Goal: Task Accomplishment & Management: Complete application form

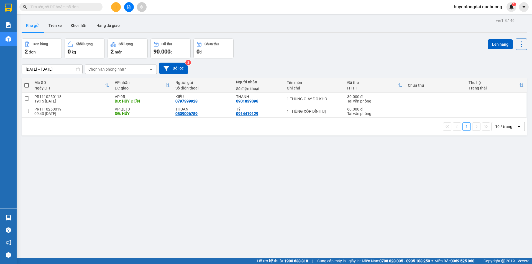
click at [45, 6] on input "text" at bounding box center [62, 7] width 65 height 6
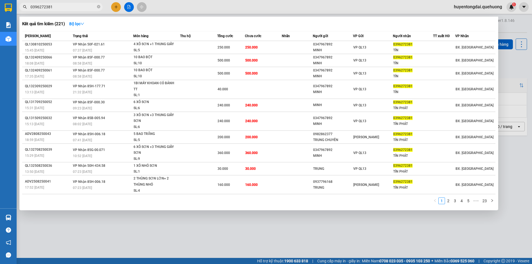
type input "0396272381"
drag, startPoint x: 53, startPoint y: 5, endPoint x: 21, endPoint y: 8, distance: 32.9
click at [21, 8] on span "0396272381" at bounding box center [60, 7] width 83 height 8
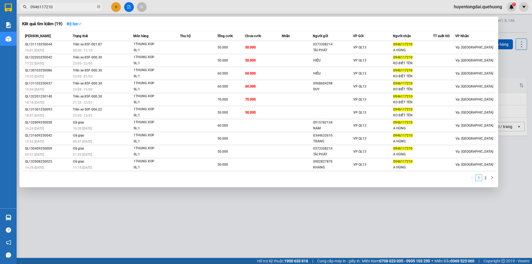
type input "0946117210"
drag, startPoint x: 52, startPoint y: 7, endPoint x: 33, endPoint y: 4, distance: 19.8
click at [24, 6] on div "0946117210" at bounding box center [54, 7] width 108 height 8
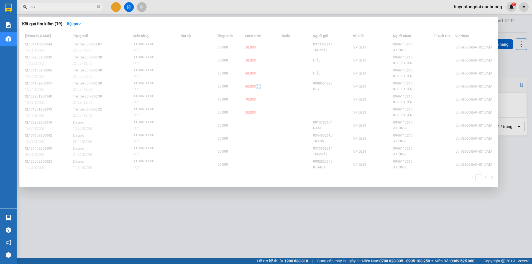
type input "a kỳ"
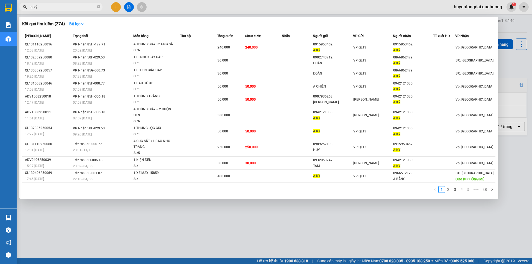
drag, startPoint x: 39, startPoint y: 7, endPoint x: 21, endPoint y: 9, distance: 17.9
click at [21, 9] on span "a kỳ" at bounding box center [60, 7] width 83 height 8
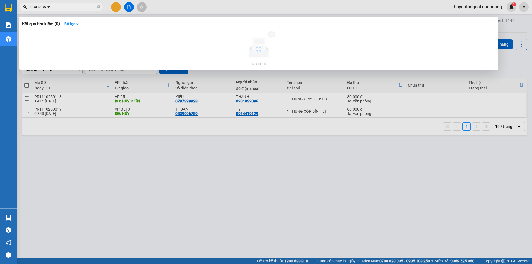
type input "0347335263"
drag, startPoint x: 54, startPoint y: 7, endPoint x: 45, endPoint y: 0, distance: 11.3
click at [27, 4] on span "0347335263" at bounding box center [60, 7] width 83 height 8
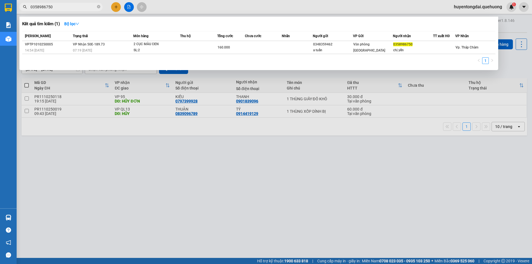
type input "0358986750"
click at [186, 151] on div at bounding box center [266, 132] width 532 height 264
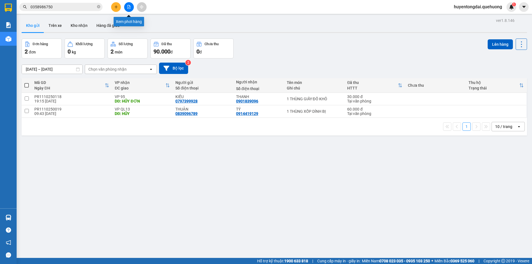
click at [129, 6] on icon "file-add" at bounding box center [129, 7] width 3 height 4
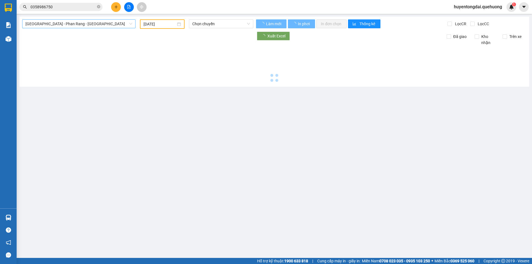
type input "12/10/2025"
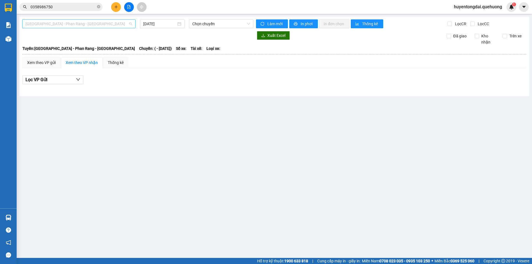
click at [96, 24] on span "Sài Gòn - Phan Rang - Ninh Sơn" at bounding box center [79, 24] width 107 height 8
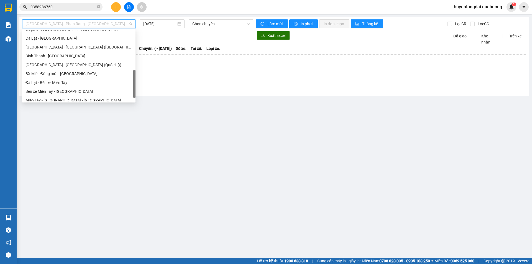
scroll to position [151, 0]
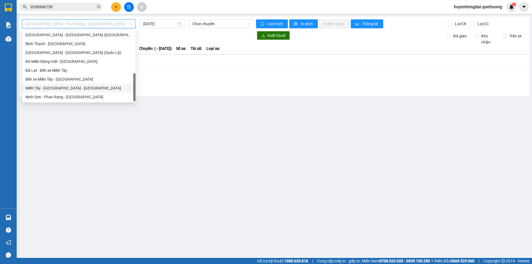
click at [63, 87] on div "Miền Tây - Phan Rang - Ninh Sơn" at bounding box center [79, 88] width 107 height 6
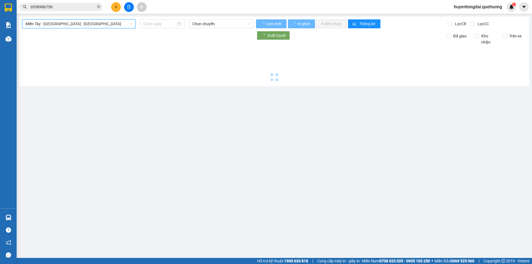
type input "12/10/2025"
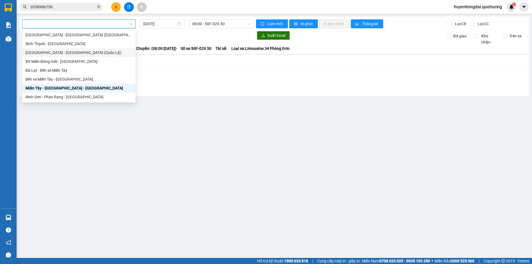
type input "."
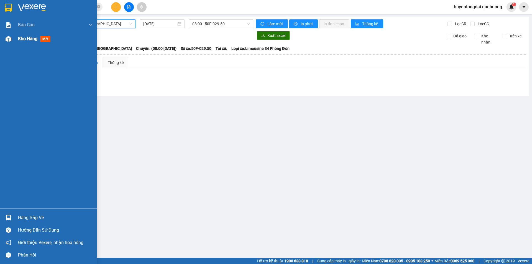
click at [22, 34] on div "Kho hàng mới" at bounding box center [55, 39] width 75 height 14
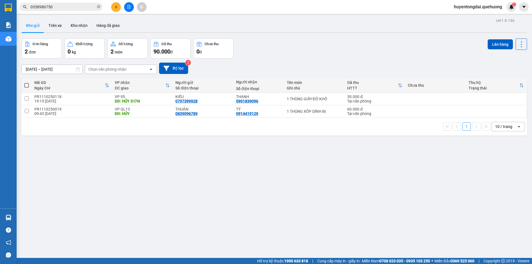
click at [79, 9] on input "0358986750" at bounding box center [62, 7] width 65 height 6
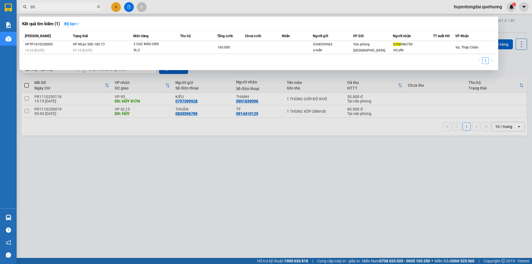
type input "0"
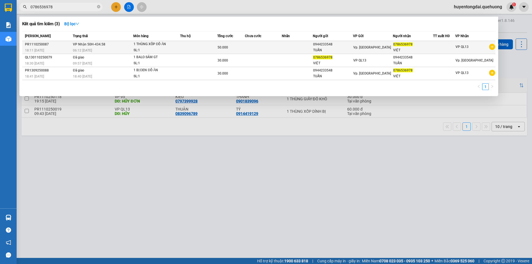
type input "0786536978"
click at [343, 49] on div "TUẤN" at bounding box center [333, 50] width 40 height 6
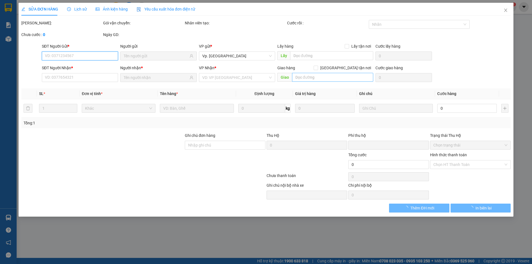
type input "0944233548"
type input "0786536978"
type input "0"
type input "50.000"
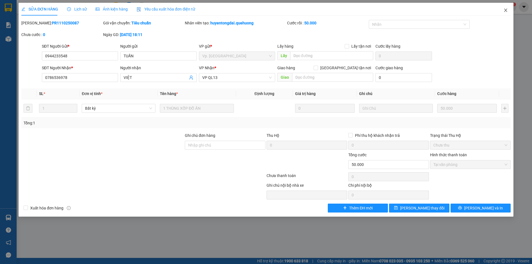
click at [508, 10] on span "Close" at bounding box center [506, 11] width 16 height 16
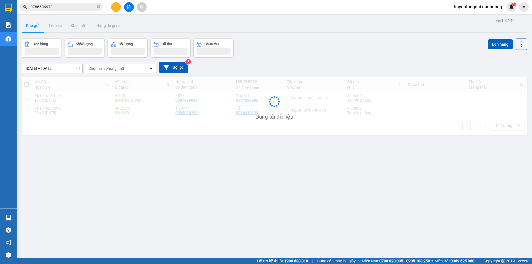
click at [82, 8] on input "0786536978" at bounding box center [62, 7] width 65 height 6
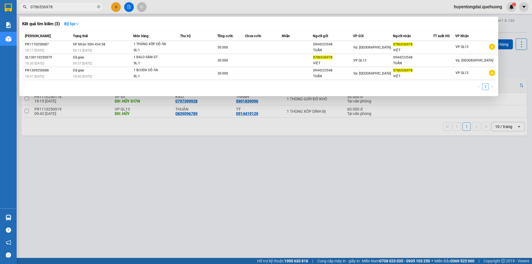
click at [82, 8] on input "0786536978" at bounding box center [62, 7] width 65 height 6
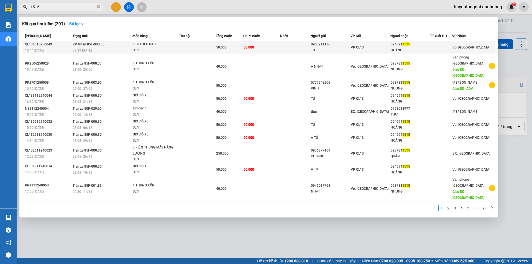
type input "1515"
click at [419, 49] on div "HOÀNG" at bounding box center [410, 50] width 39 height 6
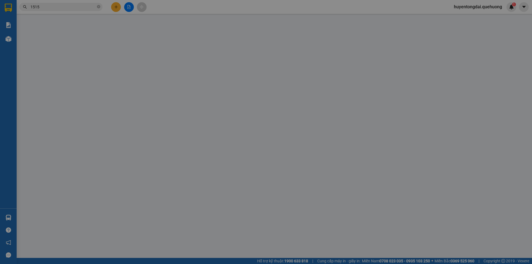
type input "0903911136"
type input "TÚ"
type input "0946941515"
type input "HOÀNG"
type input "0"
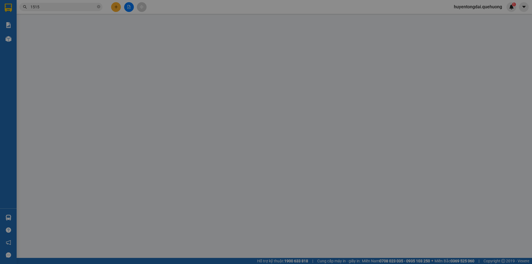
type input "50.000"
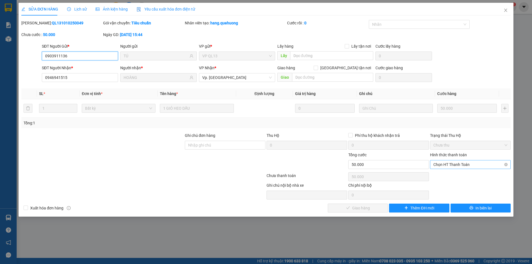
drag, startPoint x: 458, startPoint y: 165, endPoint x: 478, endPoint y: 167, distance: 20.8
click at [478, 167] on span "Chọn HT Thanh Toán" at bounding box center [471, 165] width 74 height 8
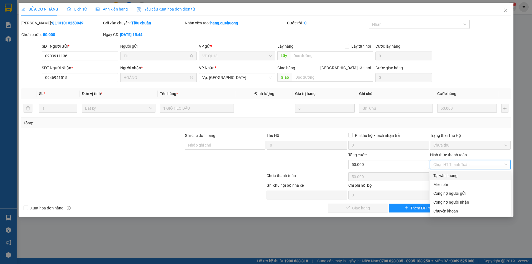
click at [451, 175] on div "Tại văn phòng" at bounding box center [471, 176] width 74 height 6
type input "0"
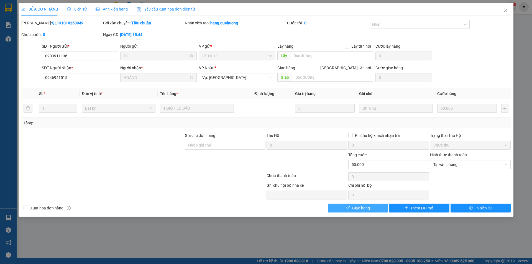
click at [383, 209] on button "Giao hàng" at bounding box center [358, 208] width 60 height 9
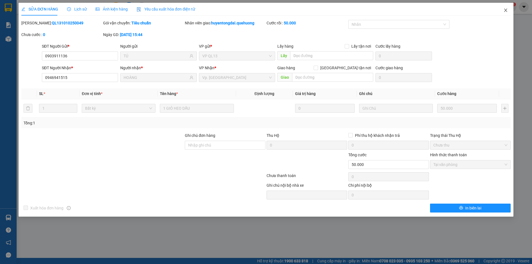
click at [507, 11] on icon "close" at bounding box center [506, 10] width 4 height 4
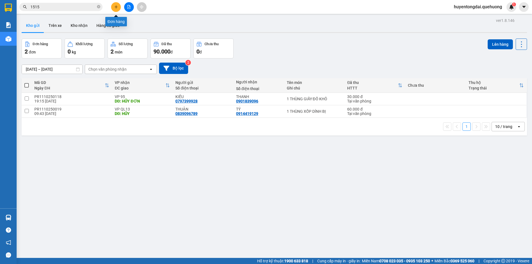
click at [119, 7] on button at bounding box center [116, 7] width 10 height 10
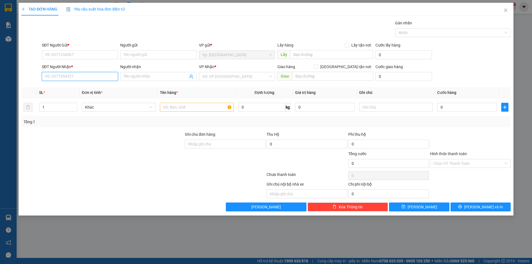
click at [78, 78] on input "SĐT Người Nhận *" at bounding box center [80, 76] width 76 height 9
click at [75, 49] on div "SĐT Người Gửi *" at bounding box center [80, 46] width 76 height 8
click at [75, 58] on input "SĐT Người Gửi *" at bounding box center [80, 54] width 76 height 9
type input "0904930743"
drag, startPoint x: 76, startPoint y: 65, endPoint x: 58, endPoint y: 68, distance: 18.5
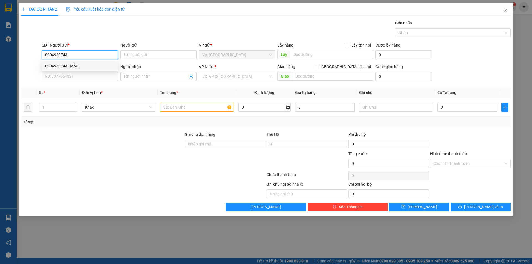
click at [58, 68] on div "0904930743 - MÃO" at bounding box center [80, 66] width 70 height 6
type input "MÃO"
type input "0908419066"
type input "THỦY"
type input "60.000"
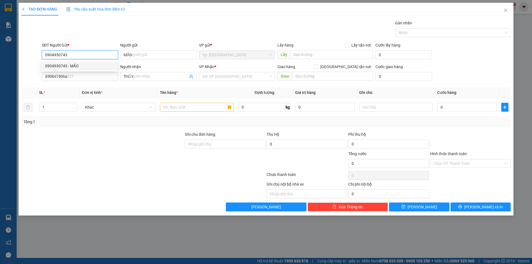
type input "60.000"
type input "0904930743"
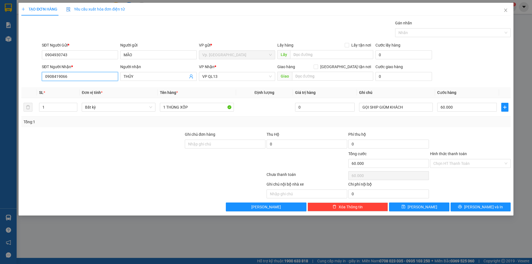
click at [69, 76] on input "0908419066" at bounding box center [80, 76] width 76 height 9
click at [100, 162] on div at bounding box center [103, 160] width 164 height 19
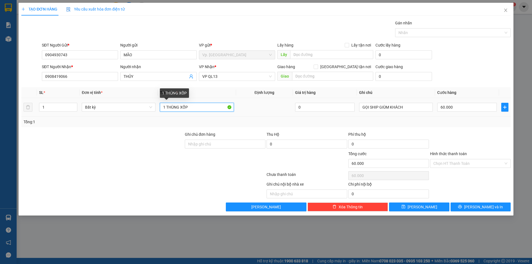
drag, startPoint x: 165, startPoint y: 107, endPoint x: 161, endPoint y: 109, distance: 3.7
click at [161, 109] on input "1 THÙNG XỐP" at bounding box center [197, 107] width 74 height 9
type input "1 THÙNG XỐP"
type input "2"
click at [74, 105] on icon "up" at bounding box center [74, 105] width 2 height 1
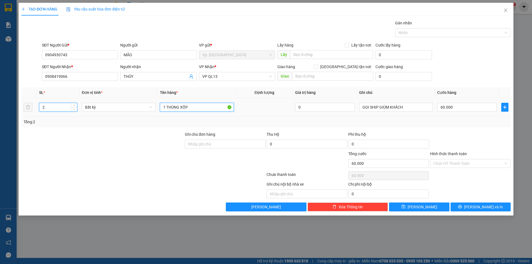
click at [208, 110] on input "1 THÙNG XỐP" at bounding box center [197, 107] width 74 height 9
type input "0"
type input "1 THÙNG XỐP + 1 THÙNG GIẤY"
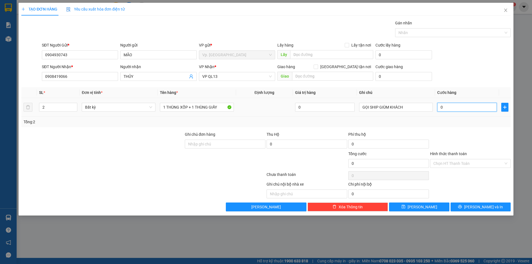
click at [458, 106] on input "0" at bounding box center [467, 107] width 60 height 9
type input "1"
type input "10"
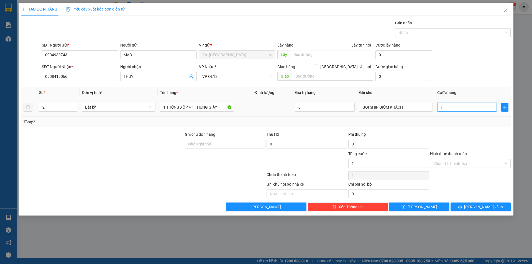
type input "10"
type input "100"
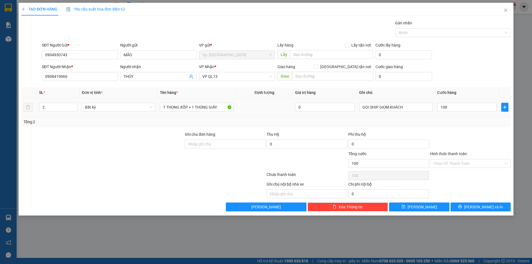
type input "100.000"
click at [464, 126] on div "Tổng: 2" at bounding box center [266, 122] width 490 height 11
click at [462, 207] on icon "printer" at bounding box center [461, 207] width 4 height 4
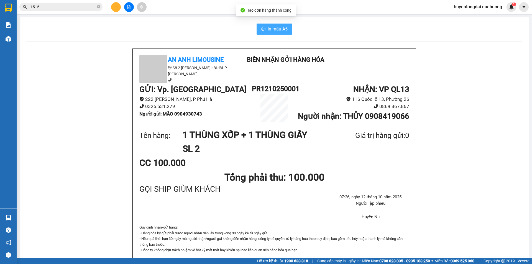
click at [262, 32] on span "printer" at bounding box center [263, 29] width 4 height 5
click at [268, 30] on span "In mẫu A5" at bounding box center [278, 29] width 20 height 7
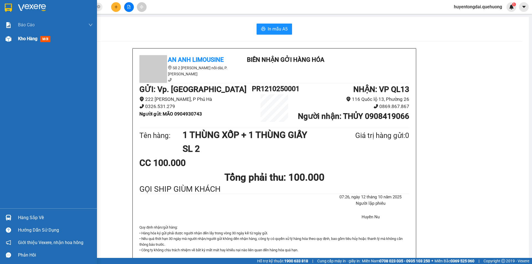
click at [14, 37] on div "Kho hàng mới" at bounding box center [48, 39] width 97 height 14
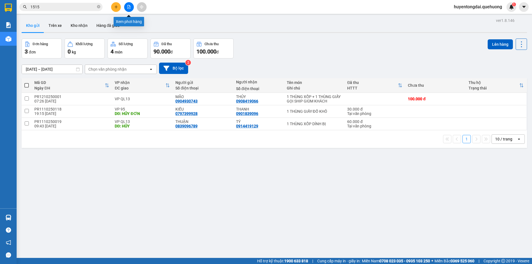
click at [131, 7] on button at bounding box center [129, 7] width 10 height 10
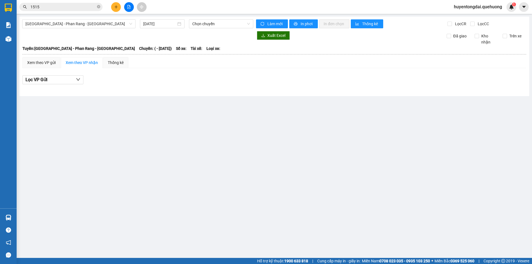
click at [70, 2] on div "Kết quả tìm kiếm ( 201 ) Bộ lọc Mã ĐH Trạng thái Món hàng Thu hộ Tổng cước Chưa…" at bounding box center [266, 7] width 532 height 14
click at [68, 4] on span "1515" at bounding box center [60, 7] width 83 height 8
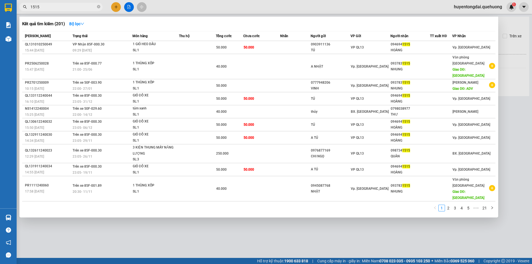
click at [68, 4] on span "1515" at bounding box center [60, 7] width 83 height 8
click at [97, 6] on icon "close-circle" at bounding box center [98, 6] width 3 height 3
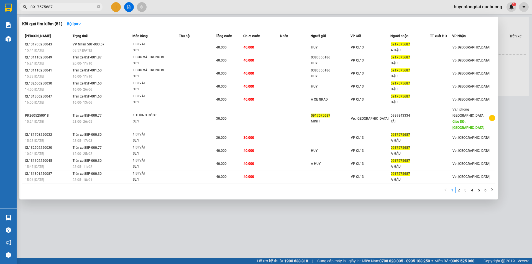
type input "0917575687"
click at [203, 222] on div at bounding box center [266, 132] width 532 height 264
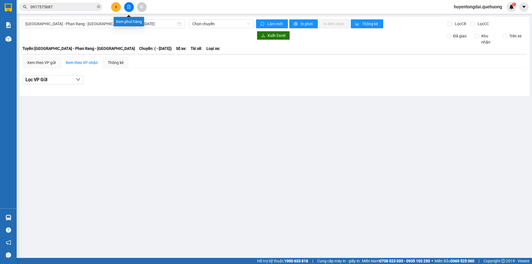
click at [127, 9] on button at bounding box center [129, 7] width 10 height 10
click at [129, 8] on icon "file-add" at bounding box center [129, 7] width 4 height 4
click at [109, 25] on span "Sài Gòn - Phan Rang - Ninh Sơn" at bounding box center [79, 24] width 107 height 8
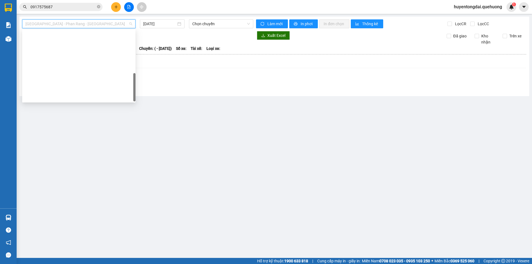
click at [68, 236] on div "Miền Tây - Phan Rang - Ninh Sơn" at bounding box center [79, 239] width 107 height 6
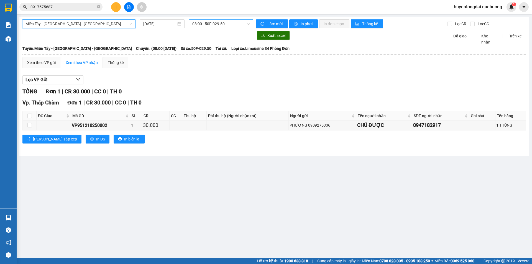
click at [215, 24] on span "08:00 - 50F-029.50" at bounding box center [221, 24] width 58 height 8
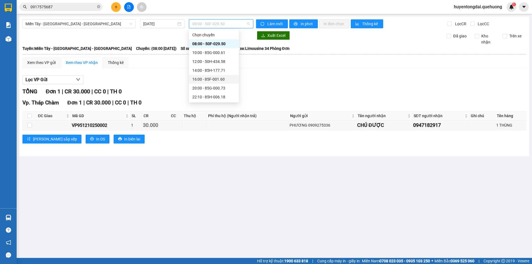
click at [205, 79] on div "16:00 - 85F-001.60" at bounding box center [213, 79] width 43 height 6
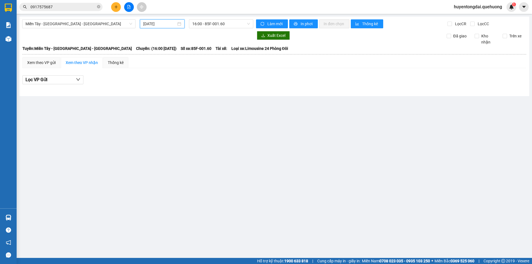
click at [167, 24] on input "12/10/2025" at bounding box center [159, 24] width 33 height 6
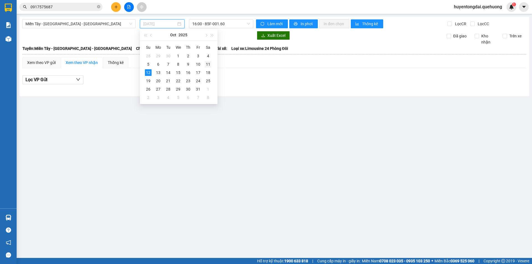
click at [207, 65] on div "11" at bounding box center [208, 64] width 7 height 7
type input "11/10/2025"
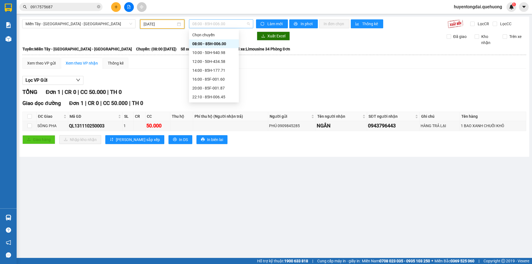
click at [223, 23] on span "08:00 - 85H-006.00" at bounding box center [221, 24] width 58 height 8
click at [209, 78] on div "16:00 - 85F-001.60" at bounding box center [213, 79] width 43 height 6
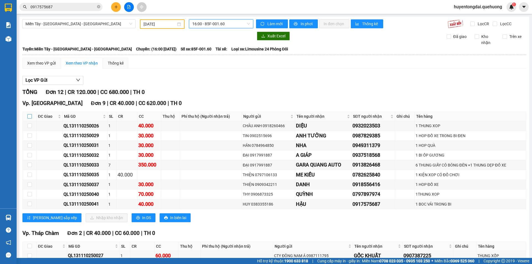
click at [30, 114] on input "checkbox" at bounding box center [29, 116] width 4 height 4
checkbox input "true"
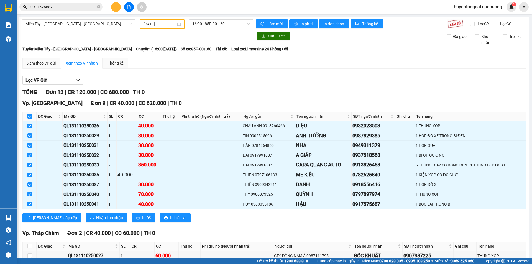
checkbox input "true"
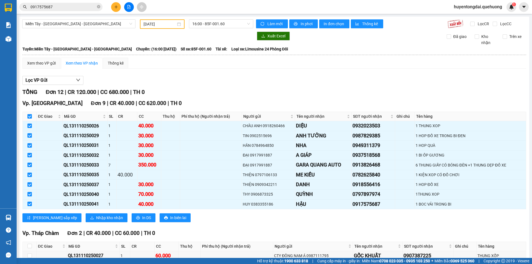
checkbox input "true"
click at [30, 163] on input "checkbox" at bounding box center [29, 165] width 4 height 4
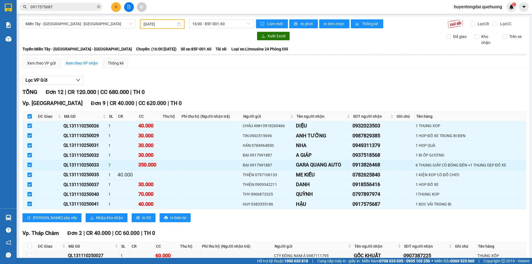
checkbox input "false"
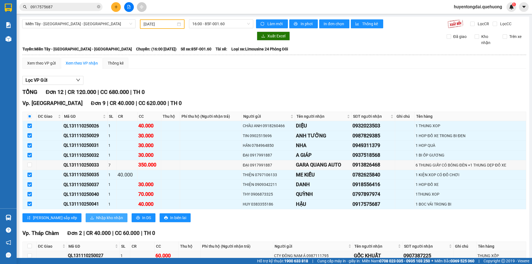
click at [96, 215] on span "Nhập kho nhận" at bounding box center [109, 218] width 27 height 6
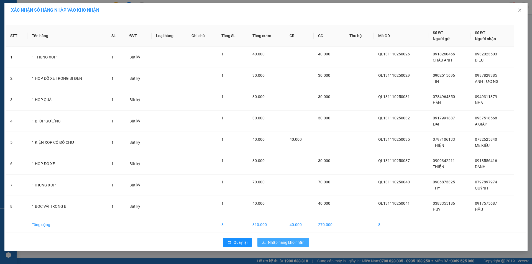
click at [283, 240] on span "Nhập hàng kho nhận" at bounding box center [286, 243] width 37 height 6
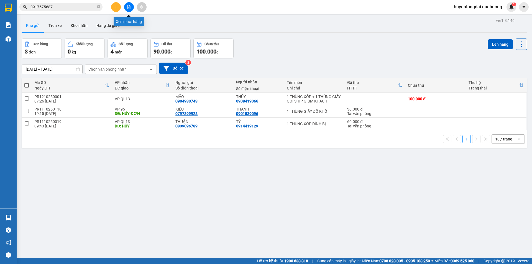
click at [128, 10] on button at bounding box center [129, 7] width 10 height 10
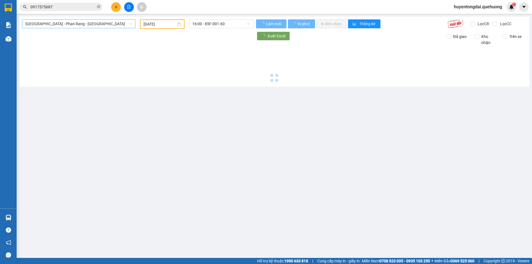
type input "12/10/2025"
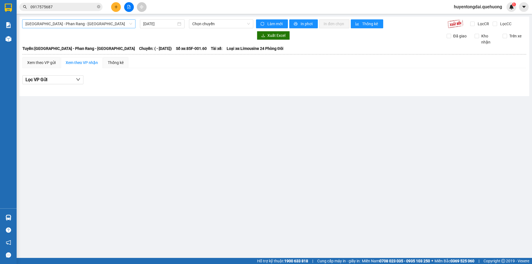
click at [107, 25] on span "Sài Gòn - Phan Rang - Ninh Sơn" at bounding box center [79, 24] width 107 height 8
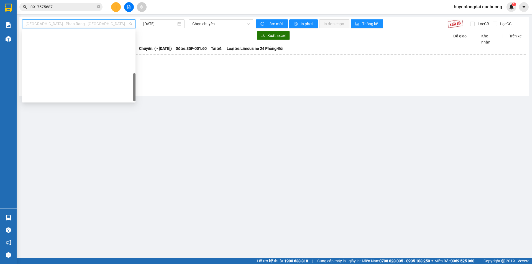
click at [71, 236] on div "Miền Tây - Phan Rang - Ninh Sơn" at bounding box center [79, 239] width 107 height 6
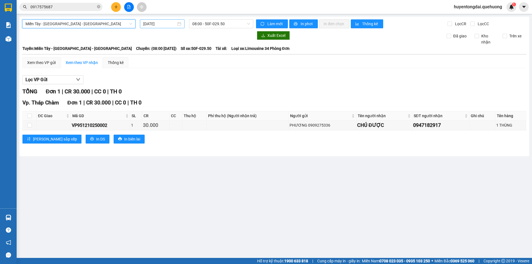
click at [151, 21] on input "12/10/2025" at bounding box center [159, 24] width 33 height 6
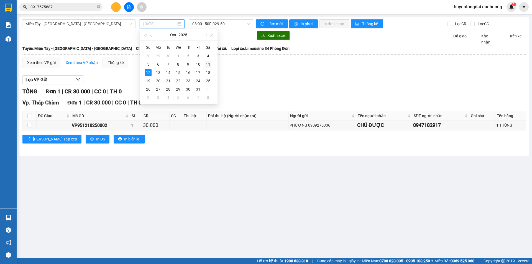
click at [207, 62] on div "11" at bounding box center [208, 64] width 7 height 7
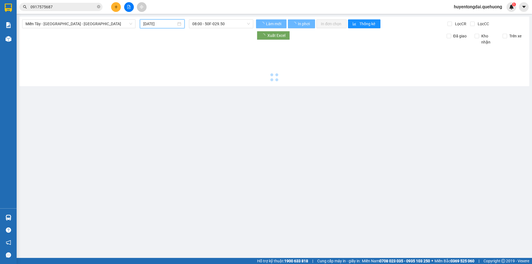
type input "11/10/2025"
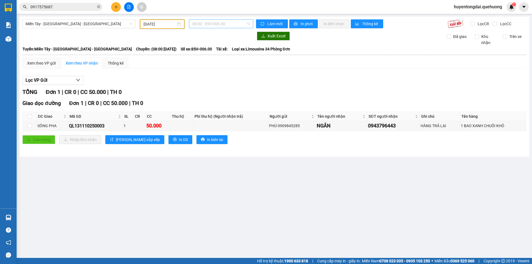
click at [226, 22] on span "08:00 - 85H-006.00" at bounding box center [221, 24] width 58 height 8
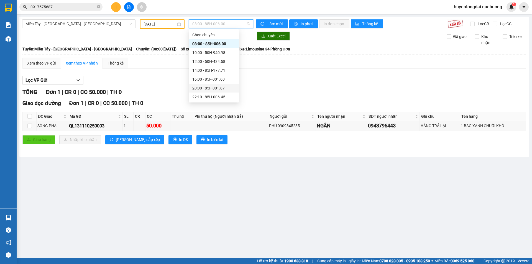
click at [205, 86] on div "20:00 - 85F-001.87" at bounding box center [213, 88] width 43 height 6
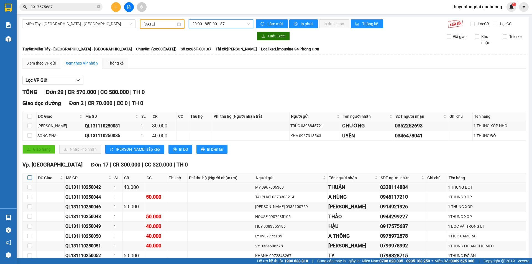
click at [29, 175] on input "checkbox" at bounding box center [29, 177] width 4 height 4
checkbox input "true"
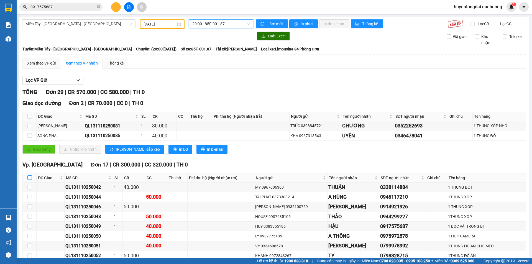
checkbox input "true"
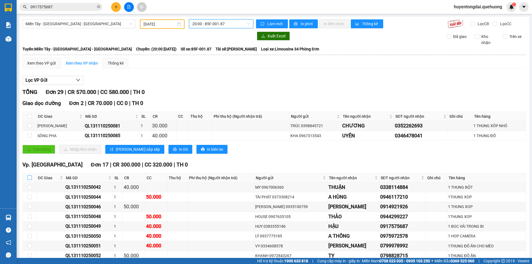
checkbox input "true"
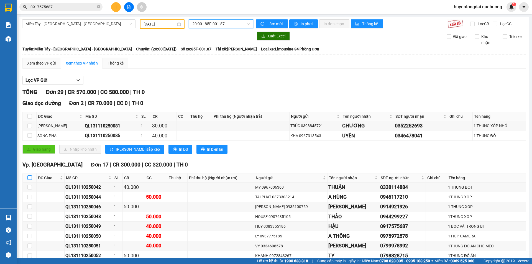
checkbox input "true"
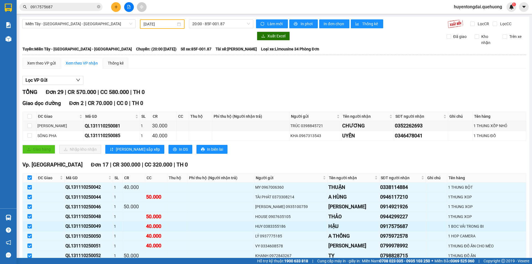
click at [29, 224] on input "checkbox" at bounding box center [29, 226] width 4 height 4
checkbox input "false"
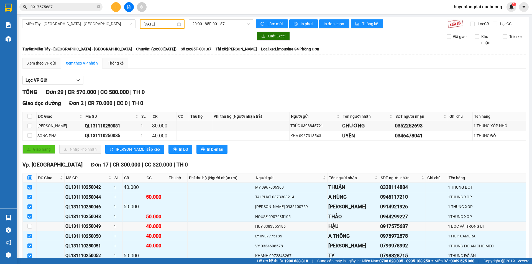
click at [29, 175] on input "checkbox" at bounding box center [29, 177] width 4 height 4
checkbox input "true"
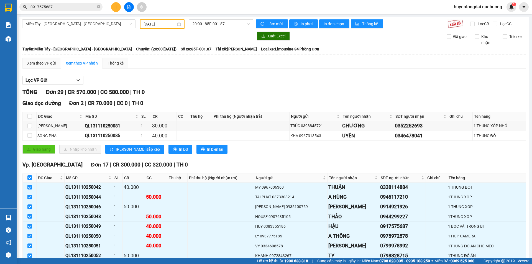
click at [28, 175] on input "checkbox" at bounding box center [29, 177] width 4 height 4
checkbox input "false"
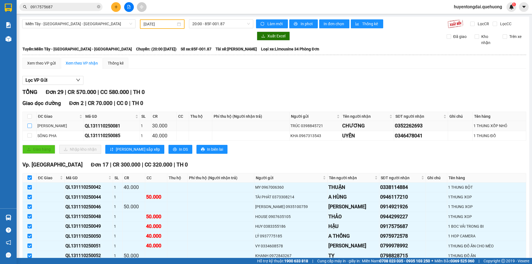
checkbox input "false"
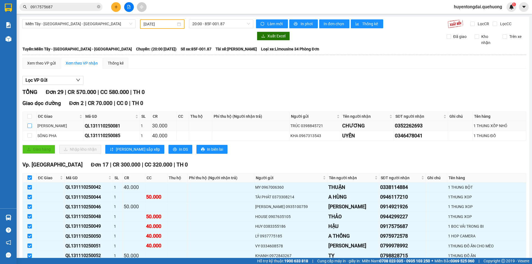
checkbox input "false"
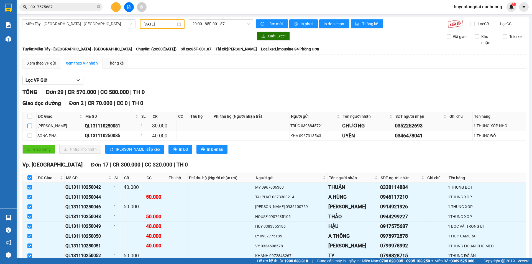
checkbox input "false"
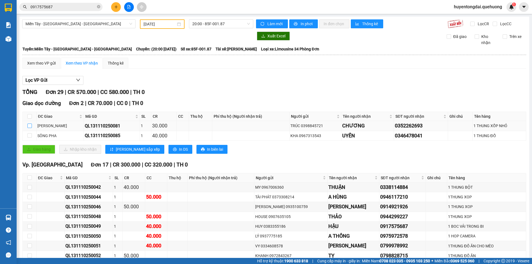
click at [29, 124] on input "checkbox" at bounding box center [29, 126] width 4 height 4
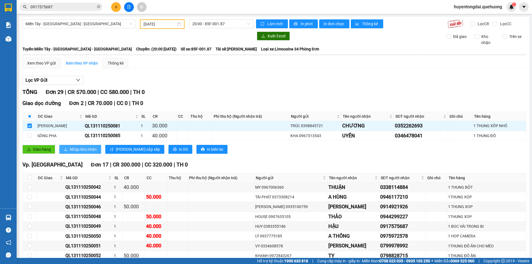
click at [71, 146] on span "Nhập kho nhận" at bounding box center [83, 149] width 27 height 6
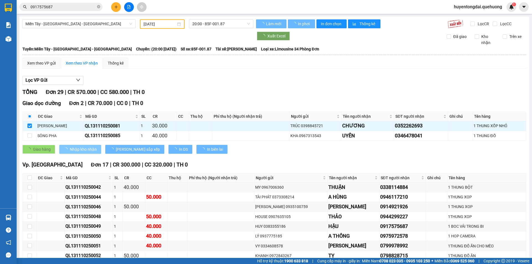
checkbox input "false"
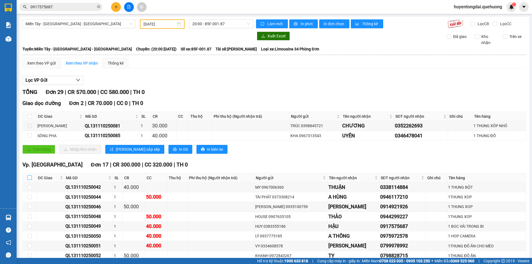
click at [31, 175] on input "checkbox" at bounding box center [29, 177] width 4 height 4
checkbox input "true"
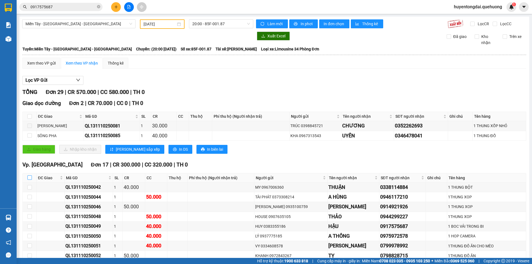
checkbox input "true"
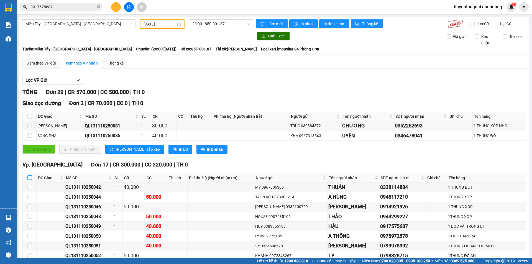
checkbox input "true"
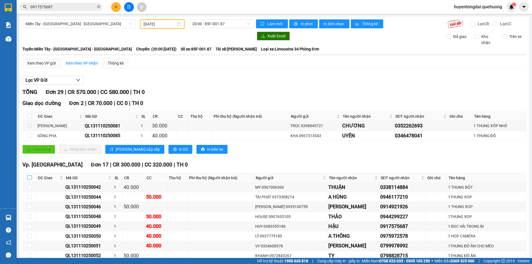
checkbox input "true"
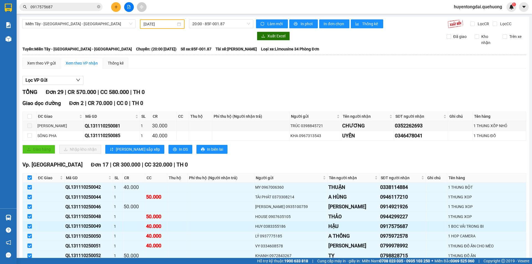
click at [27, 224] on input "checkbox" at bounding box center [29, 226] width 4 height 4
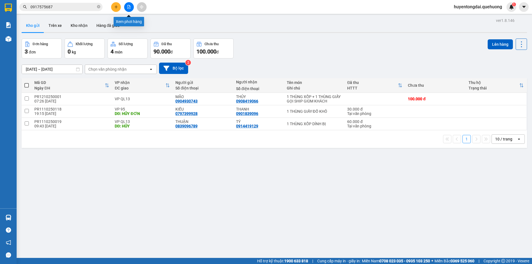
click at [127, 7] on icon "file-add" at bounding box center [129, 7] width 4 height 4
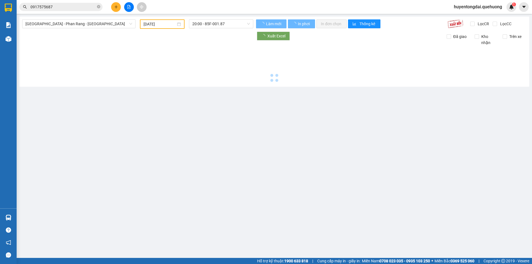
type input "12/10/2025"
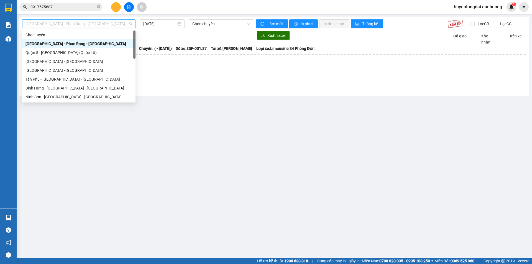
click at [60, 22] on span "Sài Gòn - Phan Rang - Ninh Sơn" at bounding box center [79, 24] width 107 height 8
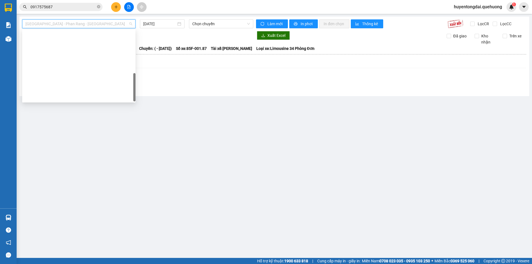
click at [58, 236] on div "Miền Tây - Phan Rang - Ninh Sơn" at bounding box center [79, 239] width 107 height 6
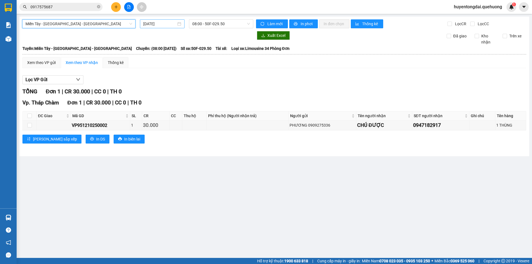
click at [147, 22] on input "12/10/2025" at bounding box center [159, 24] width 33 height 6
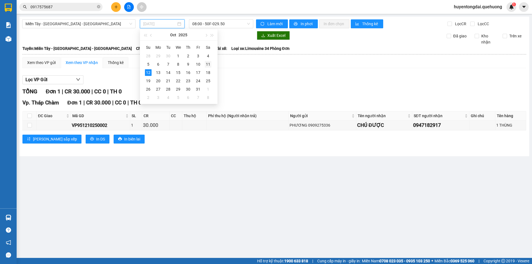
click at [208, 66] on div "11" at bounding box center [208, 64] width 7 height 7
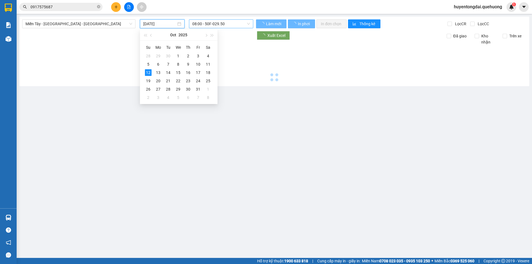
type input "11/10/2025"
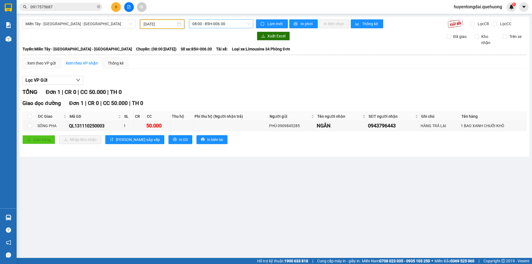
click at [218, 25] on span "08:00 - 85H-006.00" at bounding box center [221, 24] width 58 height 8
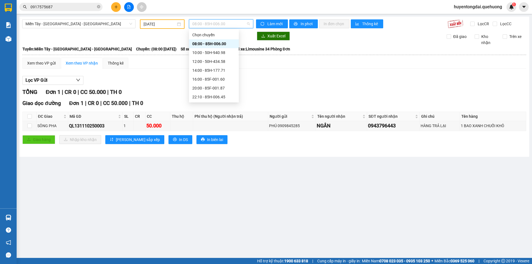
click at [206, 121] on div "23:06 - 50E-189.73" at bounding box center [213, 124] width 43 height 6
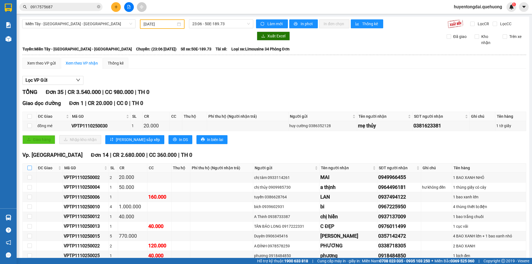
click at [30, 166] on input "checkbox" at bounding box center [29, 168] width 4 height 4
checkbox input "true"
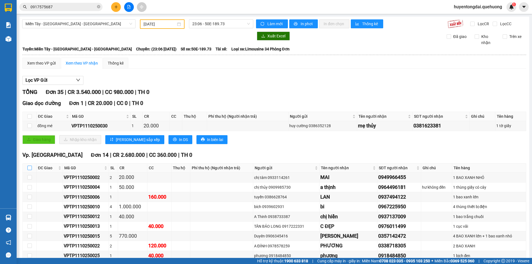
checkbox input "true"
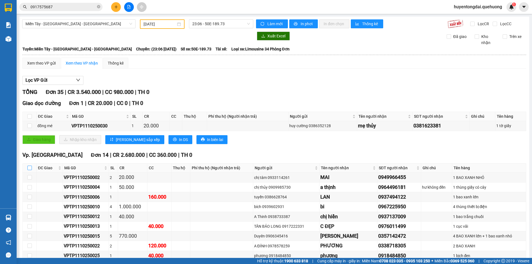
checkbox input "true"
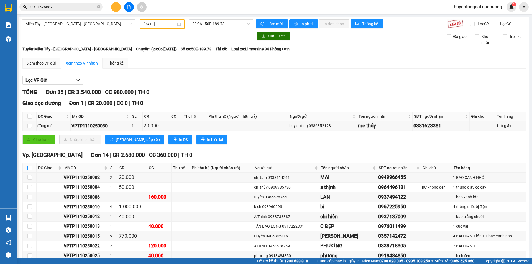
checkbox input "true"
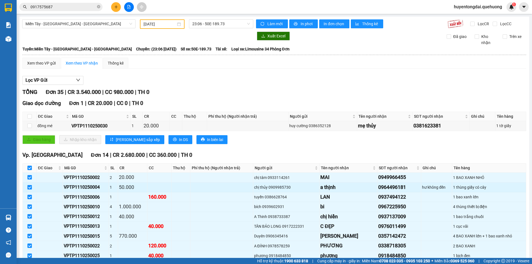
click at [28, 185] on input "checkbox" at bounding box center [29, 187] width 4 height 4
checkbox input "false"
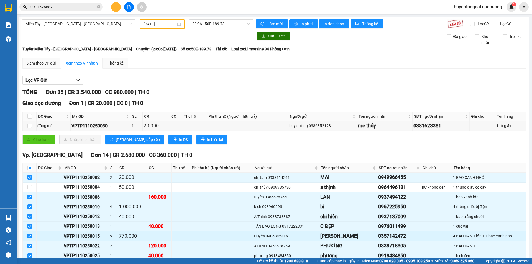
click at [30, 234] on input "checkbox" at bounding box center [29, 236] width 4 height 4
checkbox input "false"
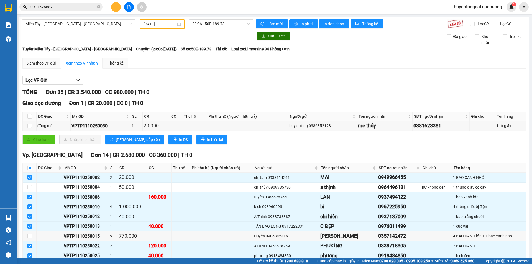
checkbox input "false"
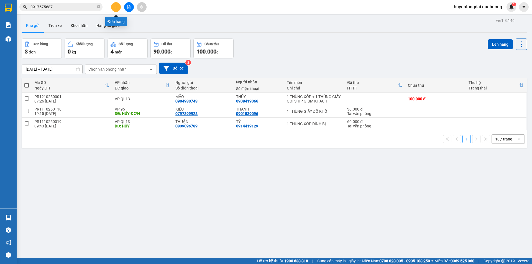
click at [114, 6] on icon "plus" at bounding box center [116, 7] width 4 height 4
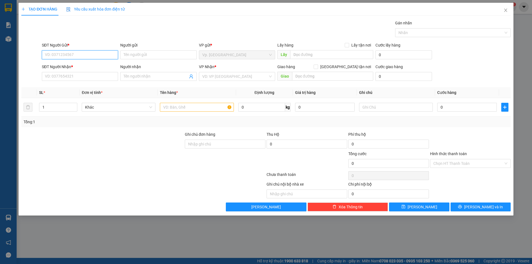
click at [78, 55] on input "SĐT Người Gửi *" at bounding box center [80, 54] width 76 height 9
type input "0394009959"
click at [132, 51] on input "Người gửi" at bounding box center [158, 54] width 76 height 9
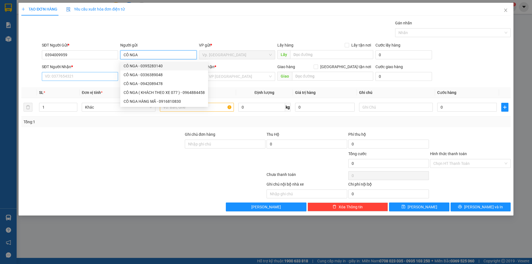
type input "CÔ NGA"
click at [100, 77] on input "SĐT Người Nhận *" at bounding box center [80, 76] width 76 height 9
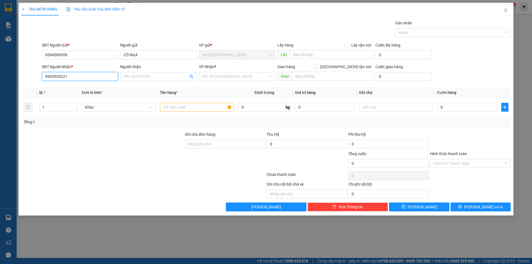
type input "0905539221"
click at [164, 81] on div "Người nhận Tên người nhận" at bounding box center [158, 73] width 76 height 19
click at [158, 76] on input "Người nhận" at bounding box center [156, 76] width 64 height 6
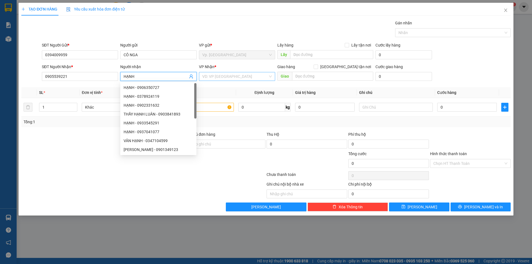
type input "HẠNH"
click at [218, 76] on input "search" at bounding box center [235, 76] width 66 height 8
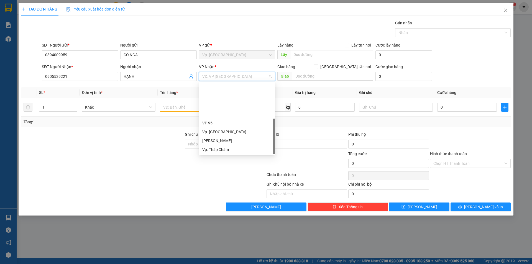
click at [215, 164] on div "VP QL13" at bounding box center [237, 167] width 70 height 6
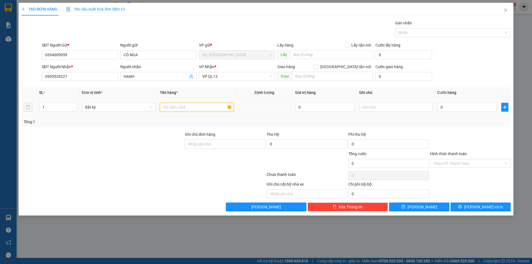
click at [194, 110] on input "text" at bounding box center [197, 107] width 74 height 9
type input "1 THÙNG XỐP ĐỒ ĂN"
click at [485, 105] on input "0" at bounding box center [467, 107] width 60 height 9
type input "3"
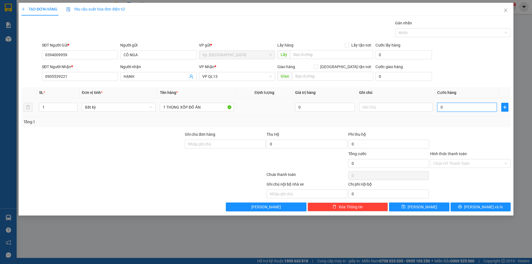
type input "3"
type input "30"
type input "30.000"
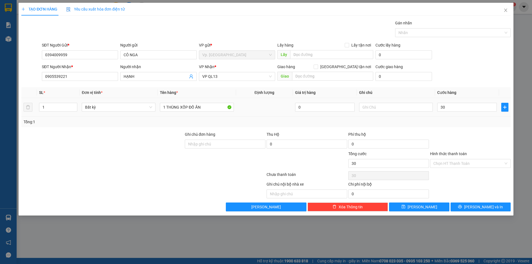
type input "30.000"
click at [483, 126] on div "Tổng: 1" at bounding box center [266, 122] width 490 height 11
click at [473, 205] on button "[PERSON_NAME] và In" at bounding box center [481, 207] width 60 height 9
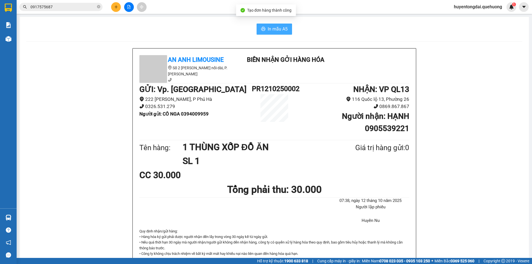
click at [276, 33] on button "In mẫu A5" at bounding box center [274, 29] width 35 height 11
click at [98, 6] on icon "close-circle" at bounding box center [98, 6] width 3 height 3
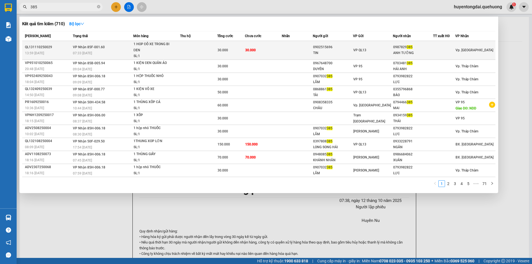
type input "385"
click at [381, 54] on td "VP QL13" at bounding box center [373, 50] width 40 height 19
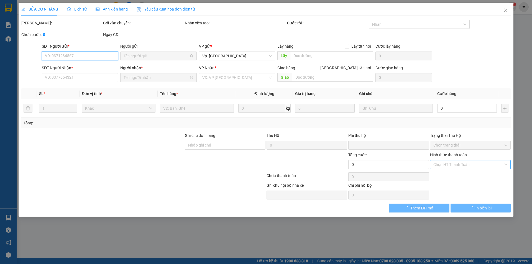
type input "0902515696"
type input "TIN"
type input "0987829385"
type input "ANH TƯỞNG"
type input "0"
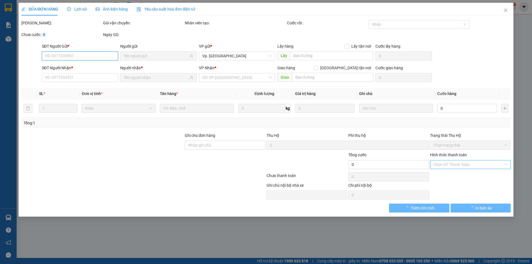
type input "30.000"
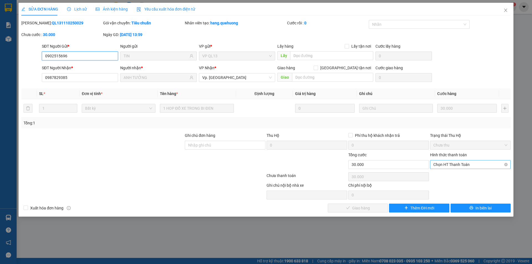
click at [448, 166] on span "Chọn HT Thanh Toán" at bounding box center [471, 165] width 74 height 8
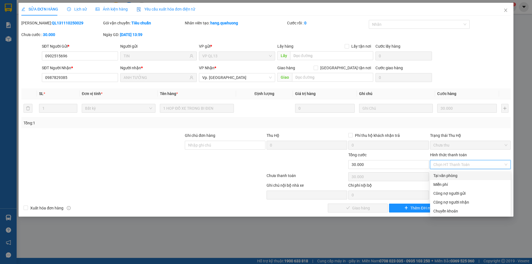
click at [446, 176] on div "Tại văn phòng" at bounding box center [471, 176] width 74 height 6
type input "0"
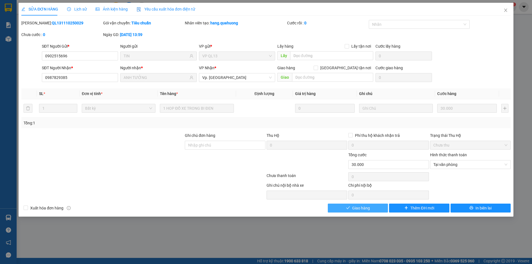
click at [363, 207] on span "Giao hàng" at bounding box center [361, 208] width 18 height 6
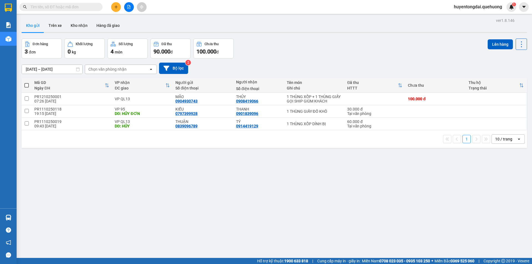
click at [80, 8] on input "text" at bounding box center [62, 7] width 65 height 6
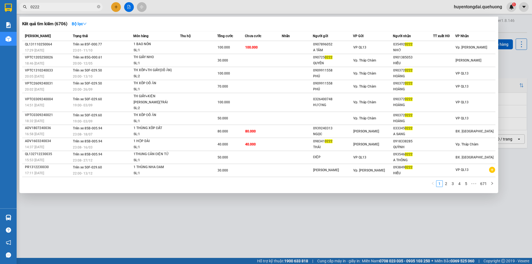
type input "0222"
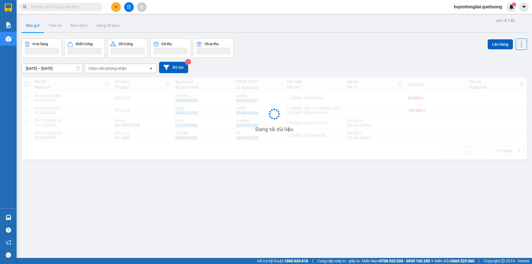
click at [80, 6] on input "text" at bounding box center [62, 7] width 65 height 6
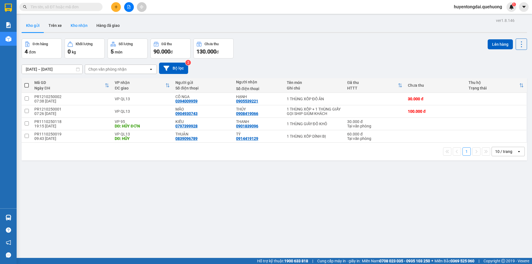
click at [75, 23] on button "Kho nhận" at bounding box center [79, 25] width 26 height 13
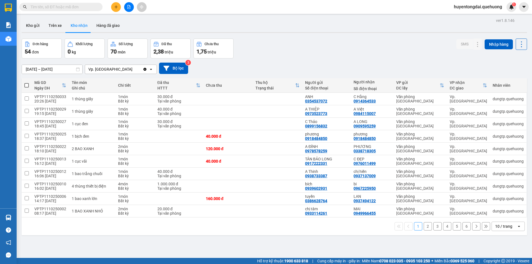
click at [495, 224] on div "10 / trang" at bounding box center [503, 227] width 17 height 6
click at [495, 216] on span "100 / trang" at bounding box center [502, 215] width 20 height 6
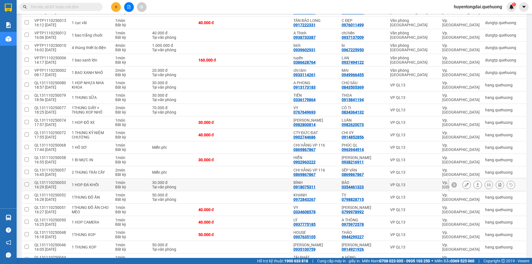
scroll to position [194, 0]
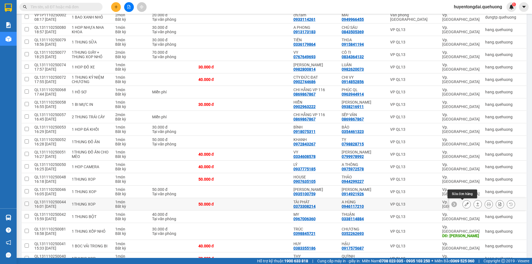
click at [465, 206] on icon at bounding box center [467, 204] width 4 height 4
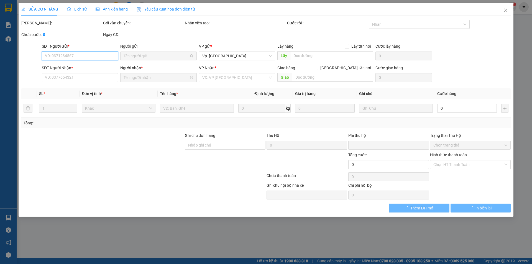
type input "0373308214"
type input "TÀI PHÁT"
type input "0946117210"
type input "A HÙNG"
type input "0"
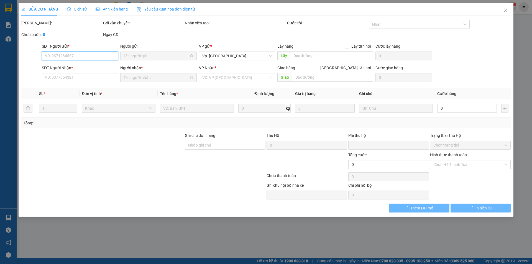
type input "50.000"
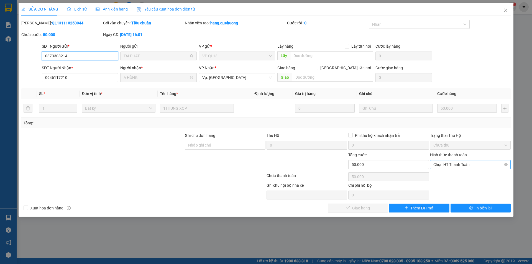
click at [465, 165] on span "Chọn HT Thanh Toán" at bounding box center [471, 165] width 74 height 8
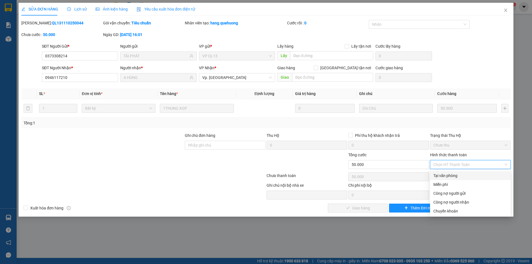
click at [465, 172] on div "Tại văn phòng" at bounding box center [470, 175] width 81 height 9
type input "0"
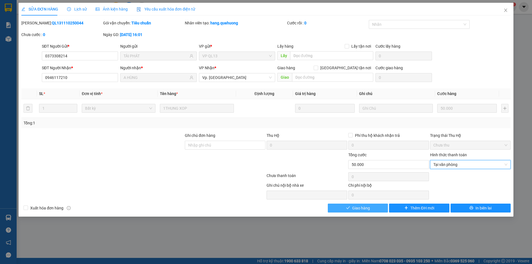
click at [377, 207] on button "Giao hàng" at bounding box center [358, 208] width 60 height 9
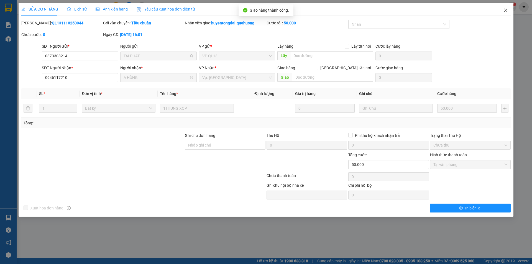
click at [505, 9] on icon "close" at bounding box center [506, 10] width 4 height 4
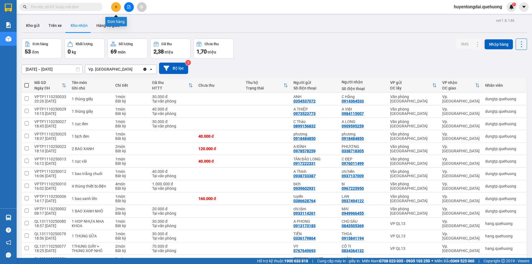
click at [119, 6] on button at bounding box center [116, 7] width 10 height 10
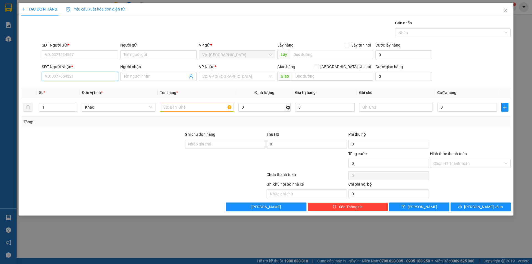
click at [81, 77] on input "SĐT Người Nhận *" at bounding box center [80, 76] width 76 height 9
click at [81, 91] on div "0933179139 - QUỐC ANH" at bounding box center [82, 87] width 80 height 9
type input "0933179139"
type input "QUỐC ANH"
type input "NDD"
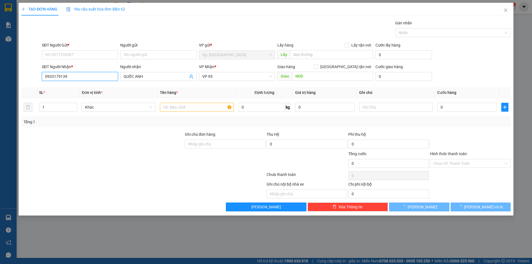
type input "40.000"
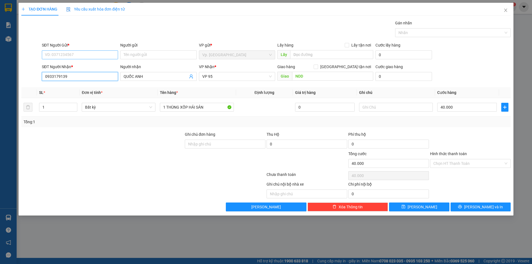
type input "0933179139"
click at [80, 57] on input "SĐT Người Gửi *" at bounding box center [80, 54] width 76 height 9
click at [82, 66] on div "0918230437 - NGUYÊN" at bounding box center [80, 66] width 70 height 6
type input "0918230437"
type input "NGUYÊN"
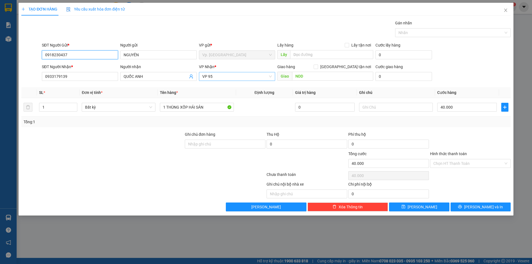
click at [251, 76] on span "VP 95" at bounding box center [237, 76] width 70 height 8
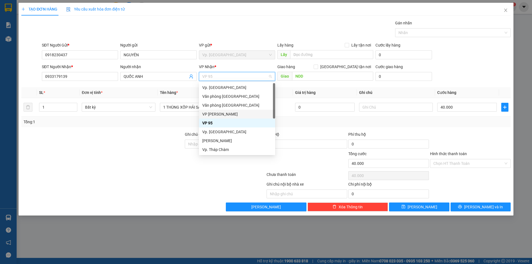
scroll to position [44, 0]
click at [217, 121] on div "VP QL13" at bounding box center [237, 123] width 70 height 6
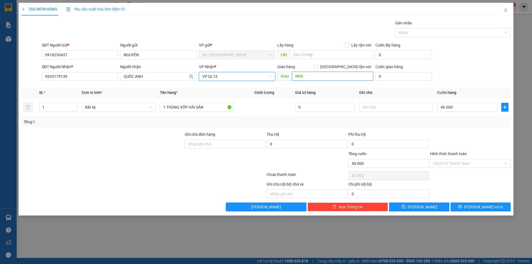
click at [307, 77] on input "NDD" at bounding box center [332, 76] width 81 height 9
click at [452, 106] on input "40.000" at bounding box center [467, 107] width 60 height 9
type input "7"
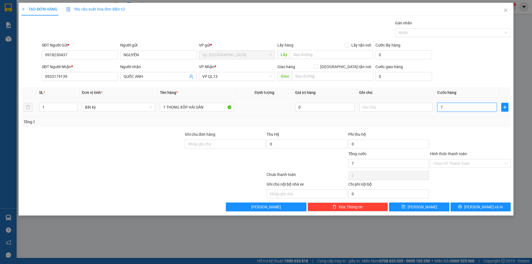
type input "70"
type input "70.000"
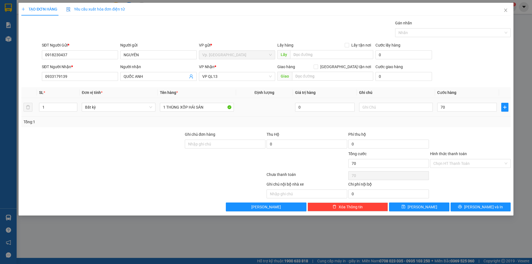
type input "70.000"
click at [457, 130] on div "Transit Pickup Surcharge Ids Transit Deliver Surcharge Ids Transit Deliver Surc…" at bounding box center [266, 116] width 490 height 192
click at [463, 206] on button "Lưu và In" at bounding box center [481, 207] width 60 height 9
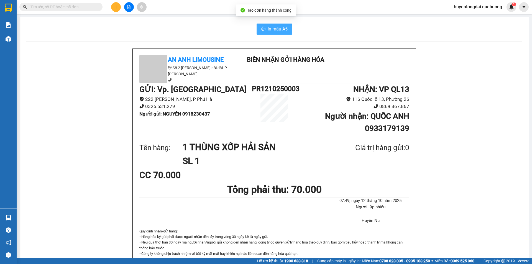
click at [268, 32] on span "In mẫu A5" at bounding box center [278, 29] width 20 height 7
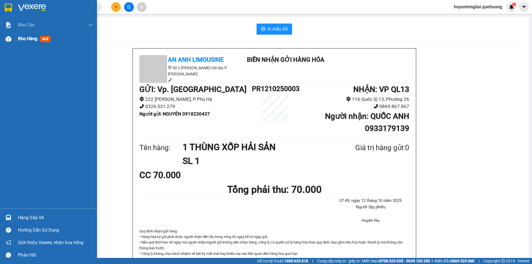
click at [15, 40] on div "Kho hàng mới" at bounding box center [48, 39] width 97 height 14
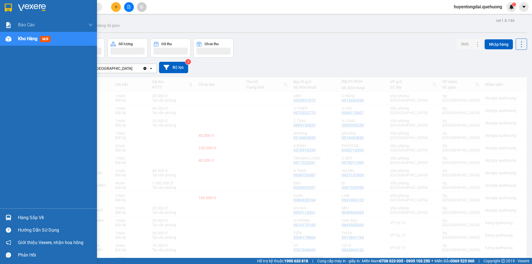
click at [19, 38] on span "Kho hàng" at bounding box center [27, 38] width 19 height 5
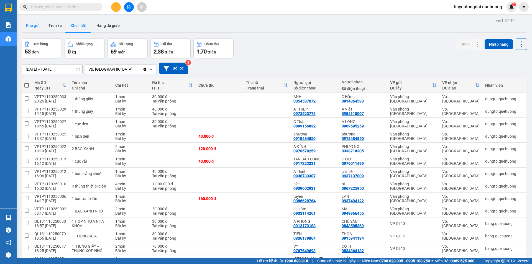
click at [36, 27] on button "Kho gửi" at bounding box center [33, 25] width 22 height 13
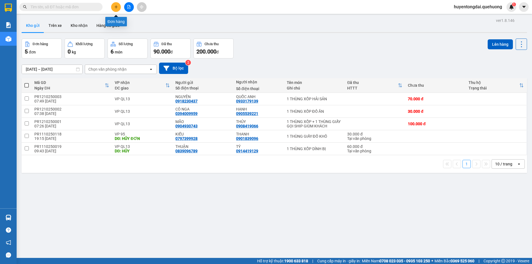
click at [116, 7] on icon "plus" at bounding box center [116, 7] width 4 height 4
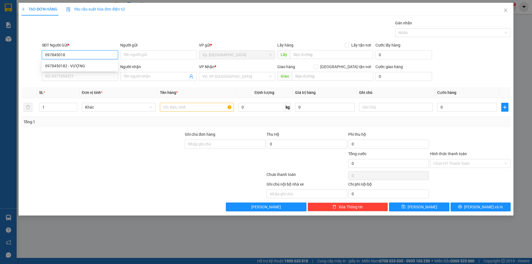
type input "0978450182"
click at [79, 67] on div "0978450182 - VƯỢNG" at bounding box center [80, 66] width 70 height 6
type input "VƯỢNG"
type input "0785233698"
type input "PHONG"
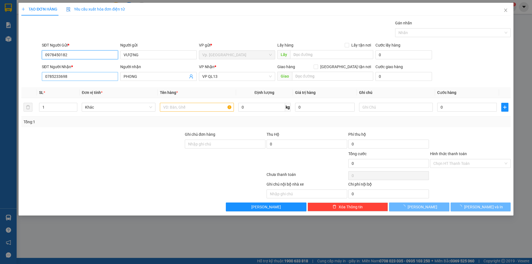
type input "30.000"
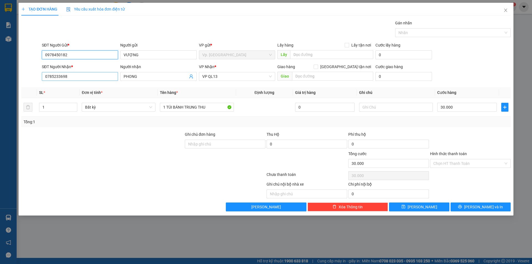
type input "0978450182"
click at [85, 79] on input "0785233698" at bounding box center [80, 76] width 76 height 9
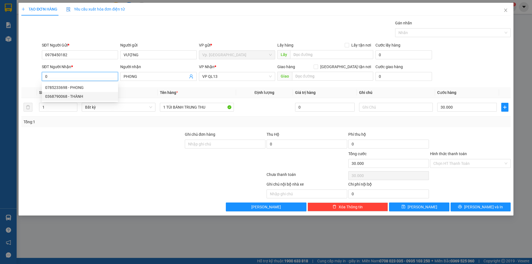
click at [79, 96] on div "0368790068 - THÀNH" at bounding box center [80, 96] width 70 height 6
type input "0368790068"
type input "THÀNH"
type input "0368790068"
drag, startPoint x: 138, startPoint y: 77, endPoint x: 129, endPoint y: 79, distance: 9.5
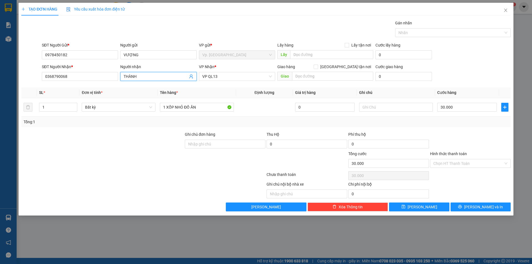
click at [129, 79] on input "THÀNH" at bounding box center [156, 76] width 64 height 6
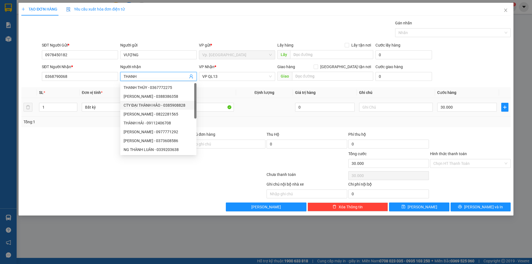
click at [279, 100] on td at bounding box center [264, 107] width 57 height 19
drag, startPoint x: 137, startPoint y: 76, endPoint x: 130, endPoint y: 81, distance: 8.9
click at [130, 81] on div "Người nhận THANH" at bounding box center [158, 73] width 76 height 19
type input "THÀNH"
click at [176, 33] on div "Gói vận chuyển * Tiêu chuẩn Gán nhãn Nhãn" at bounding box center [276, 29] width 471 height 19
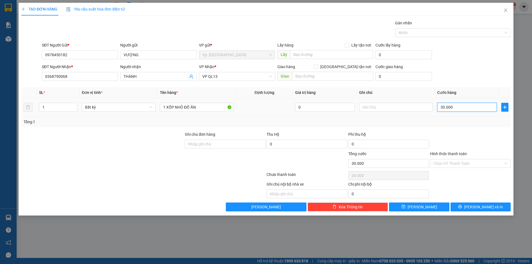
click at [447, 105] on input "30.000" at bounding box center [467, 107] width 60 height 9
type input "4"
type input "40"
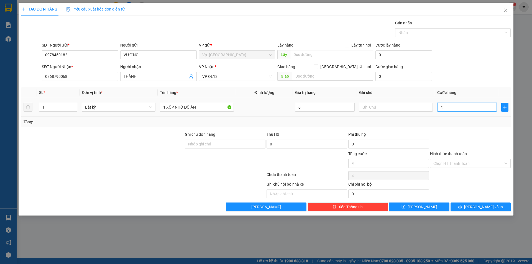
type input "40"
type input "40.000"
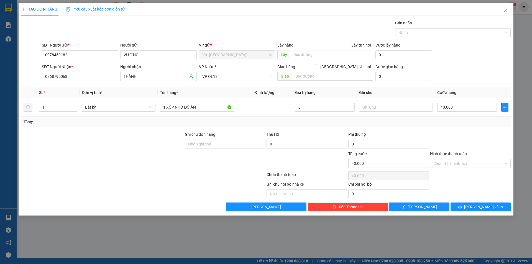
click at [443, 131] on div "Transit Pickup Surcharge Ids Transit Deliver Surcharge Ids Transit Deliver Surc…" at bounding box center [266, 116] width 490 height 192
click at [462, 165] on input "Hình thức thanh toán" at bounding box center [469, 163] width 70 height 8
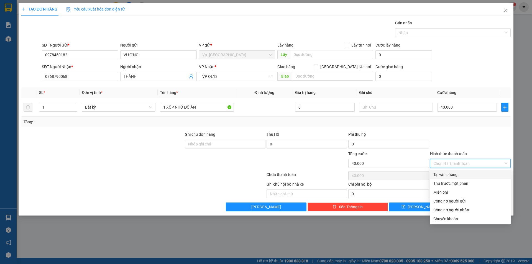
click at [460, 173] on div "Tại văn phòng" at bounding box center [471, 175] width 74 height 6
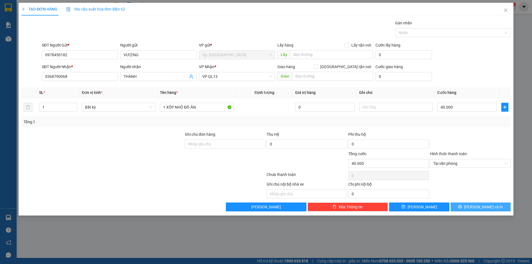
click at [480, 208] on span "Lưu và In" at bounding box center [483, 207] width 39 height 6
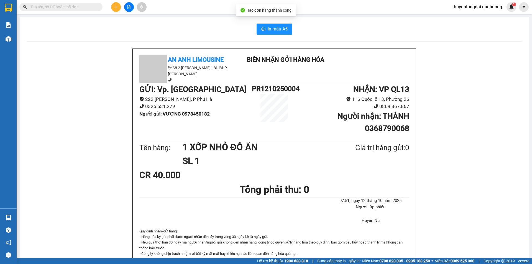
click at [58, 6] on input "text" at bounding box center [62, 7] width 65 height 6
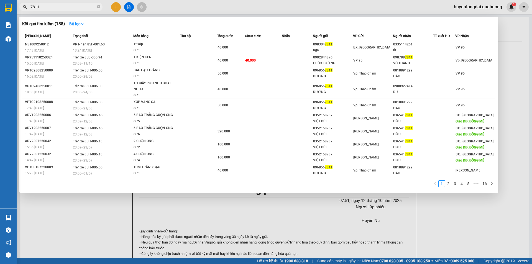
type input "7811"
click at [273, 260] on div at bounding box center [266, 132] width 532 height 264
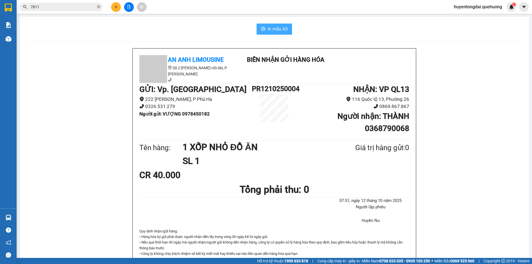
click at [278, 31] on span "In mẫu A5" at bounding box center [278, 29] width 20 height 7
click at [197, 36] on div "In mẫu A5 An Anh Limousine Số 2 Nguyễn Tri Phương nối dài, P. Văn Hải Biên nhận…" at bounding box center [275, 247] width 510 height 460
click at [116, 7] on icon "plus" at bounding box center [116, 7] width 4 height 4
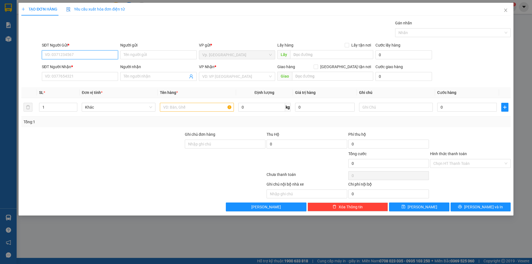
click at [82, 56] on input "SĐT Người Gửi *" at bounding box center [80, 54] width 76 height 9
type input "0825973327"
click at [80, 65] on div "0825973327 - CÔ GÁI" at bounding box center [80, 66] width 70 height 6
type input "CÔ GÁI"
type input "0942972519"
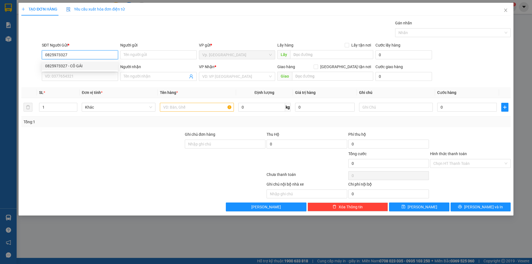
type input "THẢO"
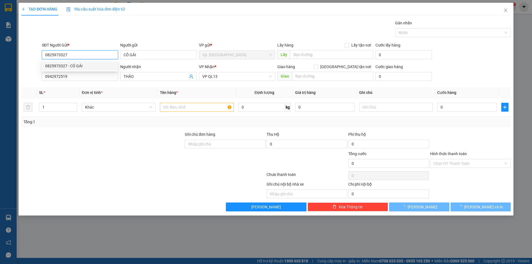
type input "30.000"
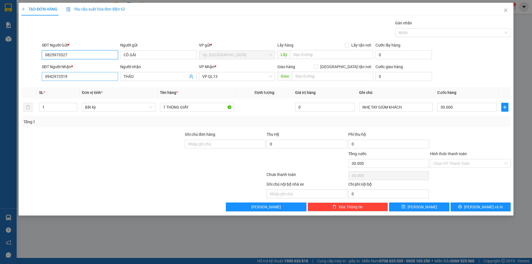
type input "0825973327"
click at [72, 79] on input "0942972519" at bounding box center [80, 76] width 76 height 9
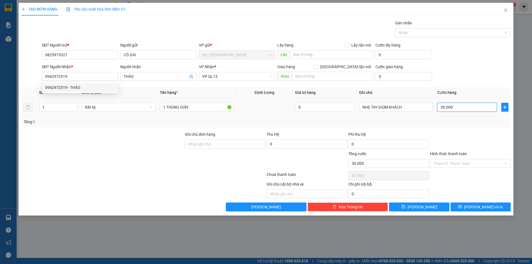
click at [447, 109] on input "30.000" at bounding box center [467, 107] width 60 height 9
type input "4"
type input "40"
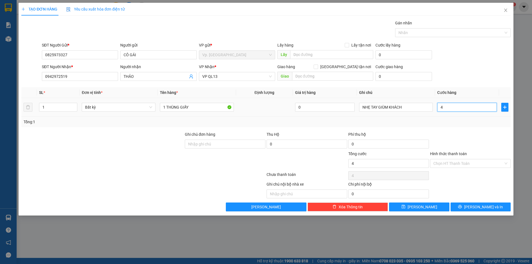
type input "40"
type input "40.000"
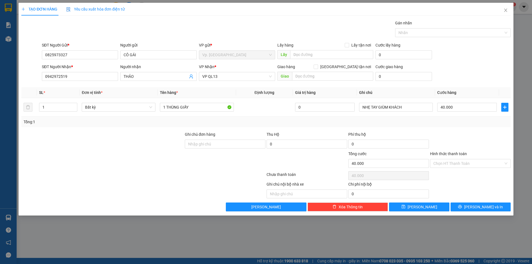
click at [460, 120] on div "Tổng: 1" at bounding box center [266, 122] width 485 height 6
drag, startPoint x: 180, startPoint y: 110, endPoint x: 226, endPoint y: 113, distance: 45.5
click at [226, 113] on td "1 THÙNG GIẤY" at bounding box center [197, 107] width 78 height 19
type input "1 THÙNG XỐP DÍNH"
click at [462, 208] on icon "printer" at bounding box center [460, 207] width 4 height 4
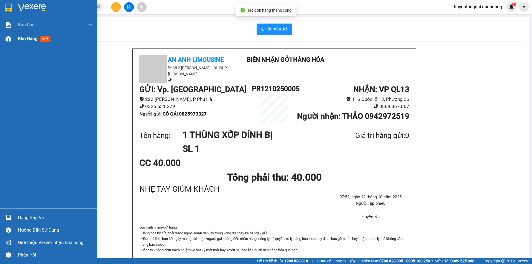
click at [9, 39] on img at bounding box center [9, 39] width 6 height 6
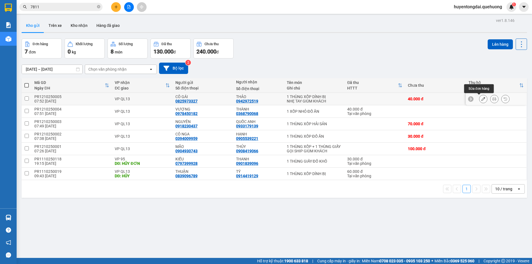
click at [482, 98] on icon at bounding box center [484, 99] width 4 height 4
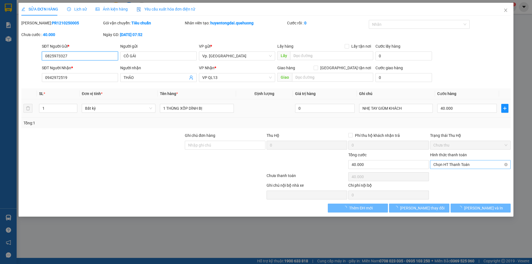
click at [459, 161] on span "Chọn HT Thanh Toán" at bounding box center [471, 165] width 74 height 8
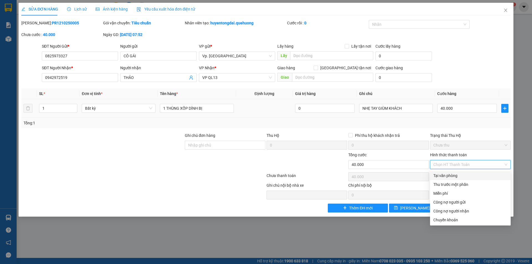
click at [459, 175] on div "Tại văn phòng" at bounding box center [471, 176] width 74 height 6
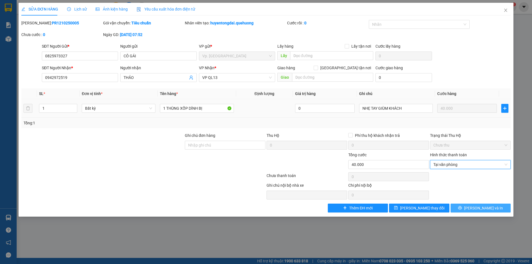
click at [468, 207] on button "Lưu và In" at bounding box center [481, 208] width 60 height 9
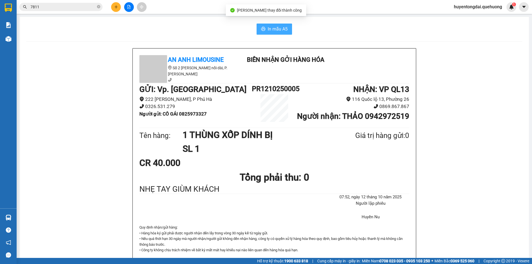
click at [258, 31] on button "In mẫu A5" at bounding box center [274, 29] width 35 height 11
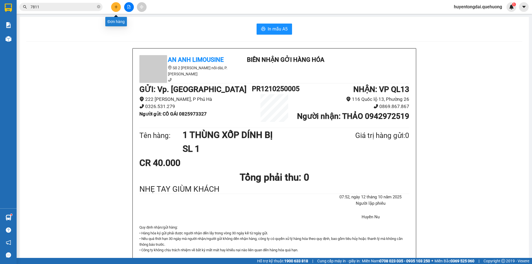
click at [114, 6] on icon "plus" at bounding box center [116, 7] width 4 height 4
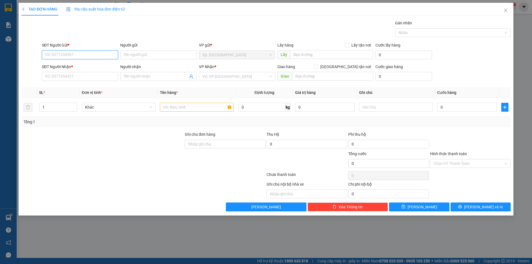
click at [74, 54] on input "SĐT Người Gửi *" at bounding box center [80, 54] width 76 height 9
type input "0967088951"
click at [72, 65] on div "0967088951 - BÍCH MỸ" at bounding box center [80, 66] width 70 height 6
type input "BÍCH MỸ"
type input "0375991730"
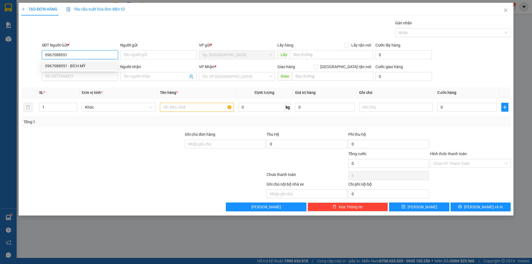
type input "MINH"
type input "40.000"
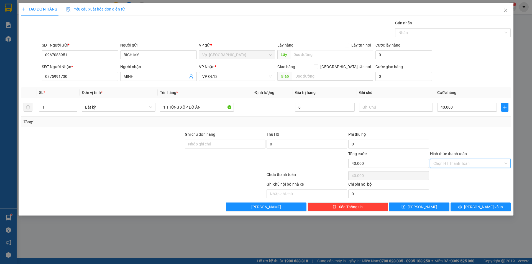
click at [458, 161] on input "Hình thức thanh toán" at bounding box center [469, 163] width 70 height 8
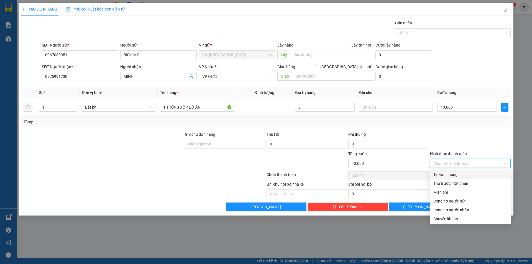
click at [458, 174] on div "Tại văn phòng" at bounding box center [471, 175] width 74 height 6
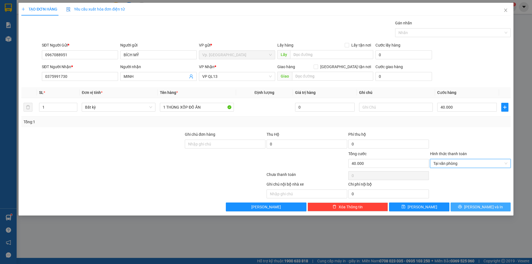
click at [478, 204] on span "Lưu và In" at bounding box center [483, 207] width 39 height 6
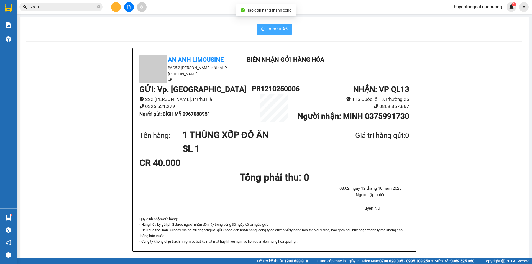
click at [257, 28] on button "In mẫu A5" at bounding box center [274, 29] width 35 height 11
click at [118, 5] on button at bounding box center [116, 7] width 10 height 10
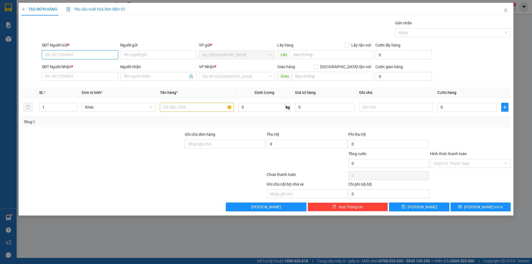
click at [76, 54] on input "SĐT Người Gửi *" at bounding box center [80, 54] width 76 height 9
click at [77, 65] on div "0333558747 - TRUNG" at bounding box center [80, 66] width 70 height 6
type input "0333558747"
type input "TRUNG"
type input "0914575927"
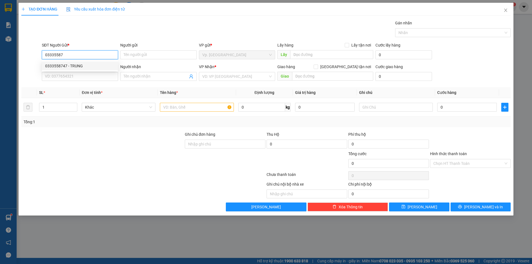
type input "THÀNH"
type input "60.000"
type input "0333558747"
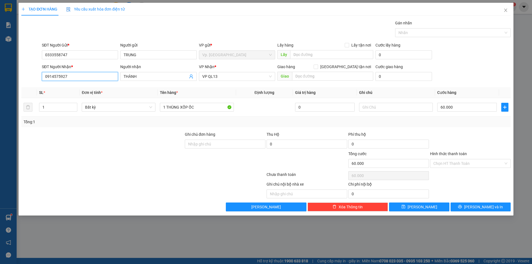
click at [79, 75] on input "0914575927" at bounding box center [80, 76] width 76 height 9
type input "0909771781"
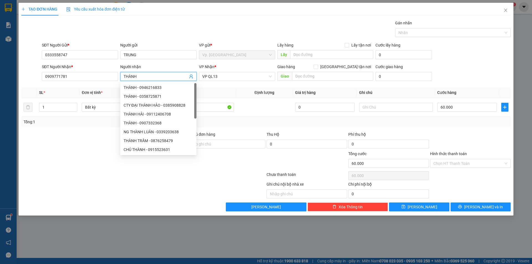
drag, startPoint x: 147, startPoint y: 78, endPoint x: 122, endPoint y: 81, distance: 26.0
click at [122, 81] on div "Người nhận THÀNH" at bounding box center [158, 73] width 76 height 19
type input "KO CÓ TÊN"
click at [238, 36] on div "Gói vận chuyển * Tiêu chuẩn Gán nhãn Nhãn" at bounding box center [276, 29] width 471 height 19
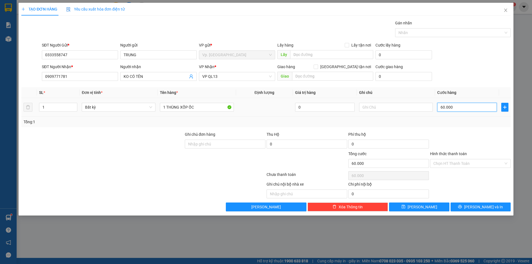
click at [470, 111] on input "60.000" at bounding box center [467, 107] width 60 height 9
click at [474, 129] on div "Transit Pickup Surcharge Ids Transit Deliver Surcharge Ids Transit Deliver Surc…" at bounding box center [266, 116] width 490 height 192
click at [489, 205] on span "[PERSON_NAME] và In" at bounding box center [483, 207] width 39 height 6
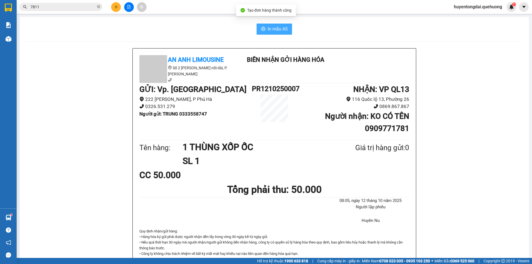
click at [276, 27] on span "In mẫu A5" at bounding box center [278, 29] width 20 height 7
click at [161, 39] on div "In mẫu A5 An Anh Limousine Số 2 Nguyễn Tri Phương nối dài, P. Văn Hải Biên nhận…" at bounding box center [275, 247] width 510 height 460
click at [87, 6] on input "7811" at bounding box center [62, 7] width 65 height 6
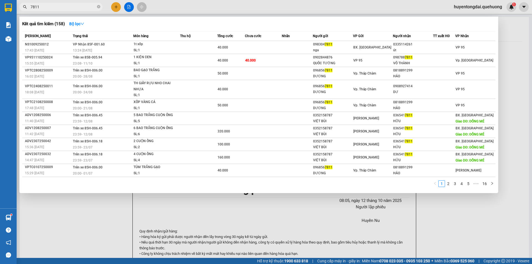
click at [87, 6] on input "7811" at bounding box center [62, 7] width 65 height 6
click at [100, 5] on span at bounding box center [98, 6] width 3 height 5
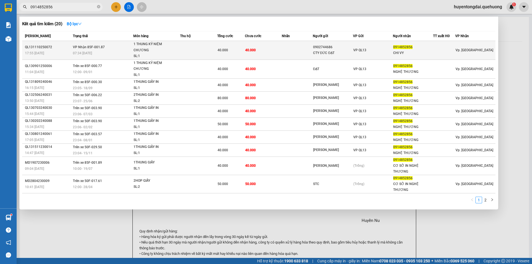
type input "0914852856"
click at [258, 50] on td "40.000" at bounding box center [263, 50] width 37 height 19
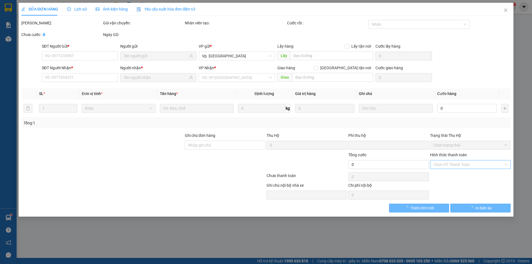
type input "0902744686"
type input "CTY ĐỨC ĐẠT"
type input "0914852856"
type input "CHI VY"
type input "0"
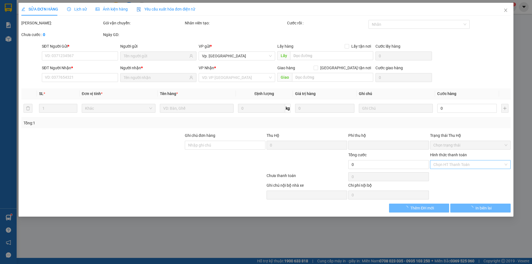
type input "40.000"
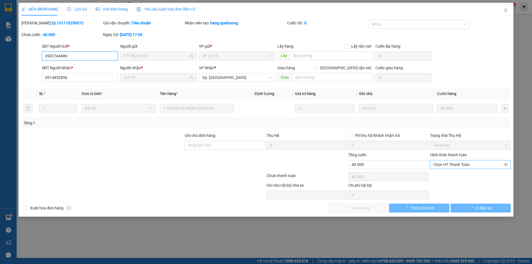
click at [450, 163] on span "Chọn HT Thanh Toán" at bounding box center [471, 165] width 74 height 8
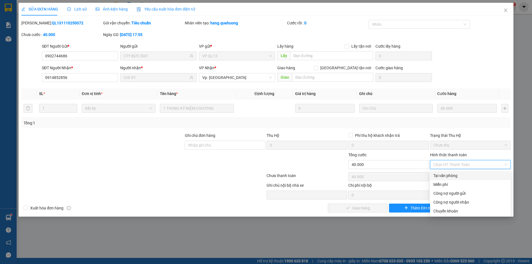
click at [447, 174] on div "Tại văn phòng" at bounding box center [471, 176] width 74 height 6
type input "0"
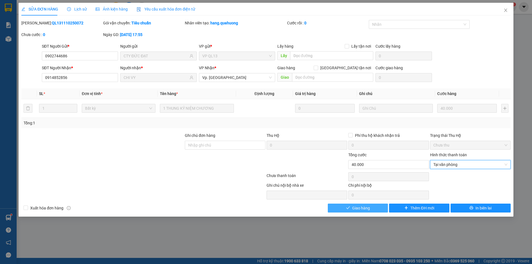
click at [371, 206] on button "Giao hàng" at bounding box center [358, 208] width 60 height 9
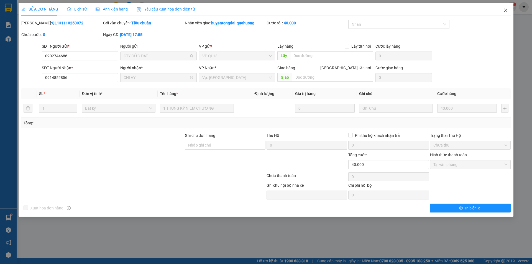
click at [505, 8] on icon "close" at bounding box center [506, 10] width 4 height 4
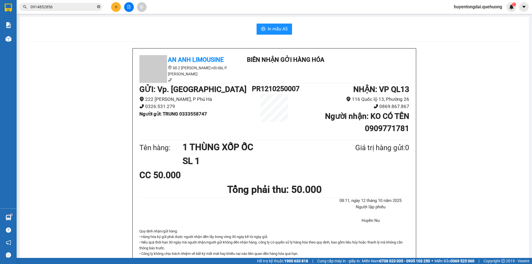
click at [98, 6] on icon "close-circle" at bounding box center [98, 6] width 3 height 3
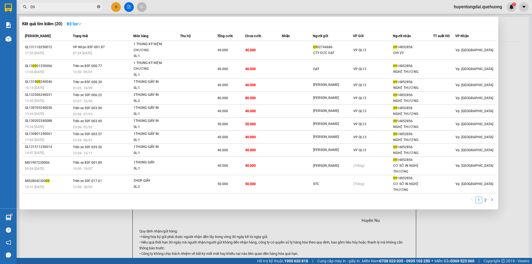
type input "091"
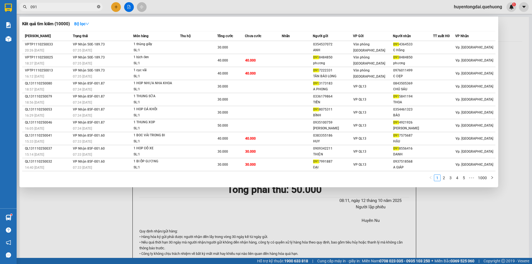
click at [100, 8] on icon "close-circle" at bounding box center [98, 6] width 3 height 3
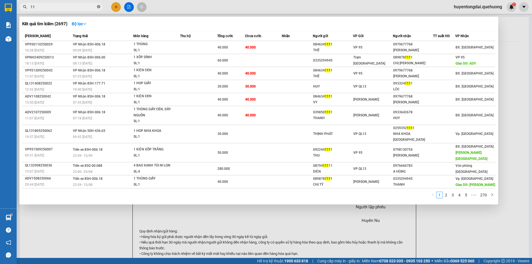
type input "1"
type input "1111"
click at [100, 8] on icon "close-circle" at bounding box center [98, 6] width 3 height 3
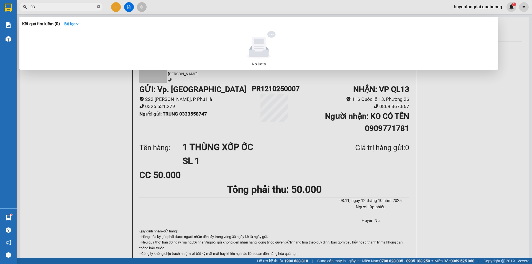
type input "0"
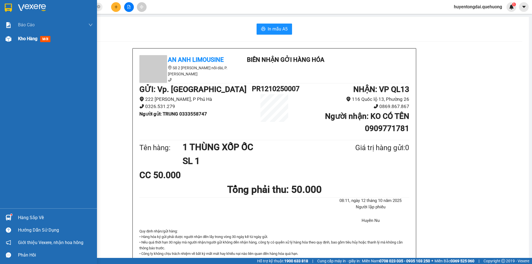
type input "0"
click at [24, 40] on span "Kho hàng" at bounding box center [27, 38] width 19 height 5
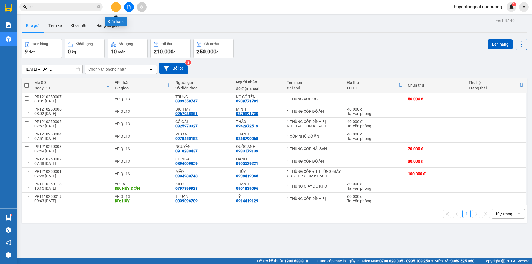
click at [114, 6] on icon "plus" at bounding box center [116, 7] width 4 height 4
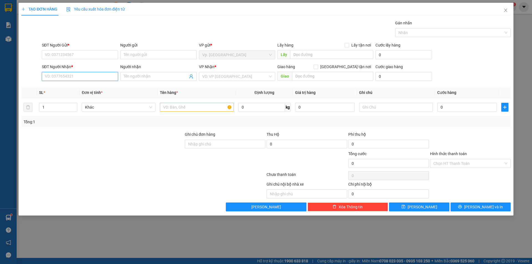
click at [68, 77] on input "SĐT Người Nhận *" at bounding box center [80, 76] width 76 height 9
type input "0916048519"
click at [79, 88] on div "0916048519 - QUỲNH" at bounding box center [80, 88] width 70 height 6
type input "QUỲNH"
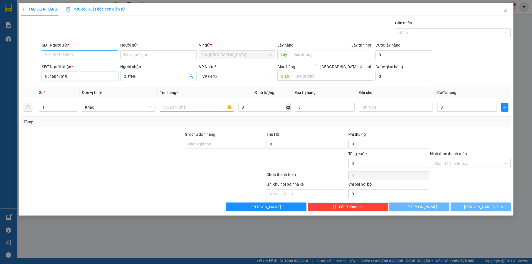
type input "0916048519"
click at [75, 53] on input "SĐT Người Gửi *" at bounding box center [80, 54] width 76 height 9
type input "40.000"
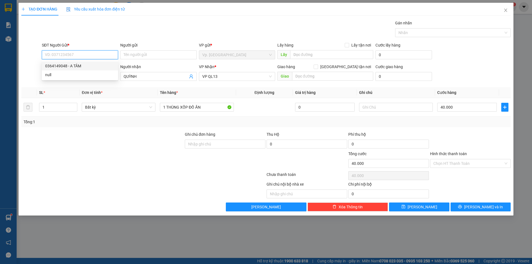
click at [78, 63] on div "0364149048 - A TÂM" at bounding box center [80, 66] width 70 height 6
type input "0364149048"
type input "A TÂM"
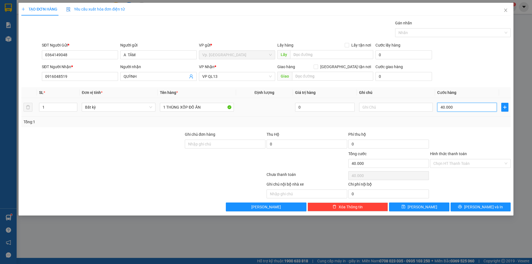
click at [478, 111] on input "40.000" at bounding box center [467, 107] width 60 height 9
type input "6"
type input "60"
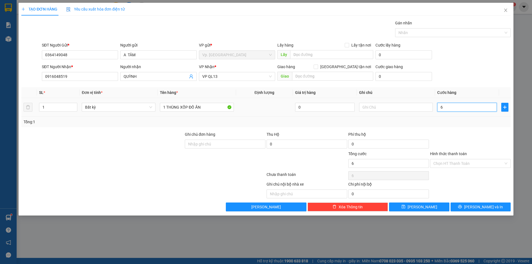
type input "60"
type input "60.000"
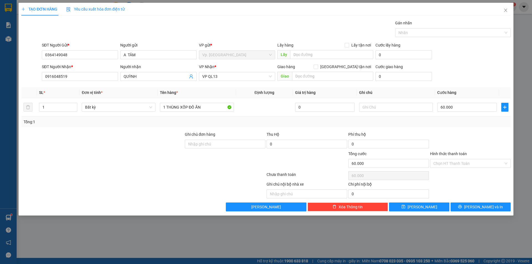
click at [479, 129] on div "Transit Pickup Surcharge Ids Transit Deliver Surcharge Ids Transit Deliver Surc…" at bounding box center [266, 116] width 490 height 192
click at [460, 165] on input "Hình thức thanh toán" at bounding box center [469, 163] width 70 height 8
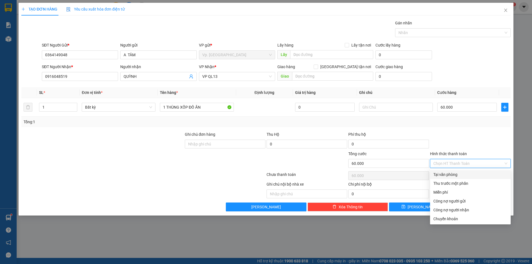
click at [456, 172] on div "Tại văn phòng" at bounding box center [471, 175] width 74 height 6
type input "0"
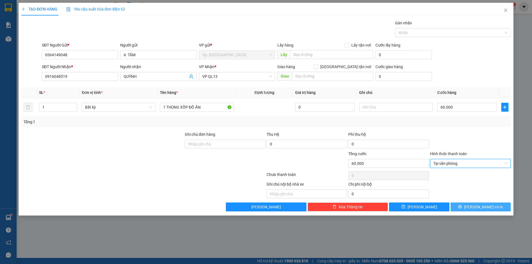
click at [477, 204] on span "[PERSON_NAME] và In" at bounding box center [483, 207] width 39 height 6
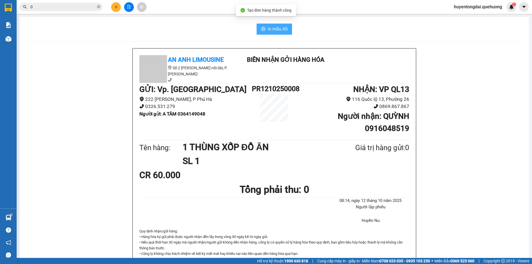
click at [265, 27] on button "In mẫu A5" at bounding box center [274, 29] width 35 height 11
click at [64, 6] on input "0" at bounding box center [62, 7] width 65 height 6
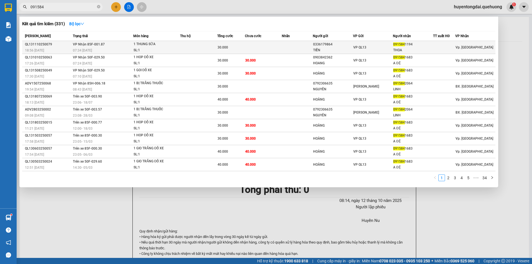
type input "091584"
click at [434, 50] on div at bounding box center [445, 48] width 22 height 6
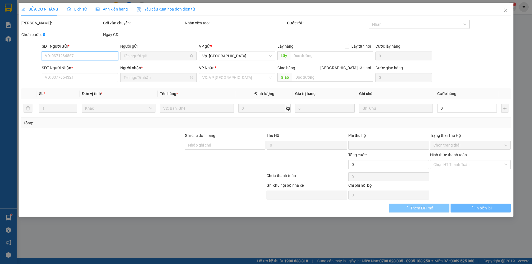
type input "0336179864"
type input "TIẾN"
type input "0915841194"
type input "THOA"
type input "0"
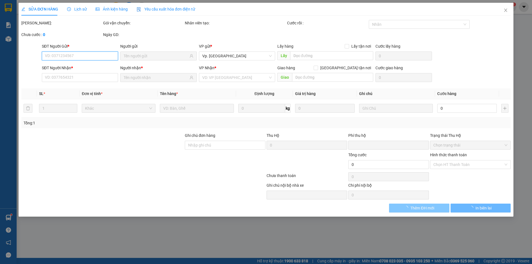
type input "30.000"
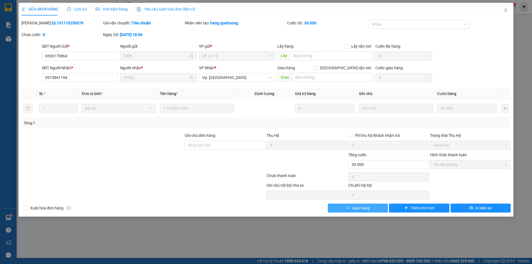
click at [371, 209] on button "Giao hàng" at bounding box center [358, 208] width 60 height 9
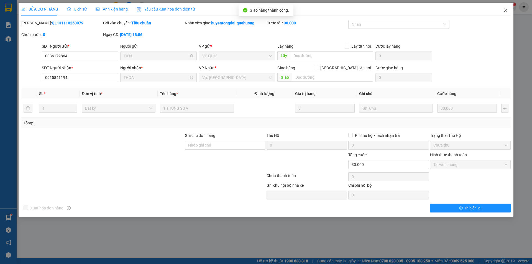
click at [504, 9] on icon "close" at bounding box center [506, 10] width 4 height 4
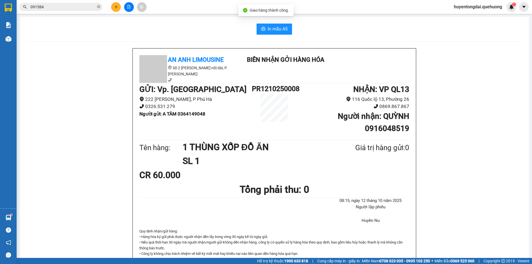
click at [115, 9] on button at bounding box center [116, 7] width 10 height 10
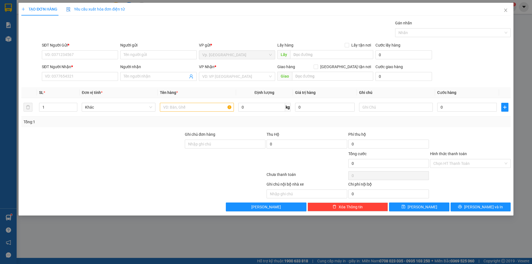
click at [102, 72] on div "SĐT Người Nhận *" at bounding box center [80, 68] width 76 height 8
click at [101, 78] on input "SĐT Người Nhận *" at bounding box center [80, 76] width 76 height 9
click at [80, 75] on input "0918616545" at bounding box center [80, 76] width 76 height 9
type input "0912829277"
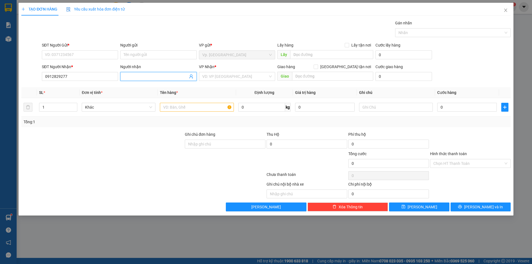
click at [139, 77] on input "Người nhận" at bounding box center [156, 76] width 64 height 6
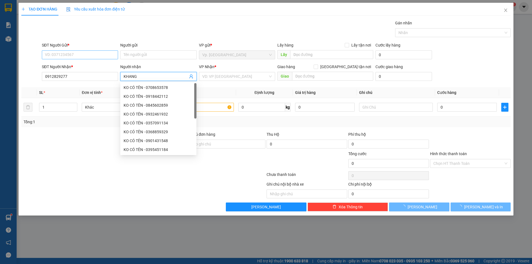
type input "KHANG"
click at [104, 54] on input "SĐT Người Gửi *" at bounding box center [80, 54] width 76 height 9
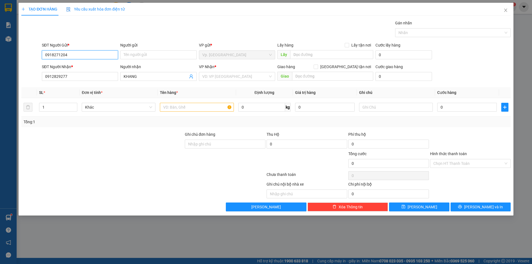
click at [54, 56] on input "0918271204" at bounding box center [80, 54] width 76 height 9
type input "0919271204"
click at [156, 53] on input "Người gửi" at bounding box center [158, 54] width 76 height 9
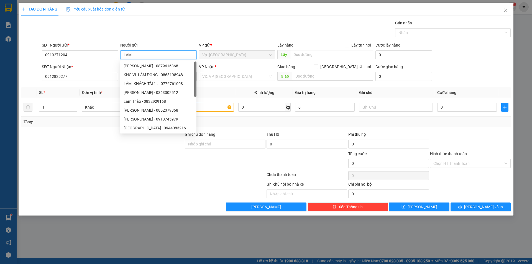
type input "LAM"
click at [241, 86] on div "Transit Pickup Surcharge Ids Transit Deliver Surcharge Ids Transit Deliver Surc…" at bounding box center [266, 116] width 490 height 192
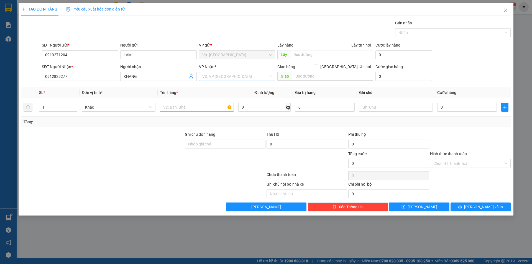
click at [240, 76] on input "search" at bounding box center [235, 76] width 66 height 8
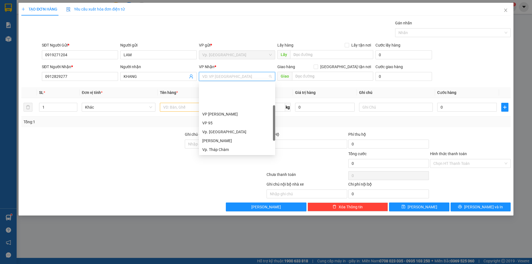
click at [214, 164] on div "VP QL13" at bounding box center [237, 167] width 70 height 6
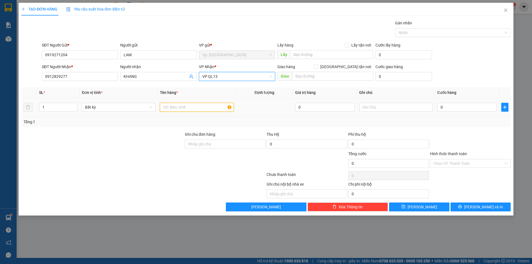
click at [200, 108] on input "text" at bounding box center [197, 107] width 74 height 9
type input "1 THÙNG XỐP"
click at [458, 109] on input "0" at bounding box center [467, 107] width 60 height 9
click at [457, 120] on div "Tổng: 1" at bounding box center [266, 122] width 485 height 6
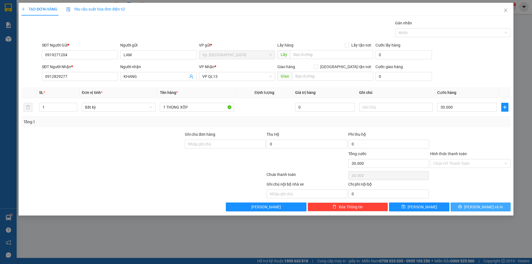
click at [474, 205] on button "[PERSON_NAME] và In" at bounding box center [481, 207] width 60 height 9
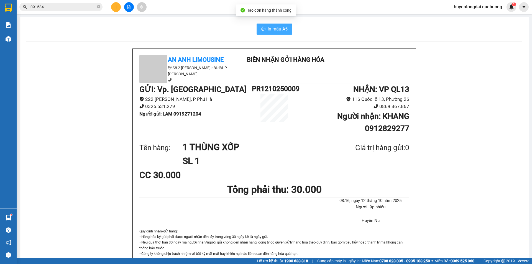
click at [276, 32] on span "In mẫu A5" at bounding box center [278, 29] width 20 height 7
drag, startPoint x: 204, startPoint y: 36, endPoint x: 189, endPoint y: 36, distance: 15.5
click at [204, 36] on div "In mẫu A5 An Anh Limousine Số 2 Nguyễn Tri Phương nối dài, P. Văn Hải Biên nhận…" at bounding box center [275, 247] width 510 height 460
click at [98, 7] on icon "close-circle" at bounding box center [98, 6] width 3 height 3
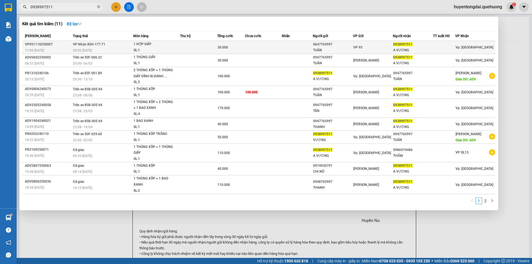
type input "0938997511"
click at [265, 44] on td at bounding box center [263, 47] width 37 height 13
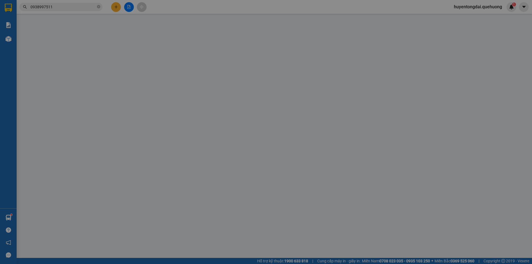
type input "0647765997"
type input "TUÂN"
type input "0938997511"
type input "A VƯƠNG"
type input "0"
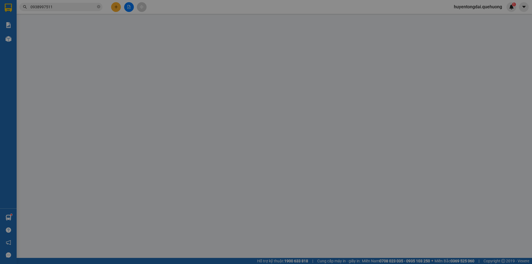
type input "30.000"
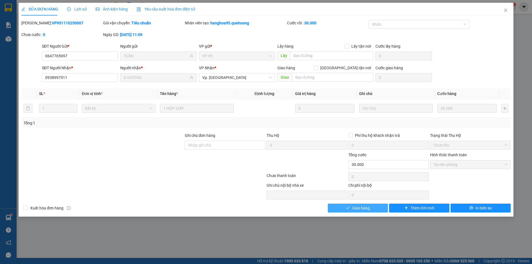
click at [378, 208] on button "Giao hàng" at bounding box center [358, 208] width 60 height 9
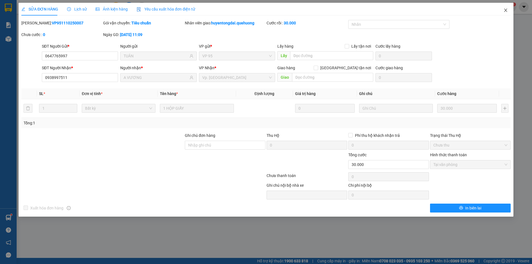
click at [507, 9] on icon "close" at bounding box center [505, 10] width 3 height 3
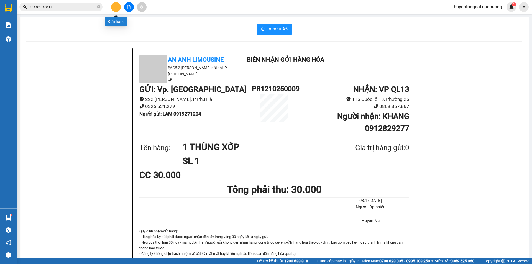
click at [115, 8] on icon "plus" at bounding box center [116, 7] width 4 height 4
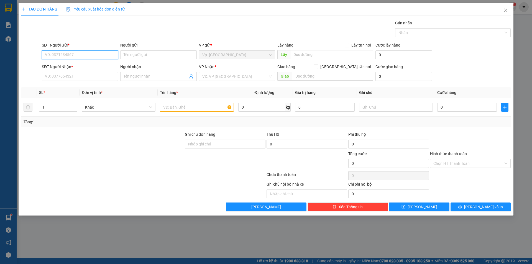
click at [84, 56] on input "SĐT Người Gửi *" at bounding box center [80, 54] width 76 height 9
type input "0937874087"
click at [144, 60] on div "Người gửi Tên người gửi" at bounding box center [158, 51] width 76 height 19
click at [144, 57] on input "Người gửi" at bounding box center [158, 54] width 76 height 9
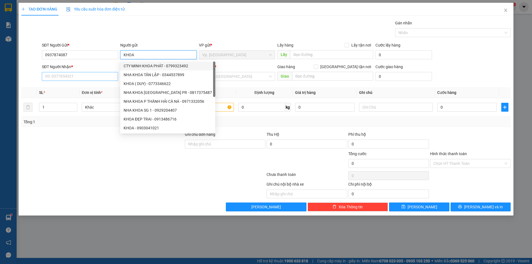
type input "KHOA"
click at [101, 75] on input "SĐT Người Nhận *" at bounding box center [80, 76] width 76 height 9
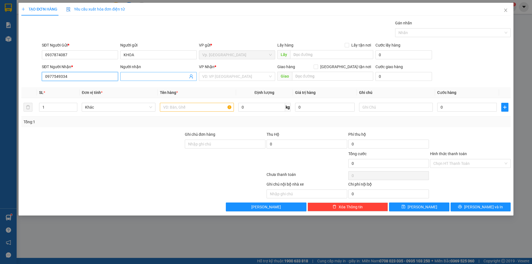
type input "0977549334"
click at [164, 79] on input "Người nhận" at bounding box center [156, 76] width 64 height 6
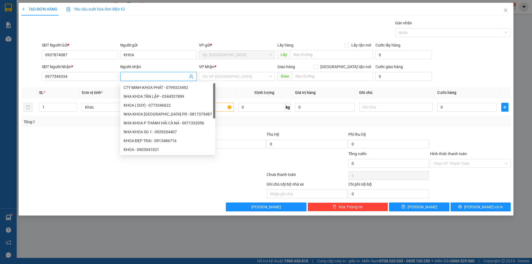
type input "L"
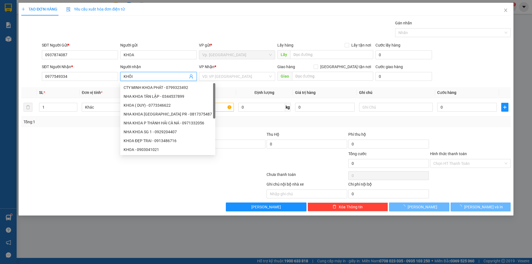
type input "KHÔI"
click at [193, 35] on div "Gói vận chuyển * Tiêu chuẩn Gán nhãn Nhãn" at bounding box center [276, 29] width 471 height 19
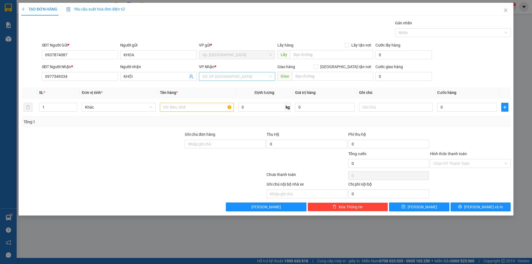
click at [226, 74] on input "search" at bounding box center [235, 76] width 66 height 8
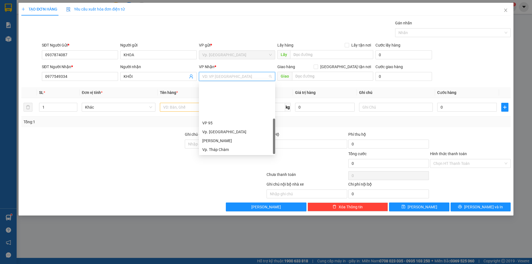
click at [219, 163] on div "VP QL13" at bounding box center [237, 167] width 76 height 9
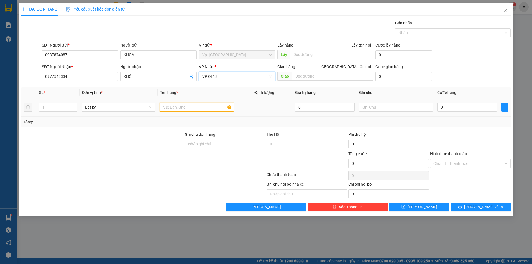
click at [176, 108] on input "text" at bounding box center [197, 107] width 74 height 9
click at [185, 108] on input "1 BỊÀ HỒNG" at bounding box center [197, 107] width 74 height 9
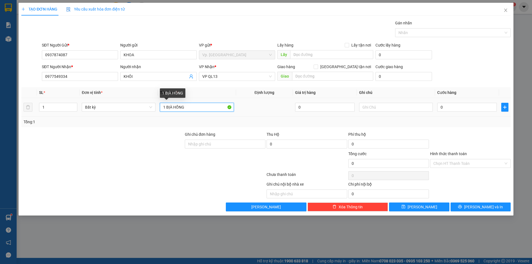
drag, startPoint x: 172, startPoint y: 108, endPoint x: 169, endPoint y: 110, distance: 3.2
click at [169, 110] on input "1 BỊÀ HỒNG" at bounding box center [197, 107] width 74 height 9
click at [186, 109] on input "1 BÌA HỒNG" at bounding box center [197, 107] width 74 height 9
type input "1 BÌA HỒNG GIẤY TỜ"
click at [471, 110] on input "0" at bounding box center [467, 107] width 60 height 9
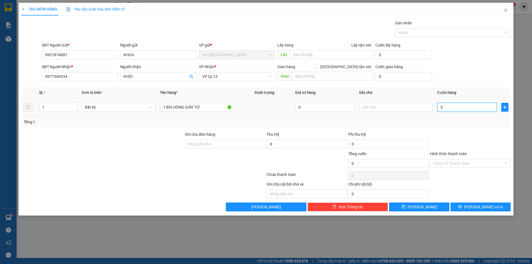
type input "3"
click at [470, 125] on div "Tổng: 1" at bounding box center [266, 122] width 485 height 6
click at [467, 164] on input "Hình thức thanh toán" at bounding box center [469, 163] width 70 height 8
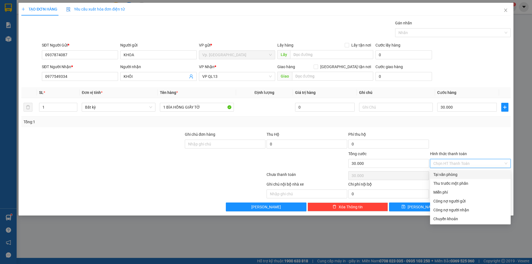
click at [460, 175] on div "Tại văn phòng" at bounding box center [471, 175] width 74 height 6
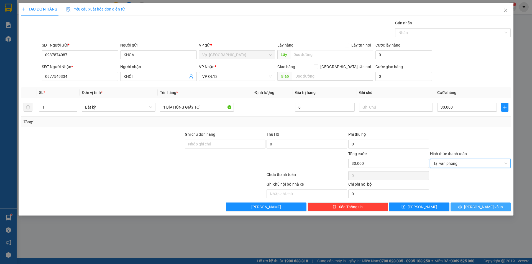
click at [485, 208] on span "[PERSON_NAME] và In" at bounding box center [483, 207] width 39 height 6
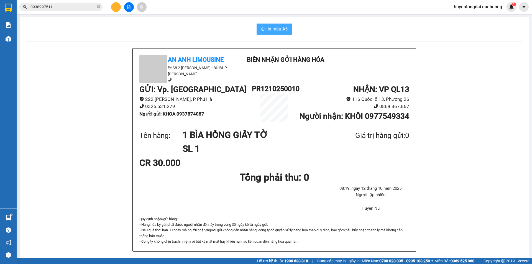
click at [283, 32] on span "In mẫu A5" at bounding box center [278, 29] width 20 height 7
click at [98, 8] on icon "close-circle" at bounding box center [98, 6] width 3 height 3
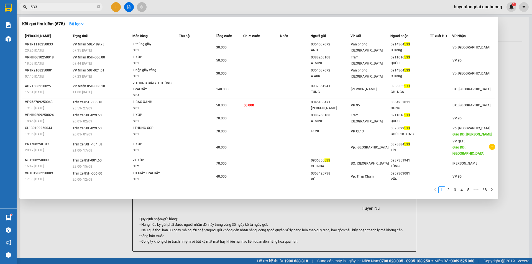
click at [316, 221] on div at bounding box center [266, 132] width 532 height 264
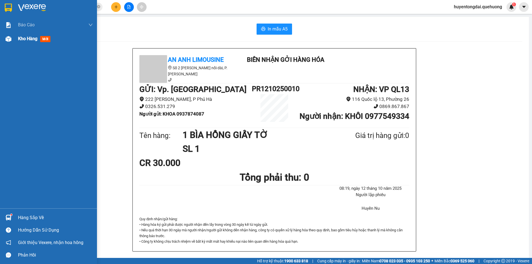
click at [14, 40] on div "Kho hàng mới" at bounding box center [48, 39] width 97 height 14
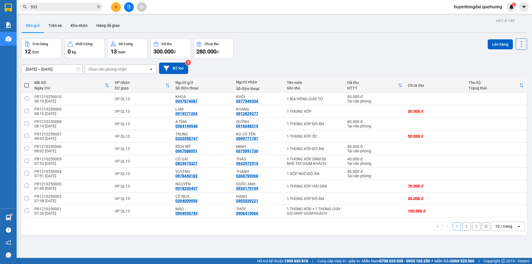
click at [68, 7] on input "533" at bounding box center [62, 7] width 65 height 6
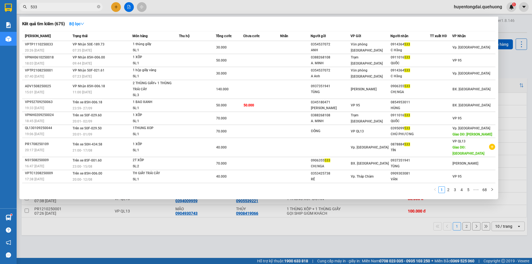
click at [68, 7] on input "533" at bounding box center [62, 7] width 65 height 6
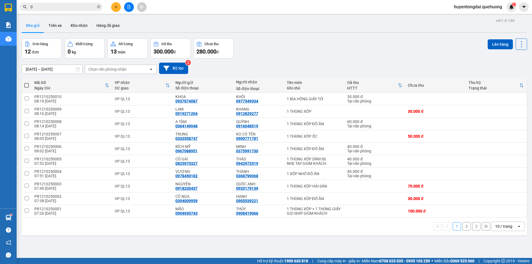
click at [77, 9] on input "0" at bounding box center [62, 7] width 65 height 6
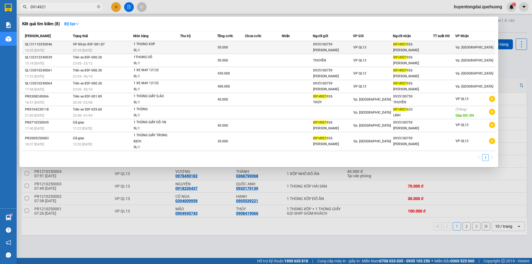
type input "0914921"
click at [297, 43] on td at bounding box center [297, 47] width 31 height 13
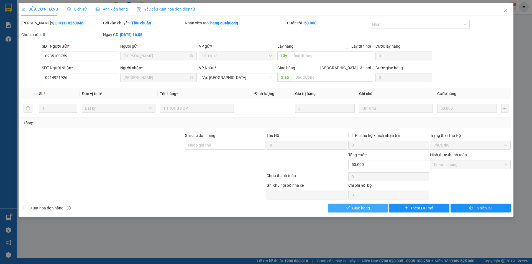
click at [364, 212] on button "Giao hàng" at bounding box center [358, 208] width 60 height 9
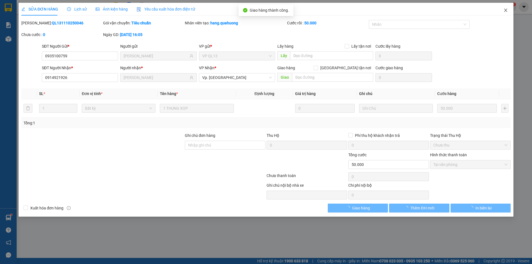
click at [506, 7] on span "Close" at bounding box center [506, 11] width 16 height 16
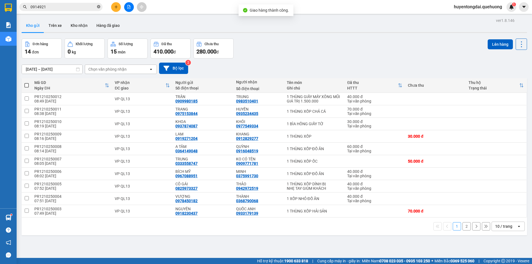
click at [99, 6] on icon "close-circle" at bounding box center [98, 6] width 3 height 3
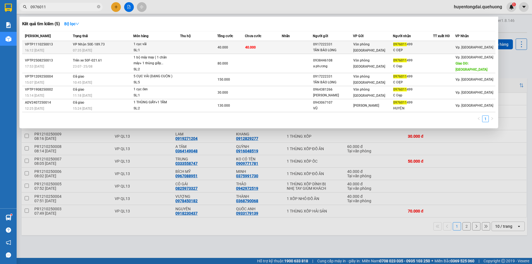
type input "0976011"
click at [292, 48] on td at bounding box center [297, 47] width 31 height 13
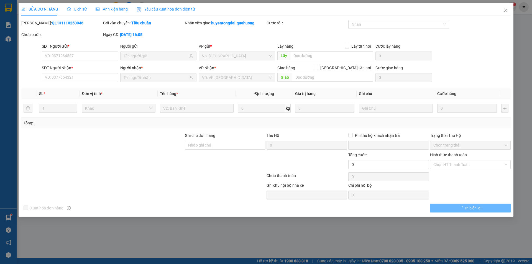
type input "0917222331"
type input "TÂN BẢO LONG"
type input "0976011499"
type input "C ĐẸP"
type input "0"
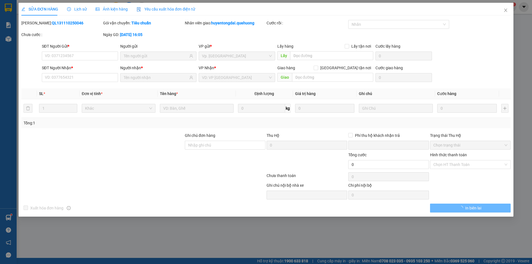
type input "40.000"
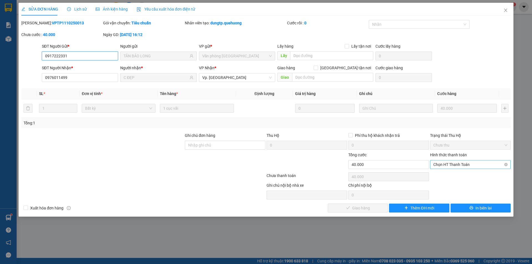
click at [465, 166] on span "Chọn HT Thanh Toán" at bounding box center [471, 165] width 74 height 8
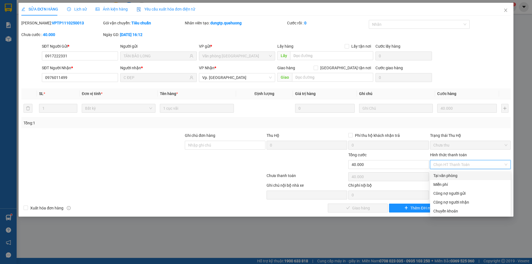
click at [457, 177] on div "Tại văn phòng" at bounding box center [471, 176] width 74 height 6
type input "0"
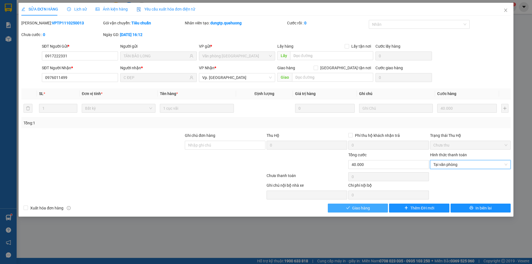
click at [370, 209] on button "Giao hàng" at bounding box center [358, 208] width 60 height 9
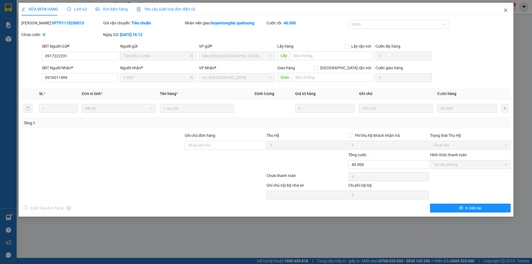
click at [506, 9] on icon "close" at bounding box center [506, 10] width 4 height 4
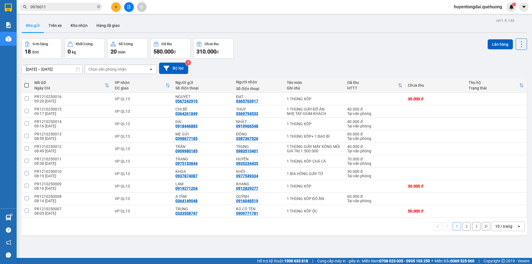
click at [117, 6] on icon "plus" at bounding box center [116, 7] width 4 height 4
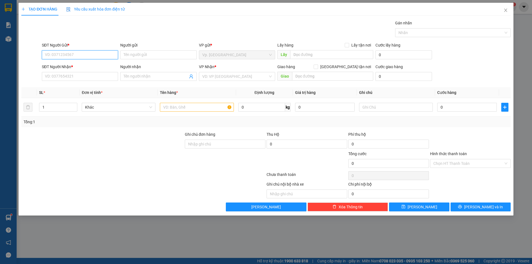
click at [99, 54] on input "SĐT Người Gửi *" at bounding box center [80, 54] width 76 height 9
type input "0377313916"
click at [87, 65] on div "0377313916 - TRIỂN" at bounding box center [80, 66] width 70 height 6
type input "TRIỂN"
type input "0792651149"
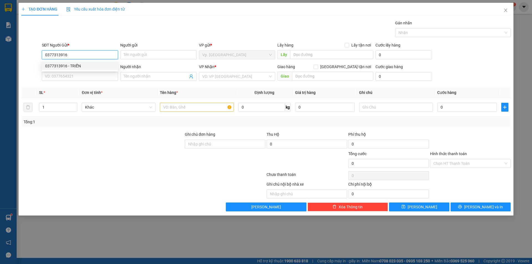
type input "CHUYỀN"
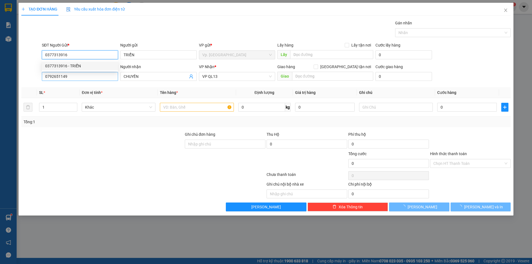
type input "100.000"
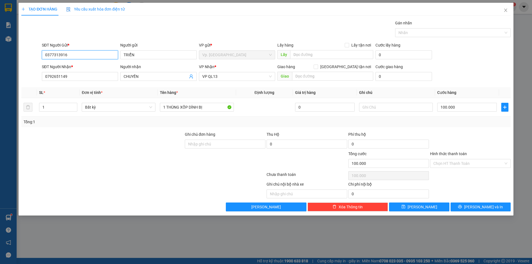
type input "0377313916"
click at [213, 169] on div at bounding box center [225, 160] width 82 height 19
click at [88, 78] on input "0792651149" at bounding box center [80, 76] width 76 height 9
type input "0784408384"
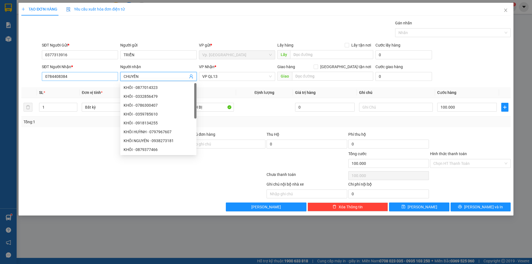
drag, startPoint x: 168, startPoint y: 74, endPoint x: 95, endPoint y: 81, distance: 73.0
click at [95, 81] on div "SĐT Người Nhận * 0784408384 Người nhận CHUYỀN VP Nhận * VP QL13 Giao hàng Giao …" at bounding box center [276, 73] width 471 height 19
type input "TRINH"
click at [216, 172] on div at bounding box center [143, 175] width 245 height 11
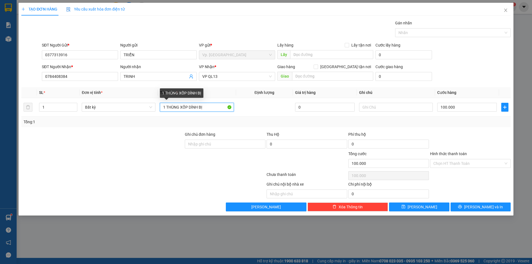
drag, startPoint x: 190, startPoint y: 108, endPoint x: 256, endPoint y: 117, distance: 66.8
click at [255, 117] on div "SL * Đơn vị tính * Tên hàng * Định lượng Giá trị hàng Ghi chú Cước hàng 1 Bất k…" at bounding box center [266, 107] width 490 height 40
type input "1 THÙNG XỐP + 1 THÙNG GIẤY"
type input "2"
click at [74, 105] on icon "up" at bounding box center [74, 106] width 2 height 2
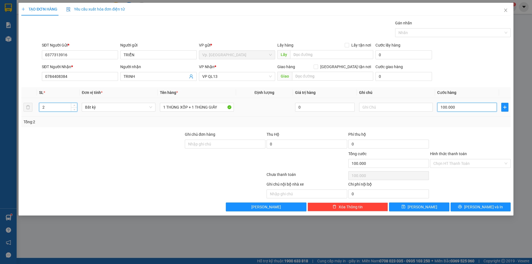
click at [458, 110] on input "100.000" at bounding box center [467, 107] width 60 height 9
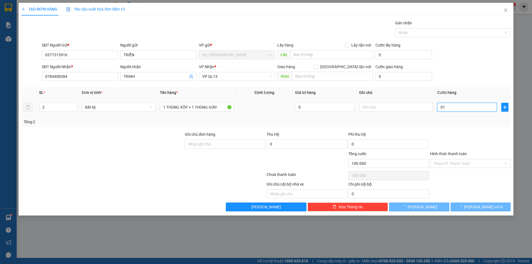
type input "011"
type input "110"
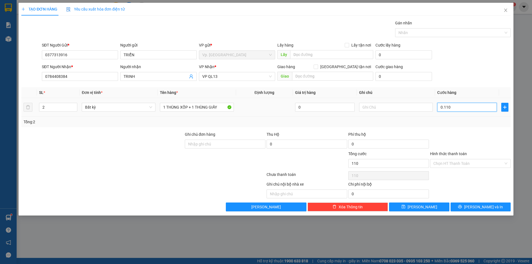
type input "0.110"
type input "110.000"
click at [469, 116] on td "110.000" at bounding box center [467, 107] width 64 height 19
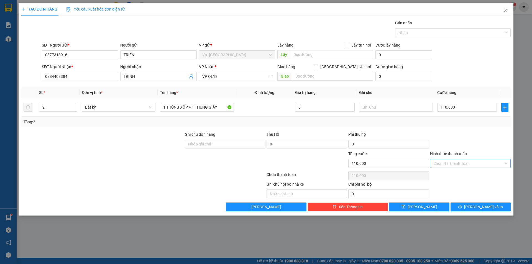
click at [460, 162] on input "Hình thức thanh toán" at bounding box center [469, 163] width 70 height 8
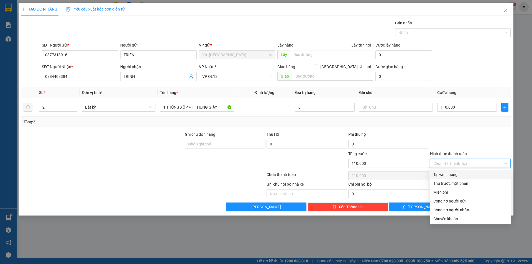
click at [459, 173] on div "Tại văn phòng" at bounding box center [471, 175] width 74 height 6
type input "0"
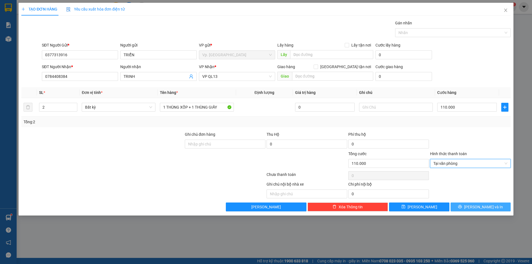
click at [478, 204] on span "[PERSON_NAME] và In" at bounding box center [483, 207] width 39 height 6
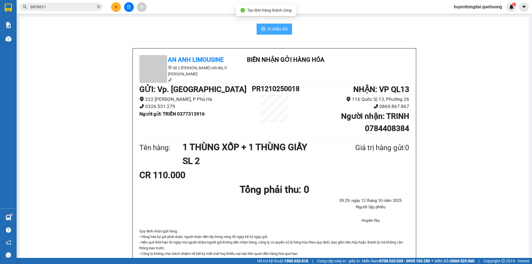
click at [261, 29] on icon "printer" at bounding box center [263, 29] width 4 height 4
click at [269, 35] on div "In mẫu A5 An Anh Limousine Số 2 Nguyễn Tri Phương nối dài, P. Văn Hải Biên nhận…" at bounding box center [275, 253] width 510 height 473
click at [282, 29] on span "In mẫu A5" at bounding box center [278, 29] width 20 height 7
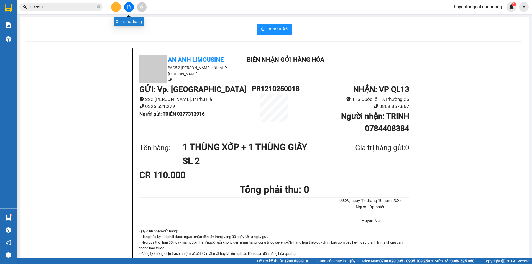
click at [128, 8] on icon "file-add" at bounding box center [129, 7] width 4 height 4
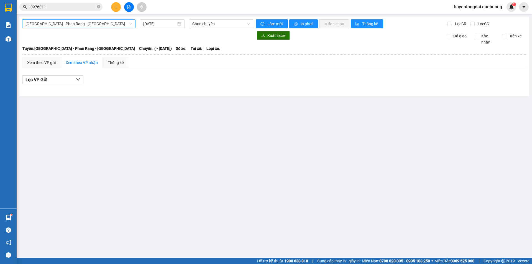
click at [95, 25] on span "Sài Gòn - Phan Rang - Ninh Sơn" at bounding box center [79, 24] width 107 height 8
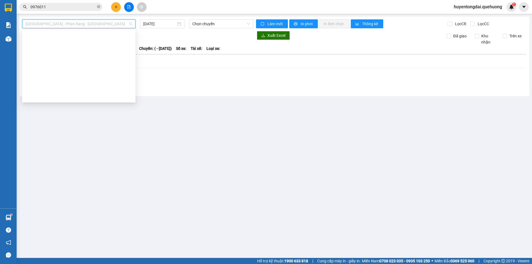
click at [53, 236] on div "Miền Tây - Phan Rang - Ninh Sơn" at bounding box center [79, 239] width 107 height 6
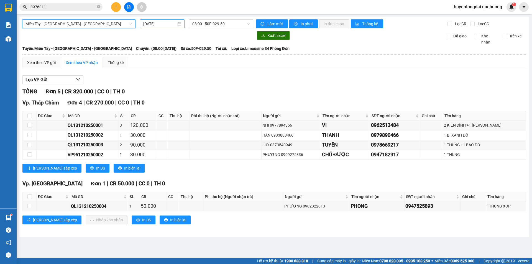
click at [158, 26] on input "12/10/2025" at bounding box center [159, 24] width 33 height 6
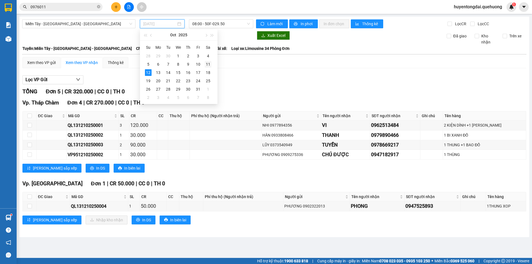
click at [206, 64] on div "11" at bounding box center [208, 64] width 7 height 7
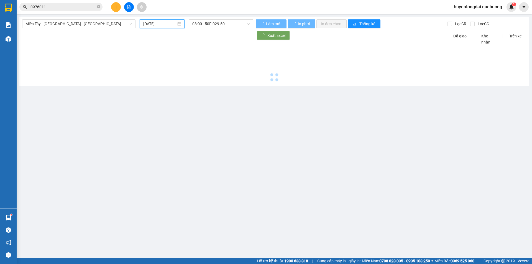
type input "11/10/2025"
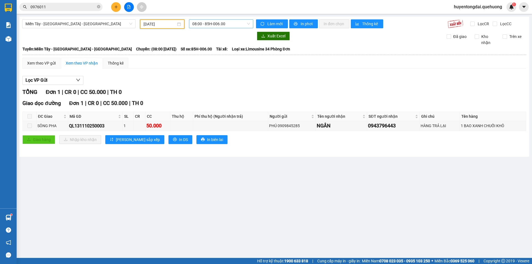
click at [218, 26] on span "08:00 - 85H-006.00" at bounding box center [221, 24] width 58 height 8
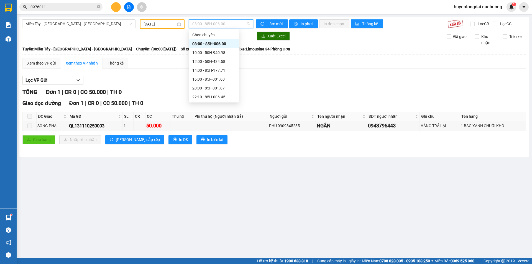
click at [207, 147] on div "23:59 - 85H-006.18" at bounding box center [213, 150] width 43 height 6
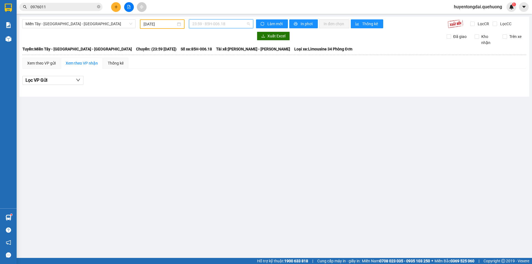
drag, startPoint x: 221, startPoint y: 22, endPoint x: 217, endPoint y: 68, distance: 45.9
click at [221, 24] on span "23:59 - 85H-006.18" at bounding box center [221, 24] width 58 height 8
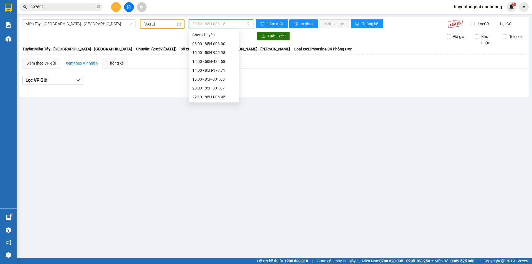
click at [207, 137] on div "23:08 - 85B-005.94" at bounding box center [214, 141] width 50 height 9
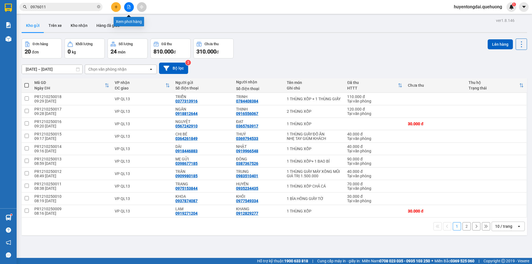
click at [129, 8] on icon "file-add" at bounding box center [129, 7] width 4 height 4
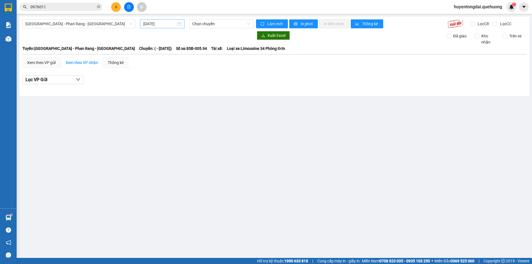
click at [163, 22] on input "12/10/2025" at bounding box center [159, 24] width 33 height 6
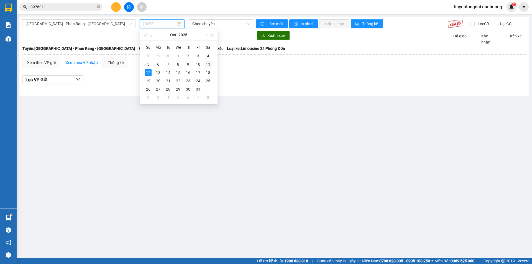
click at [207, 63] on div "11" at bounding box center [208, 64] width 7 height 7
type input "11/10/2025"
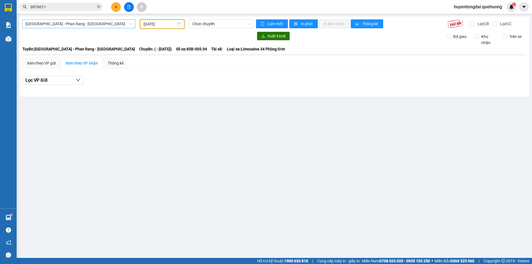
click at [56, 21] on span "Sài Gòn - Phan Rang - Ninh Sơn" at bounding box center [79, 24] width 107 height 8
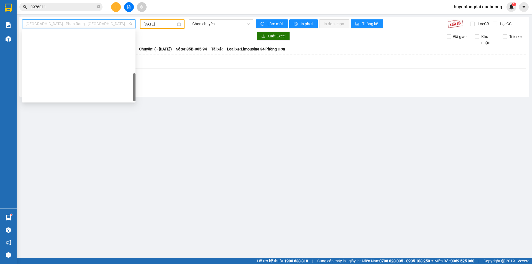
click at [63, 235] on div "Miền Tây - Phan Rang - Ninh Sơn" at bounding box center [78, 239] width 113 height 9
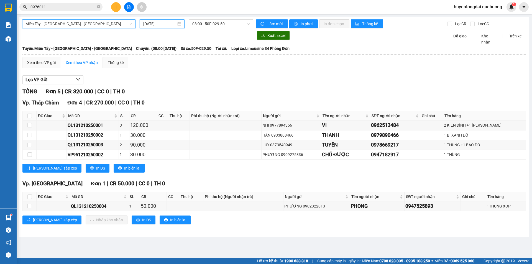
click at [160, 24] on input "12/10/2025" at bounding box center [159, 24] width 33 height 6
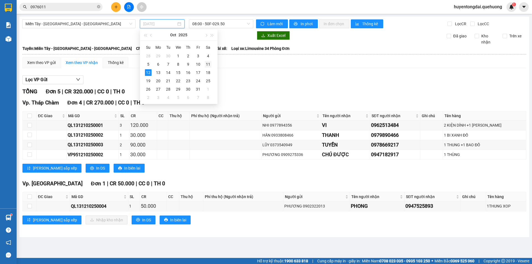
click at [208, 65] on div "11" at bounding box center [208, 64] width 7 height 7
type input "11/10/2025"
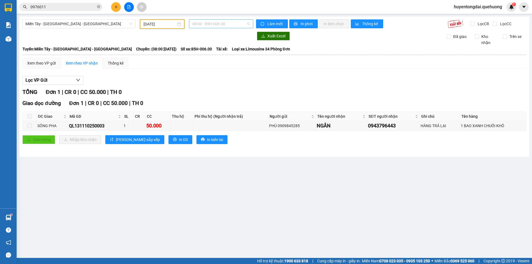
click at [217, 26] on span "08:00 - 85H-006.00" at bounding box center [221, 24] width 58 height 8
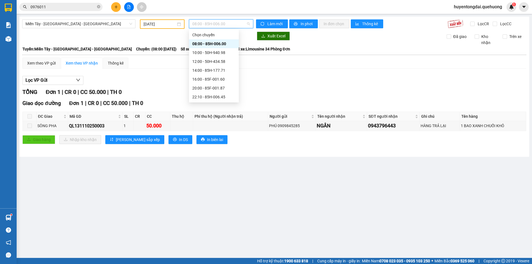
click at [206, 121] on div "23:06 - 50E-189.73" at bounding box center [213, 124] width 43 height 6
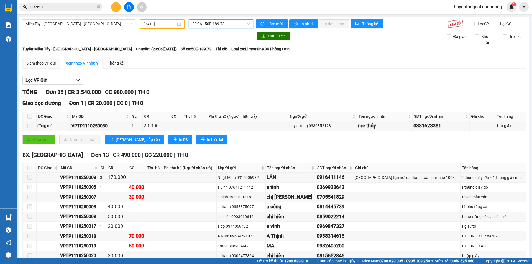
checkbox input "true"
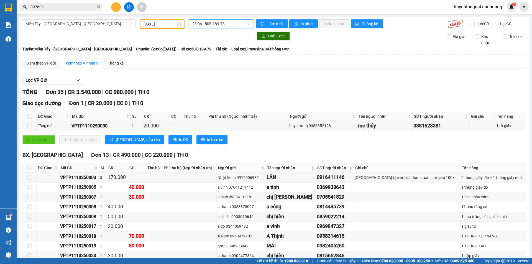
checkbox input "true"
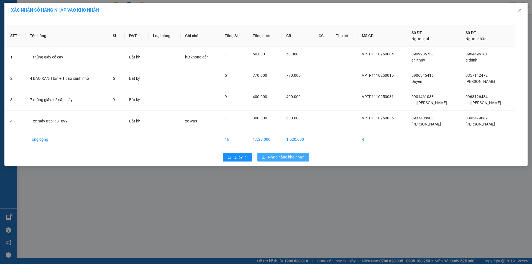
click at [294, 157] on span "Nhập hàng kho nhận" at bounding box center [286, 157] width 37 height 6
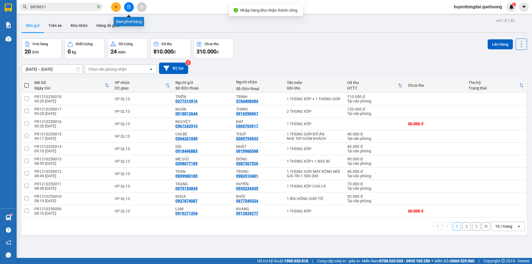
click at [130, 4] on button at bounding box center [129, 7] width 10 height 10
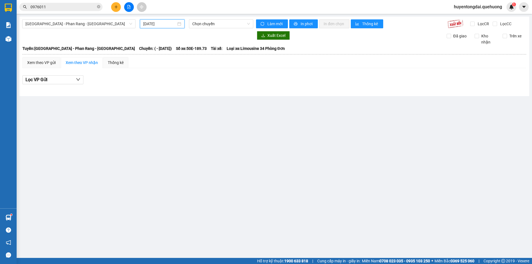
click at [153, 27] on input "12/10/2025" at bounding box center [159, 24] width 33 height 6
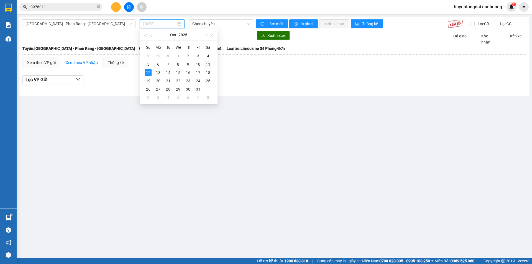
click at [210, 65] on div "11" at bounding box center [208, 64] width 7 height 7
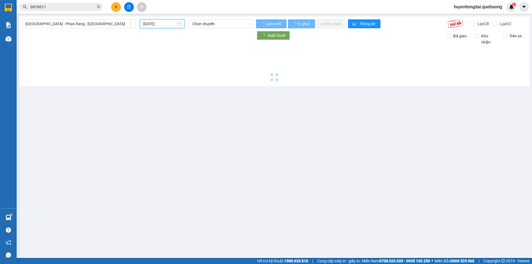
type input "11/10/2025"
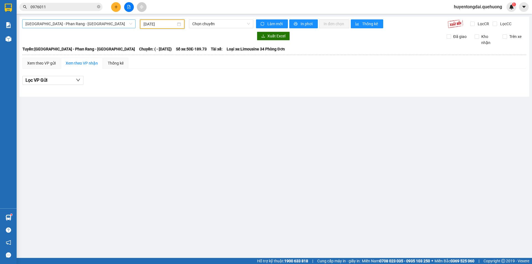
click at [94, 28] on div "Sài Gòn - Phan Rang - Ninh Sơn" at bounding box center [78, 23] width 113 height 9
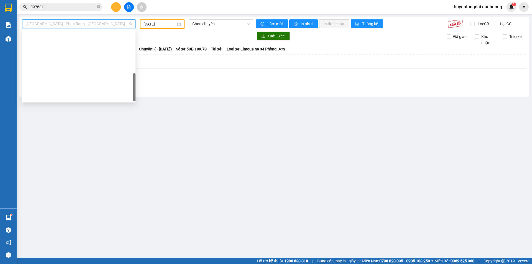
click at [80, 236] on div "Miền Tây - Phan Rang - Ninh Sơn" at bounding box center [79, 239] width 107 height 6
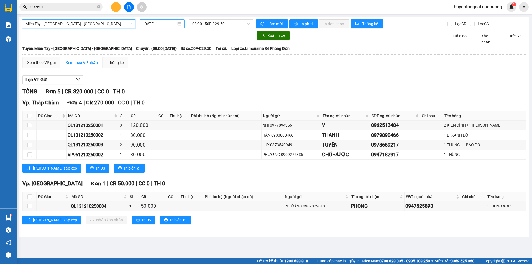
click at [161, 20] on div "12/10/2025" at bounding box center [162, 23] width 45 height 9
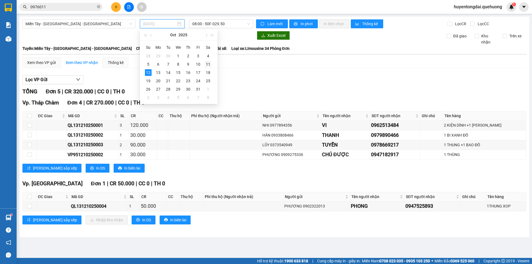
click at [208, 64] on div "11" at bounding box center [208, 64] width 7 height 7
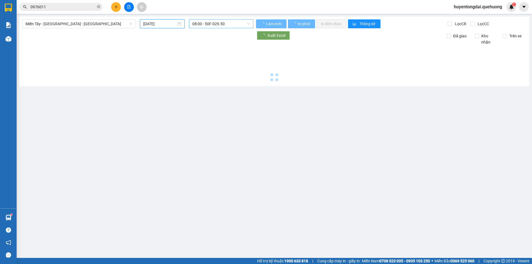
type input "11/10/2025"
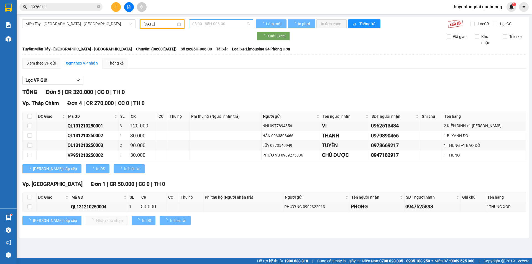
click at [220, 24] on span "08:00 - 85H-006.00" at bounding box center [221, 24] width 58 height 8
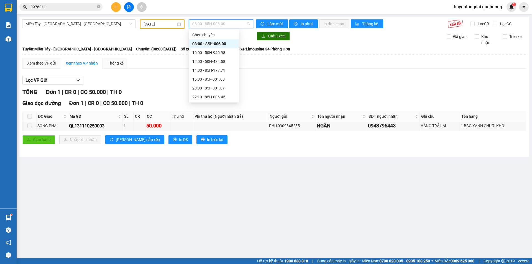
click at [204, 103] on div "23:01 - 85F-000.77" at bounding box center [213, 106] width 43 height 6
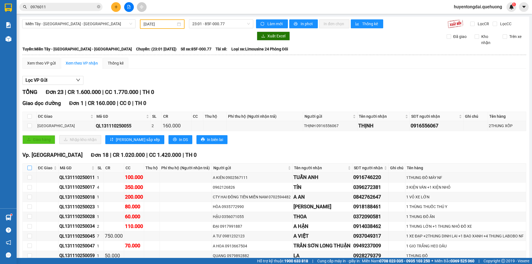
click at [29, 166] on input "checkbox" at bounding box center [29, 168] width 4 height 4
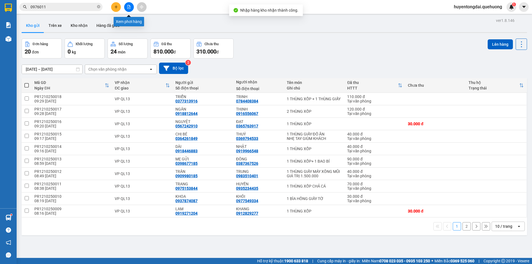
click at [129, 10] on button at bounding box center [129, 7] width 10 height 10
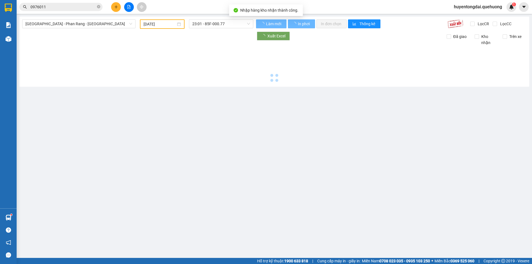
type input "12/10/2025"
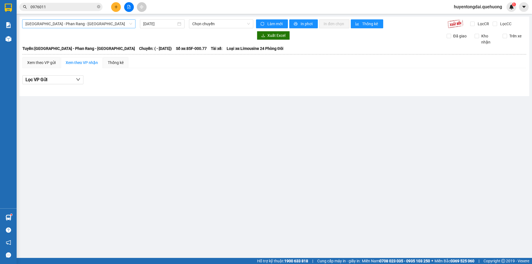
click at [88, 25] on span "Sài Gòn - Phan Rang - Ninh Sơn" at bounding box center [79, 24] width 107 height 8
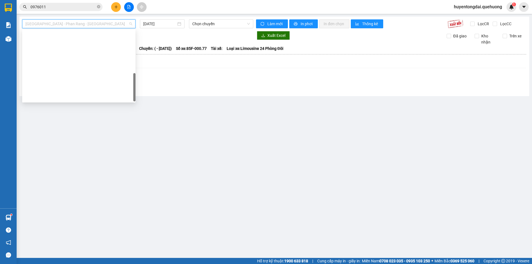
click at [77, 236] on div "Miền Tây - Phan Rang - Ninh Sơn" at bounding box center [79, 239] width 107 height 6
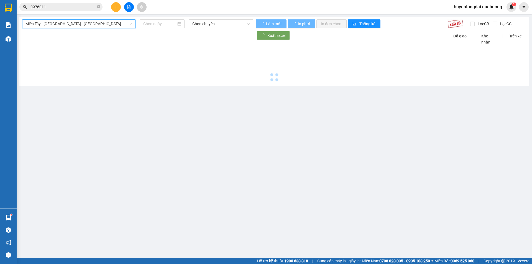
type input "12/10/2025"
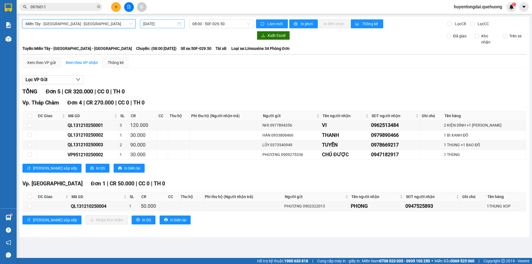
click at [160, 24] on input "12/10/2025" at bounding box center [159, 24] width 33 height 6
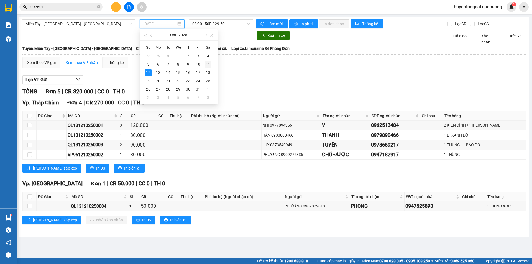
click at [209, 64] on div "11" at bounding box center [208, 64] width 7 height 7
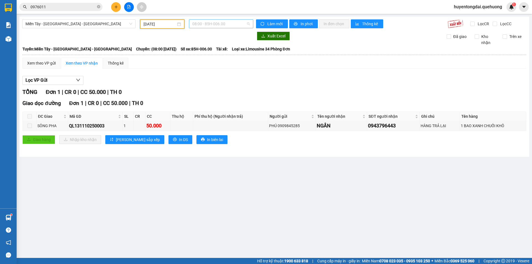
drag, startPoint x: 225, startPoint y: 24, endPoint x: 227, endPoint y: 49, distance: 24.8
click at [225, 24] on span "08:00 - 85H-006.00" at bounding box center [221, 24] width 58 height 8
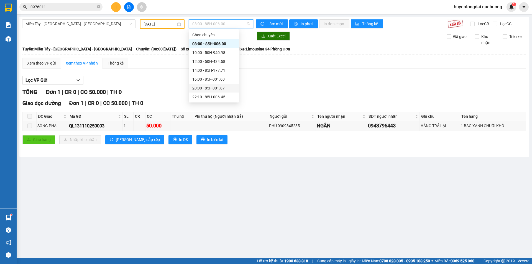
click at [207, 85] on div "20:00 - 85F-001.87" at bounding box center [213, 88] width 43 height 6
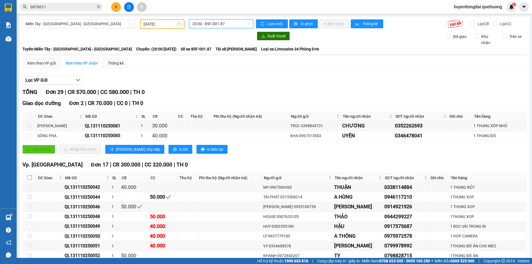
click at [29, 175] on input "checkbox" at bounding box center [29, 177] width 4 height 4
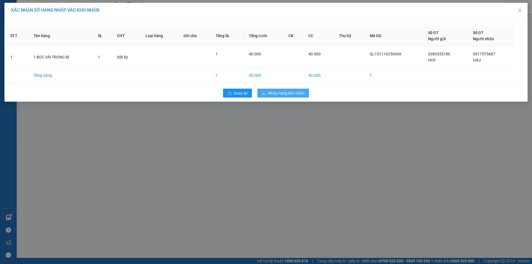
click at [281, 96] on span "Nhập hàng kho nhận" at bounding box center [286, 93] width 37 height 6
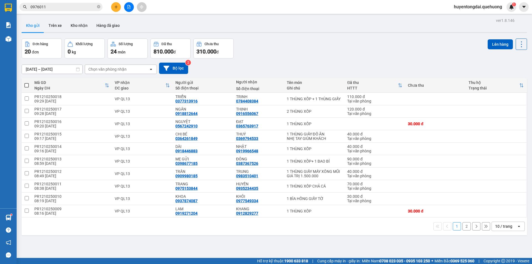
click at [83, 10] on span "0976011" at bounding box center [60, 7] width 83 height 8
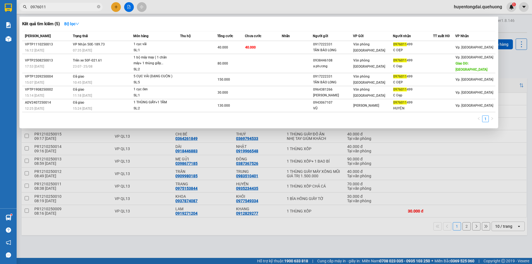
click at [86, 9] on input "0976011" at bounding box center [62, 7] width 65 height 6
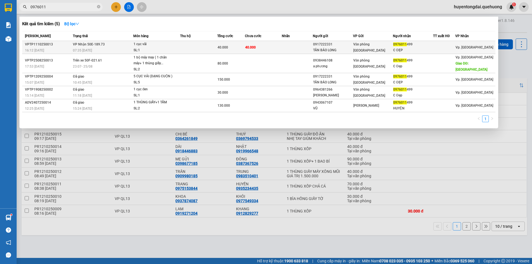
click at [289, 45] on td at bounding box center [297, 47] width 31 height 13
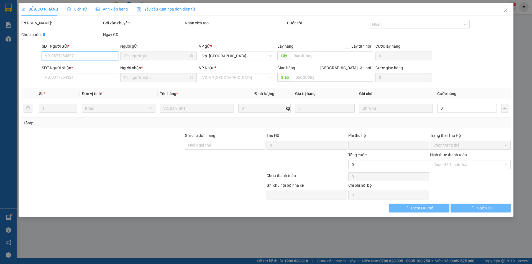
type input "0917222331"
type input "TÂN BẢO LONG"
type input "0976011499"
type input "C ĐẸP"
type input "0"
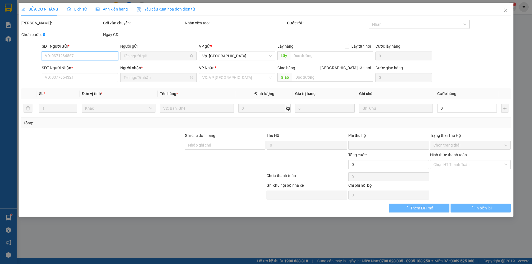
type input "40.000"
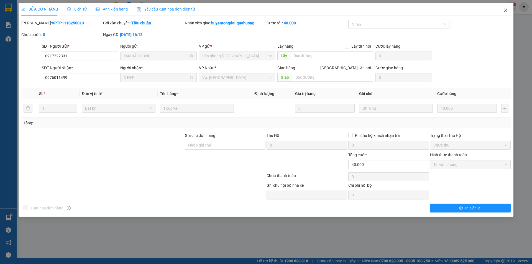
click at [506, 8] on span "Close" at bounding box center [506, 11] width 16 height 16
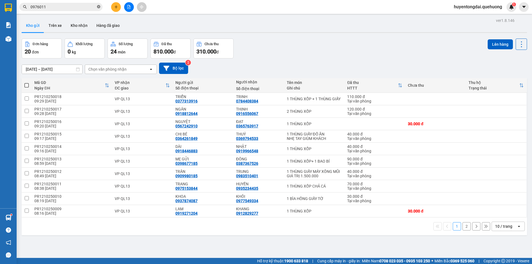
click at [99, 7] on icon "close-circle" at bounding box center [98, 6] width 3 height 3
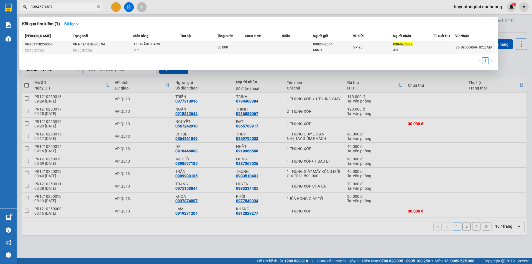
type input "0984673387"
click at [442, 45] on div at bounding box center [445, 48] width 22 height 6
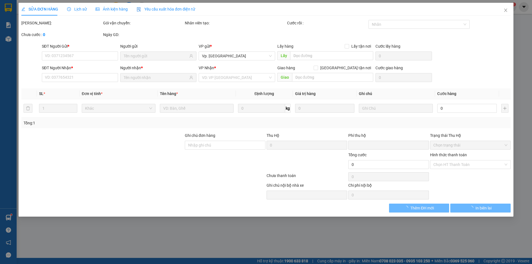
type input "0982442054"
type input "MINH"
type input "0984673387"
type input "ÂN"
type input "0"
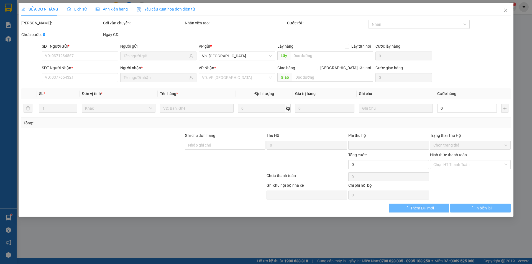
type input "30.000"
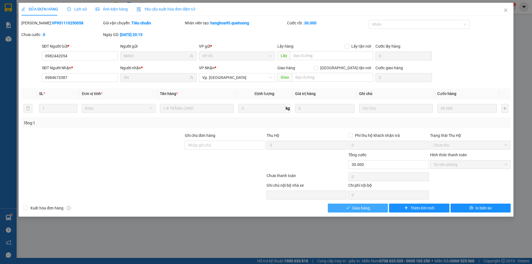
click at [361, 207] on span "Giao hàng" at bounding box center [361, 208] width 18 height 6
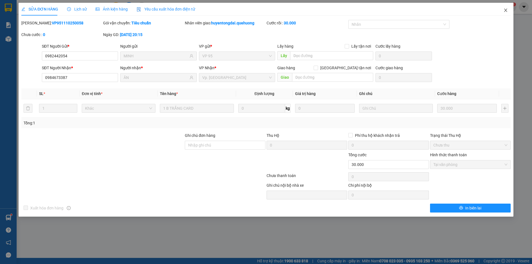
drag, startPoint x: 508, startPoint y: 11, endPoint x: 518, endPoint y: 1, distance: 14.7
click at [508, 11] on icon "close" at bounding box center [506, 10] width 4 height 4
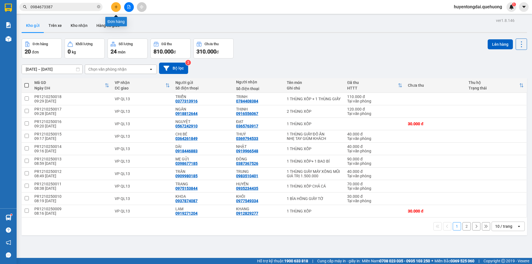
click at [116, 8] on icon "plus" at bounding box center [116, 6] width 0 height 3
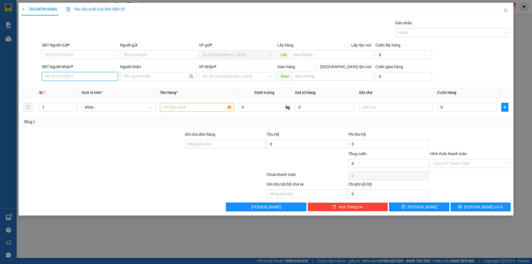
click at [73, 77] on input "SĐT Người Nhận *" at bounding box center [80, 76] width 76 height 9
click at [70, 95] on div "0903305721 - NHIỄU" at bounding box center [80, 96] width 70 height 6
type input "0903305721"
type input "NHIỄU"
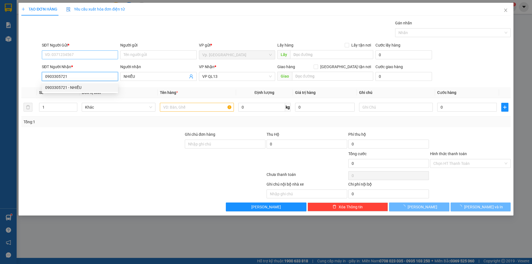
type input "50.000"
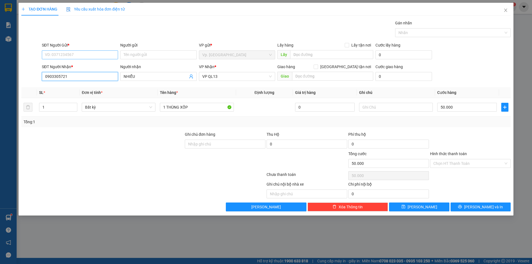
type input "0903305721"
click at [73, 54] on input "SĐT Người Gửi *" at bounding box center [80, 54] width 76 height 9
click at [82, 76] on div "0343620376 - CHÚ SƠN" at bounding box center [80, 75] width 70 height 6
type input "0343620376"
type input "CHÚ SƠN"
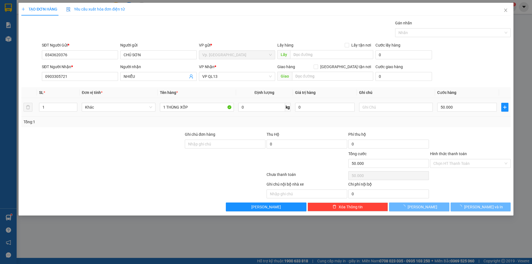
click at [478, 112] on div "50.000" at bounding box center [467, 107] width 60 height 11
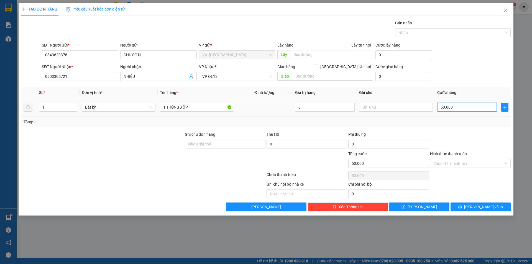
click at [477, 109] on input "50.000" at bounding box center [467, 107] width 60 height 9
click at [470, 126] on div "Tổng: 1" at bounding box center [266, 122] width 490 height 11
click at [455, 162] on input "Hình thức thanh toán" at bounding box center [469, 163] width 70 height 8
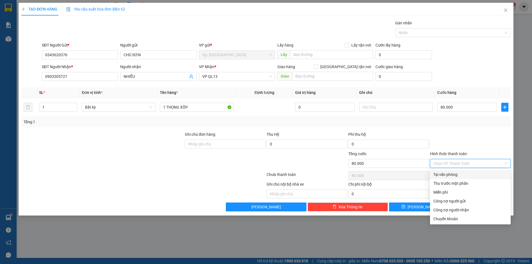
click at [455, 176] on div "Tại văn phòng" at bounding box center [471, 175] width 74 height 6
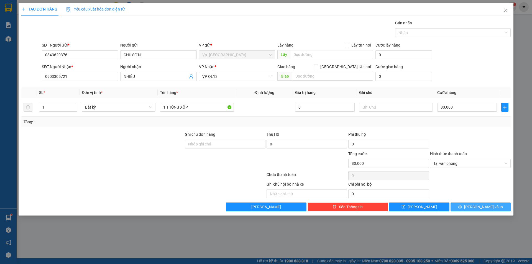
click at [475, 203] on button "[PERSON_NAME] và In" at bounding box center [481, 207] width 60 height 9
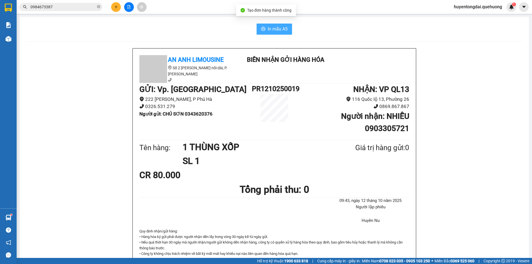
click at [269, 29] on span "In mẫu A5" at bounding box center [278, 29] width 20 height 7
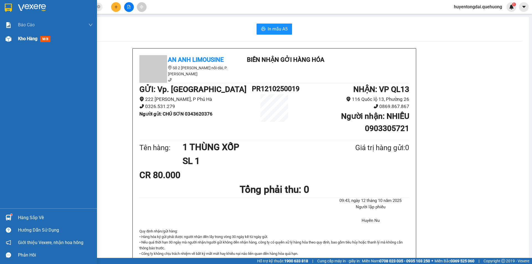
click at [5, 34] on div at bounding box center [9, 39] width 10 height 10
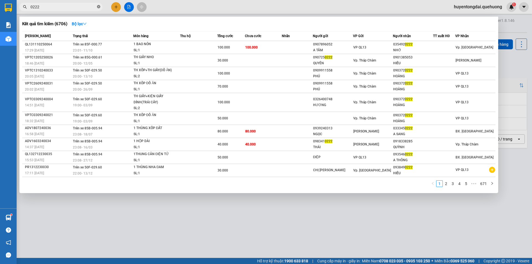
click at [99, 7] on icon "close-circle" at bounding box center [98, 6] width 3 height 3
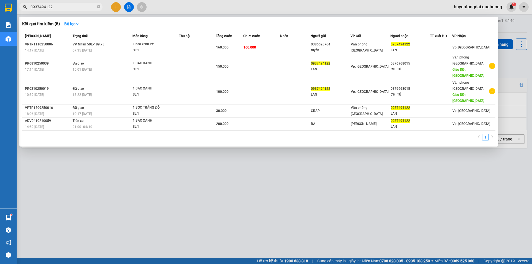
type input "0937494122"
click at [117, 8] on div at bounding box center [266, 132] width 532 height 264
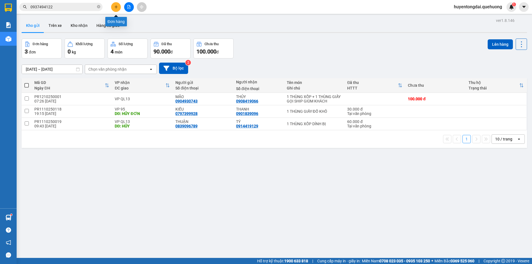
click at [114, 6] on icon "plus" at bounding box center [116, 7] width 4 height 4
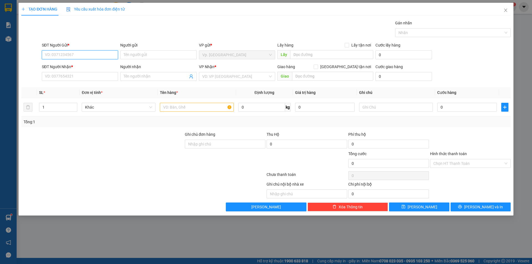
click at [76, 52] on input "SĐT Người Gửi *" at bounding box center [80, 54] width 76 height 9
click at [81, 69] on div "0975153844 - TRANG" at bounding box center [80, 66] width 70 height 6
type input "0975153844"
type input "TRANG"
type input "0935234435"
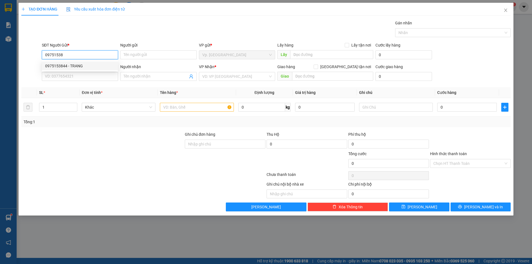
type input "K TÊN"
type input "120.000"
type input "0975153844"
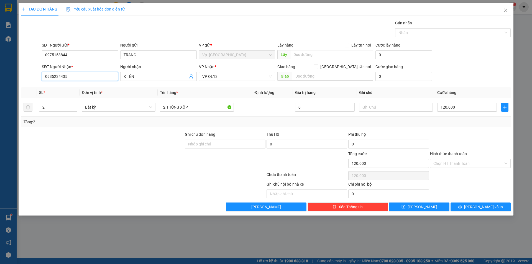
click at [83, 77] on input "0935234435" at bounding box center [80, 76] width 76 height 9
click at [82, 84] on div "0935234435 - K TÊN" at bounding box center [80, 87] width 76 height 9
type input "0935234435"
drag, startPoint x: 153, startPoint y: 77, endPoint x: 111, endPoint y: 80, distance: 42.3
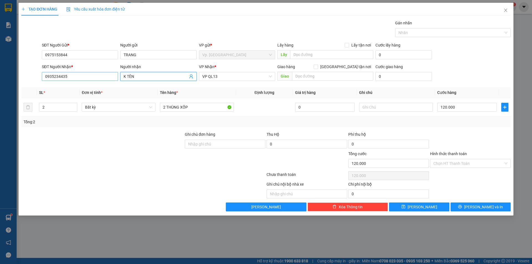
click at [111, 80] on div "SĐT Người Nhận * 0935234435 Người nhận K TÊN K TÊN VP Nhận * VP QL13 Giao hàng …" at bounding box center [276, 73] width 471 height 19
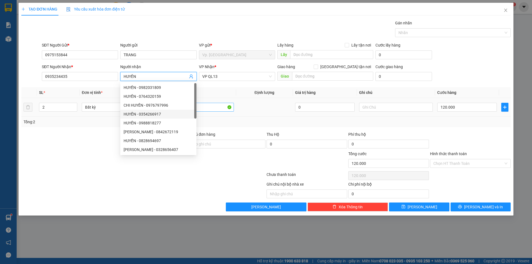
type input "HUYỀN"
click at [214, 108] on input "2 THÙNG XỐP" at bounding box center [197, 107] width 74 height 9
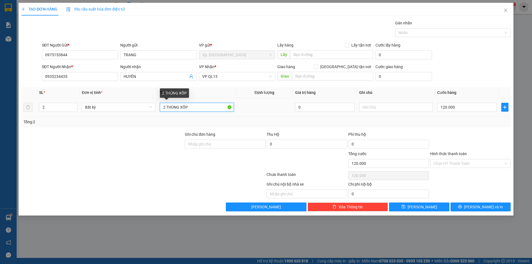
drag, startPoint x: 166, startPoint y: 108, endPoint x: 159, endPoint y: 111, distance: 7.7
click at [159, 111] on td "2 THÙNG XỐP" at bounding box center [197, 107] width 78 height 19
type input "1 THÙNG XỐP"
type input "1"
click at [75, 110] on icon "down" at bounding box center [74, 109] width 2 height 2
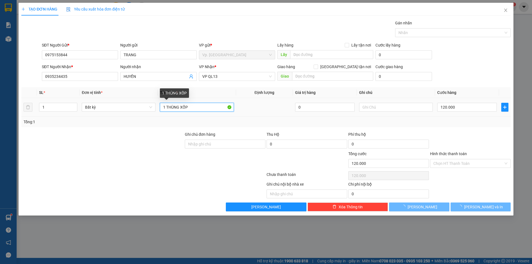
click at [214, 106] on input "1 THÙNG XỐP" at bounding box center [197, 107] width 74 height 9
type input "0"
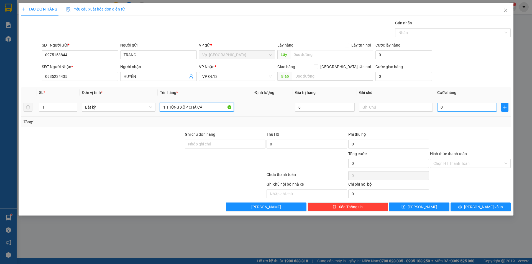
type input "1 THÙNG XỐP CHẢ CÁ"
click at [453, 105] on input "0" at bounding box center [467, 107] width 60 height 9
type input "7"
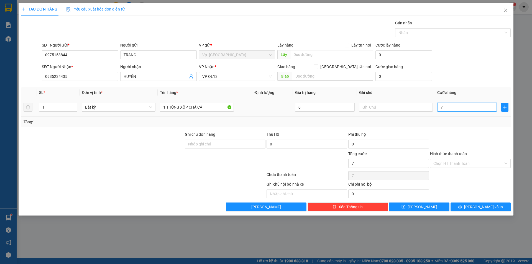
type input "70"
type input "70.000"
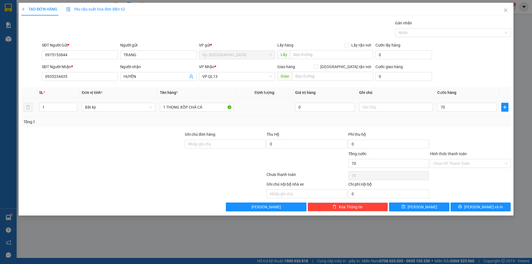
type input "70.000"
click at [455, 120] on div "Tổng: 1" at bounding box center [266, 122] width 485 height 6
click at [449, 165] on input "Hình thức thanh toán" at bounding box center [469, 163] width 70 height 8
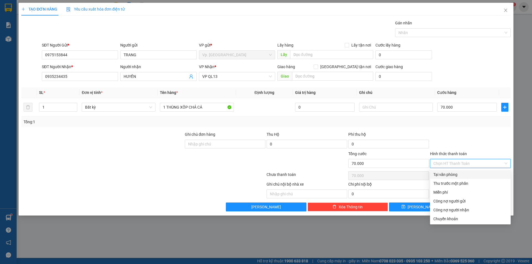
click at [450, 172] on div "Tại văn phòng" at bounding box center [471, 175] width 74 height 6
type input "0"
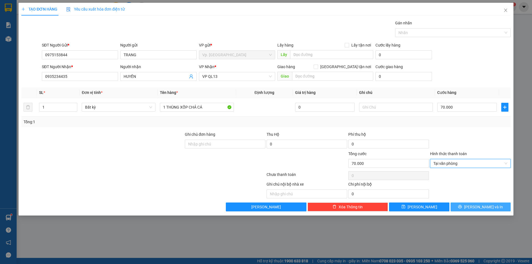
click at [480, 208] on span "Lưu và In" at bounding box center [483, 207] width 39 height 6
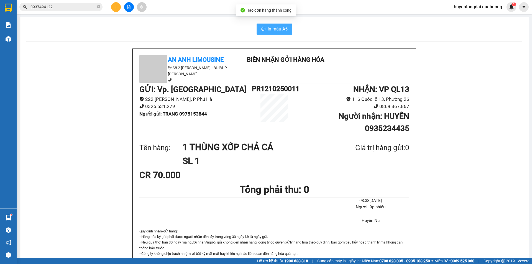
click at [277, 34] on button "In mẫu A5" at bounding box center [274, 29] width 35 height 11
click at [118, 5] on button at bounding box center [116, 7] width 10 height 10
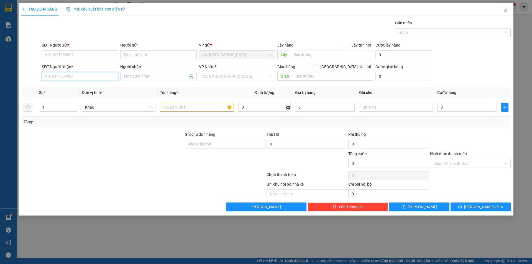
click at [67, 76] on input "SĐT Người Nhận *" at bounding box center [80, 76] width 76 height 9
type input "0983510401"
click at [70, 87] on div "0983510401 - TRUNG" at bounding box center [80, 88] width 70 height 6
type input "TRUNG"
type input "40.000"
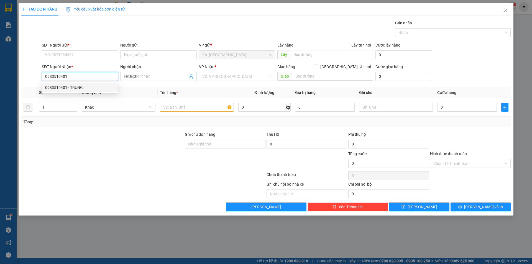
type input "40.000"
type input "0983510401"
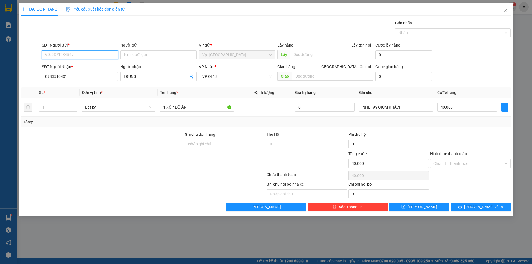
click at [75, 54] on input "SĐT Người Gửi *" at bounding box center [80, 54] width 76 height 9
click at [79, 67] on div "0909980185 - TRÂN" at bounding box center [80, 66] width 70 height 6
type input "0909980185"
type input "TRÂN"
type input "0909980185"
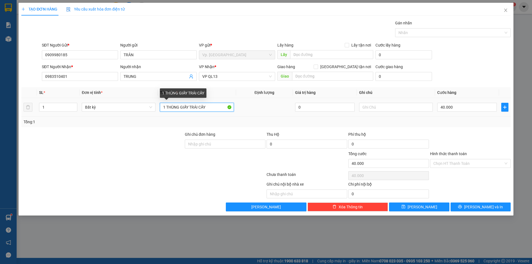
drag, startPoint x: 191, startPoint y: 110, endPoint x: 224, endPoint y: 110, distance: 33.3
click at [224, 110] on input "1 THÙNG GIẤY TRÁI CÂY" at bounding box center [197, 107] width 74 height 9
type input "1 THÙNG GIẤY MÁY XÔNG MŨI"
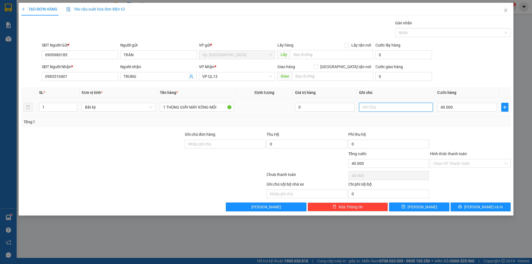
click at [374, 111] on input "text" at bounding box center [396, 107] width 74 height 9
type input "H"
type input "GIÁ TRỊ 1.500.000"
click at [459, 110] on input "40.000" at bounding box center [467, 107] width 60 height 9
click at [456, 126] on div "Tổng: 1" at bounding box center [266, 122] width 490 height 11
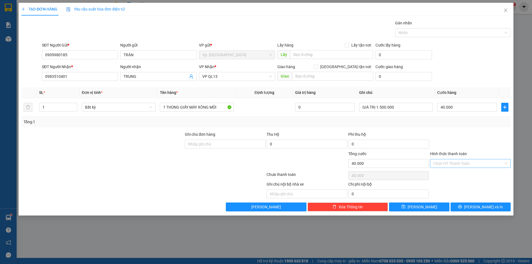
click at [454, 165] on input "Hình thức thanh toán" at bounding box center [469, 163] width 70 height 8
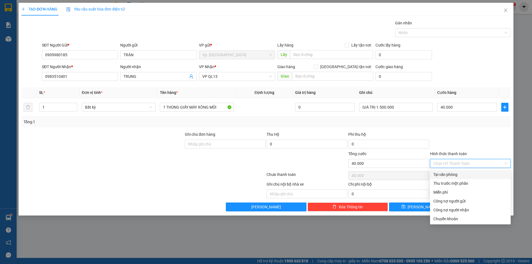
click at [451, 173] on div "Tại văn phòng" at bounding box center [471, 175] width 74 height 6
type input "0"
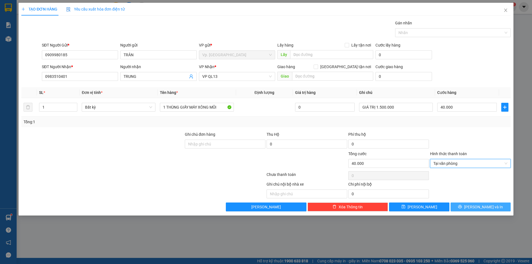
click at [474, 208] on button "Lưu và In" at bounding box center [481, 207] width 60 height 9
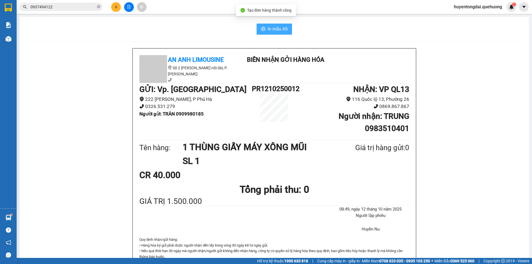
click at [270, 27] on span "In mẫu A5" at bounding box center [278, 29] width 20 height 7
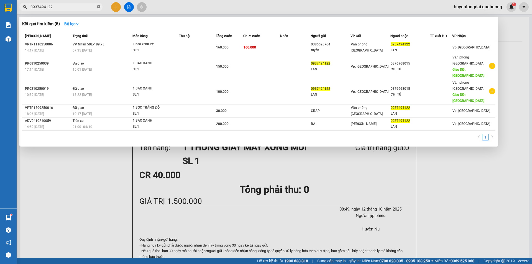
click at [98, 6] on icon "close-circle" at bounding box center [98, 6] width 3 height 3
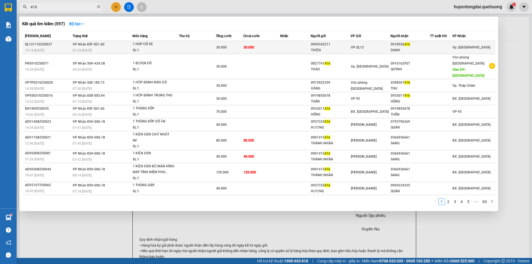
type input "416"
click at [358, 47] on span "VP QL13" at bounding box center [357, 47] width 13 height 4
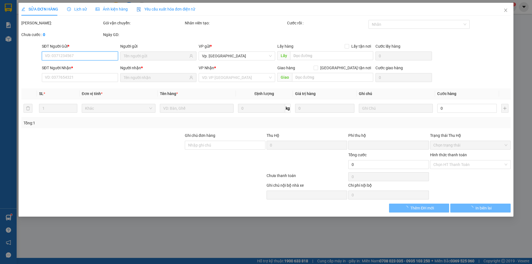
type input "0909342211"
type input "THIỆN"
type input "0918556416"
type input "DANH"
type input "0"
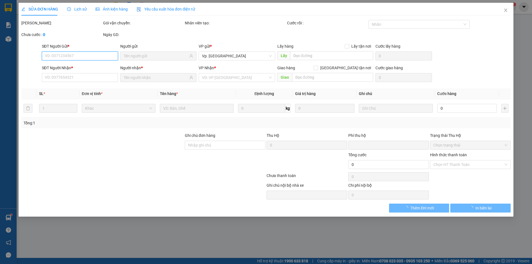
type input "30.000"
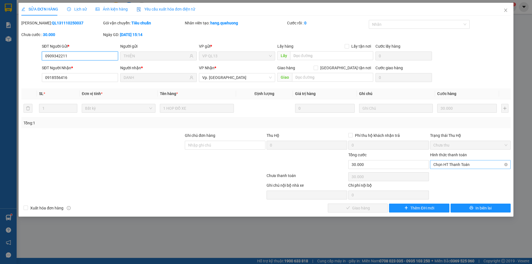
click at [451, 165] on span "Chọn HT Thanh Toán" at bounding box center [471, 165] width 74 height 8
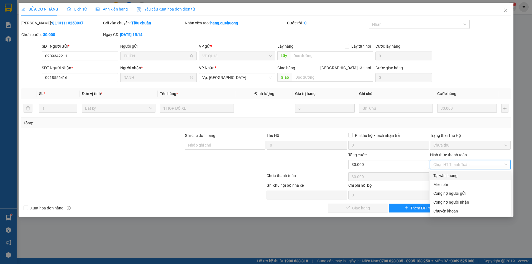
click at [451, 175] on div "Tại văn phòng" at bounding box center [471, 176] width 74 height 6
type input "0"
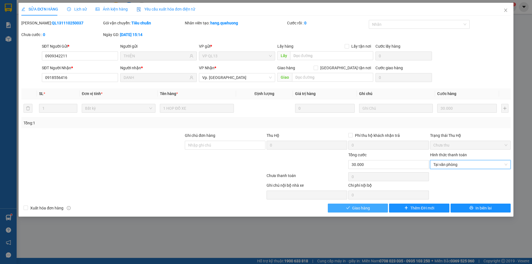
click at [370, 207] on span "Giao hàng" at bounding box center [361, 208] width 18 height 6
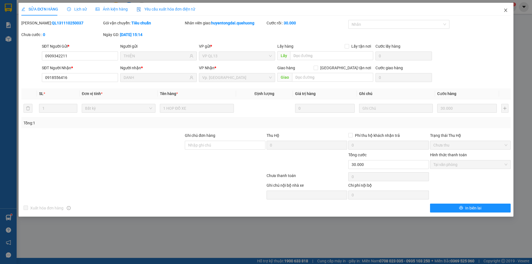
click at [505, 9] on icon "close" at bounding box center [506, 10] width 4 height 4
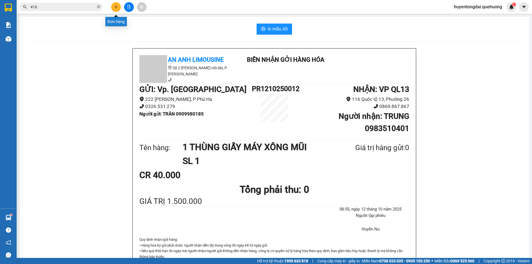
click at [114, 7] on button at bounding box center [116, 7] width 10 height 10
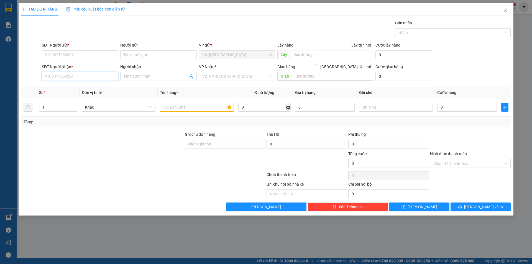
click at [111, 73] on input "SĐT Người Nhận *" at bounding box center [80, 76] width 76 height 9
click at [71, 89] on div "0387367526 - ĐÔNG" at bounding box center [80, 88] width 70 height 6
type input "0387367526"
type input "ĐÔNG"
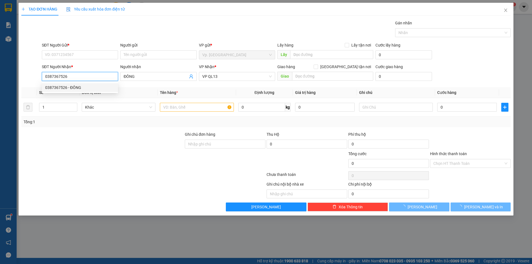
type input "100.000"
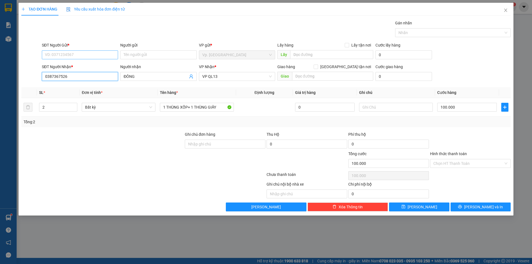
type input "0387367526"
click at [58, 58] on input "SĐT Người Gửi *" at bounding box center [80, 54] width 76 height 9
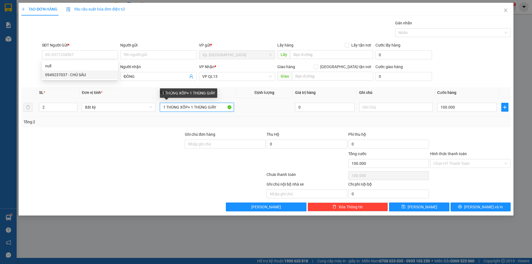
click at [195, 107] on input "1 THÙNG XỐP+ 1 THÙNG GIẤY" at bounding box center [197, 107] width 74 height 9
drag, startPoint x: 195, startPoint y: 107, endPoint x: 221, endPoint y: 108, distance: 26.1
click at [221, 108] on input "1 THÙNG XỐP+ 1 THÙNG GIẤY" at bounding box center [197, 107] width 74 height 9
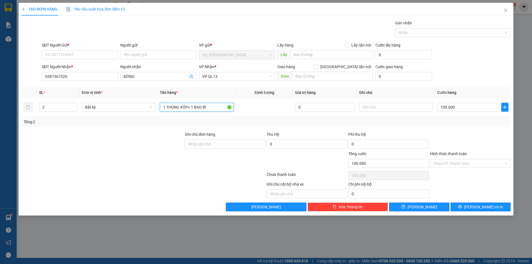
type input "1 THÙNG XỐP+ 1 BAO BÍ"
click at [79, 57] on input "SĐT Người Gửi *" at bounding box center [80, 54] width 76 height 9
type input "0398677185"
click at [146, 58] on input "Người gửi" at bounding box center [158, 54] width 76 height 9
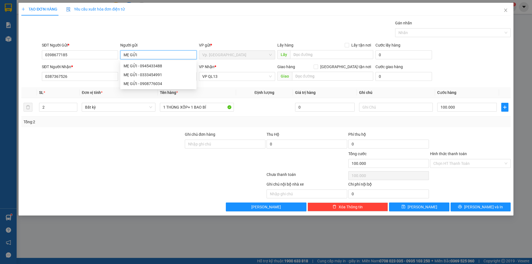
type input "MẸ GỬI"
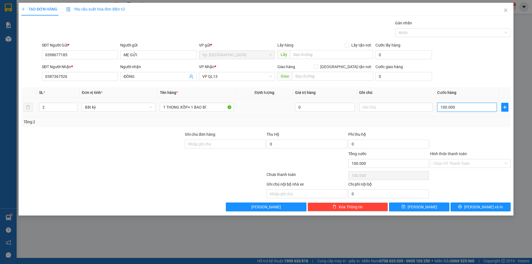
click at [460, 109] on input "100.000" at bounding box center [467, 107] width 60 height 9
type input "9"
type input "90"
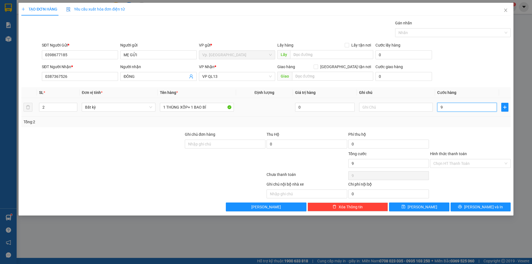
type input "90"
type input "90.000"
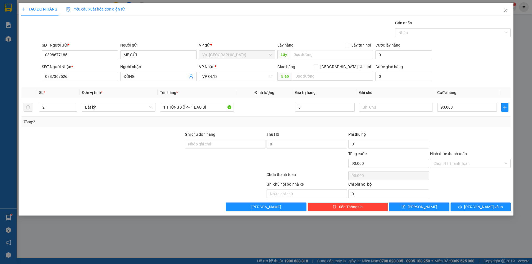
click at [458, 122] on div "Tổng: 2" at bounding box center [266, 122] width 485 height 6
click at [469, 165] on input "Hình thức thanh toán" at bounding box center [469, 163] width 70 height 8
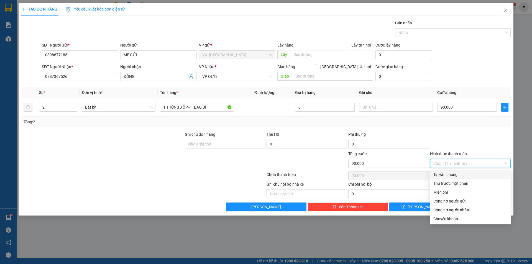
click at [467, 172] on div "Tại văn phòng" at bounding box center [471, 175] width 74 height 6
type input "0"
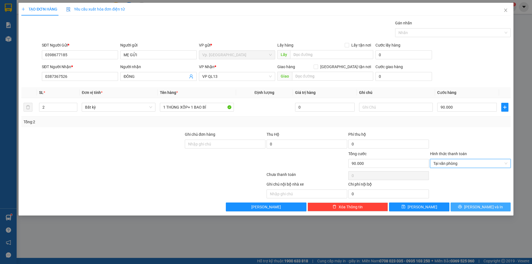
click at [473, 204] on button "Lưu và In" at bounding box center [481, 207] width 60 height 9
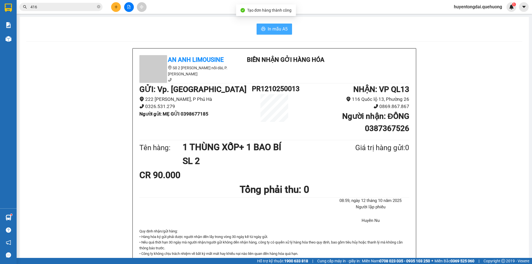
click at [272, 29] on span "In mẫu A5" at bounding box center [278, 29] width 20 height 7
click at [287, 30] on button "In mẫu A5" at bounding box center [274, 29] width 35 height 11
click at [97, 6] on span "416" at bounding box center [60, 7] width 83 height 8
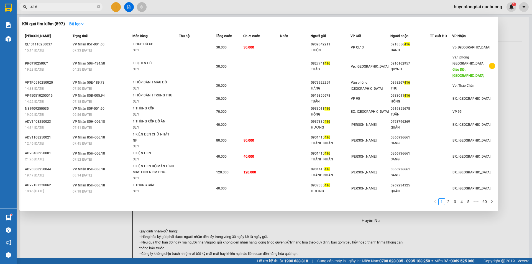
click at [97, 6] on span "416" at bounding box center [60, 7] width 83 height 8
click at [99, 8] on icon "close-circle" at bounding box center [98, 6] width 3 height 3
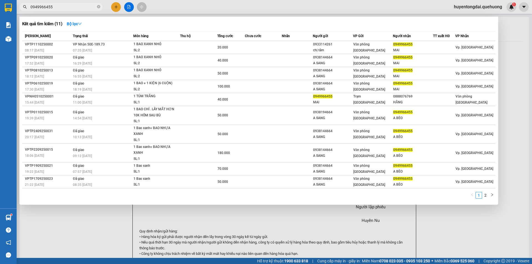
type input "0949966455"
click at [352, 41] on th "Người gửi" at bounding box center [333, 36] width 40 height 10
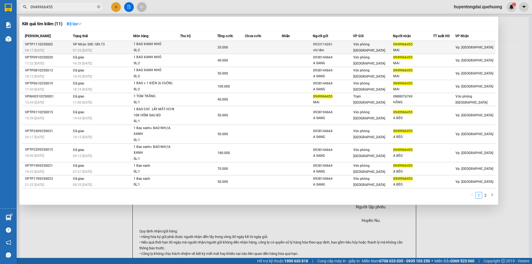
click at [357, 49] on span "Văn phòng [GEOGRAPHIC_DATA]" at bounding box center [369, 47] width 32 height 10
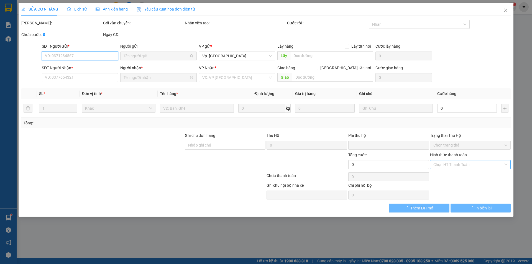
type input "0933114261"
type input "chị tâm"
type input "0949966455"
type input "MAI"
type input "0"
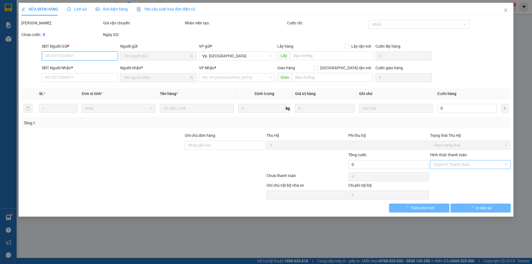
type input "20.000"
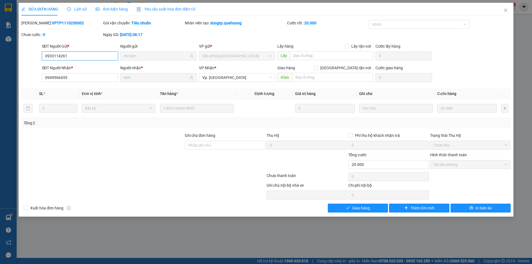
click at [461, 164] on span "Tại văn phòng" at bounding box center [471, 165] width 74 height 8
click at [380, 206] on button "Giao hàng" at bounding box center [358, 208] width 60 height 9
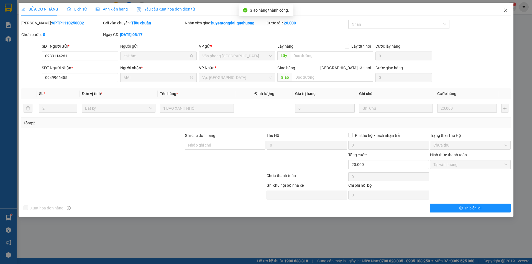
click at [505, 11] on icon "close" at bounding box center [506, 10] width 4 height 4
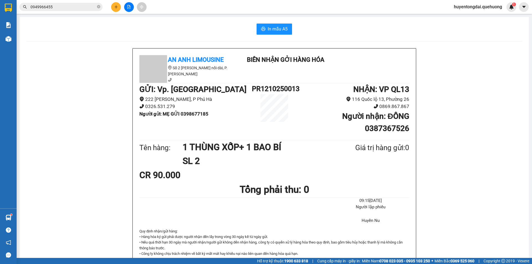
click at [115, 6] on icon "plus" at bounding box center [116, 7] width 4 height 4
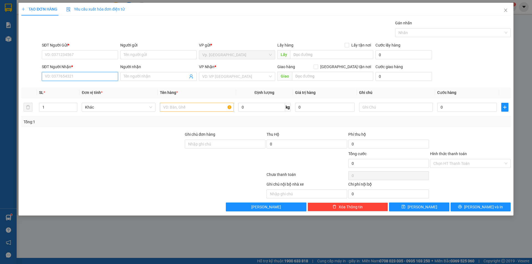
click at [68, 79] on input "SĐT Người Nhận *" at bounding box center [80, 76] width 76 height 9
type input "0918446883"
click at [154, 77] on input "Người nhận" at bounding box center [156, 76] width 64 height 6
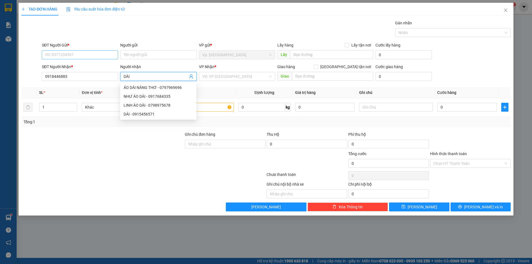
type input "DÀI"
click at [106, 56] on input "SĐT Người Gửi *" at bounding box center [80, 54] width 76 height 9
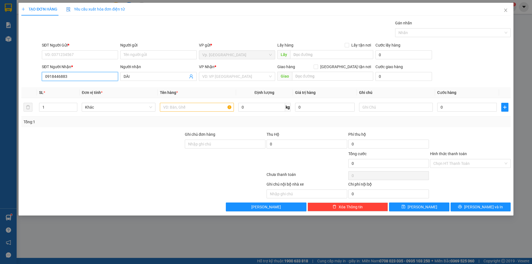
click at [62, 76] on input "0918446883" at bounding box center [80, 76] width 76 height 9
click at [67, 53] on input "SĐT Người Gửi *" at bounding box center [80, 54] width 76 height 9
paste input "0918446883"
type input "0918446883"
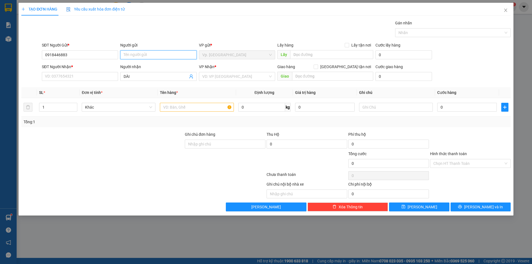
click at [137, 55] on input "Người gửi" at bounding box center [158, 54] width 76 height 9
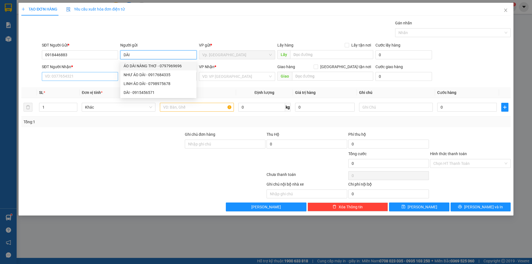
type input "DÀI"
click at [83, 75] on input "SĐT Người Nhận *" at bounding box center [80, 76] width 76 height 9
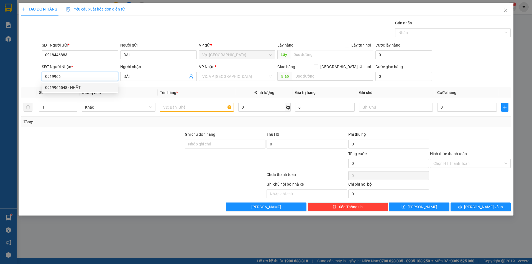
click at [84, 87] on div "0919966548 - NHẬT" at bounding box center [80, 88] width 70 height 6
type input "0919966548"
type input "NHẬT"
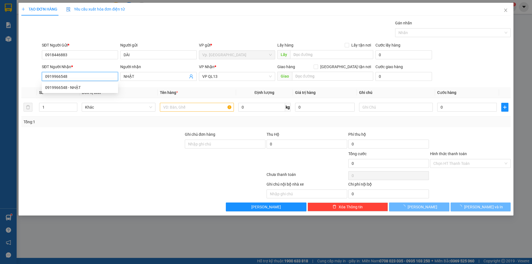
type input "40.000"
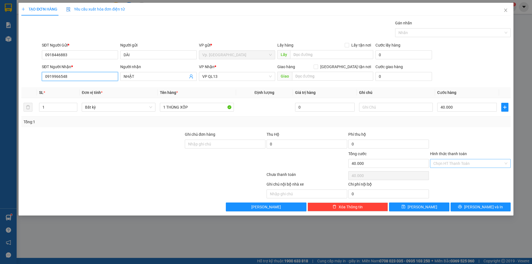
type input "0919966548"
click at [451, 160] on input "Hình thức thanh toán" at bounding box center [469, 163] width 70 height 8
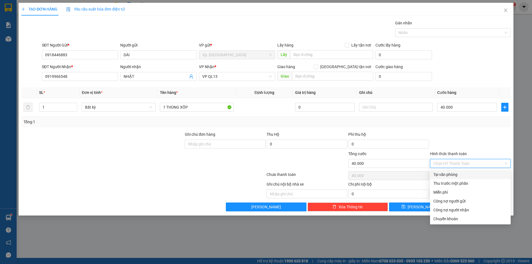
click at [452, 175] on div "Tại văn phòng" at bounding box center [471, 175] width 74 height 6
type input "0"
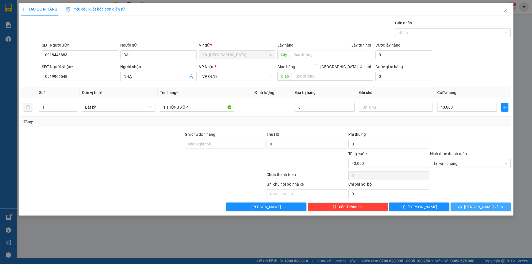
click at [478, 205] on span "Lưu và In" at bounding box center [483, 207] width 39 height 6
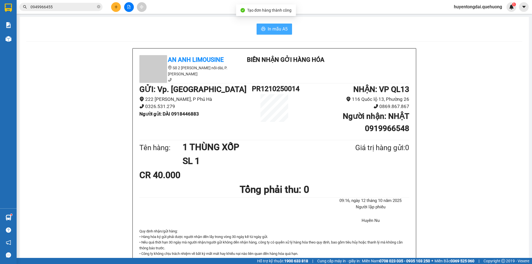
click at [274, 31] on span "In mẫu A5" at bounding box center [278, 29] width 20 height 7
click at [118, 6] on button at bounding box center [116, 7] width 10 height 10
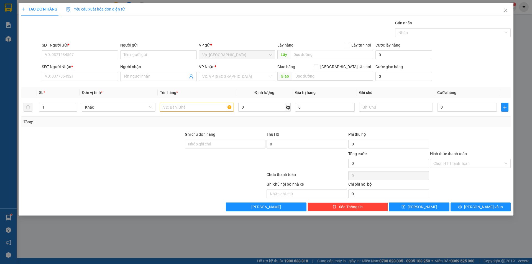
click at [85, 81] on div "SĐT Người Nhận * VD: 0377654321" at bounding box center [80, 73] width 76 height 19
click at [81, 78] on input "SĐT Người Nhận *" at bounding box center [80, 76] width 76 height 9
click at [79, 85] on div "0369794533 - THUÝ" at bounding box center [80, 88] width 70 height 6
type input "0369794533"
type input "THUÝ"
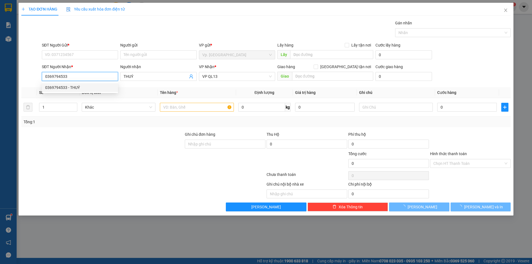
type input "50.000"
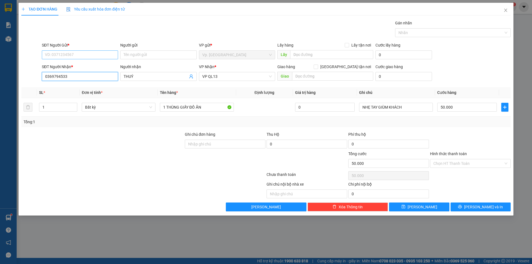
type input "0369794533"
click at [77, 56] on input "SĐT Người Gửi *" at bounding box center [80, 54] width 76 height 9
click at [75, 64] on div "0364261849 - CHỊ BÉ" at bounding box center [80, 66] width 70 height 6
type input "0364261849"
type input "CHỊ BÉ"
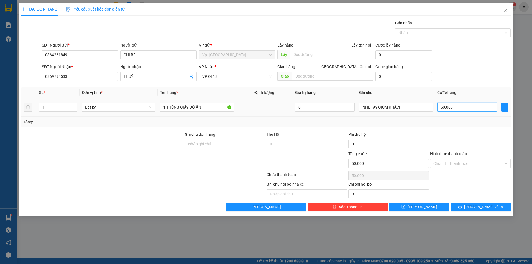
click at [459, 111] on input "50.000" at bounding box center [467, 107] width 60 height 9
type input "4"
type input "40"
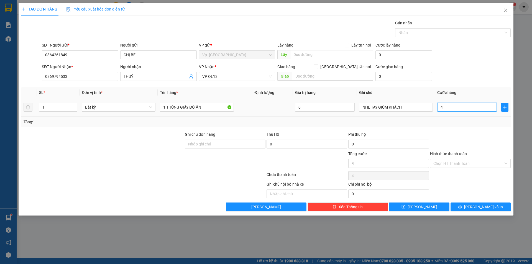
type input "40"
type input "40.000"
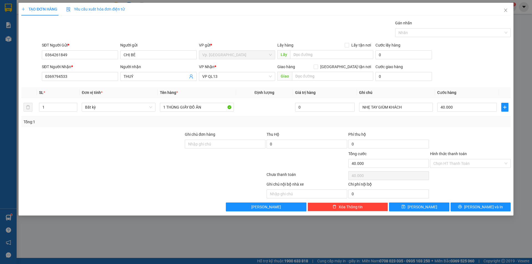
click at [462, 121] on div "Tổng: 1" at bounding box center [266, 122] width 485 height 6
click at [467, 164] on input "Hình thức thanh toán" at bounding box center [469, 163] width 70 height 8
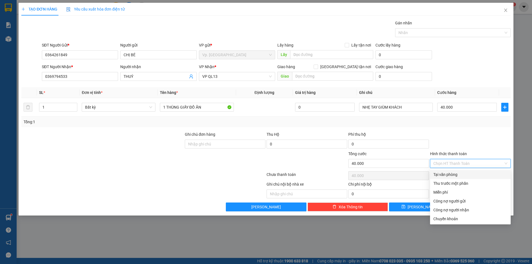
click at [466, 174] on div "Tại văn phòng" at bounding box center [471, 175] width 74 height 6
type input "0"
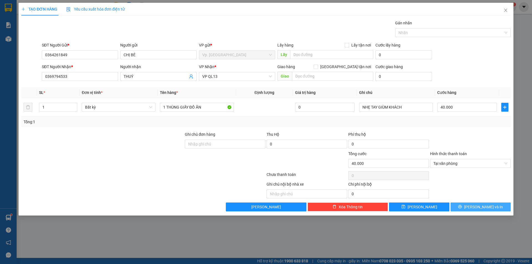
click at [469, 203] on button "Lưu và In" at bounding box center [481, 207] width 60 height 9
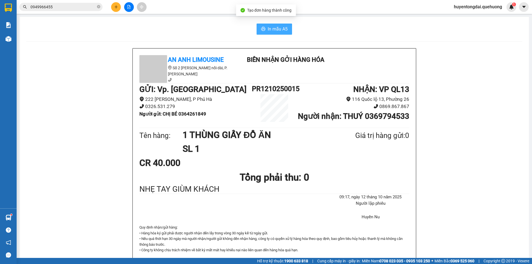
click at [277, 28] on span "In mẫu A5" at bounding box center [278, 29] width 20 height 7
click at [358, 101] on li "116 Quốc lộ 13, Phường 26" at bounding box center [353, 99] width 113 height 7
click at [113, 8] on button at bounding box center [116, 7] width 10 height 10
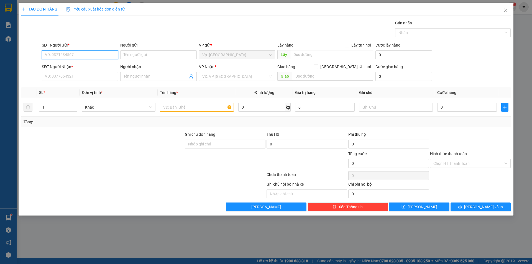
click at [77, 52] on input "SĐT Người Gửi *" at bounding box center [80, 54] width 76 height 9
type input "0567242910"
click at [76, 74] on input "SĐT Người Nhận *" at bounding box center [80, 76] width 76 height 9
type input "0365763917"
click at [161, 77] on input "Người nhận" at bounding box center [156, 76] width 64 height 6
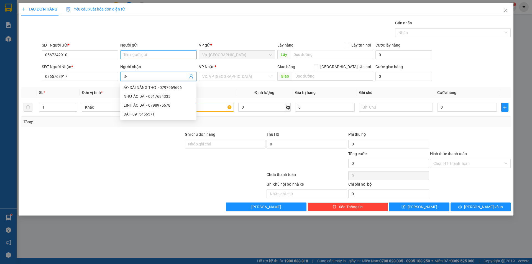
type input "D"
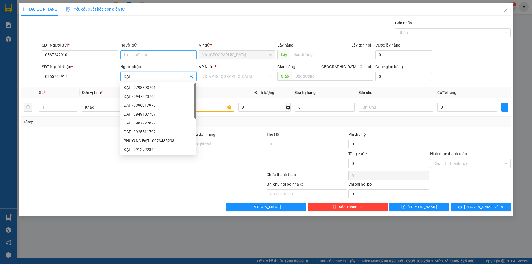
type input "ĐẠT"
click at [157, 54] on input "Người gửi" at bounding box center [158, 54] width 76 height 9
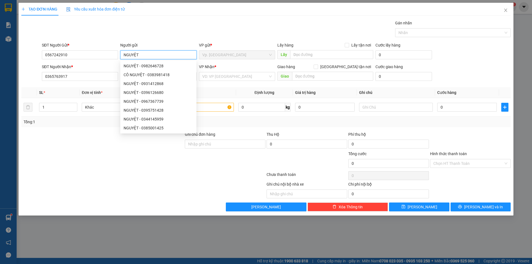
type input "NGUYỆT"
click at [166, 23] on div "Gói vận chuyển * Tiêu chuẩn Gán nhãn Nhãn" at bounding box center [276, 29] width 471 height 19
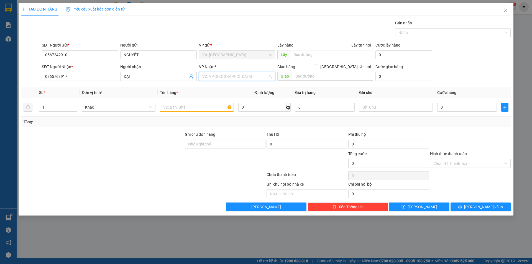
click at [217, 80] on input "search" at bounding box center [235, 76] width 66 height 8
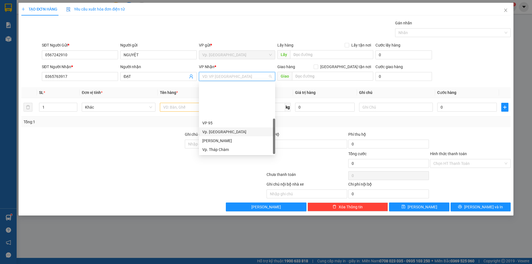
scroll to position [44, 0]
click at [223, 122] on div "VP QL13" at bounding box center [237, 123] width 70 height 6
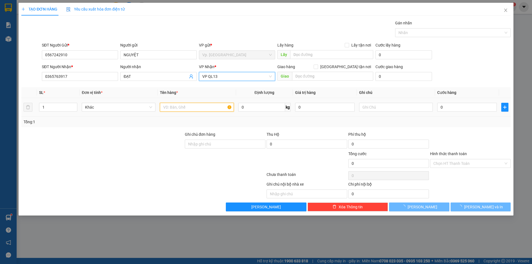
click at [193, 110] on input "text" at bounding box center [197, 107] width 74 height 9
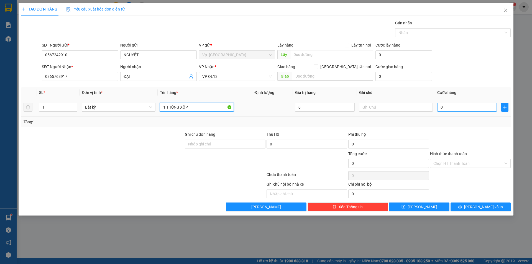
type input "1 THÙNG XỐP"
click at [457, 105] on input "0" at bounding box center [467, 107] width 60 height 9
type input "3"
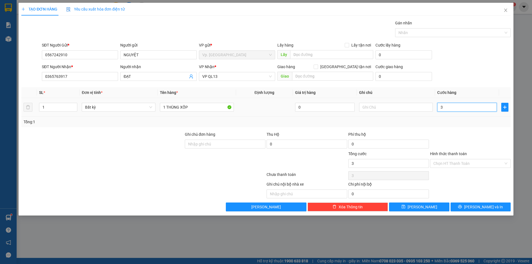
type input "30"
type input "30.000"
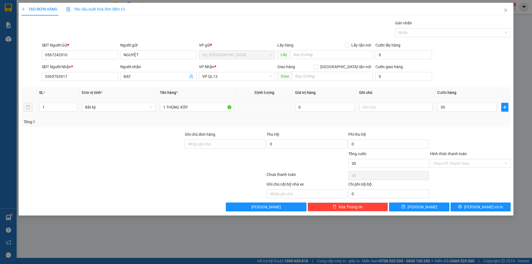
type input "30.000"
drag, startPoint x: 463, startPoint y: 122, endPoint x: 481, endPoint y: 197, distance: 77.4
click at [463, 123] on div "Tổng: 1" at bounding box center [266, 122] width 485 height 6
click at [484, 208] on span "Lưu và In" at bounding box center [483, 207] width 39 height 6
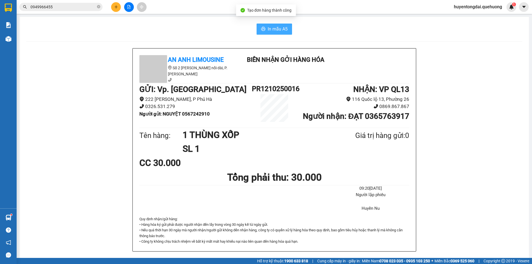
click at [278, 33] on button "In mẫu A5" at bounding box center [274, 29] width 35 height 11
click at [118, 10] on button at bounding box center [116, 7] width 10 height 10
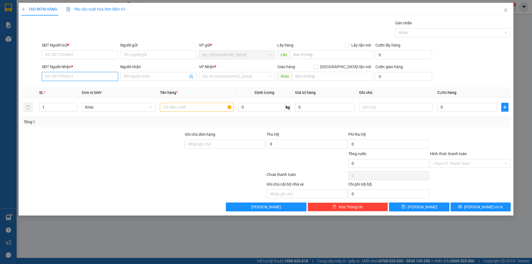
click at [76, 79] on input "SĐT Người Nhận *" at bounding box center [80, 76] width 76 height 9
click at [72, 73] on input "644" at bounding box center [80, 76] width 76 height 9
type input "644"
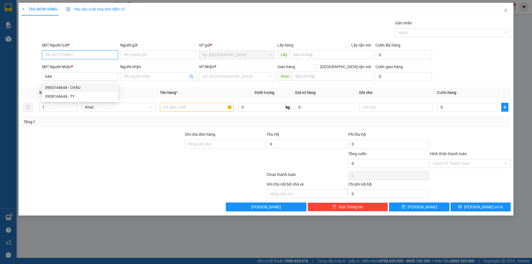
click at [78, 51] on input "SĐT Người Gửi *" at bounding box center [80, 54] width 76 height 9
click at [78, 67] on div "0918812644 - NGÂN" at bounding box center [80, 66] width 70 height 6
type input "0918812644"
type input "NGÂN"
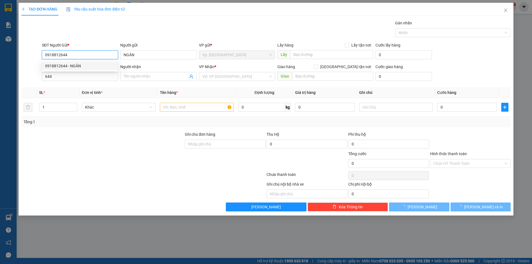
type input "120.000"
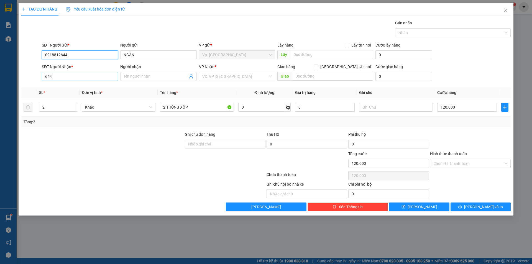
type input "0918812644"
click at [92, 75] on input "644" at bounding box center [80, 76] width 76 height 9
type input "6"
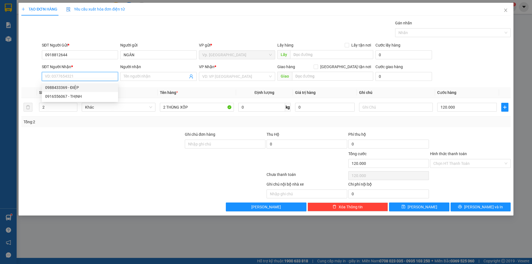
click at [85, 85] on div "0988433369 - ĐIỆP" at bounding box center [80, 88] width 70 height 6
type input "0988433369"
type input "ĐIỆP"
click at [87, 78] on input "0988433369" at bounding box center [80, 76] width 76 height 9
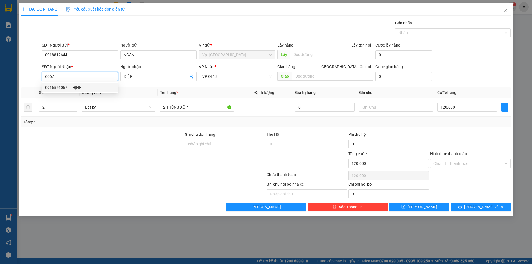
click at [75, 88] on div "0916556067 - THỊNH" at bounding box center [80, 88] width 70 height 6
type input "0916556067"
type input "THỊNH"
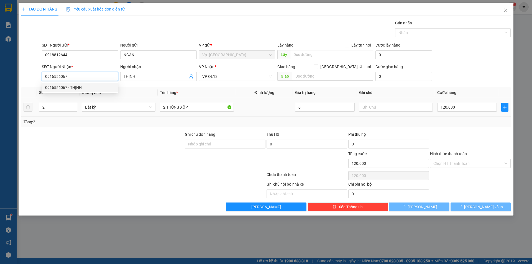
type input "40.000"
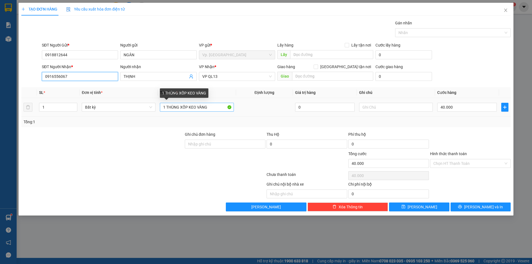
type input "0916556067"
drag, startPoint x: 165, startPoint y: 108, endPoint x: 152, endPoint y: 114, distance: 13.9
click at [151, 113] on tr "1 Bất kỳ 1 THÙNG XỐP KEO VÀNG 0 40.000" at bounding box center [266, 107] width 490 height 19
type input "2 THÙNG XỐP KEO VÀNG"
type input "2"
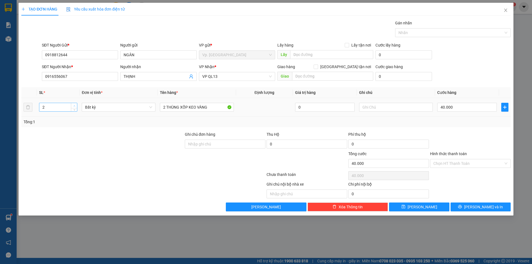
click at [75, 106] on span "up" at bounding box center [74, 105] width 3 height 3
click at [189, 108] on input "2 THÙNG XỐP KEO VÀNG" at bounding box center [197, 107] width 74 height 9
type input "0"
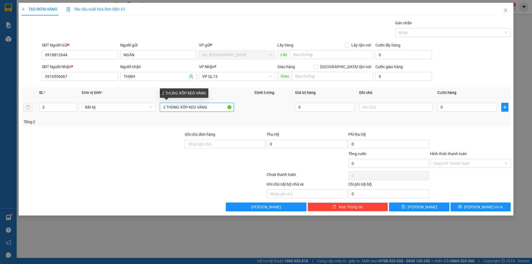
click at [190, 108] on input "2 THÙNG XỐP KEO VÀNG" at bounding box center [197, 107] width 74 height 9
drag, startPoint x: 190, startPoint y: 108, endPoint x: 230, endPoint y: 108, distance: 40.5
click at [230, 108] on input "2 THÙNG XỐP KEO VÀNG" at bounding box center [197, 107] width 74 height 9
type input "2 THÙNG XỐP"
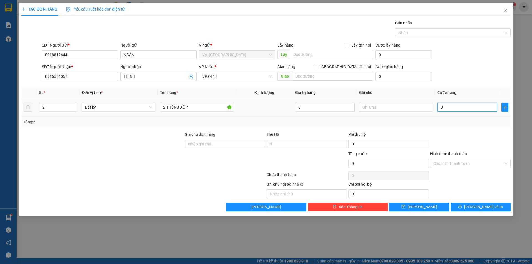
click at [440, 106] on input "0" at bounding box center [467, 107] width 60 height 9
type input "1"
type input "12"
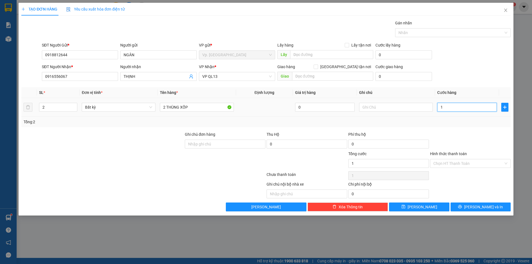
type input "12"
type input "120"
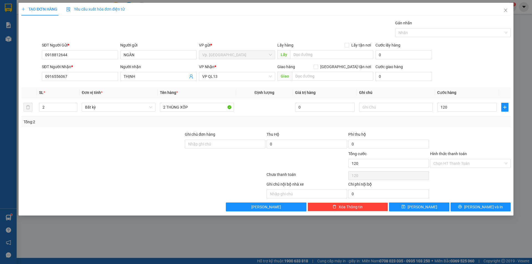
type input "120.000"
click at [455, 128] on div "Transit Pickup Surcharge Ids Transit Deliver Surcharge Ids Transit Deliver Surc…" at bounding box center [266, 116] width 490 height 192
click at [457, 162] on input "Hình thức thanh toán" at bounding box center [469, 163] width 70 height 8
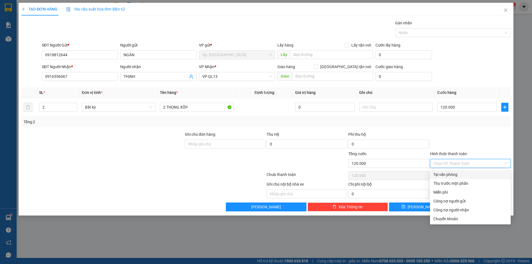
click at [455, 172] on div "Tại văn phòng" at bounding box center [471, 175] width 74 height 6
type input "0"
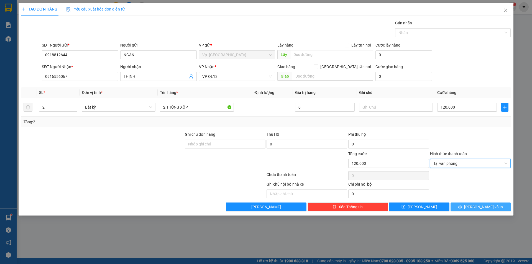
click at [470, 204] on button "Lưu và In" at bounding box center [481, 207] width 60 height 9
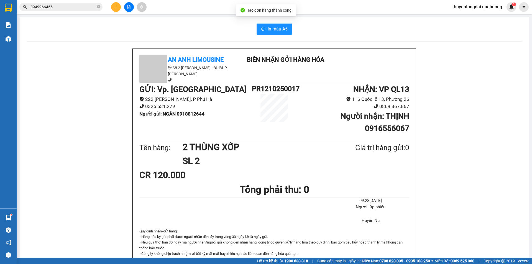
click at [278, 37] on div "In mẫu A5 An Anh Limousine Số 2 Nguyễn Tri Phương nối dài, P. Văn Hải Biên nhận…" at bounding box center [275, 247] width 510 height 460
click at [278, 32] on span "In mẫu A5" at bounding box center [278, 29] width 20 height 7
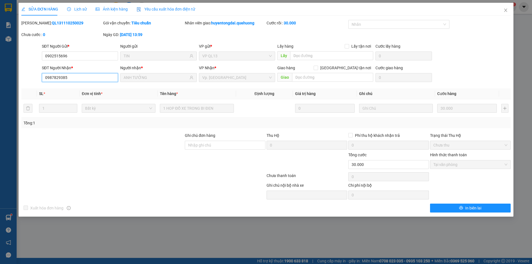
click at [85, 76] on input "0987829385" at bounding box center [80, 77] width 76 height 9
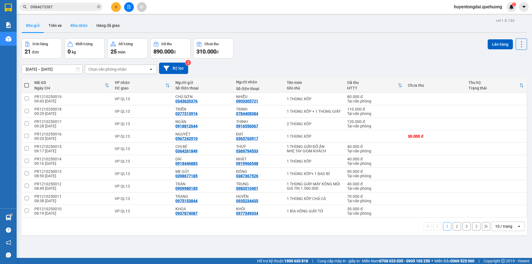
click at [74, 23] on button "Kho nhận" at bounding box center [79, 25] width 26 height 13
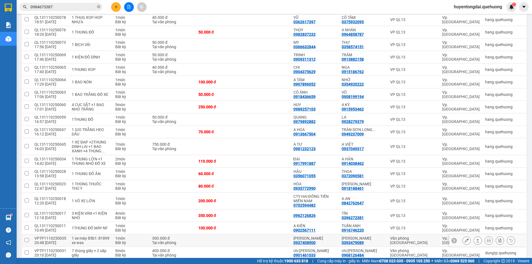
scroll to position [49, 0]
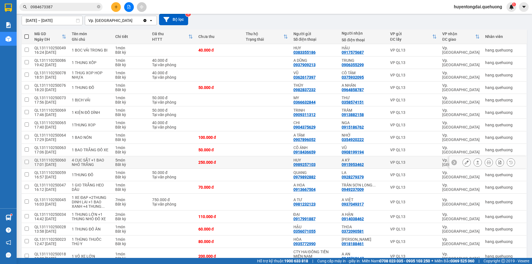
click at [465, 161] on icon at bounding box center [467, 163] width 4 height 4
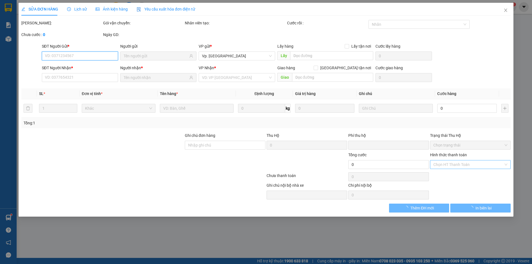
type input "0989257103"
type input "HUY"
type input "0915953462"
type input "A KỲ"
type input "0"
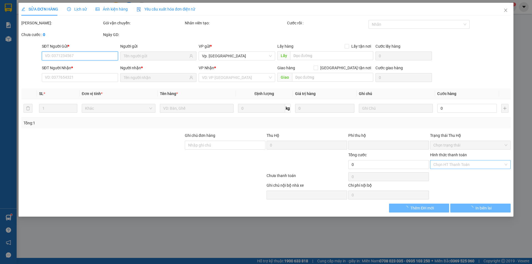
type input "250.000"
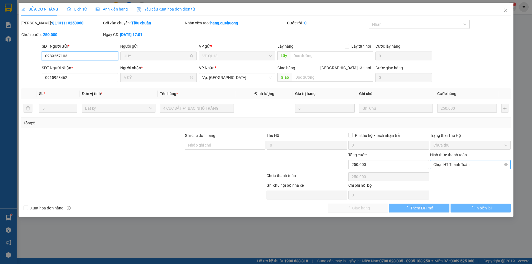
click at [467, 164] on span "Chọn HT Thanh Toán" at bounding box center [471, 165] width 74 height 8
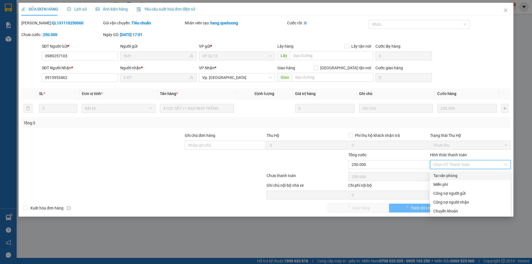
click at [451, 174] on div "Tại văn phòng" at bounding box center [471, 176] width 74 height 6
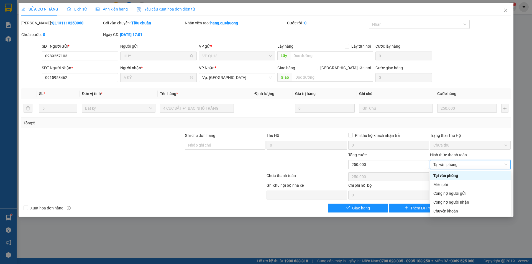
type input "0"
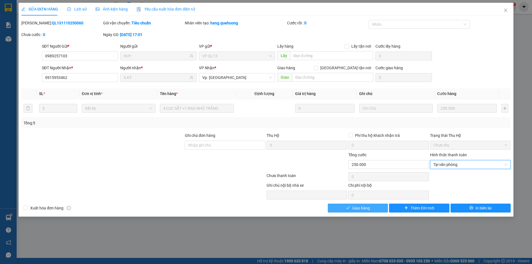
click at [360, 209] on span "Giao hàng" at bounding box center [361, 208] width 18 height 6
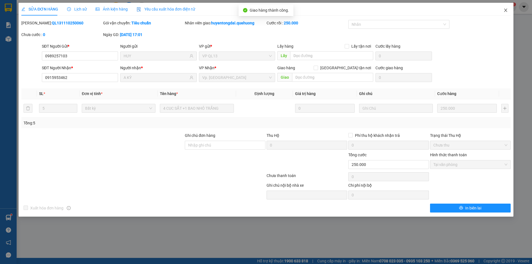
click at [507, 11] on icon "close" at bounding box center [505, 10] width 3 height 3
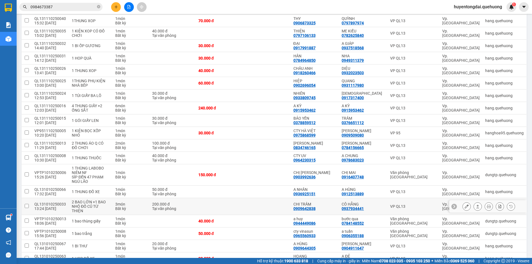
scroll to position [674, 0]
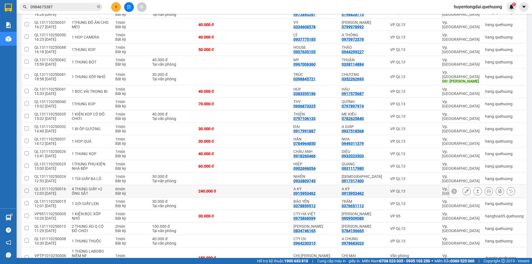
click at [465, 189] on icon at bounding box center [467, 191] width 4 height 4
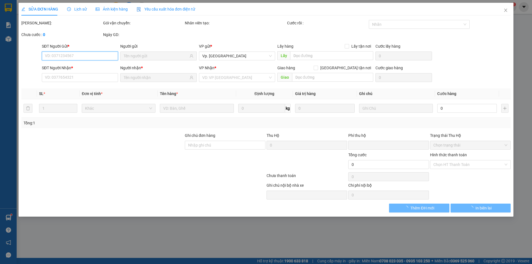
type input "0915953462"
type input "A KỲ"
type input "0915953462"
type input "A KỲ"
type input "0"
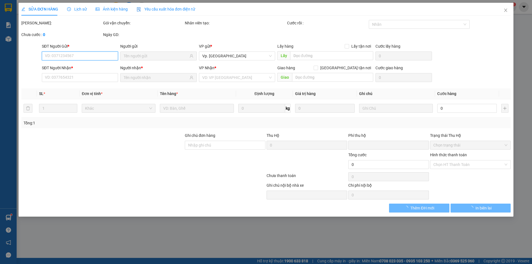
type input "240.000"
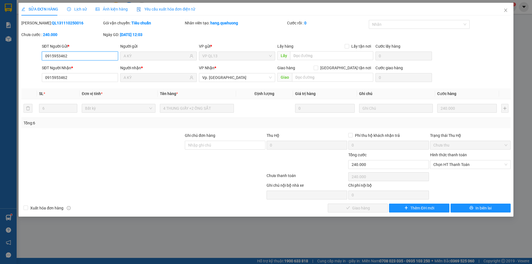
click at [455, 164] on span "Chọn HT Thanh Toán" at bounding box center [471, 165] width 74 height 8
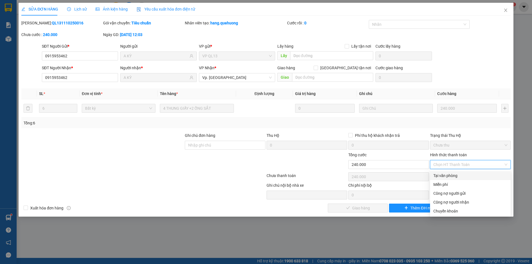
click at [454, 175] on div "Tại văn phòng" at bounding box center [471, 176] width 74 height 6
type input "0"
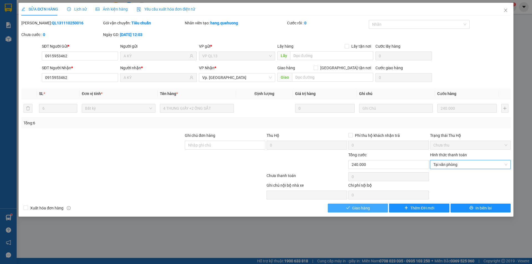
click at [373, 207] on button "Giao hàng" at bounding box center [358, 208] width 60 height 9
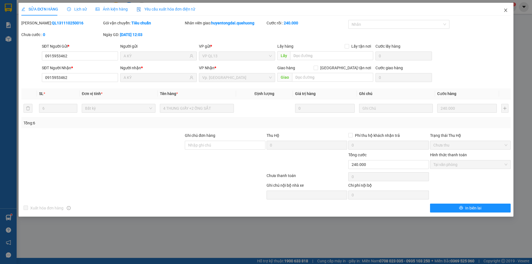
click at [505, 11] on icon "close" at bounding box center [506, 10] width 4 height 4
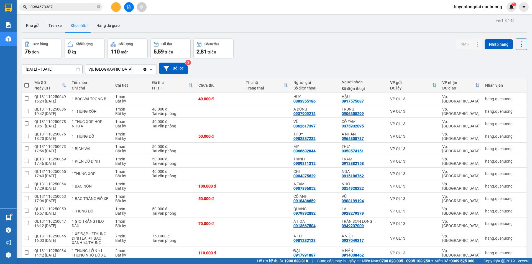
click at [74, 5] on input "0984673387" at bounding box center [62, 7] width 65 height 6
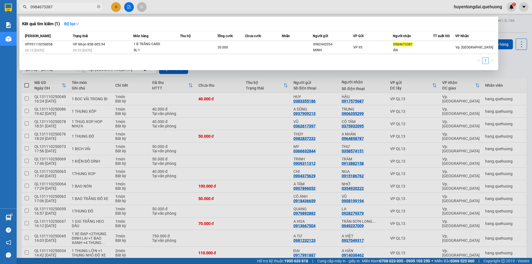
click at [74, 5] on input "0984673387" at bounding box center [62, 7] width 65 height 6
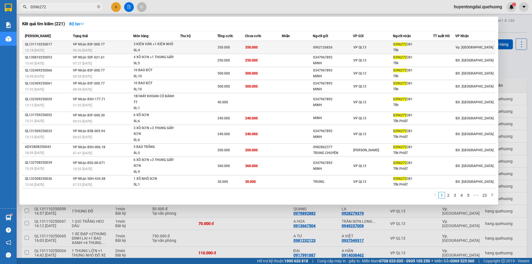
type input "0396272"
click at [282, 48] on td at bounding box center [297, 47] width 31 height 13
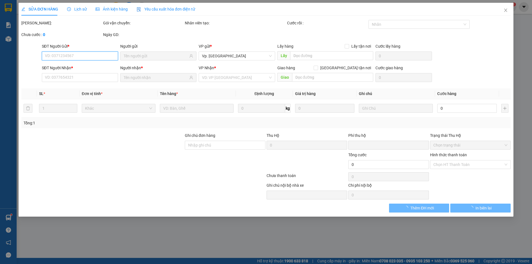
type input "0962126826"
type input "0396272381"
type input "TÍN"
type input "0"
type input "350.000"
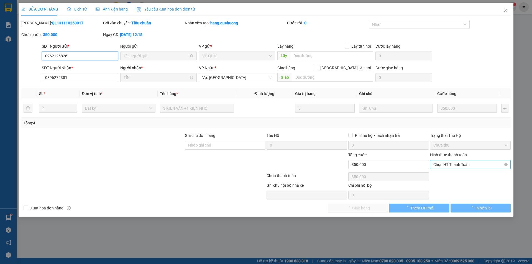
click at [455, 166] on span "Chọn HT Thanh Toán" at bounding box center [471, 165] width 74 height 8
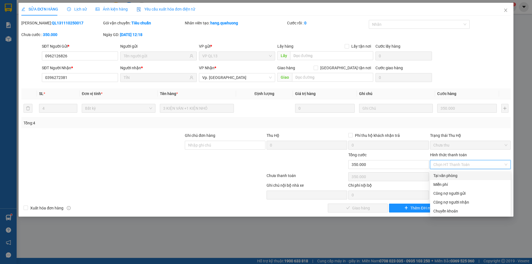
drag, startPoint x: 453, startPoint y: 175, endPoint x: 365, endPoint y: 204, distance: 93.1
click at [453, 176] on div "Tại văn phòng" at bounding box center [471, 176] width 74 height 6
type input "0"
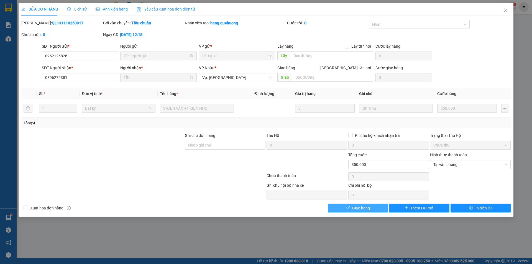
click at [354, 208] on span "Giao hàng" at bounding box center [361, 208] width 18 height 6
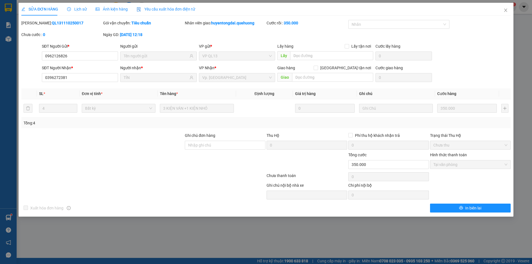
click at [283, 125] on div "Tổng: 4" at bounding box center [266, 123] width 485 height 6
click at [506, 10] on icon "close" at bounding box center [505, 10] width 3 height 3
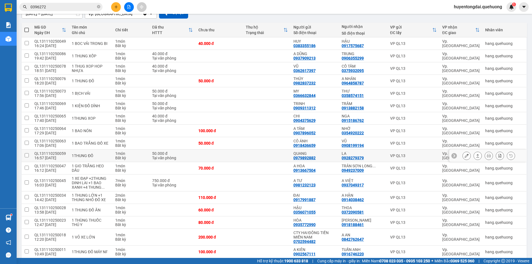
scroll to position [139, 0]
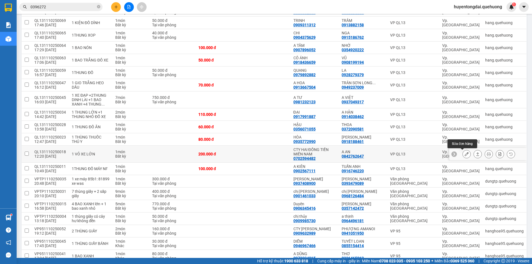
click at [465, 154] on icon at bounding box center [467, 154] width 4 height 4
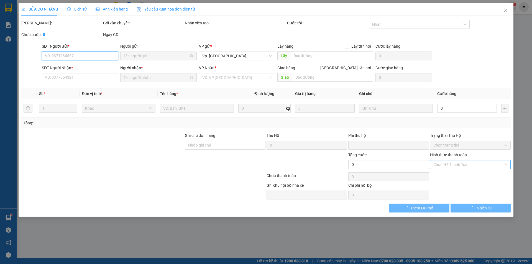
type input "0702594482"
type input "CTY HAI ĐỒNG TIỀN MIỀN NAM"
type input "0842762647"
type input "A AN"
type input "0"
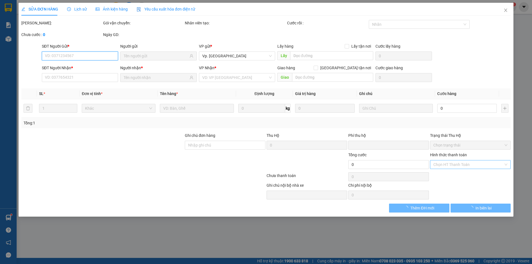
type input "200.000"
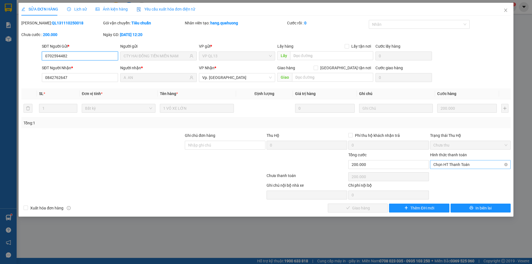
click at [454, 165] on span "Chọn HT Thanh Toán" at bounding box center [471, 165] width 74 height 8
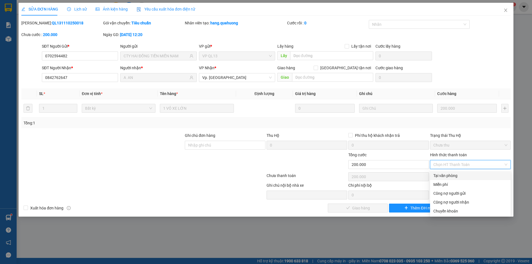
click at [455, 176] on div "Tại văn phòng" at bounding box center [471, 176] width 74 height 6
type input "0"
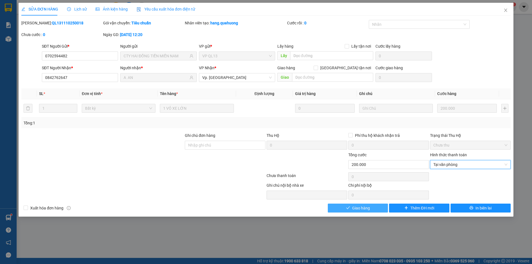
click at [378, 207] on button "Giao hàng" at bounding box center [358, 208] width 60 height 9
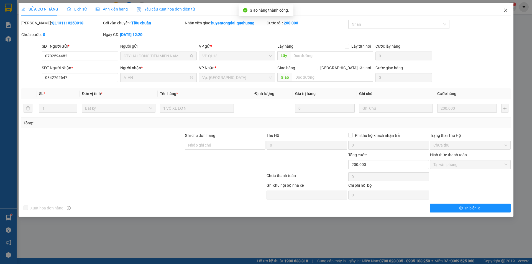
click at [505, 11] on icon "close" at bounding box center [506, 10] width 4 height 4
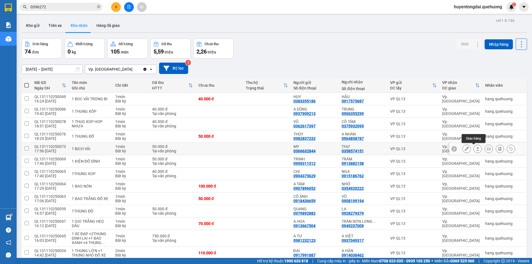
click at [474, 150] on button at bounding box center [478, 149] width 8 height 10
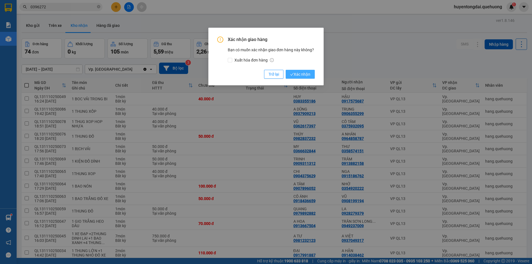
click at [302, 75] on span "Xác nhận" at bounding box center [300, 74] width 20 height 6
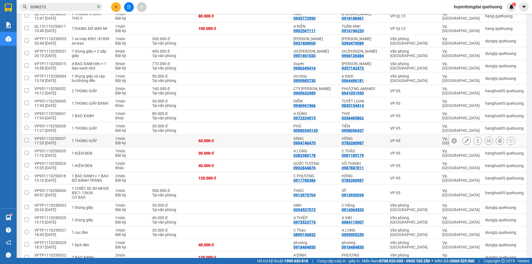
scroll to position [305, 0]
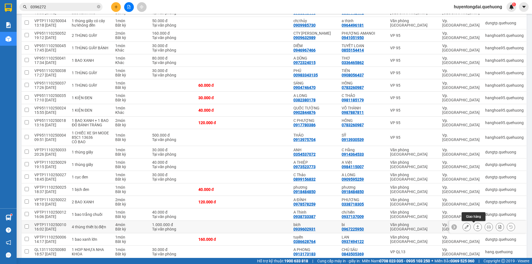
click at [474, 227] on button at bounding box center [478, 227] width 8 height 10
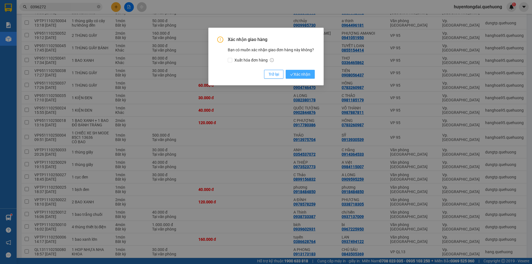
click at [311, 72] on button "Xác nhận" at bounding box center [300, 74] width 29 height 9
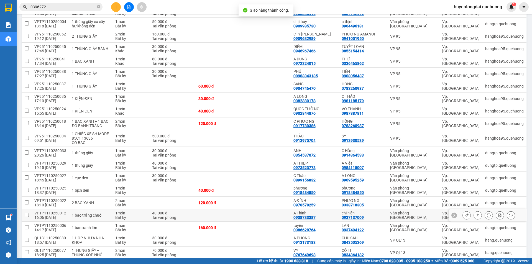
scroll to position [333, 0]
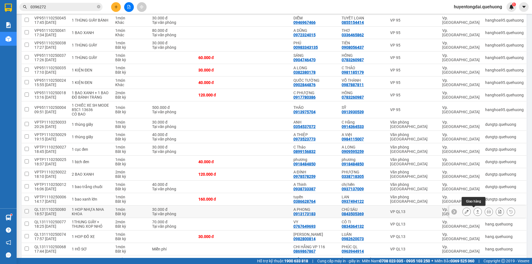
click at [476, 212] on icon at bounding box center [478, 212] width 4 height 4
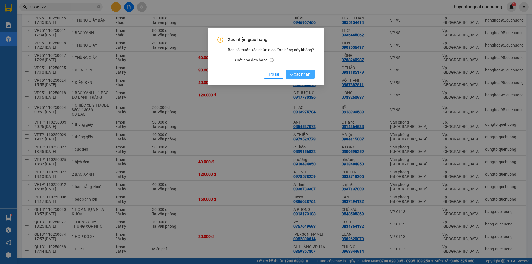
click at [301, 76] on span "Xác nhận" at bounding box center [300, 74] width 20 height 6
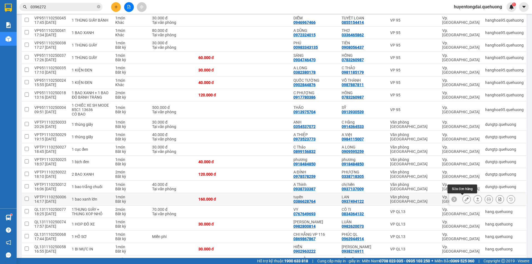
click at [463, 201] on button at bounding box center [467, 200] width 8 height 10
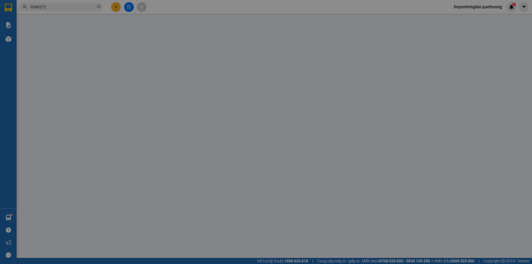
type input "0386628764"
type input "tuyến"
type input "0937494122"
type input "LAN"
type input "0"
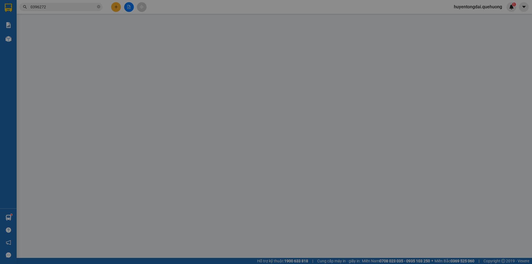
type input "160.000"
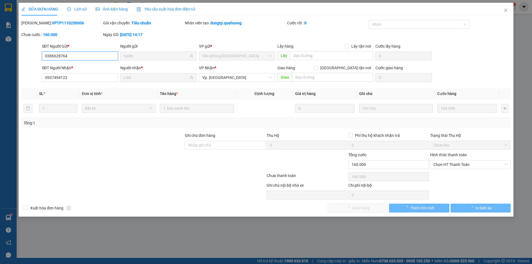
click at [457, 163] on span "Chọn HT Thanh Toán" at bounding box center [471, 165] width 74 height 8
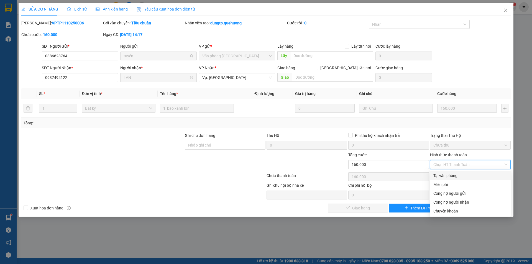
click at [457, 175] on div "Tại văn phòng" at bounding box center [471, 176] width 74 height 6
type input "0"
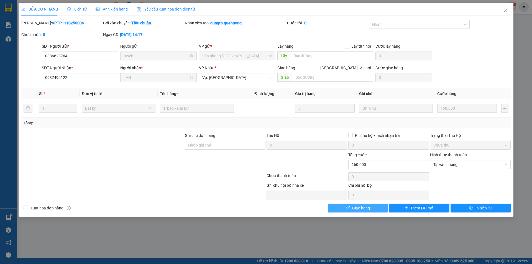
click at [367, 208] on span "Giao hàng" at bounding box center [361, 208] width 18 height 6
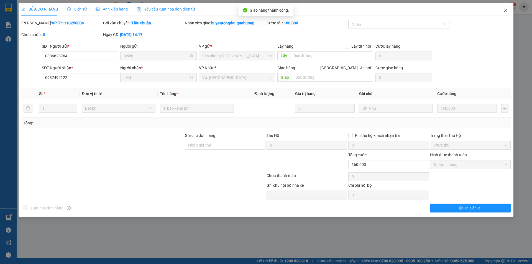
click at [506, 9] on icon "close" at bounding box center [506, 10] width 4 height 4
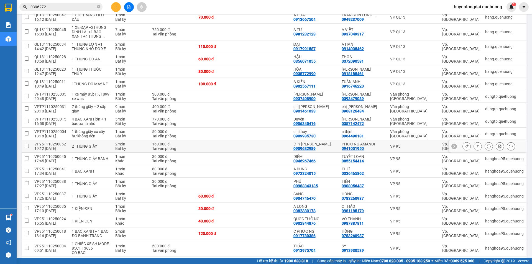
scroll to position [277, 0]
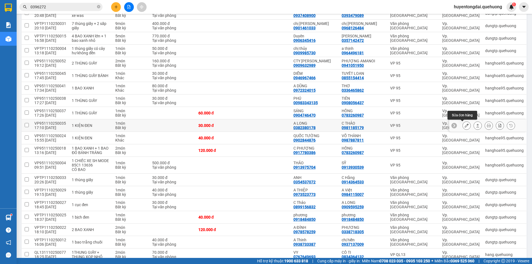
click at [465, 125] on icon at bounding box center [467, 126] width 4 height 4
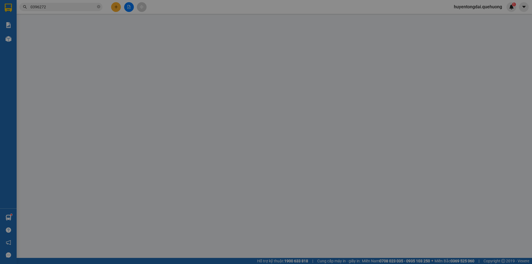
type input "0382380178"
type input "A LONG"
type input "0981185179"
type input "C THẢO"
type input "0"
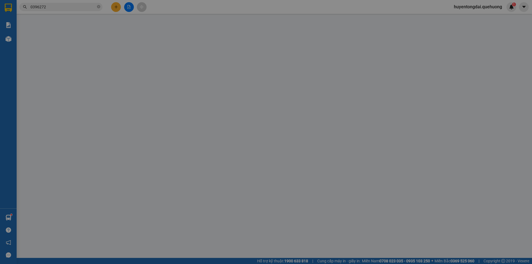
type input "30.000"
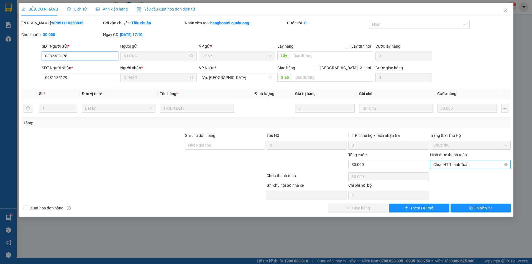
click at [462, 165] on span "Chọn HT Thanh Toán" at bounding box center [471, 165] width 74 height 8
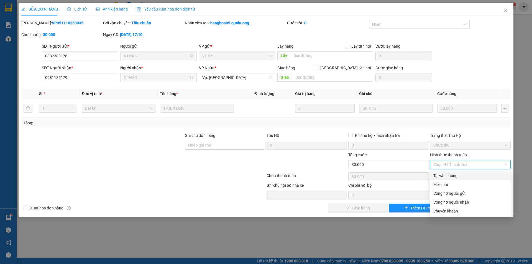
drag, startPoint x: 457, startPoint y: 173, endPoint x: 430, endPoint y: 193, distance: 34.2
click at [457, 173] on div "Tại văn phòng" at bounding box center [471, 176] width 74 height 6
type input "0"
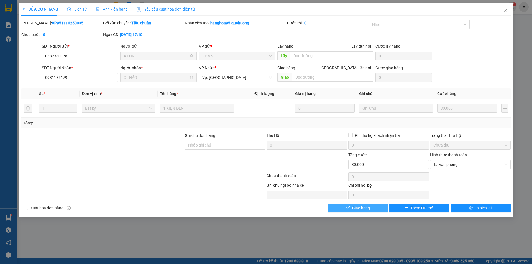
click at [375, 206] on button "Giao hàng" at bounding box center [358, 208] width 60 height 9
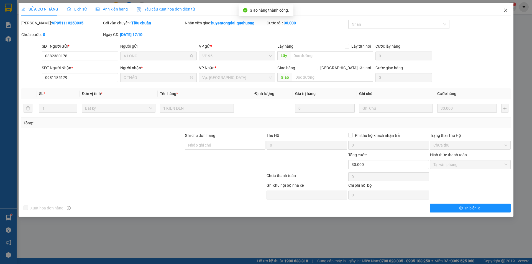
click at [505, 8] on span "Close" at bounding box center [506, 11] width 16 height 16
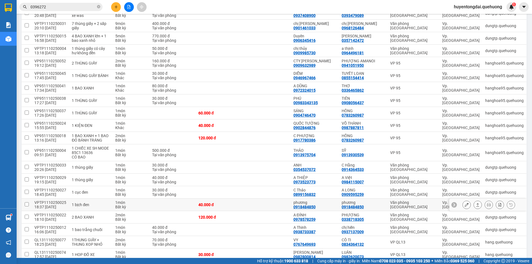
scroll to position [222, 0]
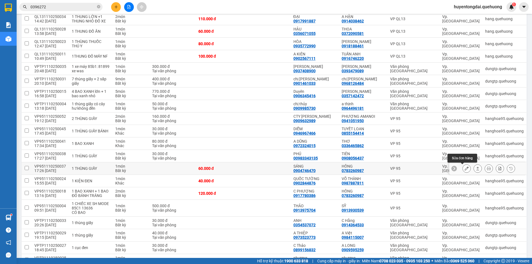
click at [465, 167] on icon at bounding box center [467, 169] width 4 height 4
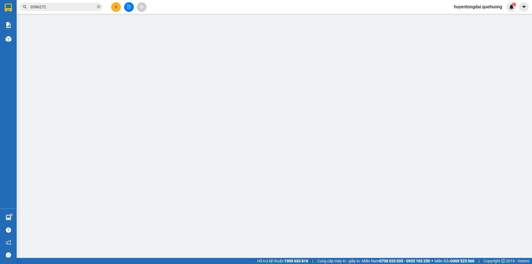
type input "0904746470"
type input "SÁNG"
type input "0783260987"
type input "HỒNG"
type input "0"
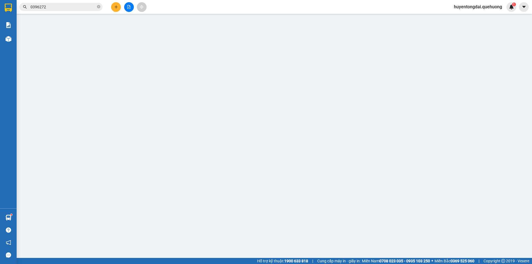
type input "60.000"
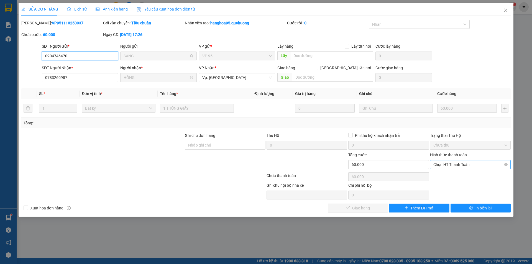
click at [458, 166] on span "Chọn HT Thanh Toán" at bounding box center [471, 165] width 74 height 8
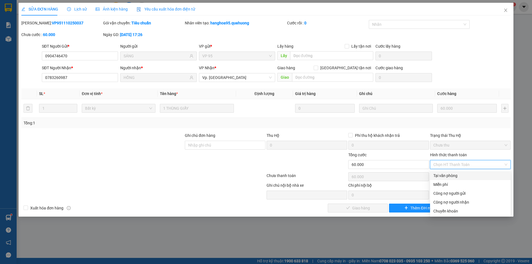
click at [456, 175] on div "Tại văn phòng" at bounding box center [471, 176] width 74 height 6
type input "0"
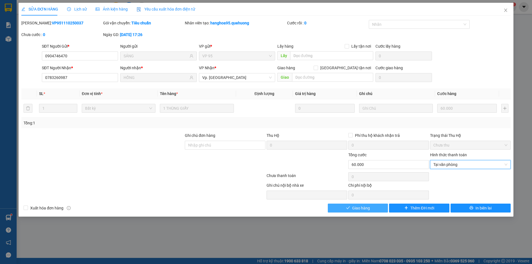
click at [374, 204] on button "Giao hàng" at bounding box center [358, 208] width 60 height 9
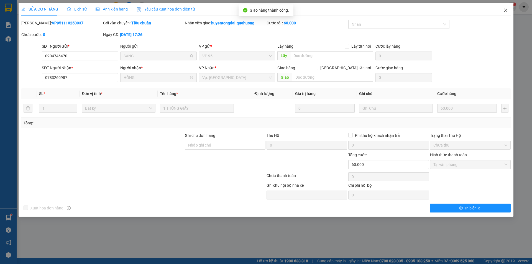
click at [505, 10] on icon "close" at bounding box center [505, 10] width 3 height 3
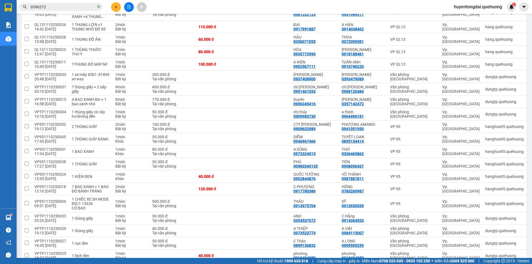
scroll to position [216, 0]
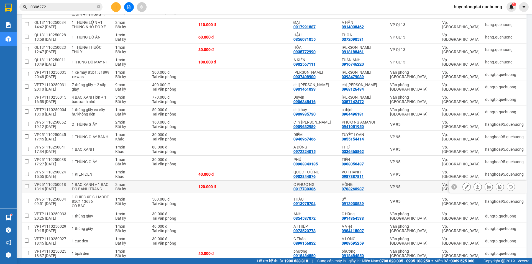
click at [465, 187] on icon at bounding box center [467, 187] width 4 height 4
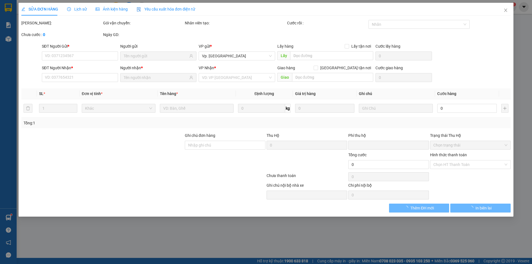
type input "0917780386"
type input "C PHƯỢNG"
type input "0783260987"
type input "HỒNG"
type input "0"
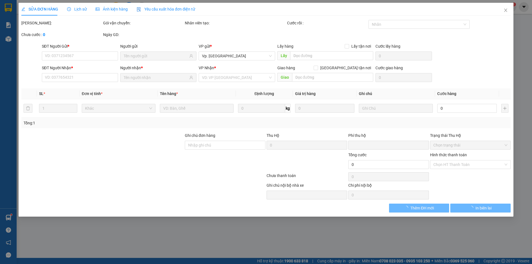
type input "120.000"
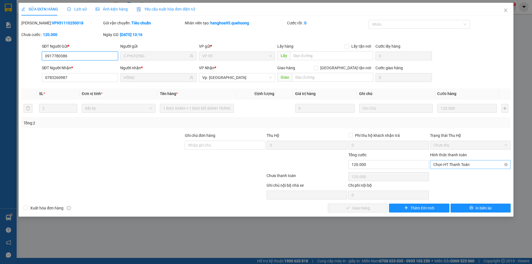
click at [458, 163] on span "Chọn HT Thanh Toán" at bounding box center [471, 165] width 74 height 8
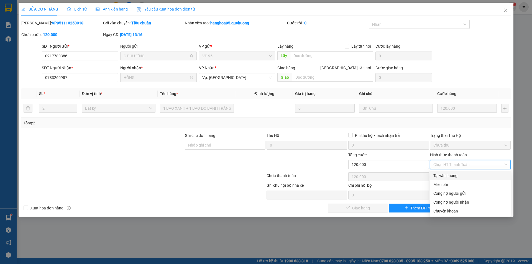
click at [460, 177] on div "Tại văn phòng" at bounding box center [471, 176] width 74 height 6
type input "0"
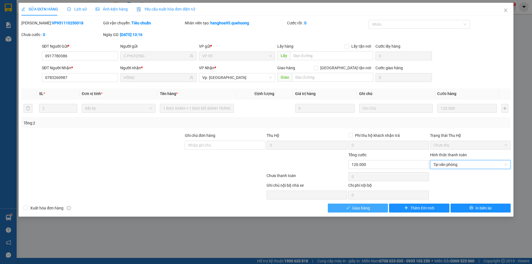
click at [370, 212] on button "Giao hàng" at bounding box center [358, 208] width 60 height 9
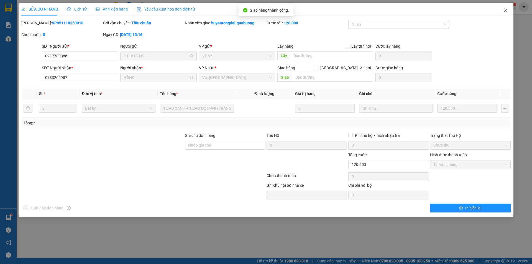
click at [506, 9] on icon "close" at bounding box center [506, 10] width 4 height 4
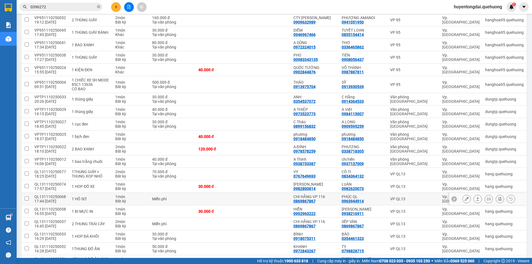
scroll to position [348, 0]
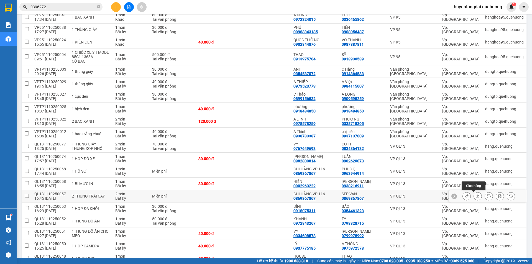
click at [476, 197] on icon at bounding box center [478, 196] width 4 height 4
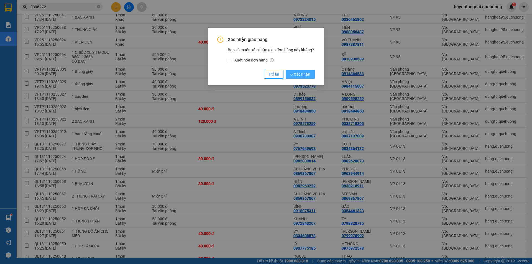
click at [296, 74] on span "Xác nhận" at bounding box center [300, 74] width 20 height 6
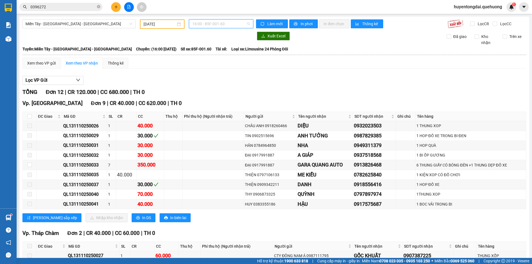
click at [205, 25] on span "16:00 - 85F-001.60" at bounding box center [221, 24] width 58 height 8
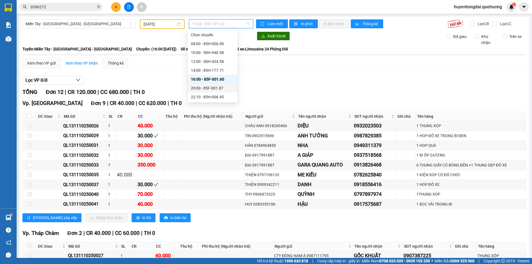
click at [201, 85] on div "20:00 - 85F-001.87" at bounding box center [213, 88] width 50 height 9
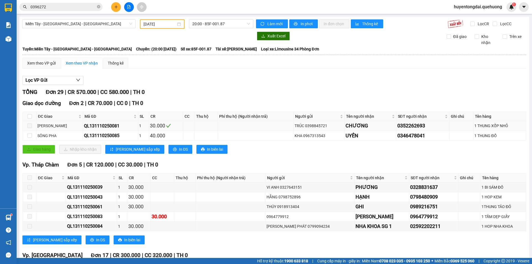
click at [32, 126] on span at bounding box center [29, 126] width 4 height 4
drag, startPoint x: 223, startPoint y: 21, endPoint x: 222, endPoint y: 55, distance: 34.4
click at [223, 20] on span "20:00 - 85F-001.87" at bounding box center [221, 24] width 58 height 8
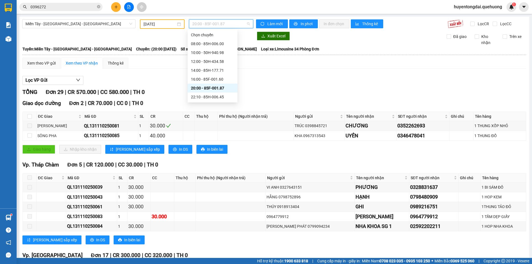
scroll to position [53, 0]
click at [203, 49] on div "23:01 - 85F-000.77" at bounding box center [213, 52] width 50 height 9
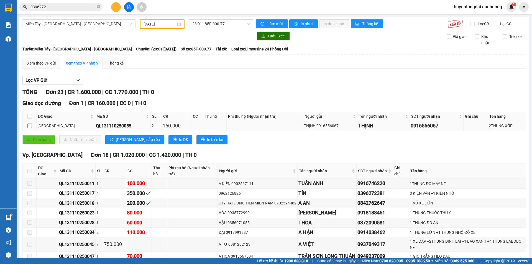
click at [28, 127] on input "checkbox" at bounding box center [29, 126] width 4 height 4
checkbox input "true"
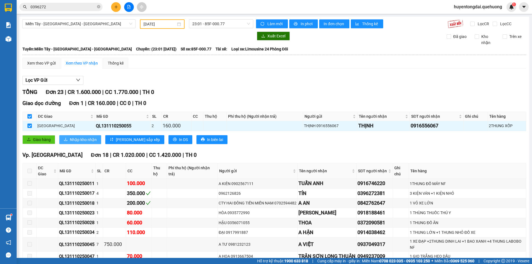
click at [69, 139] on button "Nhập kho nhận" at bounding box center [80, 139] width 42 height 9
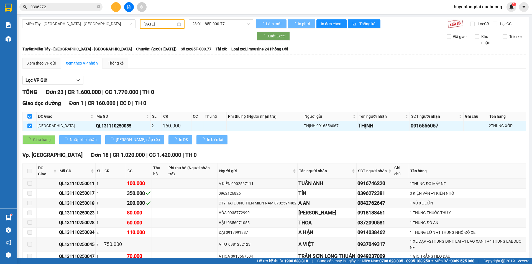
checkbox input "false"
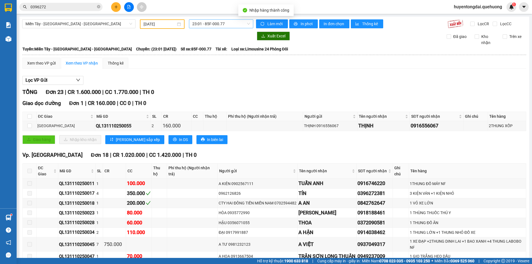
click at [205, 23] on span "23:01 - 85F-000.77" at bounding box center [221, 24] width 58 height 8
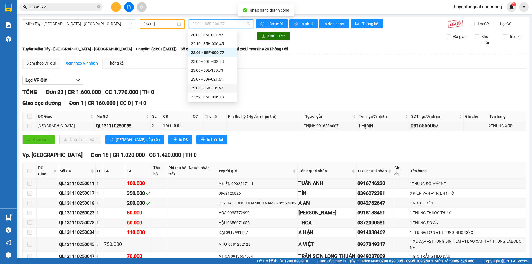
click at [203, 86] on div "23:08 - 85B-005.94" at bounding box center [212, 88] width 43 height 6
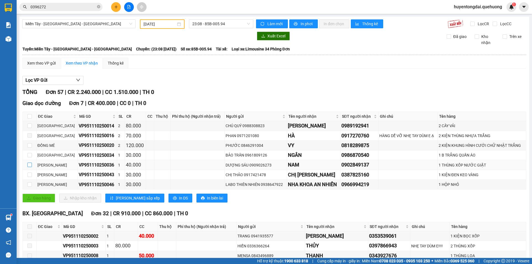
click at [28, 164] on input "checkbox" at bounding box center [29, 165] width 4 height 4
checkbox input "true"
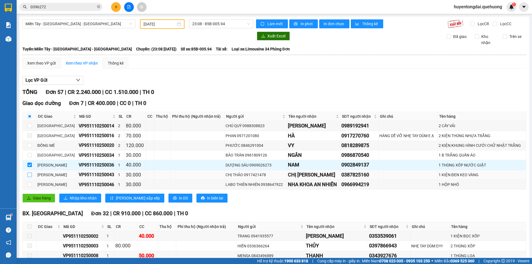
click at [28, 175] on input "checkbox" at bounding box center [29, 175] width 4 height 4
checkbox input "true"
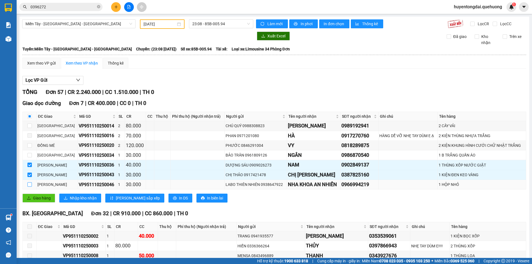
click at [29, 184] on input "checkbox" at bounding box center [29, 184] width 4 height 4
checkbox input "true"
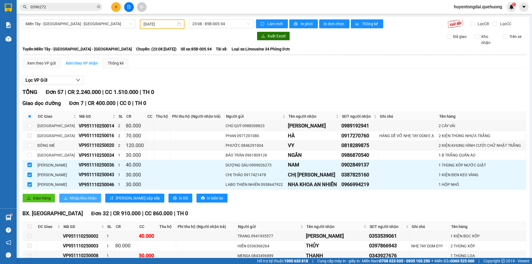
click at [77, 197] on span "Nhập kho nhận" at bounding box center [83, 198] width 27 height 6
checkbox input "false"
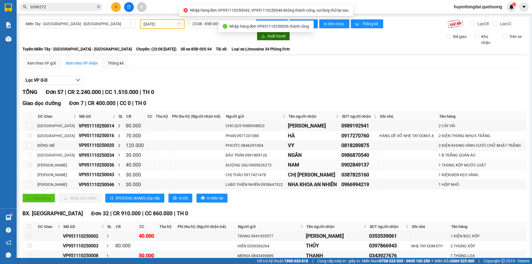
click at [31, 165] on span at bounding box center [29, 165] width 4 height 4
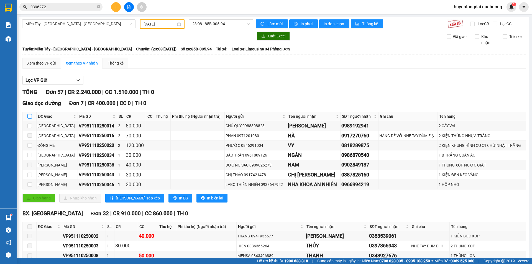
click at [29, 116] on input "checkbox" at bounding box center [29, 116] width 4 height 4
checkbox input "true"
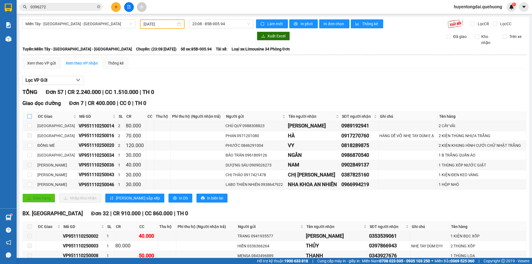
checkbox input "true"
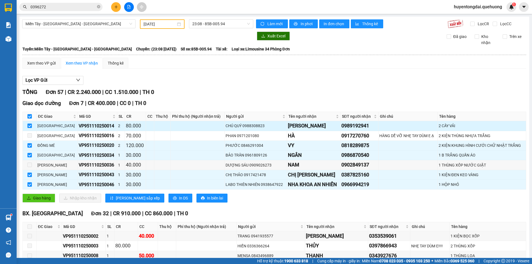
click at [29, 123] on label at bounding box center [29, 126] width 4 height 6
click at [29, 124] on input "checkbox" at bounding box center [29, 126] width 4 height 4
checkbox input "false"
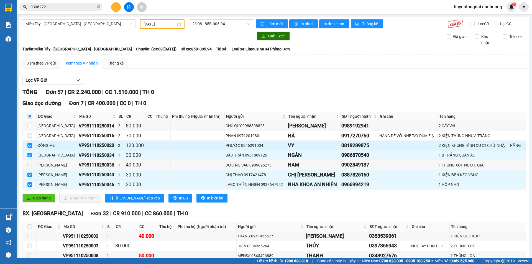
click at [31, 145] on input "checkbox" at bounding box center [29, 145] width 4 height 4
checkbox input "false"
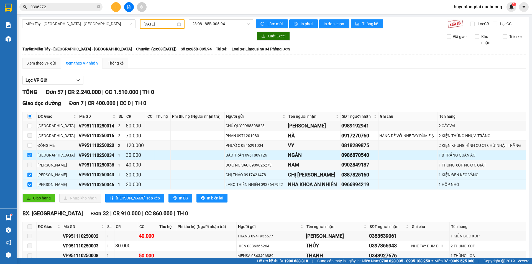
click at [30, 154] on input "checkbox" at bounding box center [29, 155] width 4 height 4
checkbox input "false"
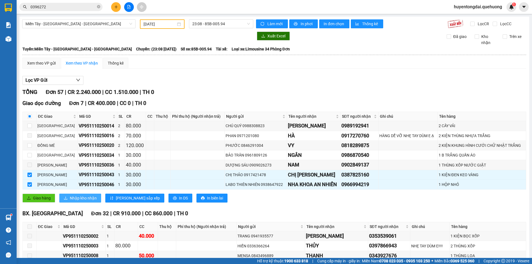
click at [69, 200] on button "Nhập kho nhận" at bounding box center [80, 198] width 42 height 9
checkbox input "false"
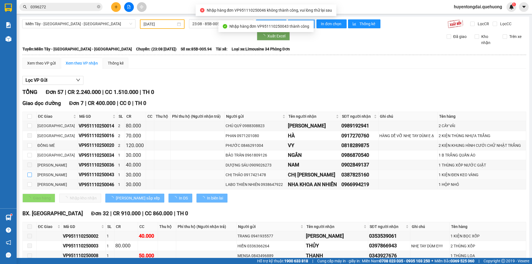
click at [30, 177] on label at bounding box center [29, 175] width 4 height 6
click at [30, 177] on input "checkbox" at bounding box center [29, 175] width 4 height 4
checkbox input "true"
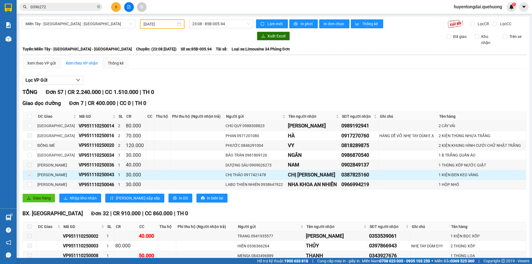
click at [30, 176] on span at bounding box center [29, 175] width 4 height 4
click at [31, 182] on input "checkbox" at bounding box center [29, 184] width 4 height 4
checkbox input "true"
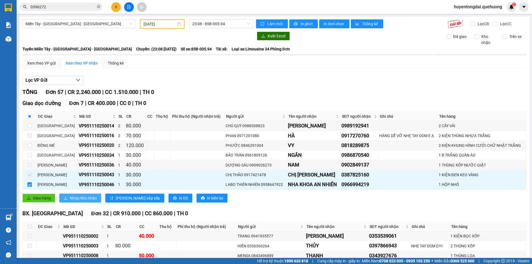
click at [70, 198] on span "Nhập kho nhận" at bounding box center [83, 198] width 27 height 6
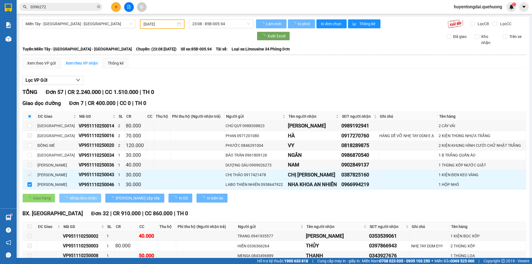
checkbox input "false"
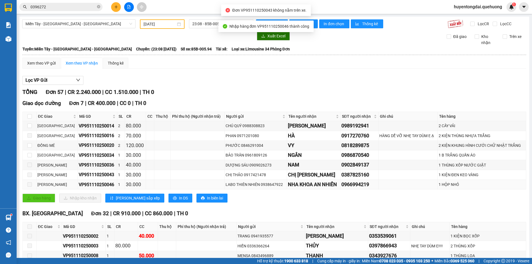
click at [29, 183] on span at bounding box center [29, 184] width 4 height 4
click at [29, 185] on span at bounding box center [29, 184] width 4 height 4
click at [28, 178] on td at bounding box center [30, 175] width 14 height 10
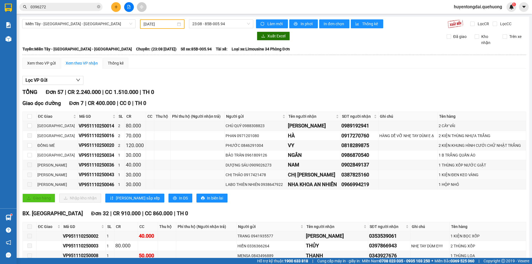
click at [28, 175] on span at bounding box center [29, 175] width 4 height 4
click at [29, 117] on input "checkbox" at bounding box center [29, 116] width 4 height 4
checkbox input "true"
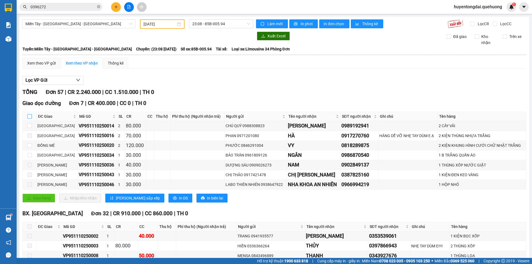
checkbox input "true"
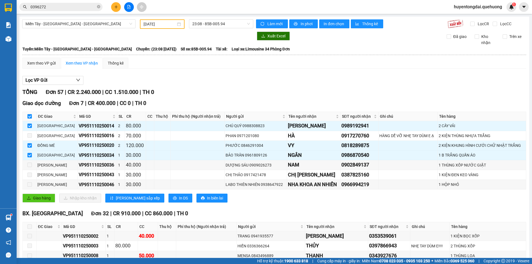
click at [29, 117] on input "checkbox" at bounding box center [29, 116] width 4 height 4
checkbox input "false"
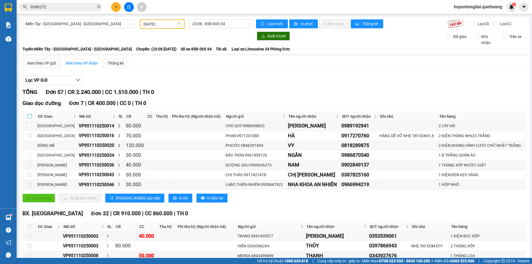
click at [30, 114] on input "checkbox" at bounding box center [29, 116] width 4 height 4
checkbox input "true"
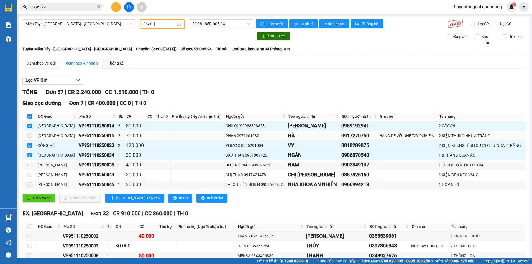
click at [28, 138] on label at bounding box center [29, 136] width 4 height 6
click at [30, 123] on td at bounding box center [30, 126] width 14 height 10
click at [29, 124] on input "checkbox" at bounding box center [29, 126] width 4 height 4
checkbox input "false"
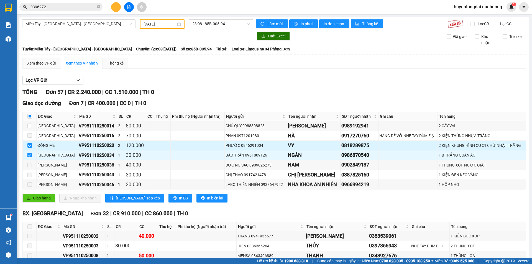
click at [30, 146] on input "checkbox" at bounding box center [29, 145] width 4 height 4
checkbox input "false"
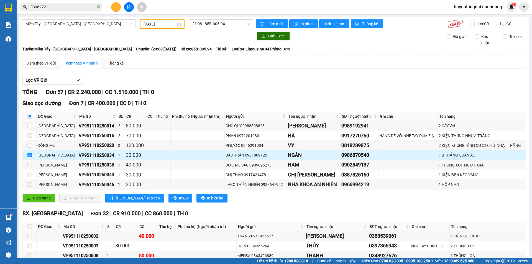
click at [30, 154] on input "checkbox" at bounding box center [29, 155] width 4 height 4
checkbox input "false"
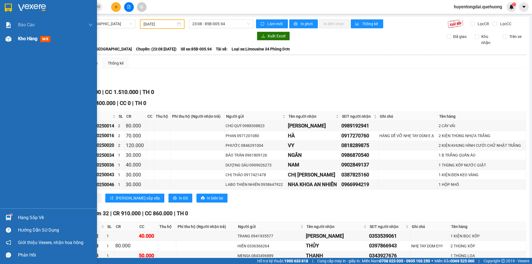
click at [13, 41] on div at bounding box center [9, 39] width 10 height 10
click at [23, 39] on span "Kho hàng" at bounding box center [27, 38] width 19 height 5
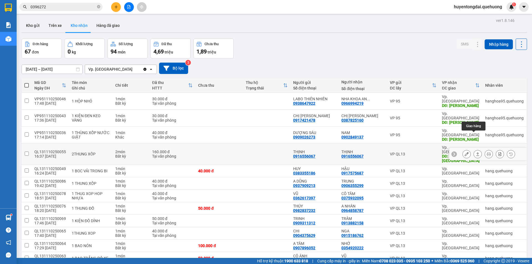
click at [476, 152] on icon at bounding box center [478, 154] width 4 height 4
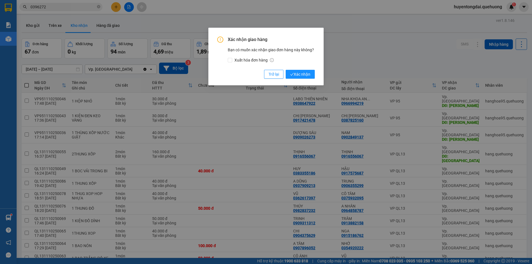
click at [301, 70] on div "Xác nhận giao hàng Bạn có muốn xác nhận giao đơn hàng này không? Xuất hóa đơn h…" at bounding box center [266, 58] width 98 height 42
click at [302, 72] on span "Xác nhận" at bounding box center [300, 74] width 20 height 6
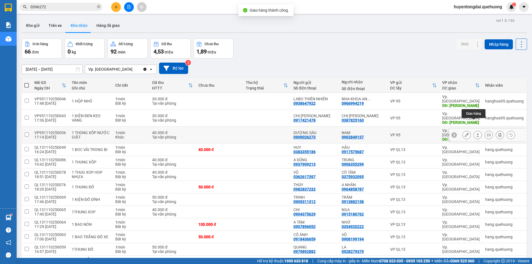
click at [476, 133] on icon at bounding box center [478, 135] width 4 height 4
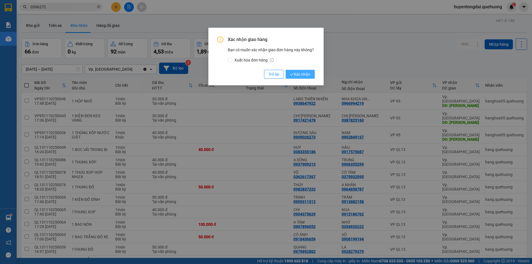
click at [312, 74] on button "Xác nhận" at bounding box center [300, 74] width 29 height 9
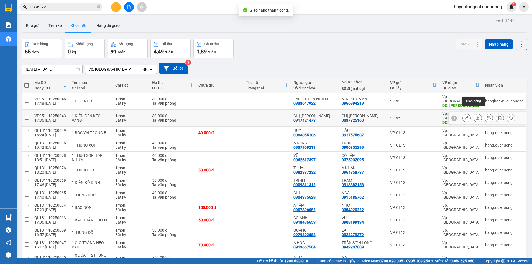
click at [476, 113] on button at bounding box center [478, 118] width 8 height 10
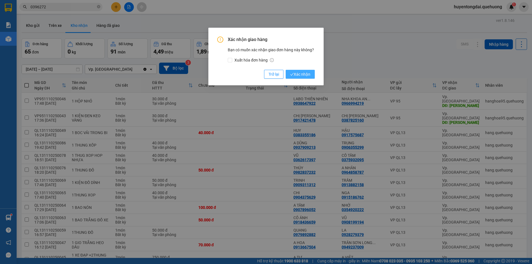
click at [313, 76] on button "Xác nhận" at bounding box center [300, 74] width 29 height 9
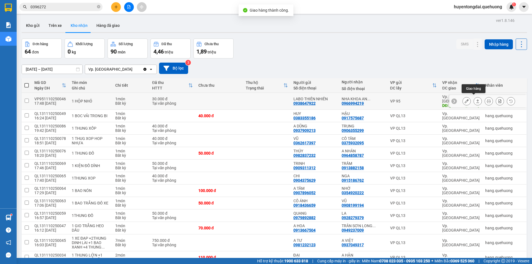
click at [476, 97] on button at bounding box center [478, 101] width 8 height 10
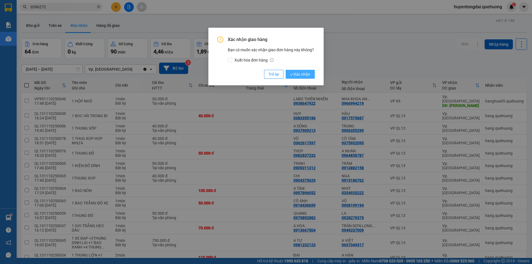
click at [295, 78] on button "Xác nhận" at bounding box center [300, 74] width 29 height 9
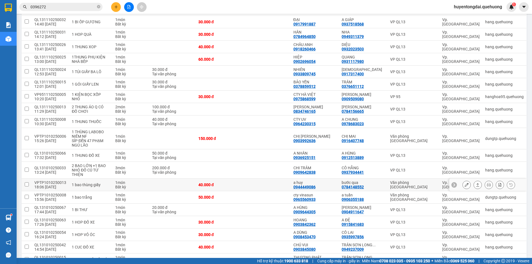
scroll to position [661, 0]
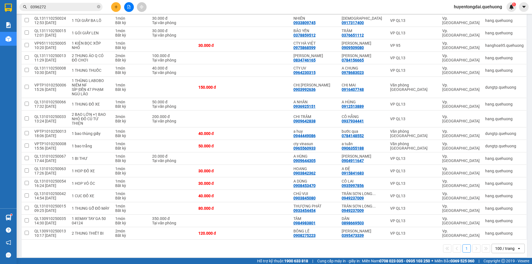
click at [64, 9] on input "0396272" at bounding box center [62, 7] width 65 height 6
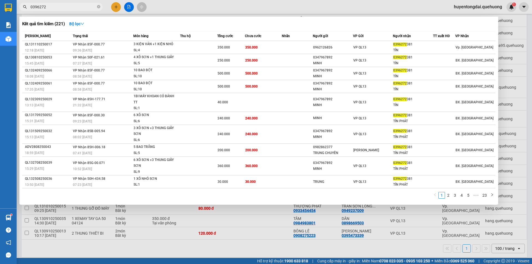
click at [64, 9] on input "0396272" at bounding box center [62, 7] width 65 height 6
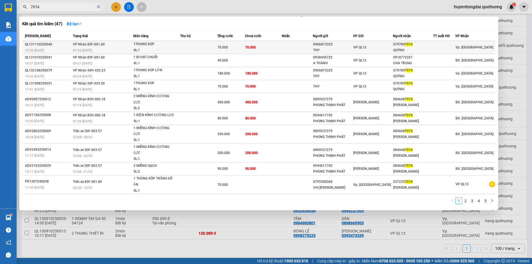
type input "7974"
click at [295, 51] on td at bounding box center [297, 47] width 31 height 13
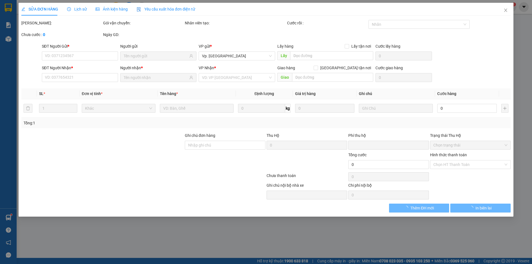
type input "0906873325"
type input "THY"
type input "0797897974"
type input "QUỲNH"
type input "0"
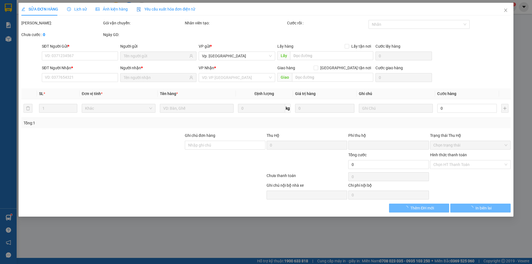
type input "70.000"
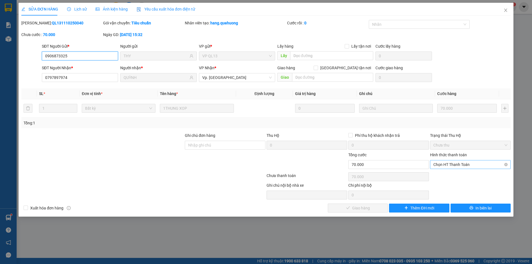
click at [451, 165] on span "Chọn HT Thanh Toán" at bounding box center [471, 165] width 74 height 8
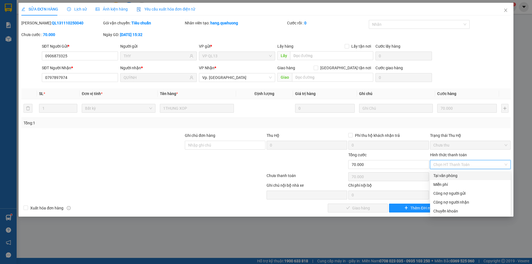
click at [452, 177] on div "Tại văn phòng" at bounding box center [471, 176] width 74 height 6
type input "0"
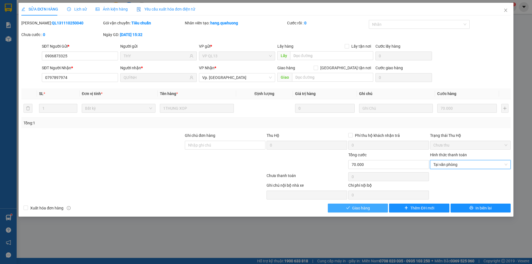
click at [364, 207] on span "Giao hàng" at bounding box center [361, 208] width 18 height 6
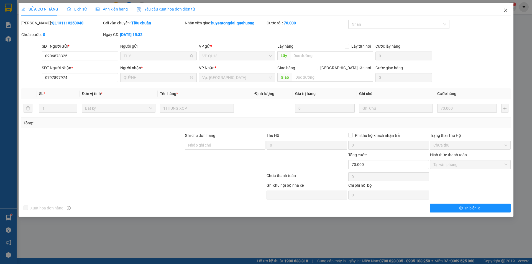
click at [506, 9] on icon "close" at bounding box center [506, 10] width 4 height 4
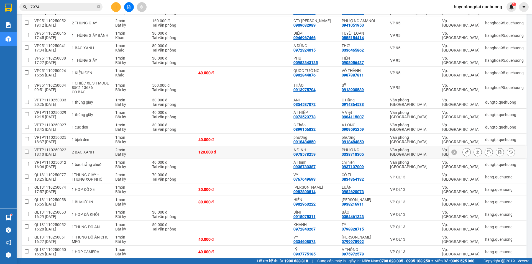
scroll to position [360, 0]
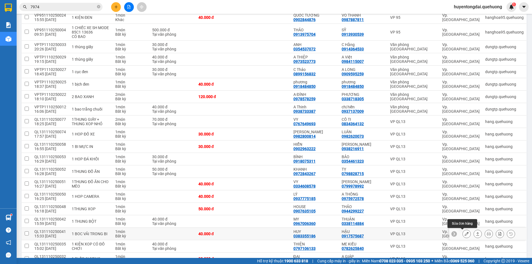
click at [465, 235] on icon at bounding box center [467, 234] width 4 height 4
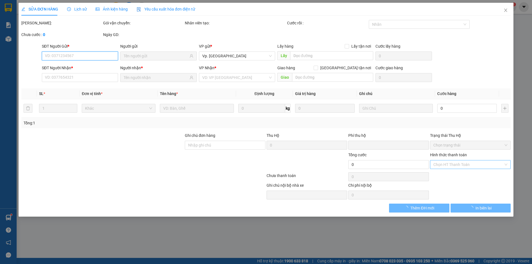
type input "0383355186"
type input "HUY"
type input "0917575687"
type input "HẬU"
type input "0"
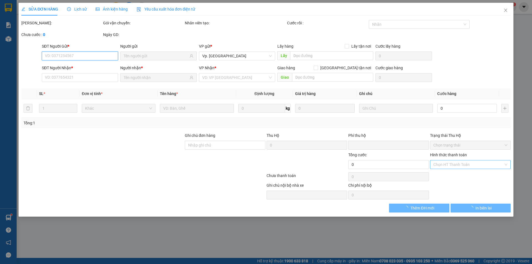
type input "40.000"
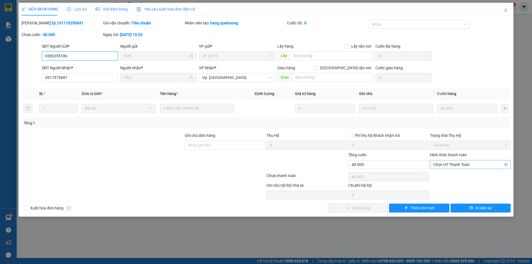
click at [457, 165] on span "Chọn HT Thanh Toán" at bounding box center [471, 165] width 74 height 8
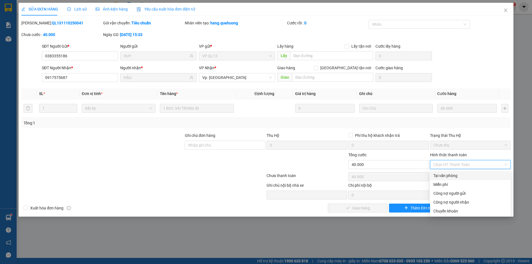
click at [455, 176] on div "Tại văn phòng" at bounding box center [471, 176] width 74 height 6
type input "0"
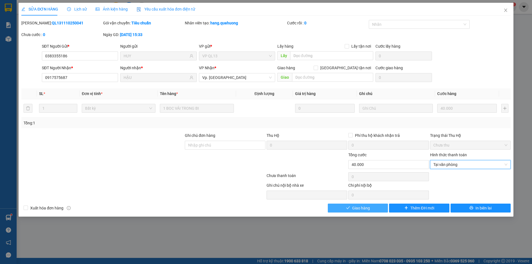
click at [348, 206] on button "Giao hàng" at bounding box center [358, 208] width 60 height 9
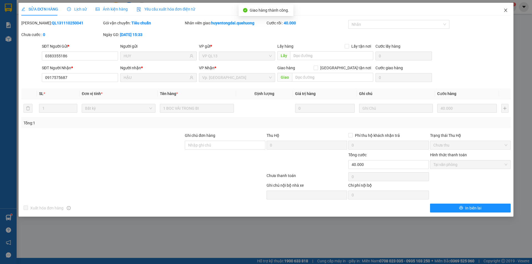
click at [505, 11] on icon "close" at bounding box center [506, 10] width 4 height 4
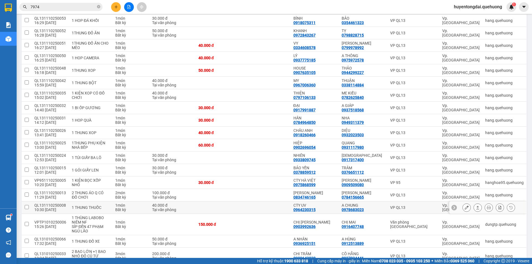
scroll to position [527, 0]
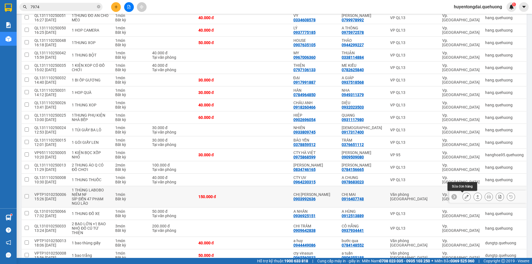
click at [465, 195] on icon at bounding box center [467, 197] width 4 height 4
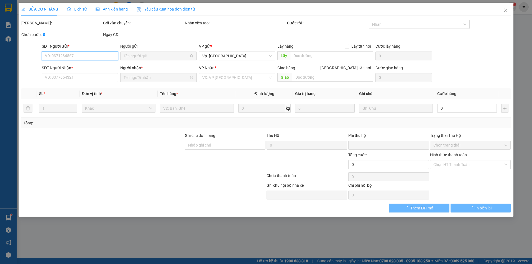
type input "0903992636"
type input "CHỊ [PERSON_NAME]"
type input "0916407748"
type input "CHỊ MAI"
type input "0"
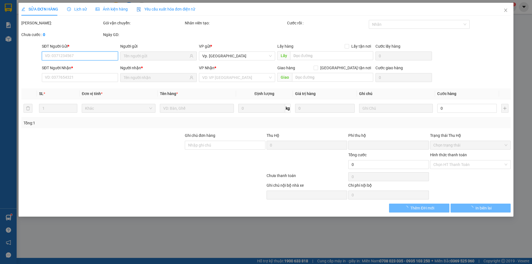
type input "150.000"
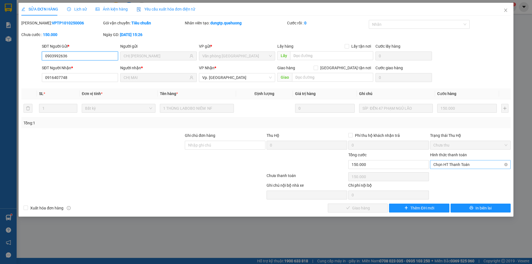
click at [470, 165] on span "Chọn HT Thanh Toán" at bounding box center [471, 165] width 74 height 8
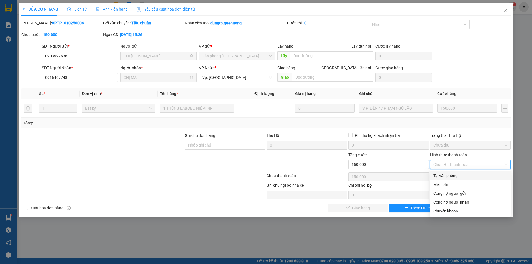
drag, startPoint x: 470, startPoint y: 173, endPoint x: 458, endPoint y: 183, distance: 14.9
click at [469, 173] on div "Tại văn phòng" at bounding box center [471, 176] width 74 height 6
type input "0"
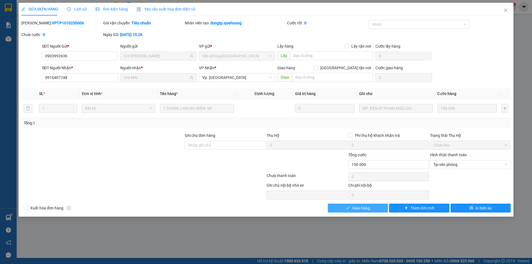
click at [383, 204] on button "Giao hàng" at bounding box center [358, 208] width 60 height 9
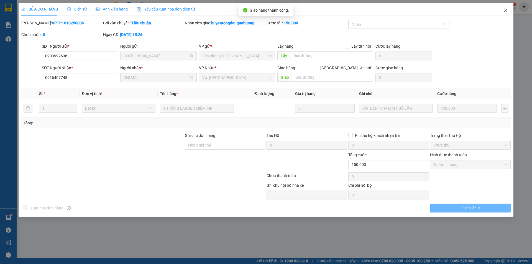
click at [505, 9] on icon "close" at bounding box center [506, 10] width 4 height 4
click at [505, 9] on span "huyentongdai.quehuong" at bounding box center [478, 6] width 57 height 7
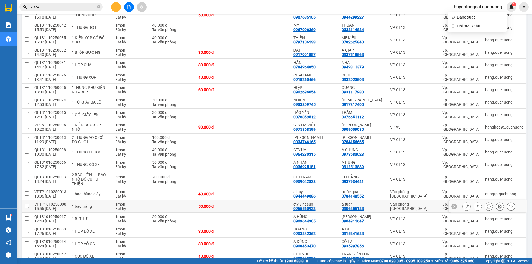
scroll to position [615, 0]
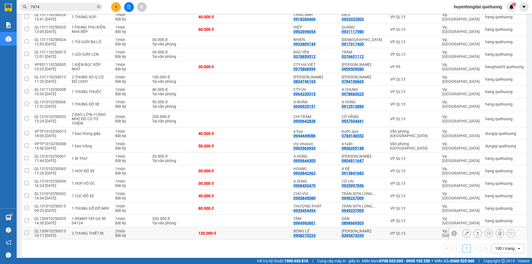
click at [27, 231] on input "checkbox" at bounding box center [27, 233] width 4 height 4
checkbox input "true"
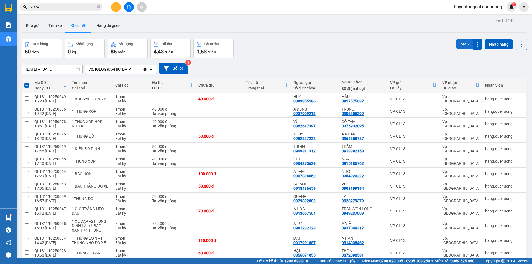
click at [465, 42] on button "SMS" at bounding box center [465, 44] width 17 height 10
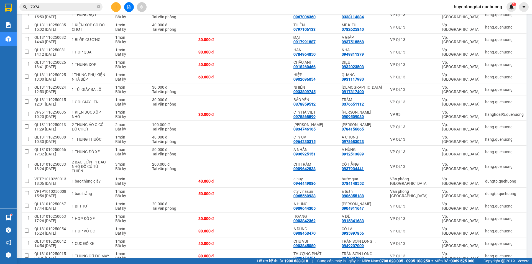
scroll to position [563, 0]
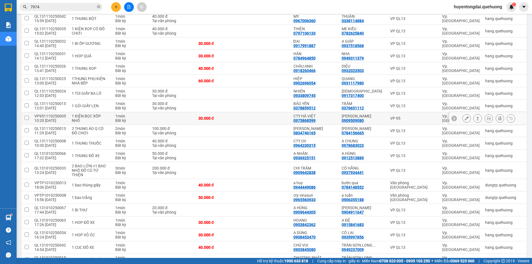
click at [465, 118] on icon at bounding box center [467, 118] width 4 height 4
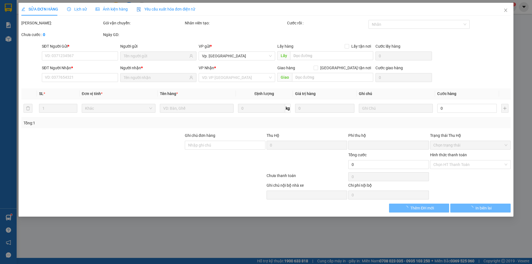
type input "0975868599"
type input "CTY HÀ VIỆT"
type input "0909509080"
type input "[PERSON_NAME]"
type input "0"
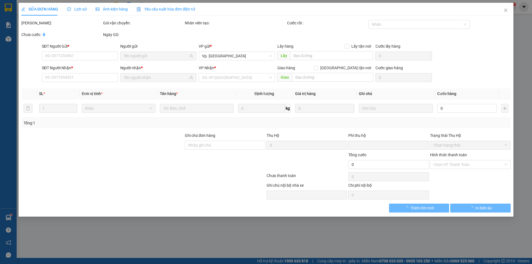
type input "30.000"
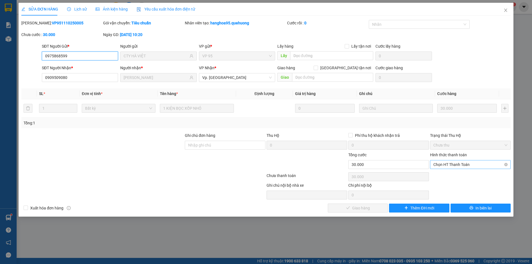
click at [452, 165] on span "Chọn HT Thanh Toán" at bounding box center [471, 165] width 74 height 8
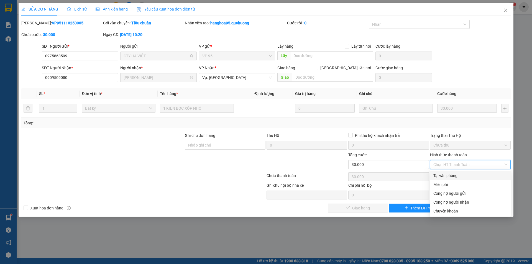
click at [450, 173] on div "Tại văn phòng" at bounding box center [471, 176] width 74 height 6
type input "0"
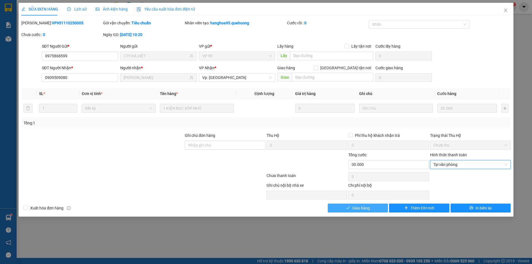
click at [362, 212] on button "Giao hàng" at bounding box center [358, 208] width 60 height 9
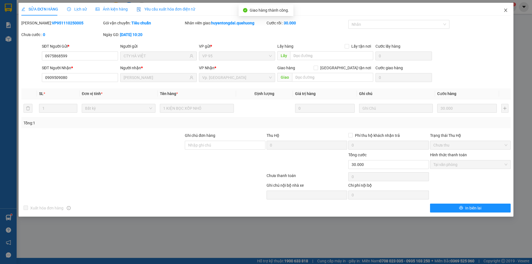
click at [508, 10] on span "Close" at bounding box center [506, 11] width 16 height 16
click at [506, 9] on span "huyentongdai.quehuong" at bounding box center [478, 6] width 57 height 7
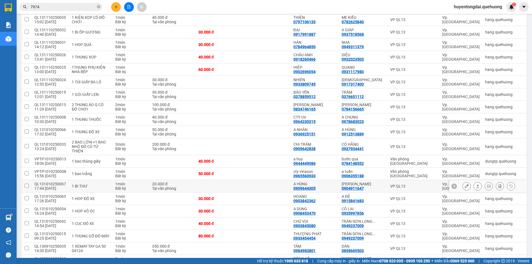
scroll to position [547, 0]
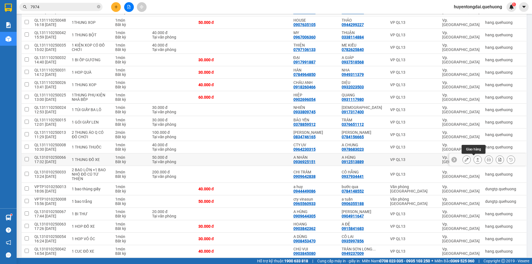
click at [477, 159] on icon at bounding box center [478, 159] width 3 height 3
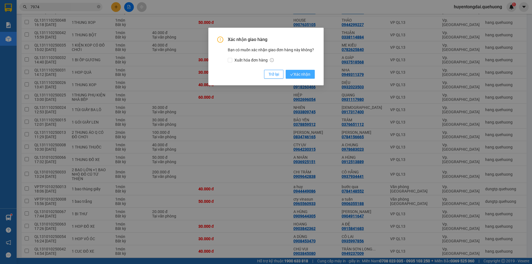
click at [299, 75] on span "Xác nhận" at bounding box center [300, 74] width 20 height 6
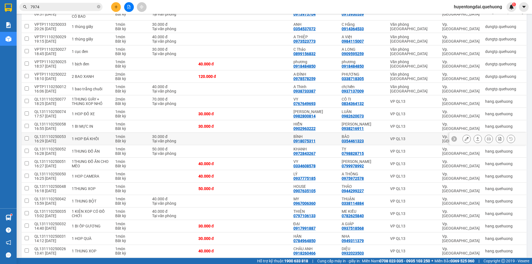
scroll to position [325, 0]
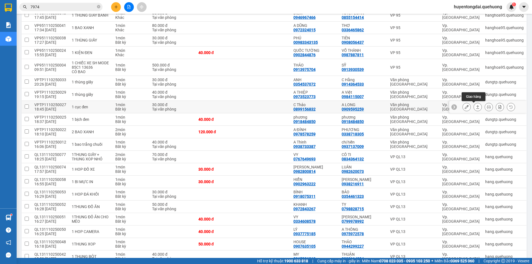
click at [476, 107] on icon at bounding box center [478, 107] width 4 height 4
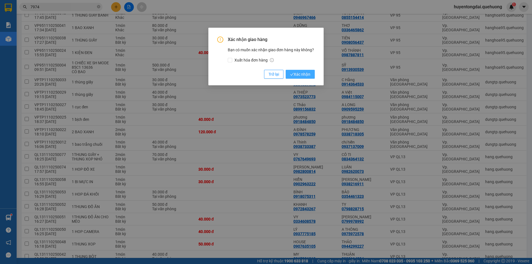
drag, startPoint x: 303, startPoint y: 72, endPoint x: 259, endPoint y: 52, distance: 48.4
click at [303, 72] on span "Xác nhận" at bounding box center [300, 74] width 20 height 6
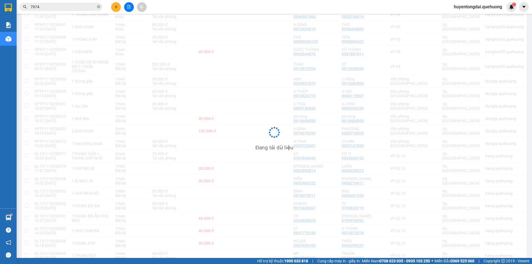
click at [63, 7] on input "7974" at bounding box center [62, 7] width 65 height 6
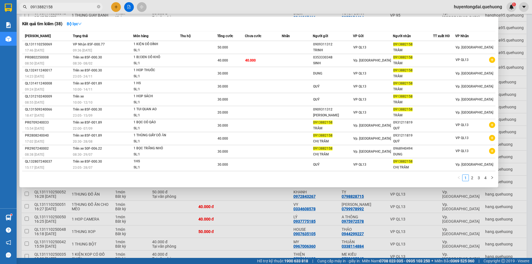
type input "0913882158"
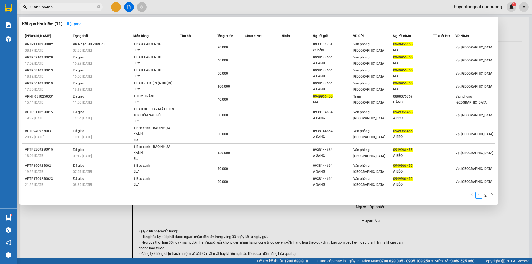
click at [98, 4] on span at bounding box center [98, 7] width 3 height 6
click at [98, 7] on icon "close-circle" at bounding box center [98, 6] width 3 height 3
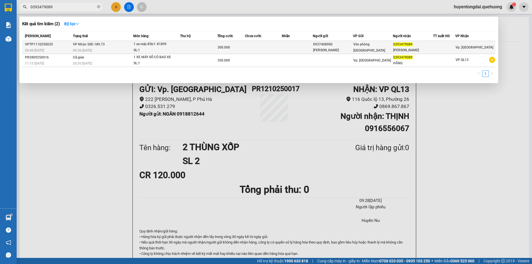
type input "0393479089"
click at [437, 49] on div at bounding box center [445, 48] width 22 height 6
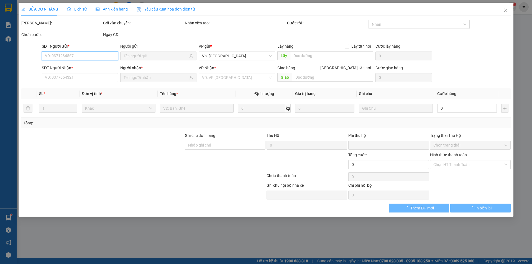
type input "0937408900"
type input "[PERSON_NAME]"
type input "0393479089"
type input "[PERSON_NAME]"
type input "0"
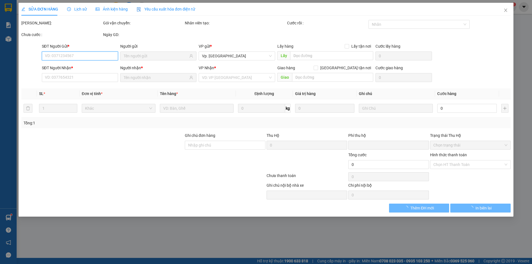
type input "300.000"
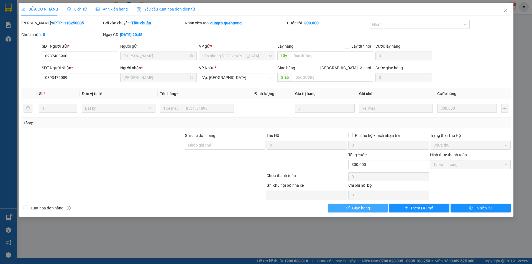
click at [366, 208] on span "Giao hàng" at bounding box center [361, 208] width 18 height 6
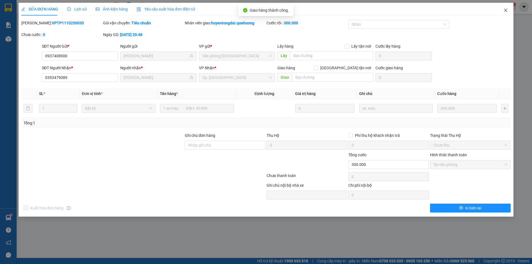
click at [507, 11] on icon "close" at bounding box center [506, 10] width 4 height 4
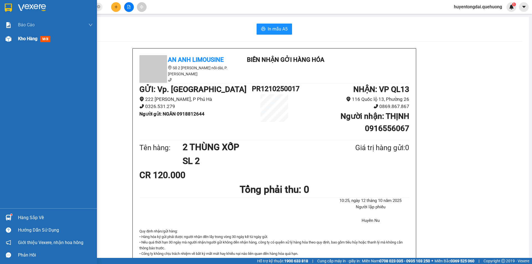
click at [14, 40] on div "Kho hàng mới" at bounding box center [48, 39] width 97 height 14
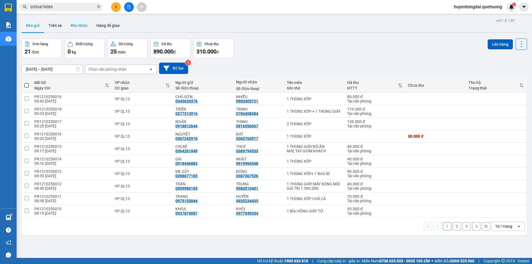
click at [80, 25] on button "Kho nhận" at bounding box center [79, 25] width 26 height 13
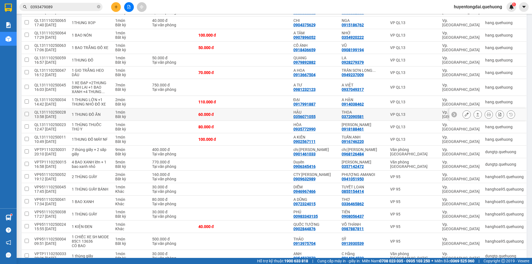
scroll to position [28, 0]
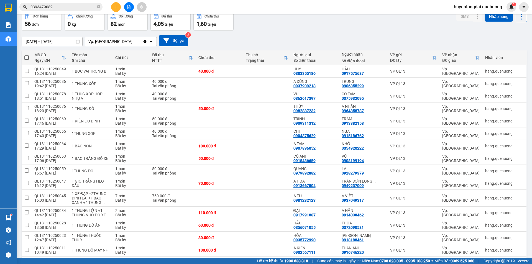
click at [70, 5] on input "0393479089" at bounding box center [62, 7] width 65 height 6
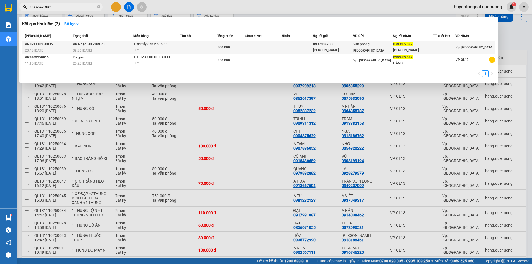
click at [386, 49] on div "Văn phòng [GEOGRAPHIC_DATA]" at bounding box center [373, 47] width 40 height 12
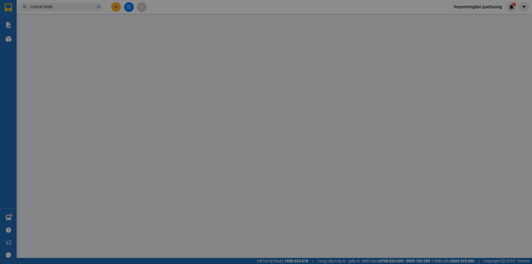
type input "0937408900"
type input "[PERSON_NAME]"
type input "0393479089"
type input "[PERSON_NAME]"
type input "0"
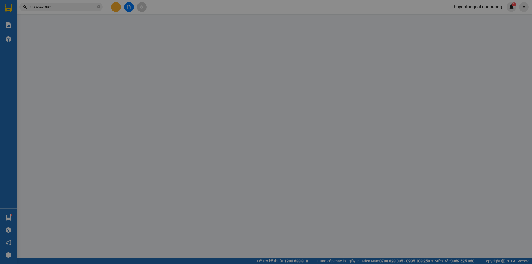
type input "300.000"
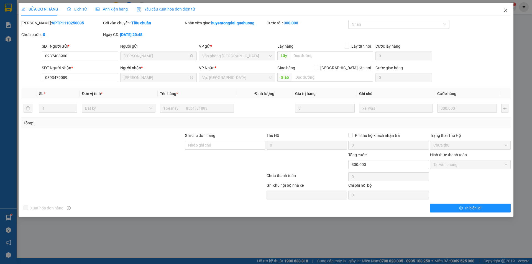
click at [506, 10] on icon "close" at bounding box center [505, 10] width 3 height 3
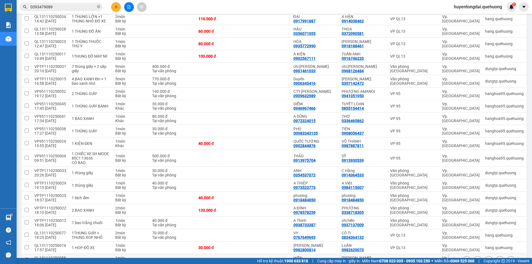
scroll to position [305, 0]
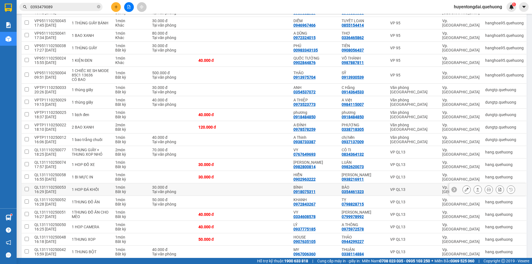
click at [476, 190] on icon at bounding box center [478, 190] width 4 height 4
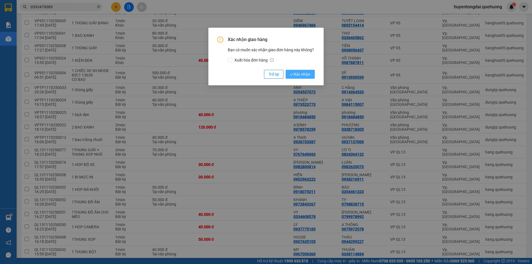
click at [302, 74] on span "Xác nhận" at bounding box center [300, 74] width 20 height 6
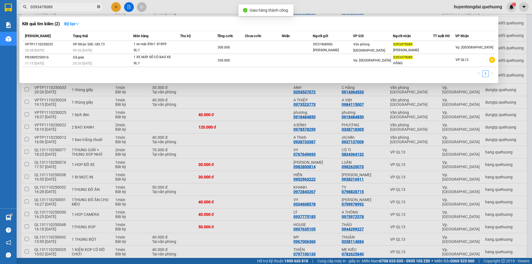
click at [97, 6] on icon "close-circle" at bounding box center [98, 6] width 3 height 3
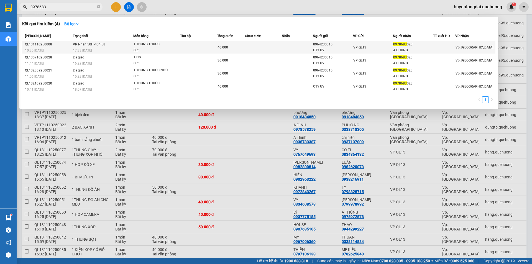
type input "0978683"
click at [247, 45] on td at bounding box center [263, 47] width 37 height 13
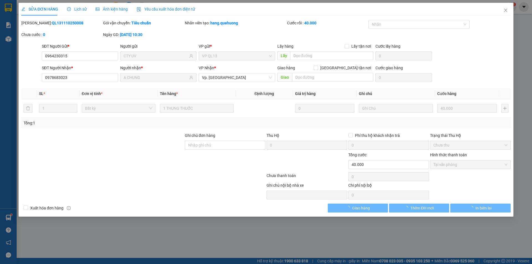
type input "0964230315"
type input "CTY UV"
type input "0978683023"
type input "A CHUNG"
type input "0"
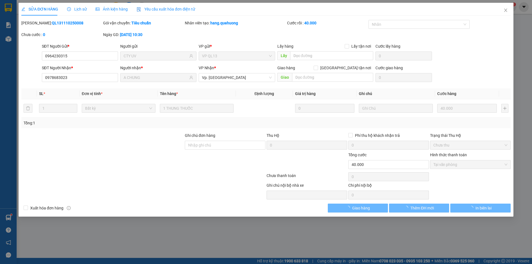
type input "40.000"
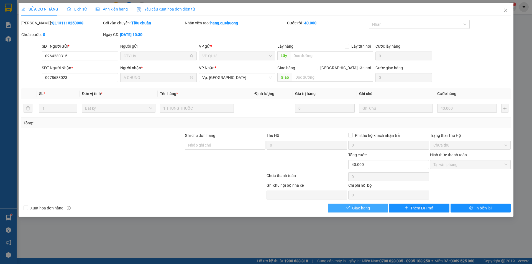
click at [364, 209] on span "Giao hàng" at bounding box center [361, 208] width 18 height 6
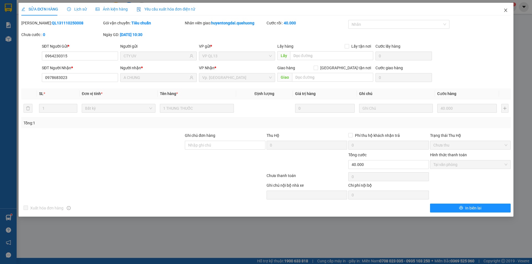
click at [507, 10] on icon "close" at bounding box center [506, 10] width 4 height 4
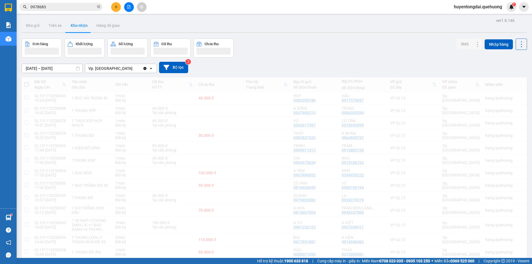
click at [67, 9] on input "0978683" at bounding box center [62, 7] width 65 height 6
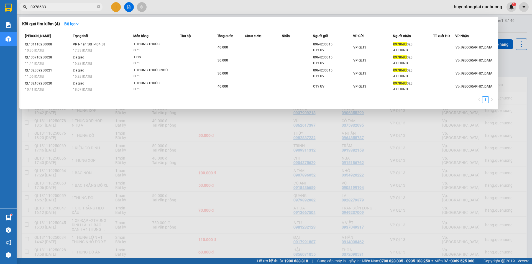
click at [67, 9] on input "0978683" at bounding box center [62, 7] width 65 height 6
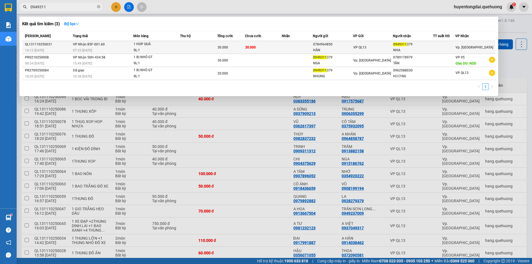
type input "0949311"
click at [284, 46] on td at bounding box center [297, 47] width 31 height 13
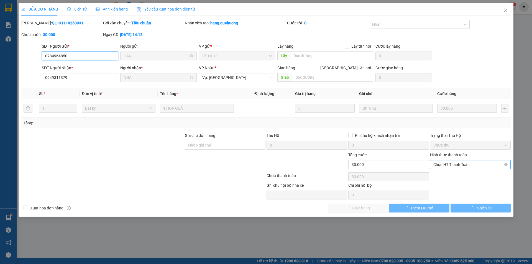
click at [459, 164] on span "Chọn HT Thanh Toán" at bounding box center [471, 165] width 74 height 8
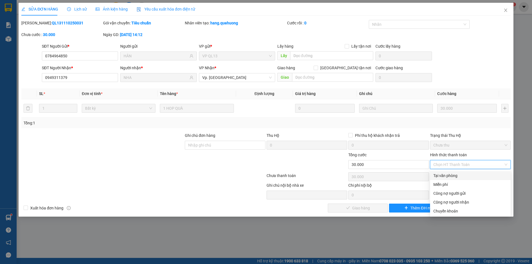
click at [454, 178] on div "Tại văn phòng" at bounding box center [471, 176] width 74 height 6
type input "0"
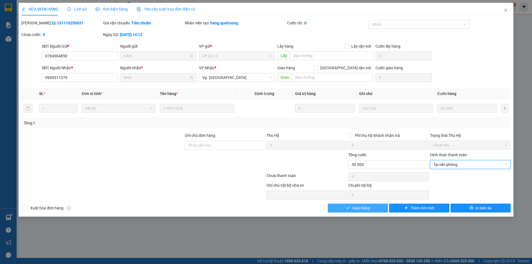
click at [366, 209] on span "Giao hàng" at bounding box center [361, 208] width 18 height 6
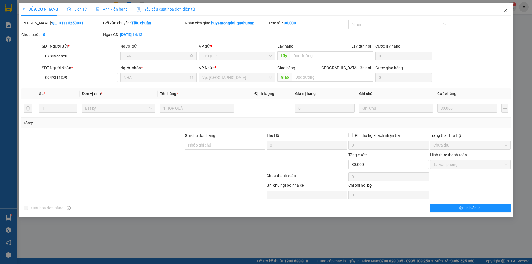
click at [506, 9] on icon "close" at bounding box center [506, 10] width 4 height 4
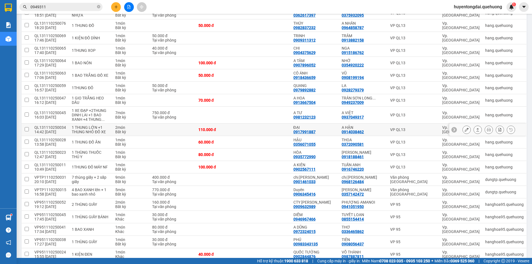
scroll to position [166, 0]
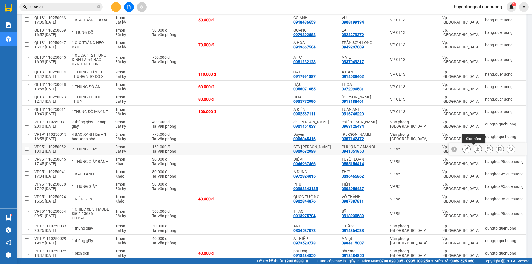
click at [476, 149] on icon at bounding box center [478, 149] width 4 height 4
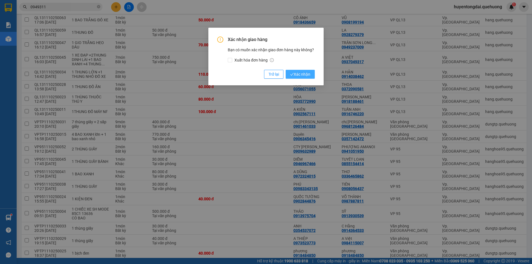
click at [309, 77] on span "Xác nhận" at bounding box center [300, 74] width 20 height 6
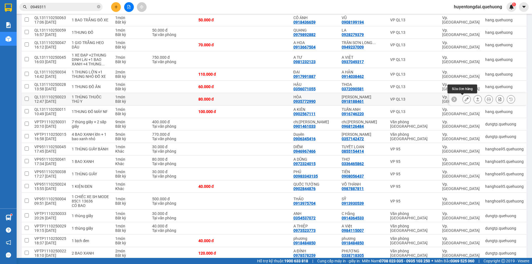
click at [465, 98] on button at bounding box center [467, 100] width 8 height 10
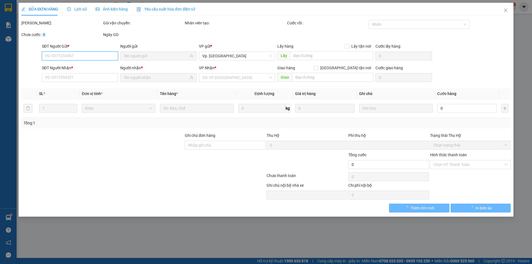
type input "0935772990"
type input "HÒA"
type input "0918188461"
type input "[PERSON_NAME]"
type input "0"
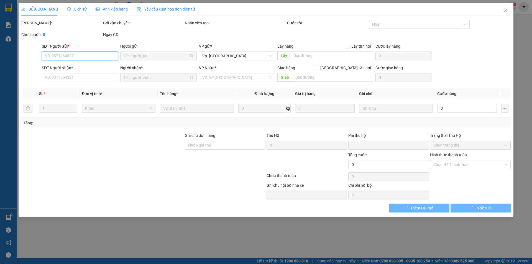
type input "80.000"
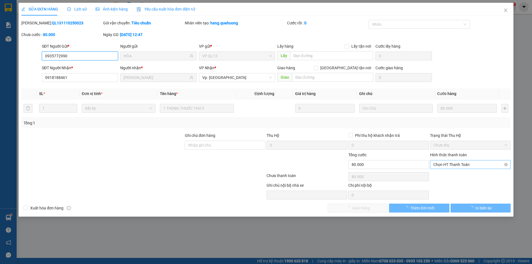
click at [461, 163] on span "Chọn HT Thanh Toán" at bounding box center [471, 165] width 74 height 8
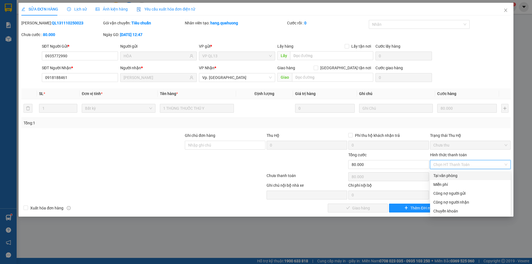
click at [453, 174] on div "Tại văn phòng" at bounding box center [471, 176] width 74 height 6
type input "0"
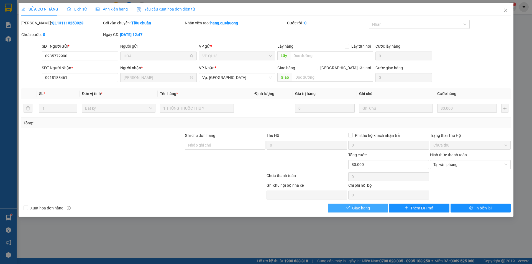
click at [364, 208] on span "Giao hàng" at bounding box center [361, 208] width 18 height 6
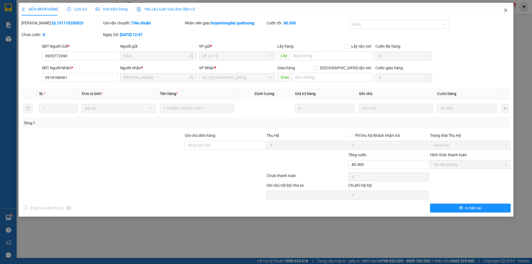
click at [507, 9] on icon "close" at bounding box center [506, 10] width 4 height 4
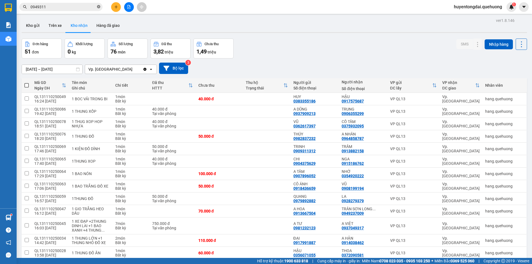
click at [100, 5] on icon "close-circle" at bounding box center [98, 6] width 3 height 3
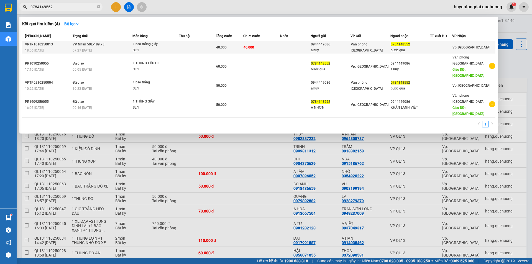
type input "0784148552"
click at [369, 46] on span "Văn [PERSON_NAME][GEOGRAPHIC_DATA][PERSON_NAME]" at bounding box center [367, 47] width 32 height 10
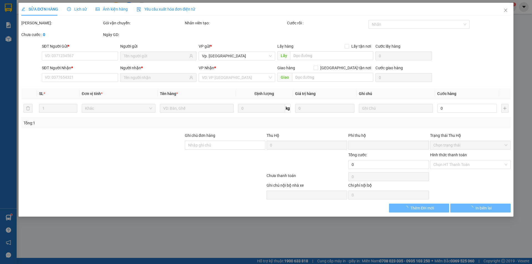
type input "0944449086"
type input "a huy"
type input "0784148552"
type input "bước qua"
type input "0"
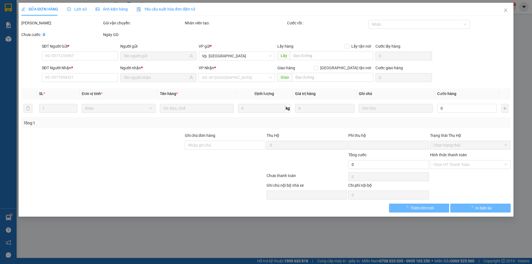
type input "40.000"
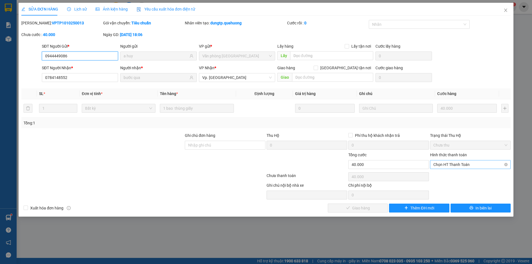
click at [459, 166] on span "Chọn HT Thanh Toán" at bounding box center [471, 165] width 74 height 8
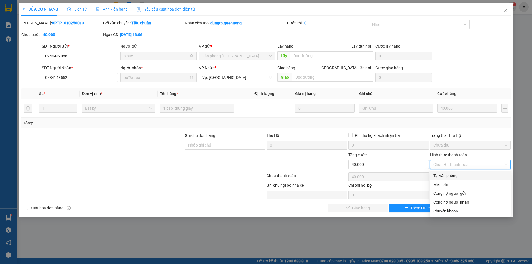
click at [445, 176] on div "Tại văn phòng" at bounding box center [471, 176] width 74 height 6
type input "0"
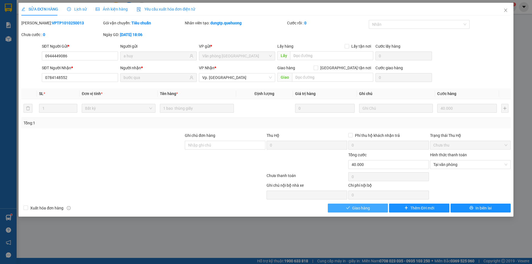
click at [369, 207] on span "Giao hàng" at bounding box center [361, 208] width 18 height 6
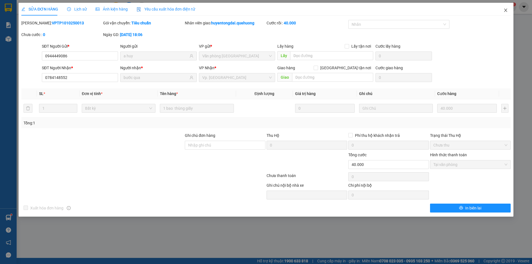
click at [505, 11] on icon "close" at bounding box center [506, 10] width 4 height 4
click at [504, 7] on span "huyentongdai.quehuong" at bounding box center [478, 6] width 57 height 7
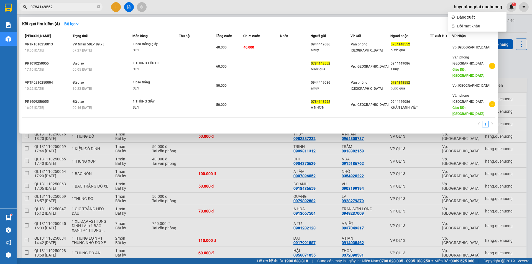
click at [91, 9] on input "0784148552" at bounding box center [62, 7] width 65 height 6
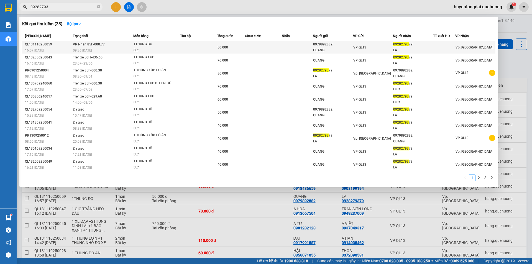
type input "09282793"
click at [305, 42] on td at bounding box center [297, 47] width 31 height 13
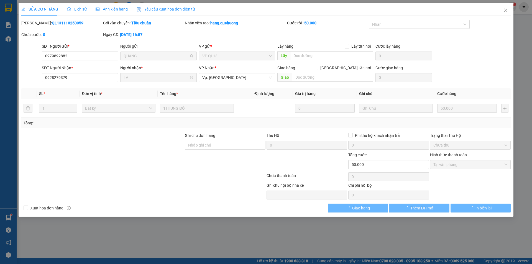
type input "0979892882"
type input "QUANG"
type input "0928279379"
type input "LA"
type input "0"
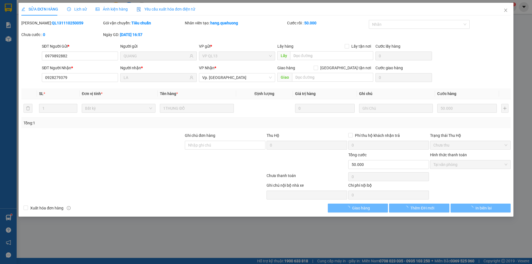
type input "50.000"
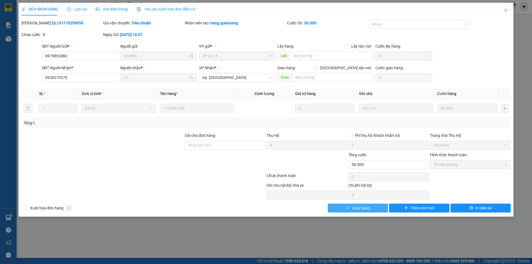
click at [354, 210] on span "Giao hàng" at bounding box center [361, 208] width 18 height 6
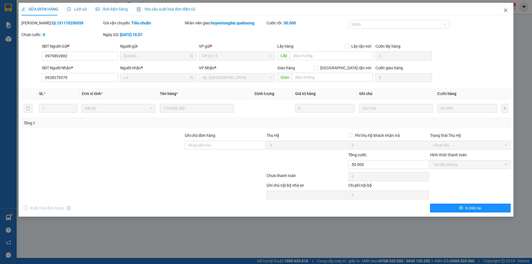
click at [505, 10] on icon "close" at bounding box center [505, 10] width 3 height 3
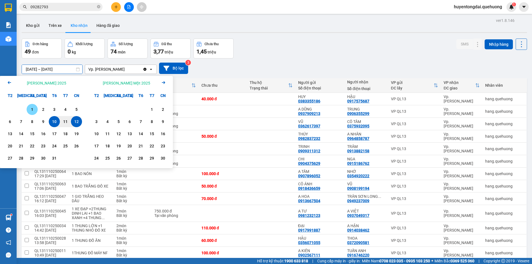
click at [35, 108] on div "1" at bounding box center [32, 109] width 8 height 7
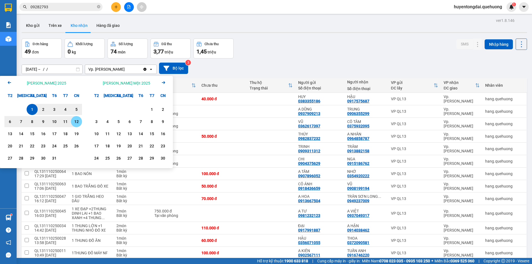
click at [77, 124] on div "12" at bounding box center [77, 121] width 8 height 7
type input "[DATE] – [DATE]"
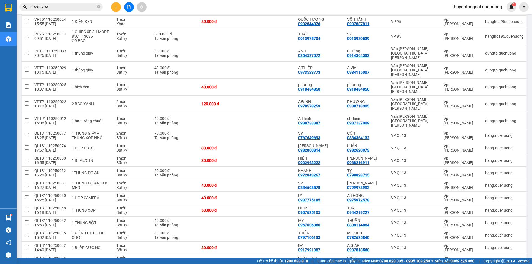
scroll to position [602, 0]
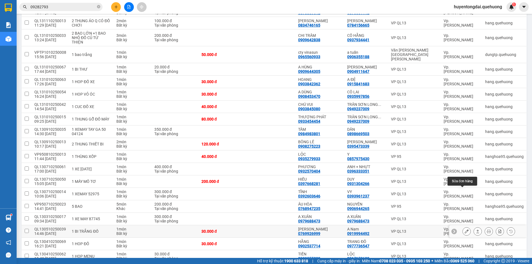
click at [465, 227] on button at bounding box center [467, 232] width 8 height 10
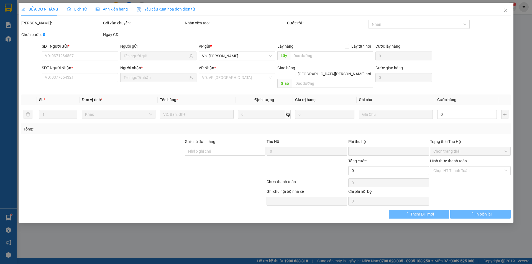
type input "0769926999"
type input "[PERSON_NAME]"
type input "0919994492"
type input "A Nam"
type input "0"
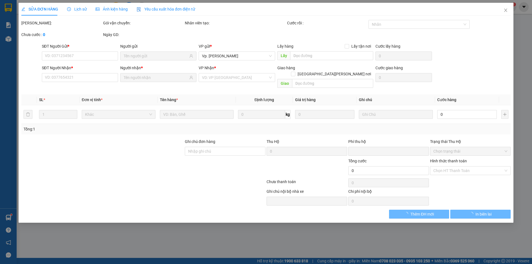
type input "30.000"
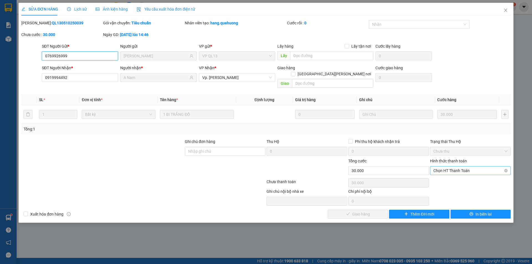
click at [465, 167] on span "Chọn HT Thanh Toán" at bounding box center [471, 171] width 74 height 8
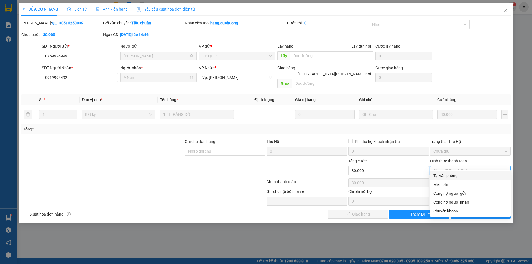
click at [453, 177] on div "Tại văn phòng" at bounding box center [471, 176] width 74 height 6
type input "0"
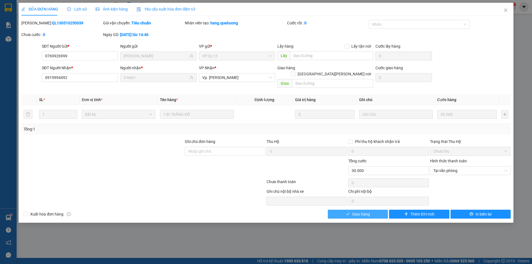
click at [369, 211] on span "Giao hàng" at bounding box center [361, 214] width 18 height 6
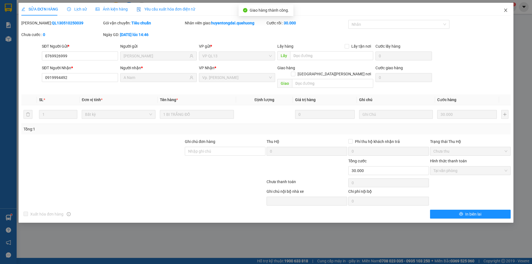
click at [504, 8] on icon "close" at bounding box center [506, 10] width 4 height 4
click at [505, 10] on span "huyentongdai.quehuong" at bounding box center [478, 6] width 57 height 7
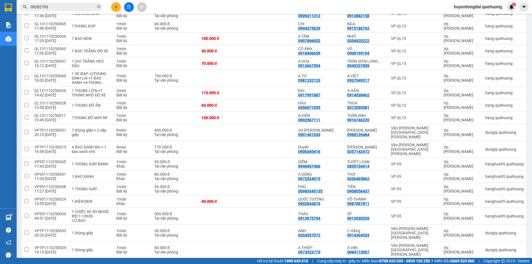
scroll to position [590, 0]
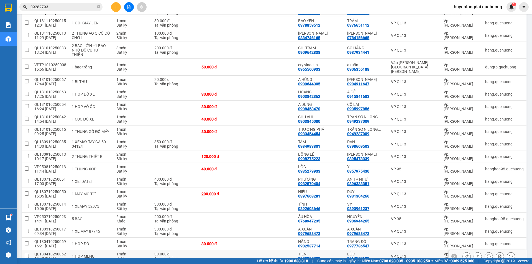
click at [29, 254] on input "checkbox" at bounding box center [27, 256] width 4 height 4
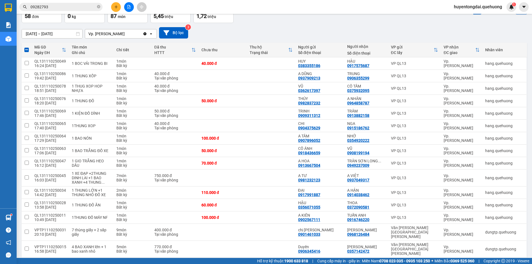
scroll to position [0, 0]
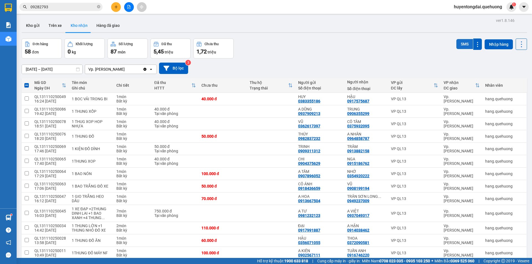
click at [460, 43] on button "SMS" at bounding box center [465, 44] width 17 height 10
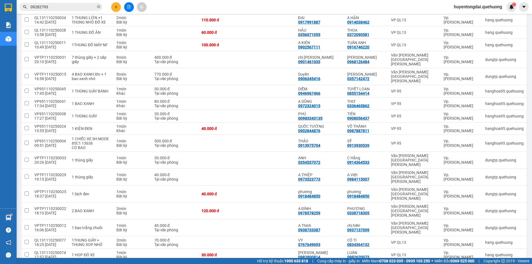
scroll to position [590, 0]
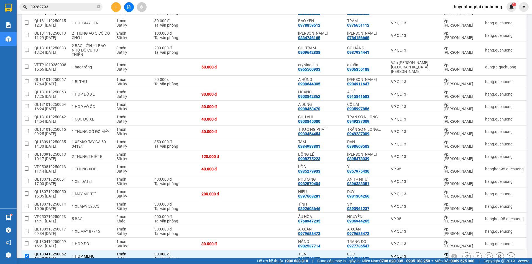
click at [29, 250] on td at bounding box center [27, 256] width 10 height 12
checkbox input "false"
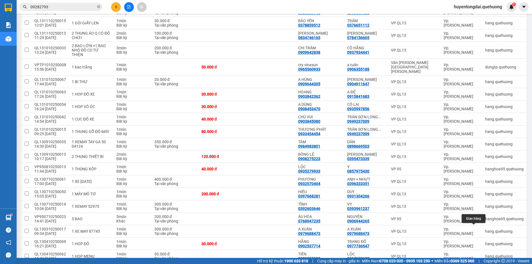
click at [476, 264] on icon at bounding box center [478, 269] width 4 height 4
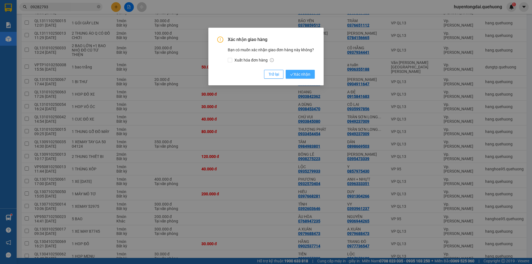
click at [306, 75] on span "Xác nhận" at bounding box center [300, 74] width 20 height 6
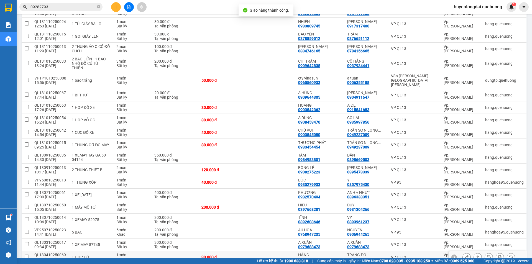
scroll to position [577, 0]
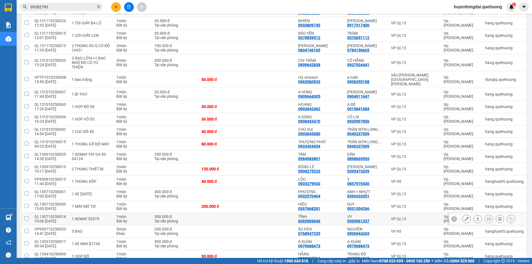
click at [474, 214] on button at bounding box center [478, 219] width 8 height 10
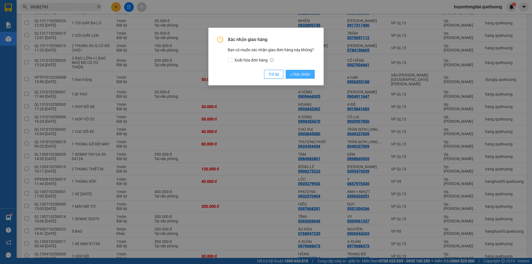
click at [307, 73] on span "Xác nhận" at bounding box center [300, 74] width 20 height 6
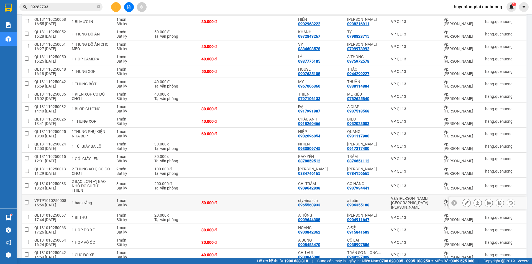
scroll to position [426, 0]
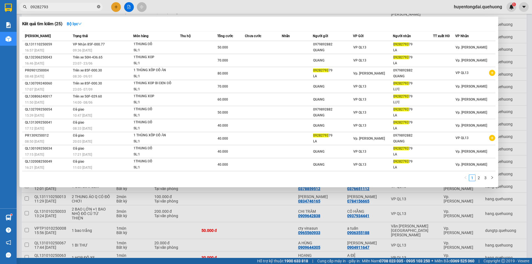
click at [98, 6] on icon "close-circle" at bounding box center [98, 6] width 3 height 3
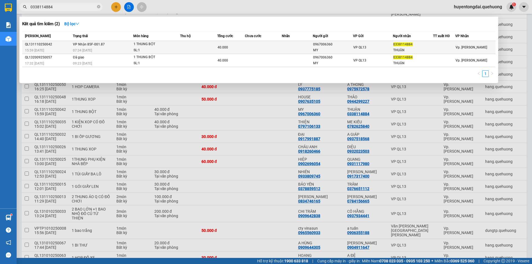
type input "0338114884"
click at [414, 48] on div "THUẬN" at bounding box center [413, 50] width 40 height 6
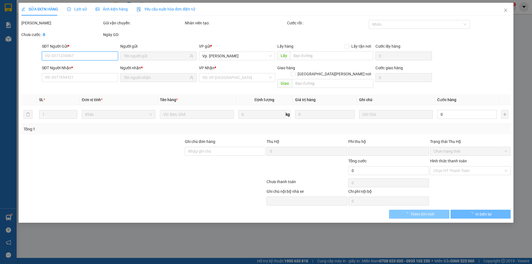
type input "0967006360"
type input "MY"
type input "0338114884"
type input "THUẬN"
type input "0"
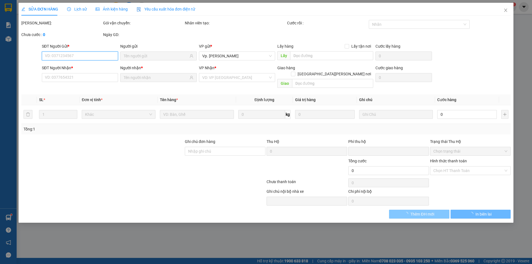
type input "40.000"
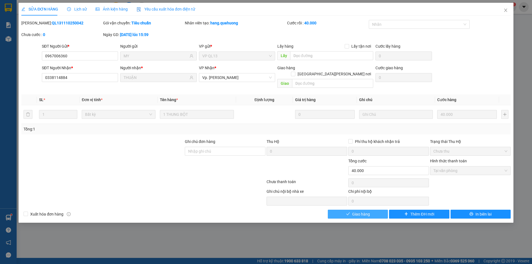
click at [379, 210] on button "Giao hàng" at bounding box center [358, 214] width 60 height 9
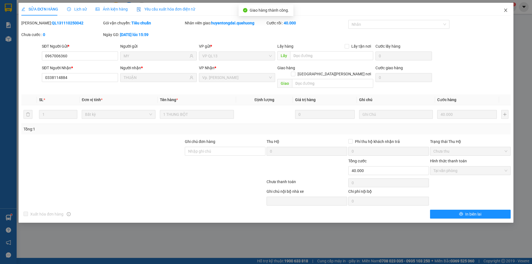
click at [506, 9] on icon "close" at bounding box center [506, 10] width 4 height 4
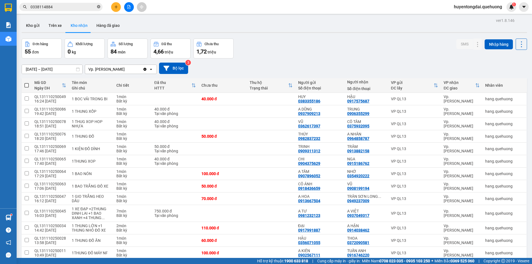
click at [100, 7] on icon "close-circle" at bounding box center [98, 6] width 3 height 3
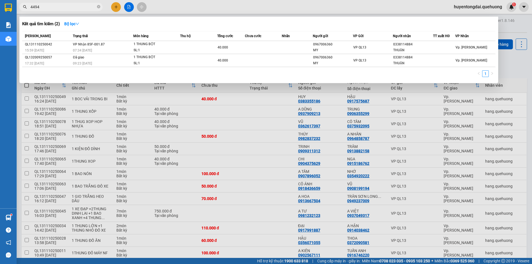
type input "44949"
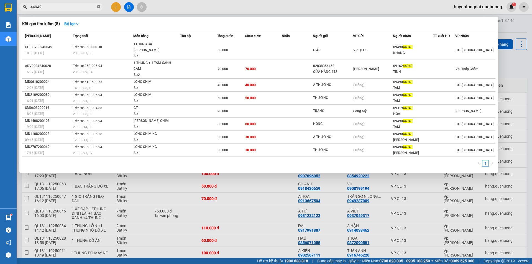
click at [100, 6] on icon "close-circle" at bounding box center [98, 6] width 3 height 3
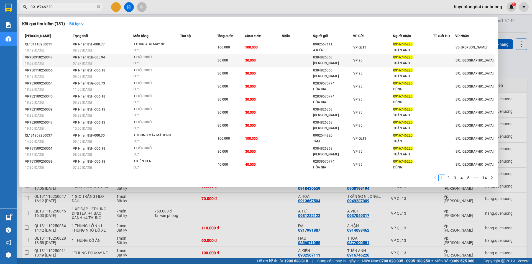
type input "0916746220"
click at [344, 61] on div "ROCKY LENK" at bounding box center [333, 63] width 40 height 6
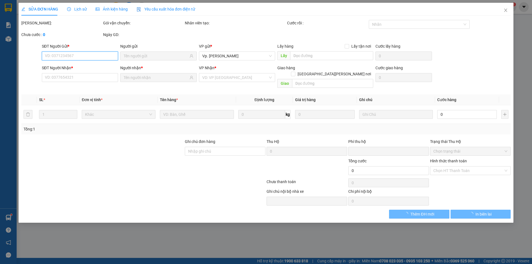
type input "0384826368"
type input "ROCKY LENK"
type input "0916746220"
type input "TUẤN ANH"
type input "0"
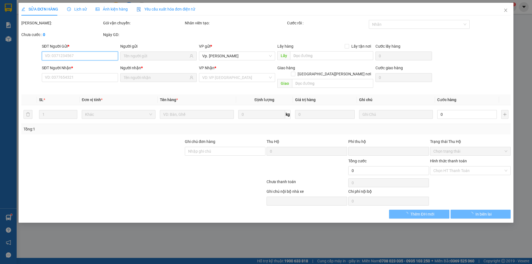
type input "30.000"
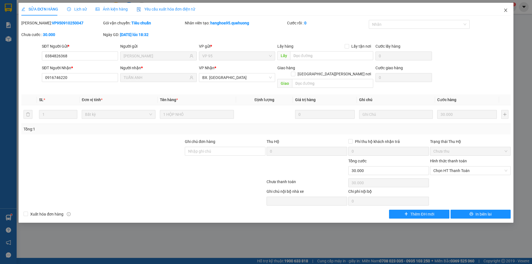
click at [506, 10] on icon "close" at bounding box center [505, 10] width 3 height 3
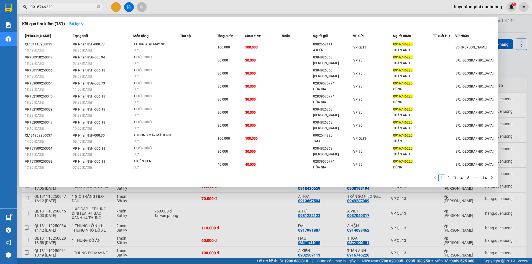
click at [70, 7] on input "0916746220" at bounding box center [62, 7] width 65 height 6
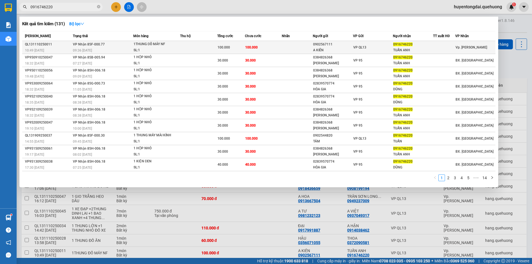
click at [292, 49] on td at bounding box center [297, 47] width 31 height 13
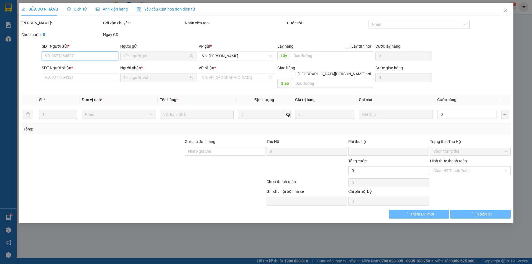
type input "0902567111"
type input "A KIÊN"
type input "0916746220"
type input "TUẤN ANH"
type input "0"
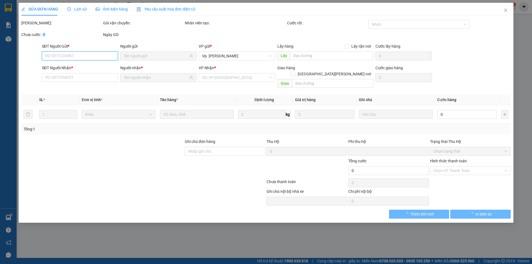
type input "100.000"
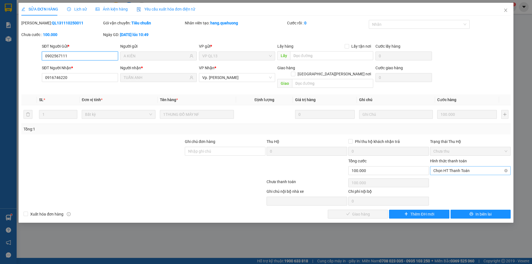
click at [454, 167] on span "Chọn HT Thanh Toán" at bounding box center [471, 171] width 74 height 8
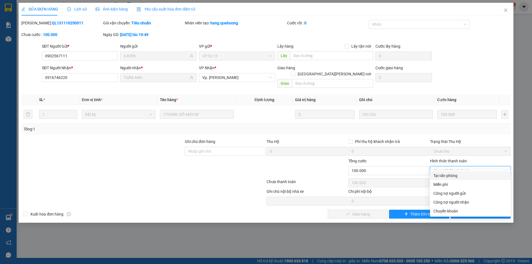
click at [449, 175] on div "Tại văn phòng" at bounding box center [471, 176] width 74 height 6
type input "0"
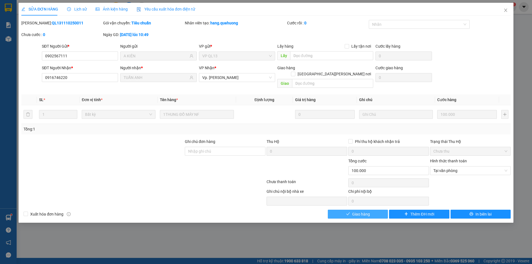
click at [361, 211] on span "Giao hàng" at bounding box center [361, 214] width 18 height 6
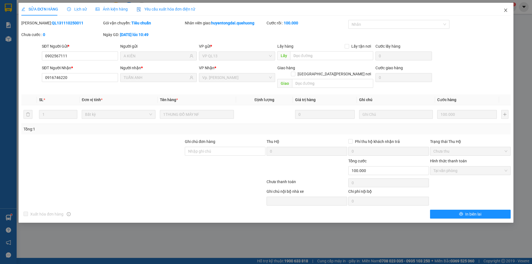
click at [507, 8] on icon "close" at bounding box center [506, 10] width 4 height 4
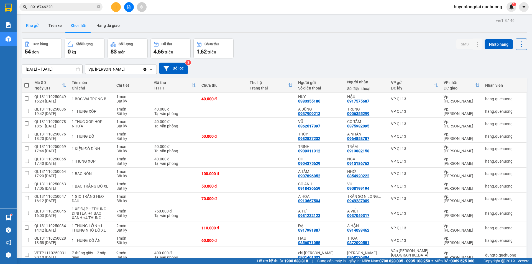
click at [35, 26] on button "Kho gửi" at bounding box center [33, 25] width 22 height 13
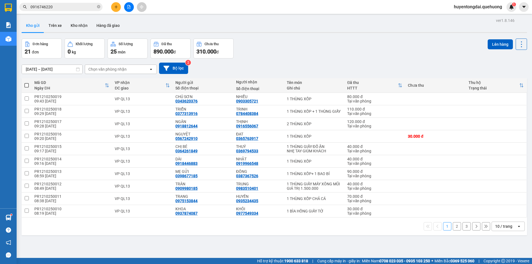
click at [507, 224] on div "10 / trang" at bounding box center [503, 227] width 17 height 6
click at [501, 216] on span "100 / trang" at bounding box center [502, 215] width 20 height 6
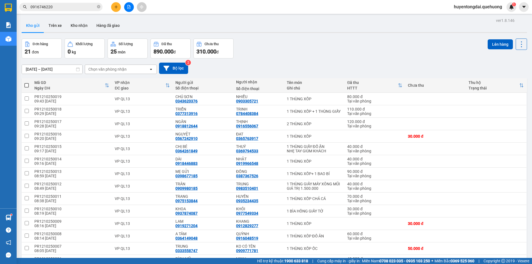
click at [30, 85] on th at bounding box center [27, 85] width 10 height 15
click at [25, 83] on span at bounding box center [26, 85] width 4 height 4
click at [27, 83] on input "checkbox" at bounding box center [27, 83] width 0 height 0
checkbox input "true"
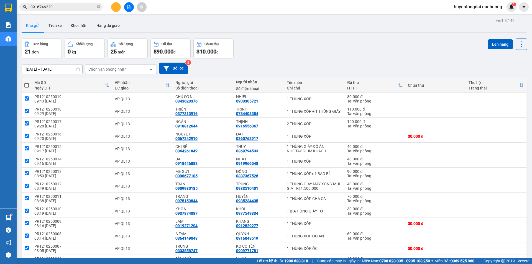
checkbox input "true"
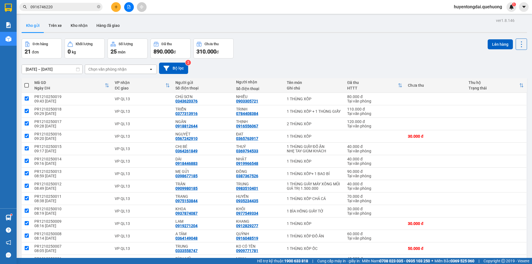
checkbox input "true"
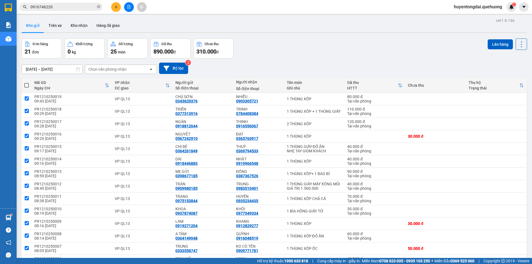
checkbox input "true"
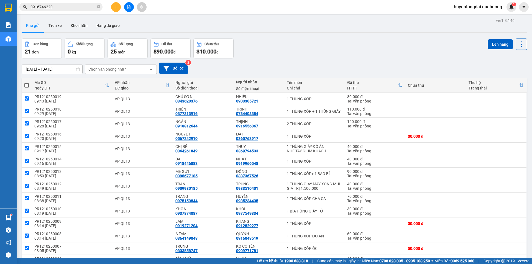
checkbox input "true"
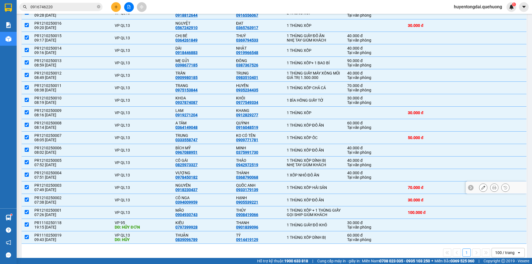
scroll to position [124, 0]
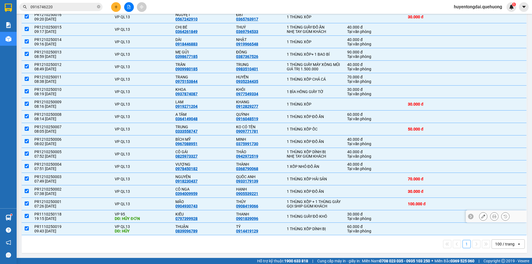
click at [49, 217] on div "19:15 11/10" at bounding box center [71, 219] width 75 height 4
checkbox input "false"
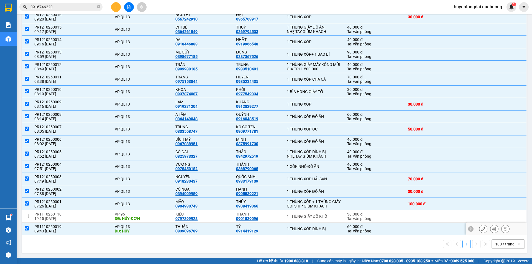
click at [52, 230] on div "09:43 11/10" at bounding box center [71, 231] width 75 height 4
checkbox input "false"
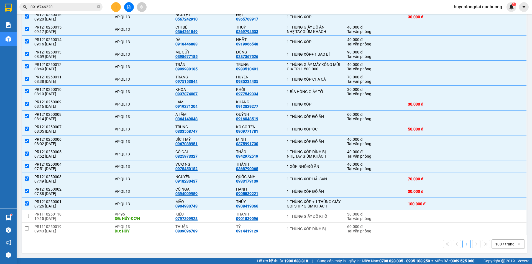
scroll to position [13, 0]
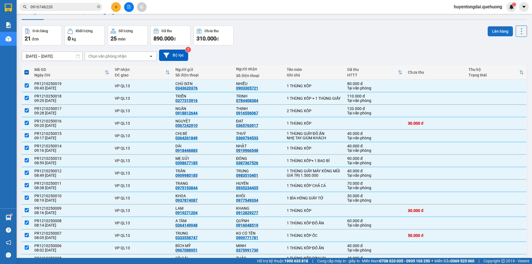
click at [498, 30] on button "Lên hàng" at bounding box center [500, 31] width 25 height 10
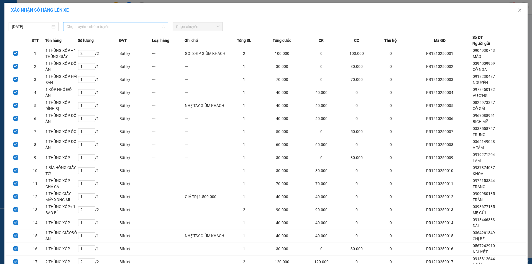
click at [132, 26] on span "Chọn tuyến - nhóm tuyến" at bounding box center [116, 26] width 98 height 8
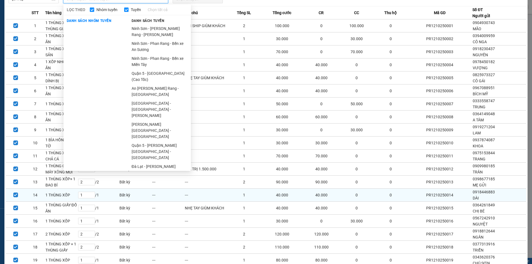
scroll to position [55, 0]
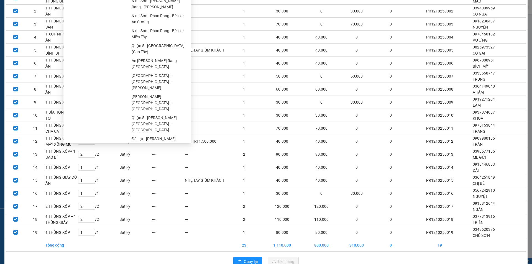
click at [153, 132] on ul "Sài Gòn - Phan Rang - Ninh Sơn Quận 5 - Đà Lạt (Quốc Lộ) Nha Trang - Sài Gòn Sà…" at bounding box center [159, 68] width 63 height 145
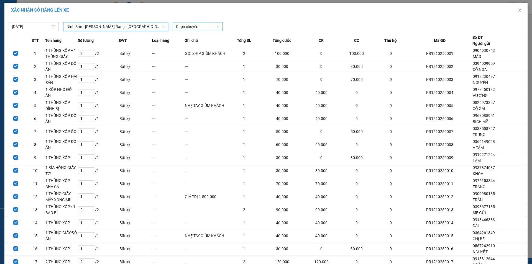
drag, startPoint x: 168, startPoint y: 21, endPoint x: 177, endPoint y: 26, distance: 9.7
click at [169, 21] on div "12/10/2025 Ninh Sơn - Phan Rang - Miền Tây Ninh Sơn - Phan Rang - Miền Tây LỌC …" at bounding box center [266, 25] width 521 height 12
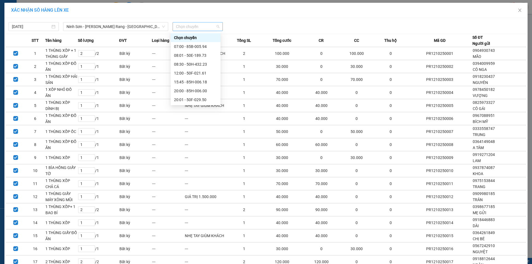
click at [188, 31] on div "Chọn chuyến" at bounding box center [198, 26] width 50 height 9
click at [191, 63] on div "08:30 - 50H-432.23" at bounding box center [195, 64] width 43 height 6
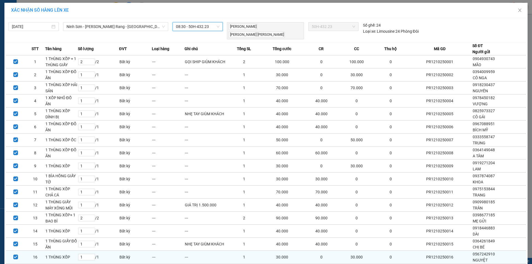
scroll to position [72, 0]
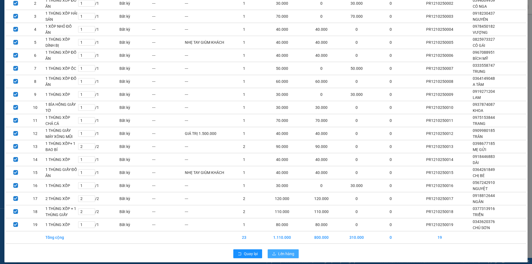
click at [284, 251] on span "Lên hàng" at bounding box center [286, 254] width 16 height 6
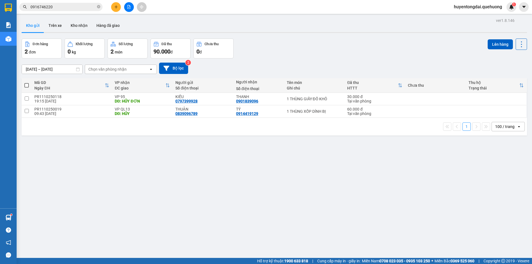
click at [119, 6] on button at bounding box center [116, 7] width 10 height 10
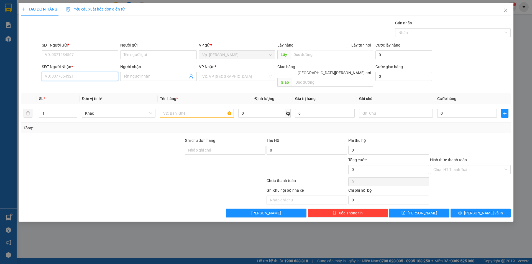
click at [72, 79] on input "SĐT Người Nhận *" at bounding box center [80, 76] width 76 height 9
click at [78, 55] on input "SĐT Người Gửi *" at bounding box center [80, 54] width 76 height 9
type input "0704660547"
click at [144, 54] on input "Người gửi" at bounding box center [158, 54] width 76 height 9
type input "ANH GRAB"
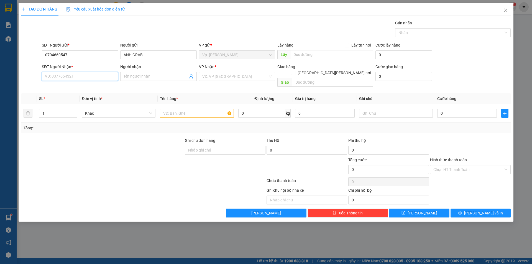
click at [88, 78] on input "SĐT Người Nhận *" at bounding box center [80, 76] width 76 height 9
type input "0382607977"
click at [127, 78] on input "Người nhận" at bounding box center [156, 76] width 64 height 6
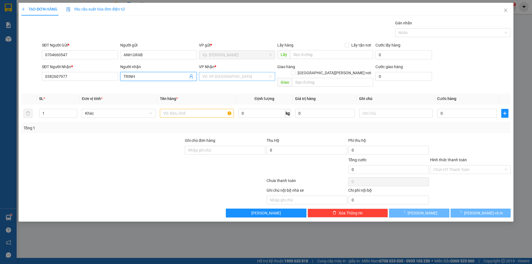
type input "TRINH"
click at [232, 78] on input "search" at bounding box center [235, 76] width 66 height 8
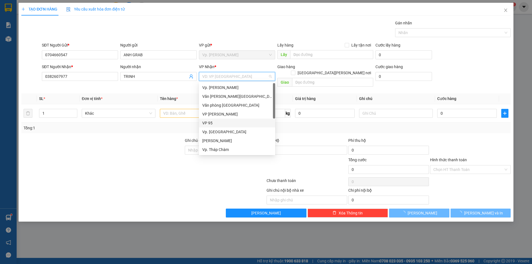
scroll to position [44, 0]
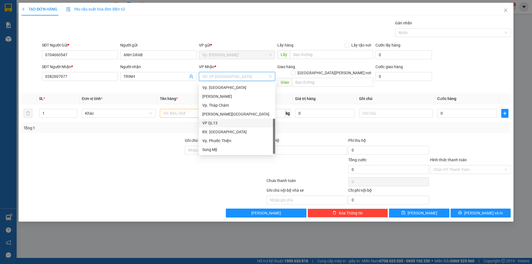
click at [216, 125] on div "VP QL13" at bounding box center [237, 123] width 70 height 6
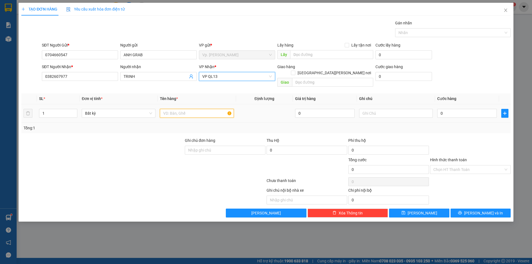
click at [198, 109] on input "text" at bounding box center [197, 113] width 74 height 9
type input "1 TẬP THIỆP"
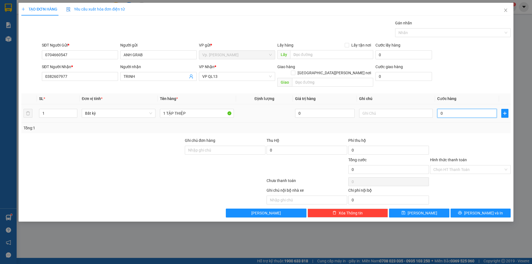
click at [457, 111] on input "0" at bounding box center [467, 113] width 60 height 9
type input "3"
type input "30"
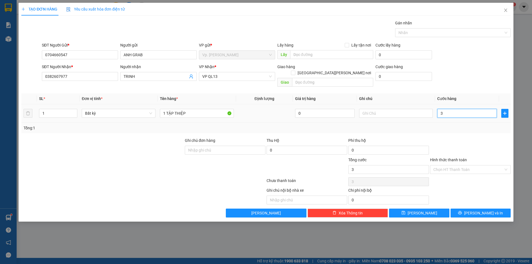
type input "30"
type input "30.000"
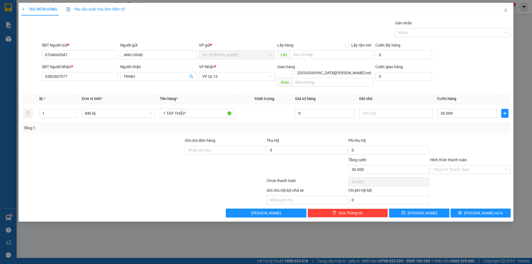
click at [468, 138] on div at bounding box center [471, 146] width 82 height 19
click at [467, 202] on div "Transit Pickup Surcharge Ids Transit Deliver Surcharge Ids Transit Deliver Surc…" at bounding box center [266, 119] width 490 height 198
click at [480, 210] on span "[PERSON_NAME] và In" at bounding box center [483, 213] width 39 height 6
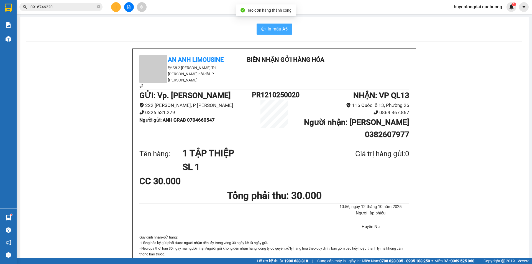
click at [278, 31] on span "In mẫu A5" at bounding box center [278, 29] width 20 height 7
click at [75, 9] on input "0916746220" at bounding box center [62, 7] width 65 height 6
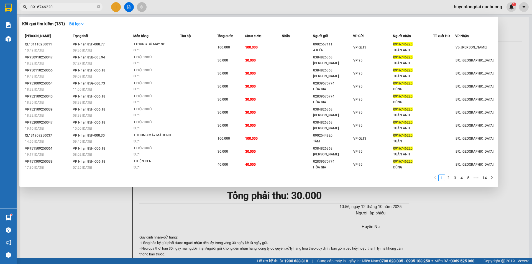
click at [74, 9] on input "0916746220" at bounding box center [62, 7] width 65 height 6
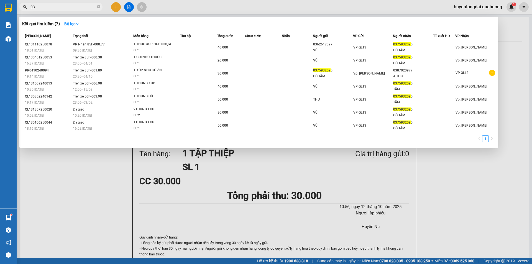
type input "0"
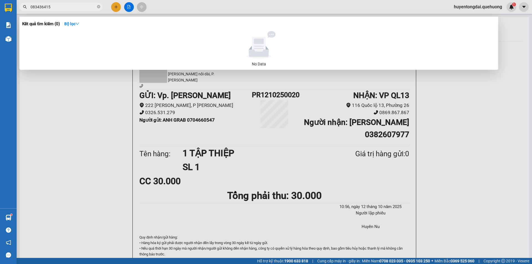
click at [41, 7] on input "083436415" at bounding box center [62, 7] width 65 height 6
click at [61, 6] on input "083436415" at bounding box center [62, 7] width 65 height 6
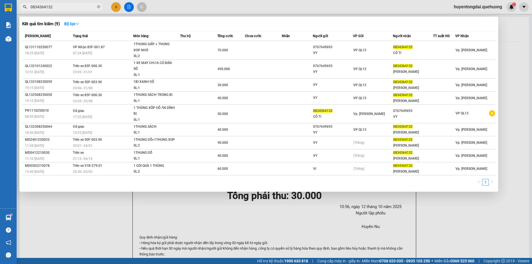
type input "0834364132"
click at [113, 9] on div at bounding box center [266, 132] width 532 height 264
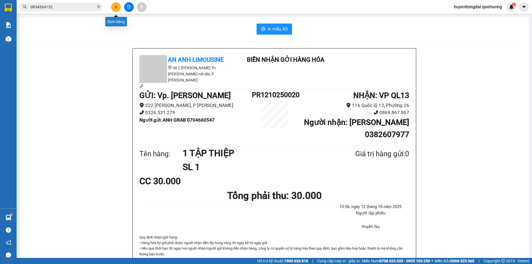
click at [116, 9] on button at bounding box center [116, 7] width 10 height 10
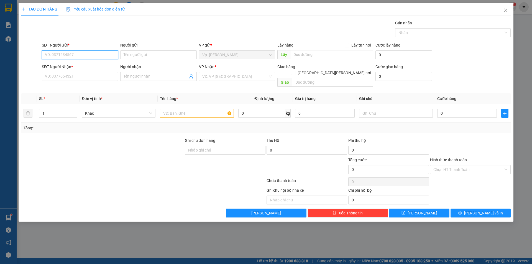
click at [73, 55] on input "SĐT Người Gửi *" at bounding box center [80, 54] width 76 height 9
click at [82, 77] on input "SĐT Người Nhận *" at bounding box center [80, 76] width 76 height 9
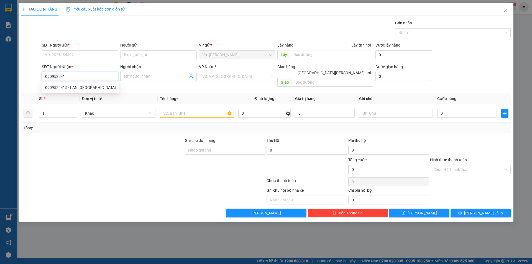
type input "0909522415"
click at [80, 89] on div "0909522415 - LAN ANH" at bounding box center [80, 88] width 71 height 6
type input "LAN ANH"
type input "NDD"
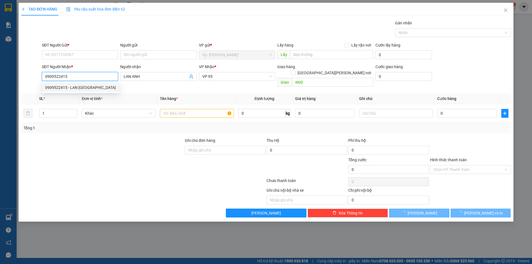
type input "70.000"
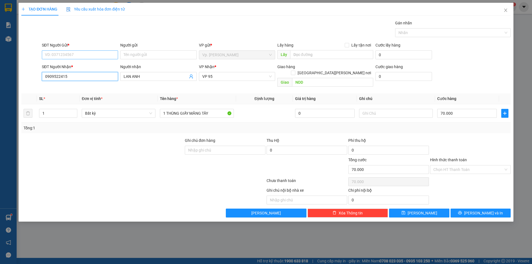
type input "0909522415"
click at [83, 55] on input "SĐT Người Gửi *" at bounding box center [80, 54] width 76 height 9
click at [89, 65] on div "0368662224 - ANH PHÚ" at bounding box center [80, 66] width 71 height 6
type input "0368662224"
type input "ANH PHÚ"
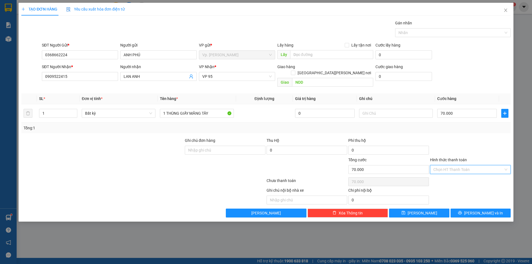
click at [455, 165] on input "Hình thức thanh toán" at bounding box center [469, 169] width 70 height 8
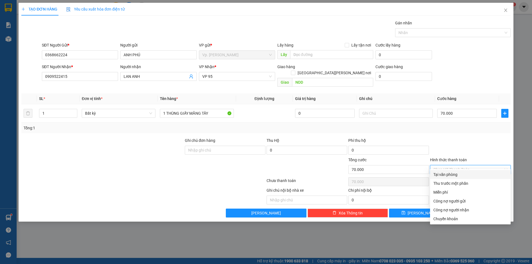
click at [457, 174] on div "Tại văn phòng" at bounding box center [471, 175] width 74 height 6
type input "0"
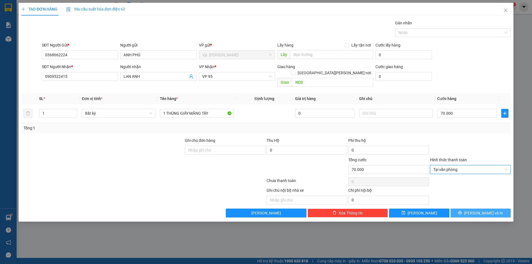
click at [493, 209] on button "[PERSON_NAME] và In" at bounding box center [481, 213] width 60 height 9
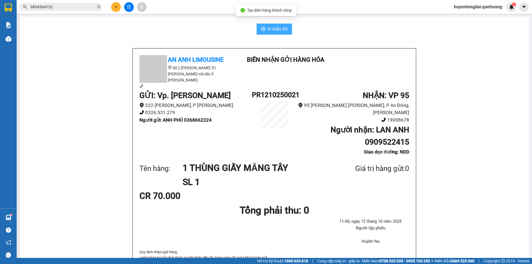
click at [282, 29] on span "In mẫu A5" at bounding box center [278, 29] width 20 height 7
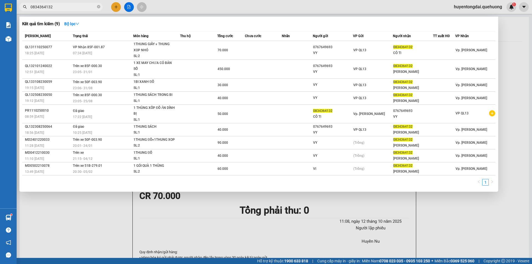
click at [73, 8] on input "0834364132" at bounding box center [62, 7] width 65 height 6
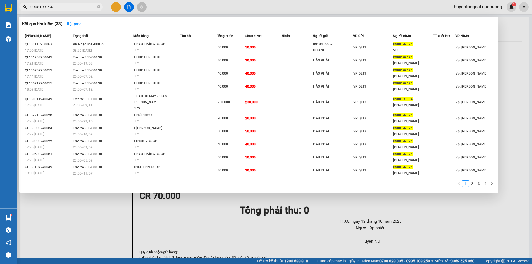
click at [59, 8] on input "0908199194" at bounding box center [62, 7] width 65 height 6
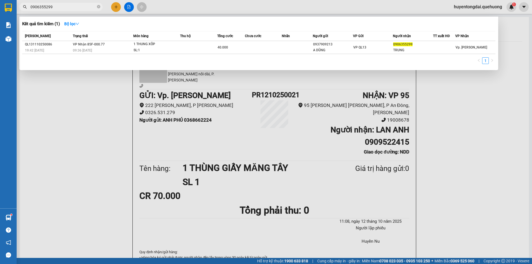
type input "0906355299"
click at [116, 11] on div at bounding box center [266, 132] width 532 height 264
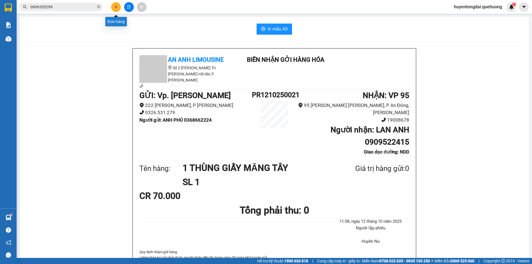
click at [115, 10] on button at bounding box center [116, 7] width 10 height 10
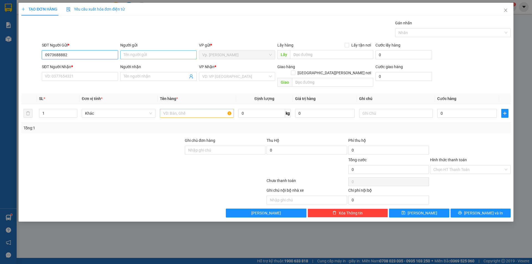
type input "0973688882"
click at [156, 53] on input "Người gửi" at bounding box center [158, 54] width 76 height 9
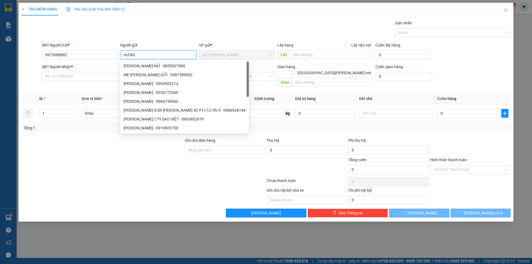
type input "HƯNG"
drag, startPoint x: 64, startPoint y: 92, endPoint x: 73, endPoint y: 93, distance: 9.5
click at [70, 96] on div "SL *" at bounding box center [58, 99] width 38 height 6
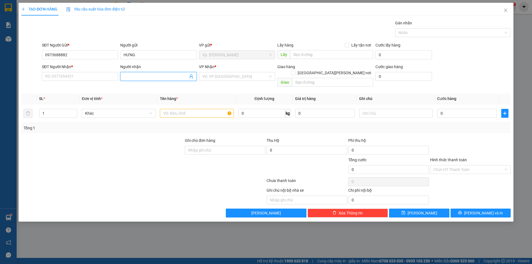
click at [152, 72] on span at bounding box center [158, 76] width 76 height 9
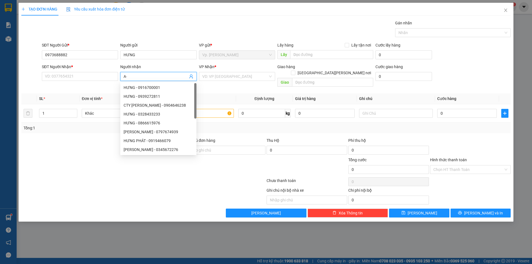
type input "A"
type input "Á"
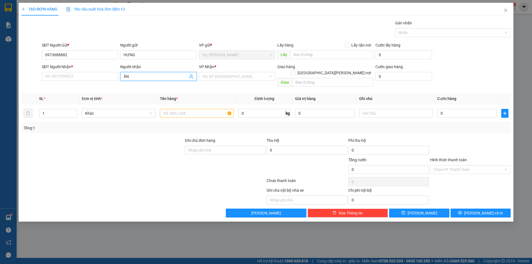
type input "Ấ"
type input "A SANG"
click at [80, 78] on input "SĐT Người Nhận *" at bounding box center [80, 76] width 76 height 9
type input "0354346654"
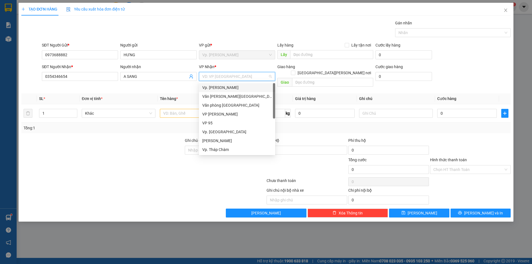
click at [202, 77] on input "search" at bounding box center [235, 76] width 66 height 8
click at [226, 95] on div "Văn phòng Tân Phú" at bounding box center [237, 96] width 70 height 6
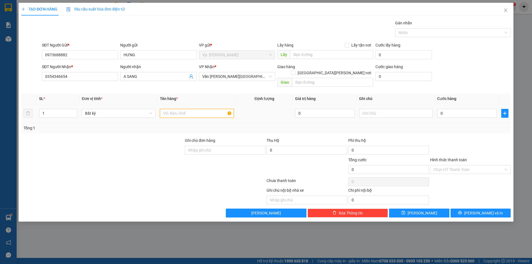
click at [210, 109] on input "text" at bounding box center [197, 113] width 74 height 9
type input "1 HỘP GIẤY KEO VÀNG"
click at [450, 109] on input "0" at bounding box center [467, 113] width 60 height 9
type input "3"
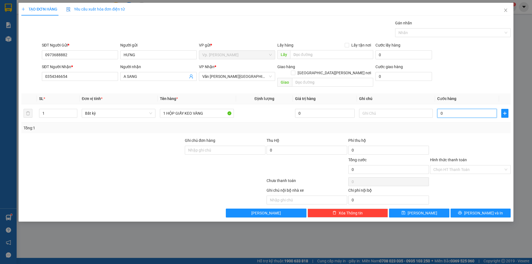
type input "3"
type input "30"
type input "30.000"
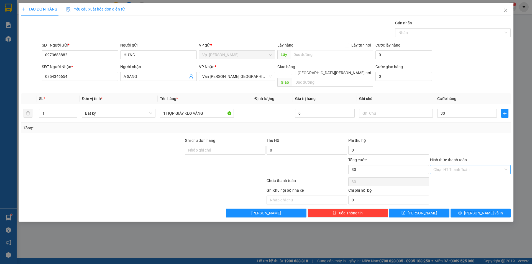
type input "30.000"
click at [467, 165] on input "Hình thức thanh toán" at bounding box center [469, 169] width 70 height 8
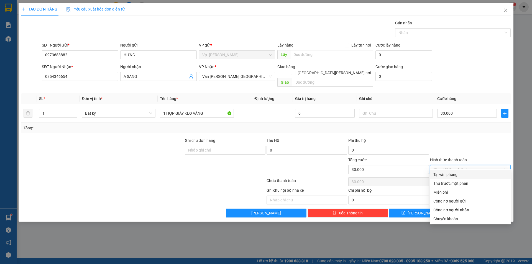
click at [444, 175] on div "Tại văn phòng" at bounding box center [471, 175] width 74 height 6
type input "0"
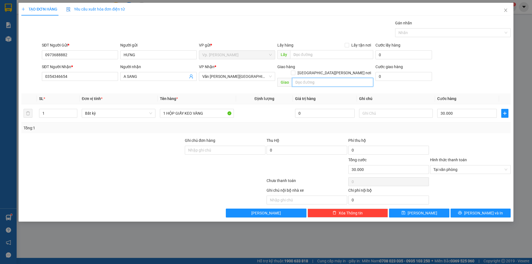
click at [332, 78] on input "text" at bounding box center [332, 82] width 81 height 9
type input "TÂN PHÚ"
click at [478, 210] on span "[PERSON_NAME] và In" at bounding box center [483, 213] width 39 height 6
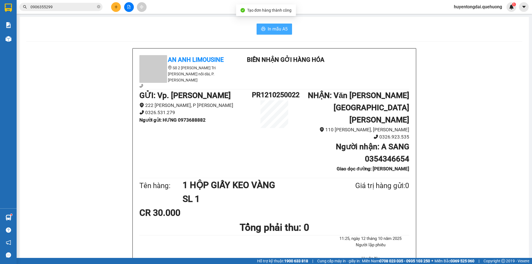
click at [275, 32] on span "In mẫu A5" at bounding box center [278, 29] width 20 height 7
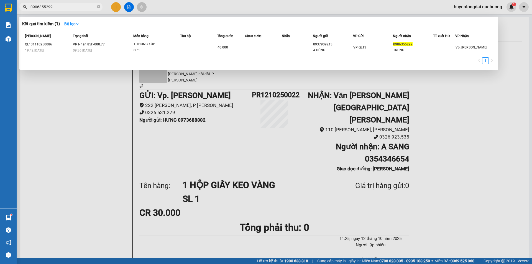
drag, startPoint x: 77, startPoint y: 9, endPoint x: 14, endPoint y: 4, distance: 62.9
click at [7, 8] on section "Kết quả tìm kiếm ( 1 ) Bộ lọc Mã ĐH Trạng thái Món hàng Thu hộ Tổng cước Chưa c…" at bounding box center [266, 132] width 532 height 264
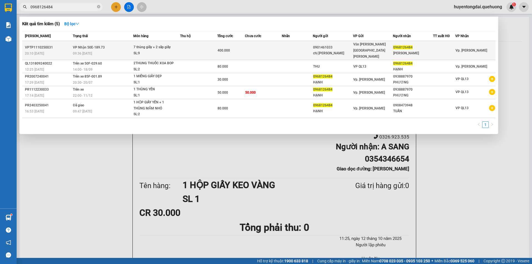
type input "0968126484"
click at [99, 50] on div "09:36 - 12/10" at bounding box center [103, 53] width 60 height 6
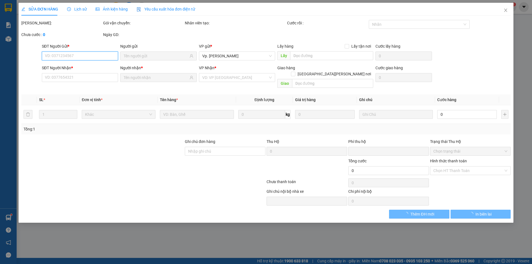
type input "0901461033"
type input "chị vân"
type input "0968126484"
type input "chị hạnh"
type input "0"
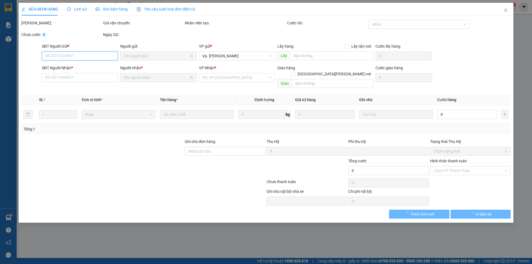
type input "400.000"
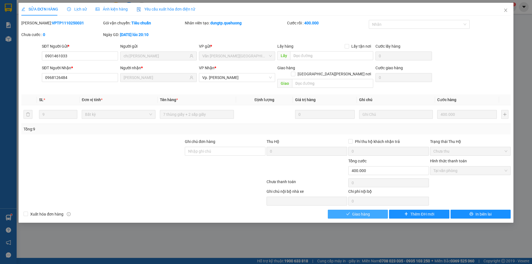
click at [372, 211] on button "Giao hàng" at bounding box center [358, 214] width 60 height 9
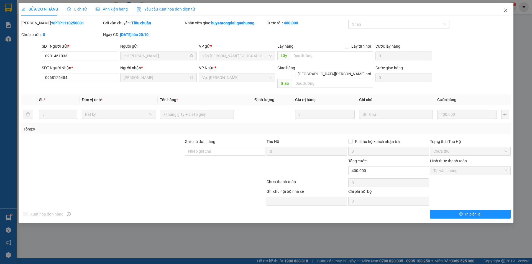
click at [504, 7] on span "Close" at bounding box center [506, 11] width 16 height 16
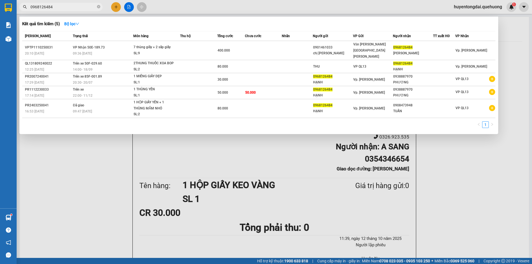
click at [5, 15] on section "Kết quả tìm kiếm ( 5 ) Bộ lọc Mã ĐH Trạng thái Món hàng Thu hộ Tổng cước Chưa c…" at bounding box center [266, 132] width 532 height 264
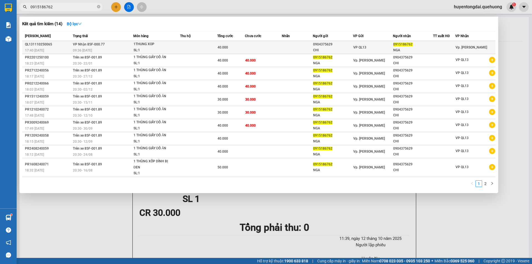
type input "0915186762"
click at [209, 45] on td at bounding box center [198, 47] width 37 height 13
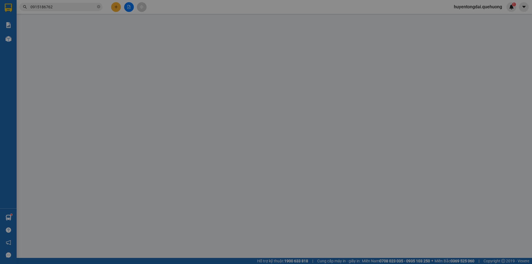
type input "0904375629"
type input "CHI"
type input "0915186762"
type input "NGA"
type input "0"
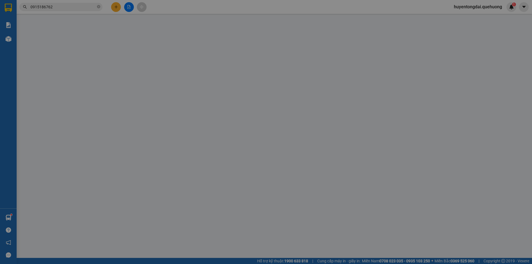
type input "40.000"
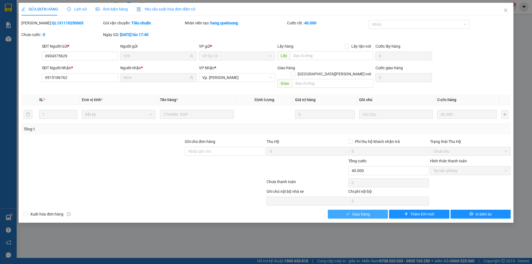
click at [381, 210] on button "Giao hàng" at bounding box center [358, 214] width 60 height 9
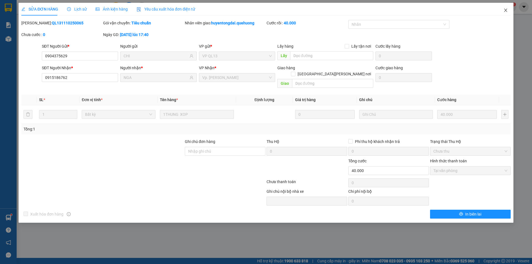
click at [507, 11] on icon "close" at bounding box center [506, 10] width 4 height 4
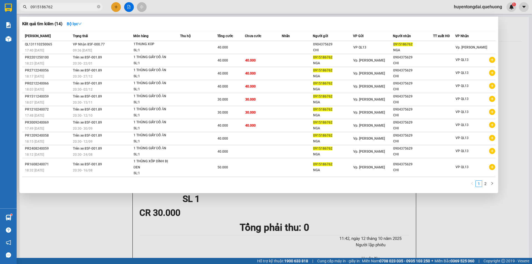
drag, startPoint x: 52, startPoint y: 6, endPoint x: 39, endPoint y: 0, distance: 14.3
click at [0, 11] on section "Kết quả tìm kiếm ( 14 ) Bộ lọc Mã ĐH Trạng thái Món hàng Thu hộ Tổng cước Chưa …" at bounding box center [266, 132] width 532 height 264
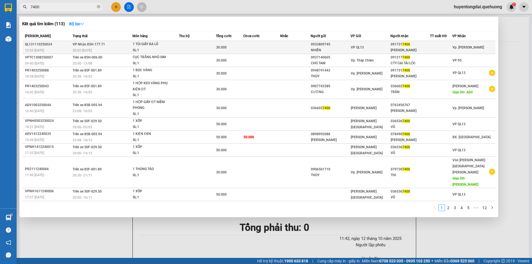
type input "7400"
click at [267, 51] on td at bounding box center [261, 47] width 37 height 13
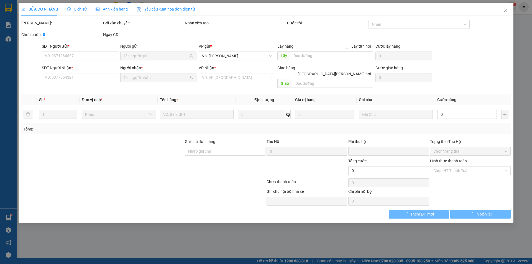
type input "0933809745"
type input "NHIÊN"
type input "0917317400"
type input "PHÚC HỮU"
type input "0"
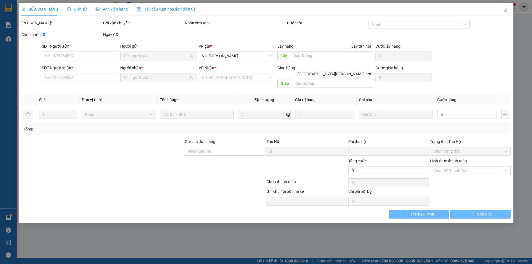
type input "30.000"
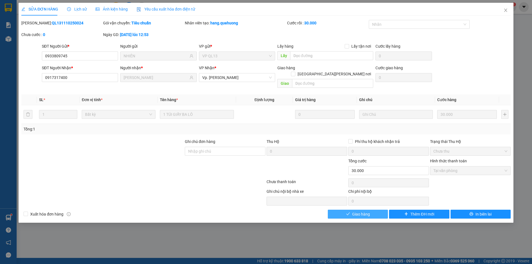
click at [369, 211] on span "Giao hàng" at bounding box center [361, 214] width 18 height 6
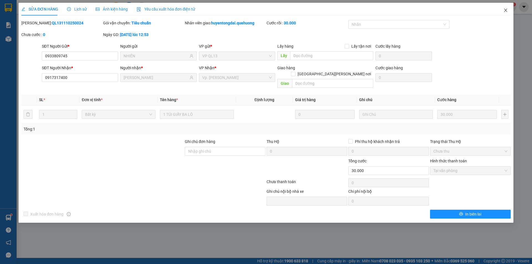
click at [506, 10] on icon "close" at bounding box center [506, 10] width 4 height 4
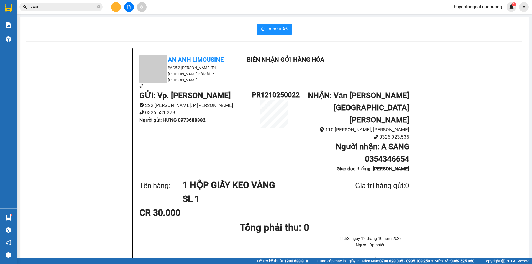
click at [73, 6] on input "7400" at bounding box center [62, 7] width 65 height 6
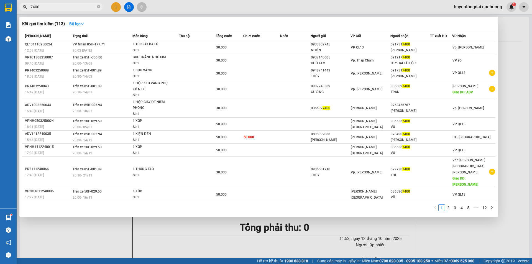
click at [73, 6] on input "7400" at bounding box center [62, 7] width 65 height 6
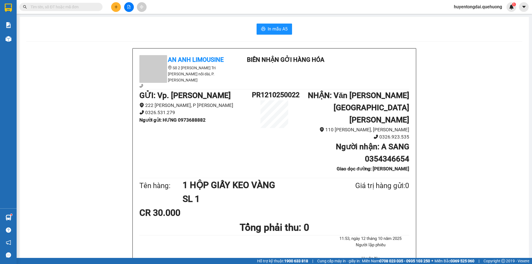
click at [115, 7] on icon "plus" at bounding box center [115, 7] width 3 height 0
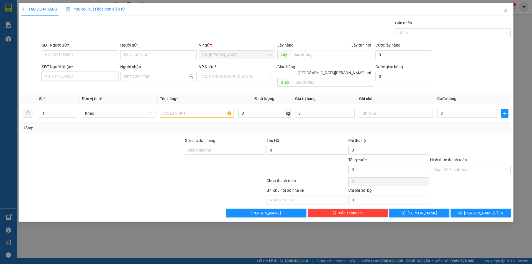
click at [75, 76] on input "SĐT Người Nhận *" at bounding box center [80, 76] width 76 height 9
click at [75, 75] on input "SĐT Người Nhận *" at bounding box center [80, 76] width 76 height 9
drag, startPoint x: 73, startPoint y: 87, endPoint x: 66, endPoint y: 60, distance: 28.1
click at [73, 86] on div "0906653239 - DIỆU" at bounding box center [80, 88] width 70 height 6
type input "0906653239"
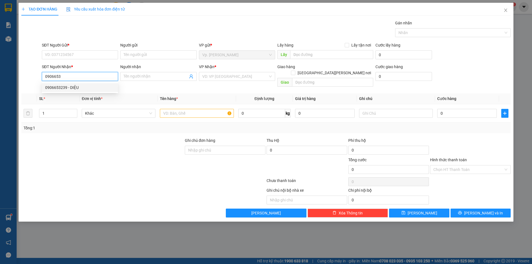
type input "DIỆU"
type input "TÂN PHÚ"
type input "40.000"
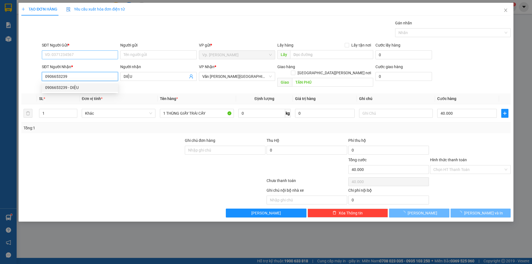
type input "0906653239"
click at [65, 54] on input "SĐT Người Gửi *" at bounding box center [80, 54] width 76 height 9
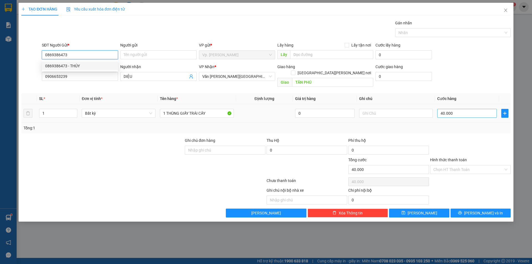
type input "0869386473"
click at [461, 109] on input "40.000" at bounding box center [467, 113] width 60 height 9
type input "5"
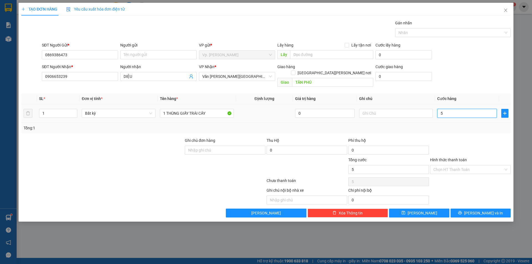
type input "50"
type input "50.000"
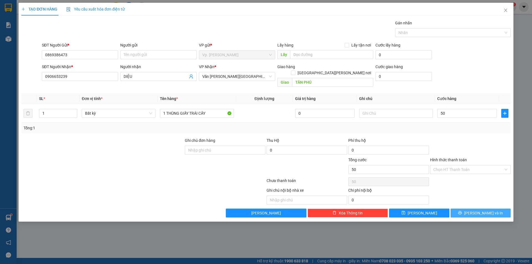
type input "50.000"
click at [483, 210] on span "[PERSON_NAME] và In" at bounding box center [483, 213] width 39 height 6
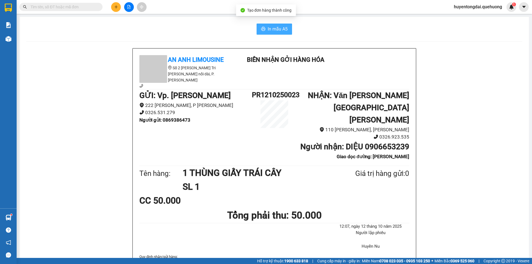
click at [278, 27] on span "In mẫu A5" at bounding box center [278, 29] width 20 height 7
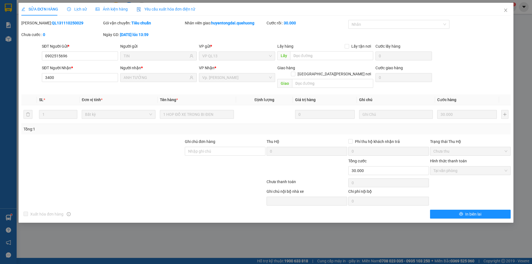
drag, startPoint x: 61, startPoint y: 79, endPoint x: 26, endPoint y: 76, distance: 34.8
click at [26, 77] on div "SĐT Người [PERSON_NAME] * 3400 3400 Người [PERSON_NAME] * [PERSON_NAME] [PERSON…" at bounding box center [266, 78] width 491 height 26
drag, startPoint x: 66, startPoint y: 78, endPoint x: 27, endPoint y: 82, distance: 39.0
click at [27, 82] on div "SĐT Người [PERSON_NAME] * 400 400 Người [PERSON_NAME] * [PERSON_NAME] [PERSON_N…" at bounding box center [266, 78] width 491 height 26
type input "400"
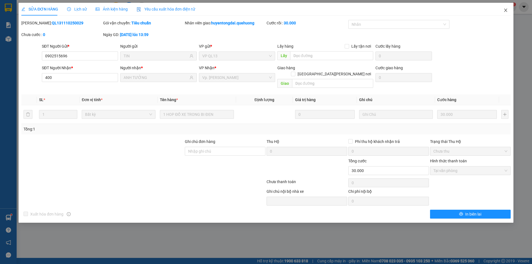
click at [507, 9] on icon "close" at bounding box center [506, 10] width 4 height 4
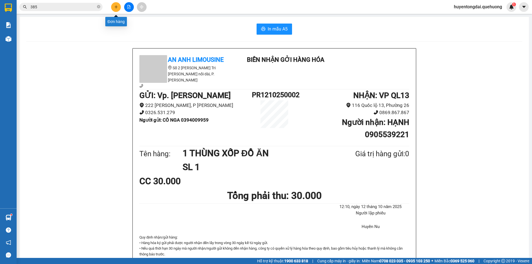
click at [113, 8] on button at bounding box center [116, 7] width 10 height 10
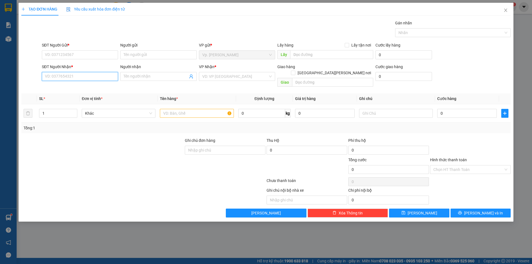
click at [73, 76] on input "SĐT Người Nhận *" at bounding box center [80, 76] width 76 height 9
click at [74, 85] on div "0966323400 - NHƯ [GEOGRAPHIC_DATA]" at bounding box center [81, 88] width 72 height 6
type input "0966323400"
type input "NHƯ Ý"
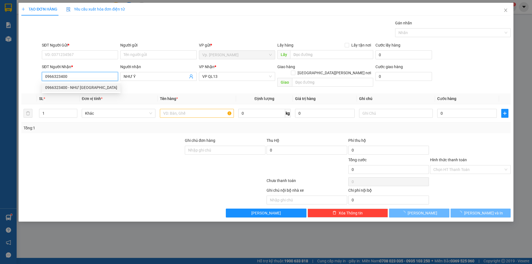
type input "30.000"
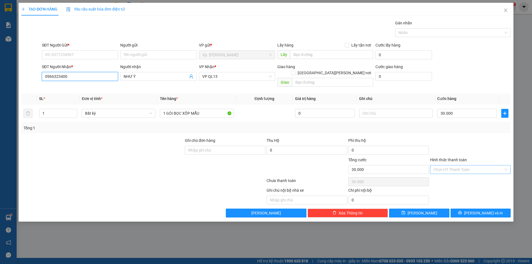
type input "0966323400"
click at [454, 165] on input "Hình thức thanh toán" at bounding box center [469, 169] width 70 height 8
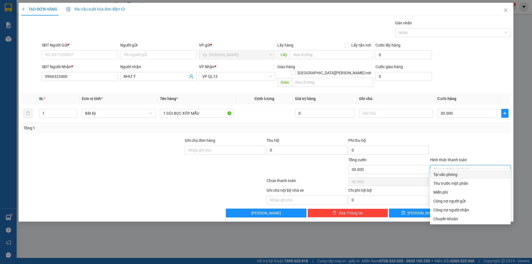
click at [452, 172] on div "Tại văn phòng" at bounding box center [471, 175] width 74 height 6
type input "0"
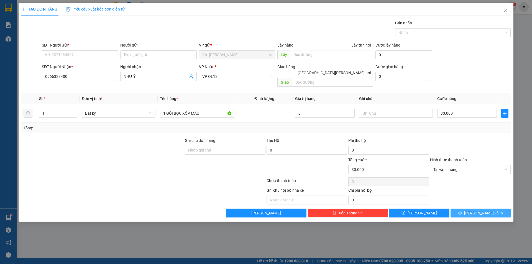
click at [465, 209] on button "[PERSON_NAME] và In" at bounding box center [481, 213] width 60 height 9
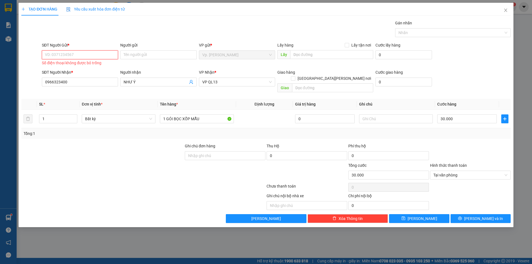
click at [61, 58] on input "SĐT Người Gửi *" at bounding box center [80, 54] width 76 height 9
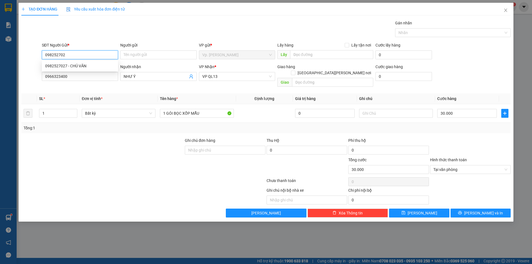
type input "0982527027"
click at [96, 64] on div "0982527027 - CHÚ VĂN" at bounding box center [80, 66] width 70 height 6
type input "CHÚ VĂN"
click at [459, 165] on span "Tại văn phòng" at bounding box center [471, 169] width 74 height 8
type input "0982527027"
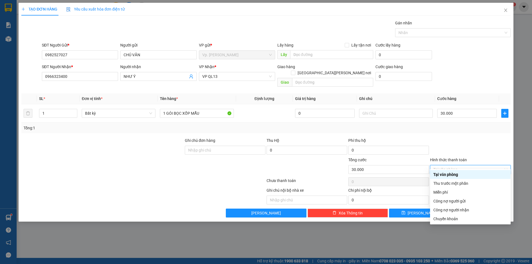
click at [455, 174] on div "Tại văn phòng" at bounding box center [471, 175] width 74 height 6
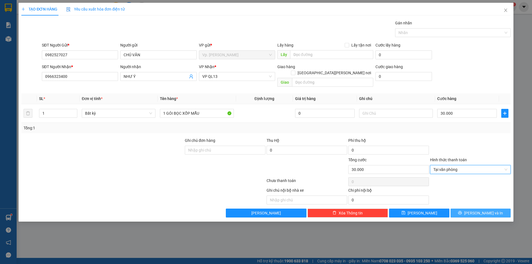
click at [468, 209] on button "[PERSON_NAME] và In" at bounding box center [481, 213] width 60 height 9
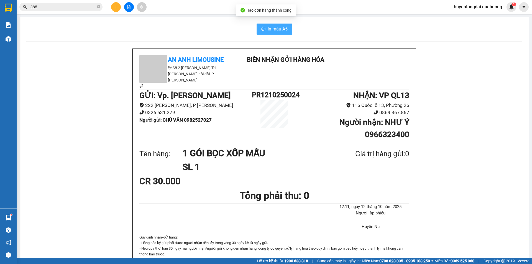
click at [271, 31] on span "In mẫu A5" at bounding box center [278, 29] width 20 height 7
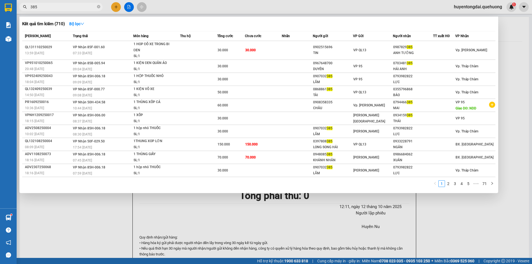
click at [69, 6] on input "385" at bounding box center [62, 7] width 65 height 6
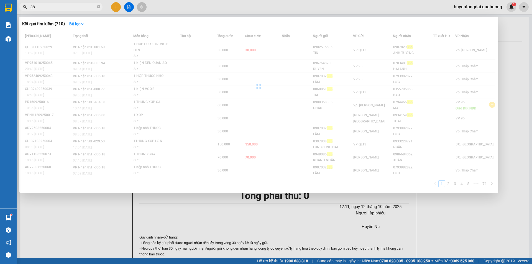
type input "3"
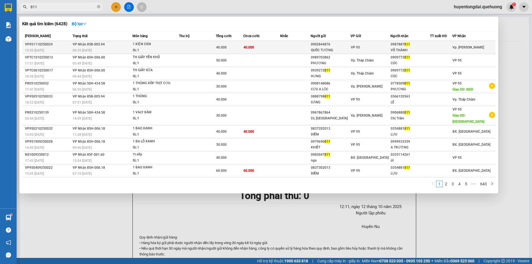
type input "811"
click at [277, 47] on td "40.000" at bounding box center [261, 47] width 37 height 13
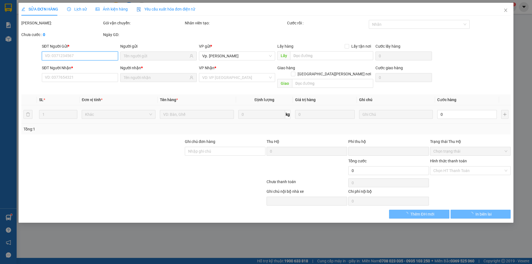
type input "0902844876"
type input "QUỐC TƯỜNG"
type input "0987887811"
type input "VÕ THÀNH"
type input "0"
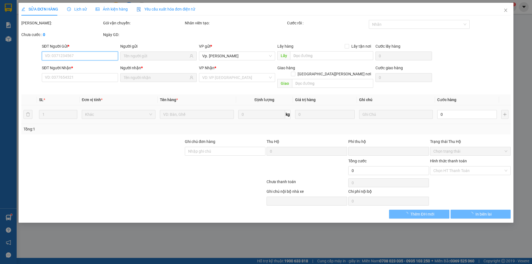
type input "40.000"
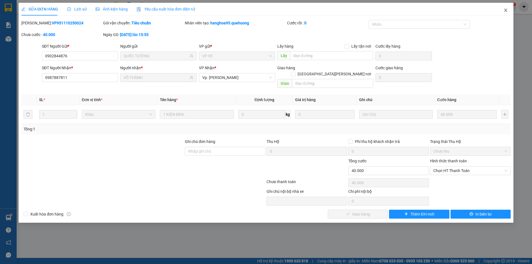
click at [506, 10] on icon "close" at bounding box center [506, 10] width 4 height 4
